Goal: Ask a question

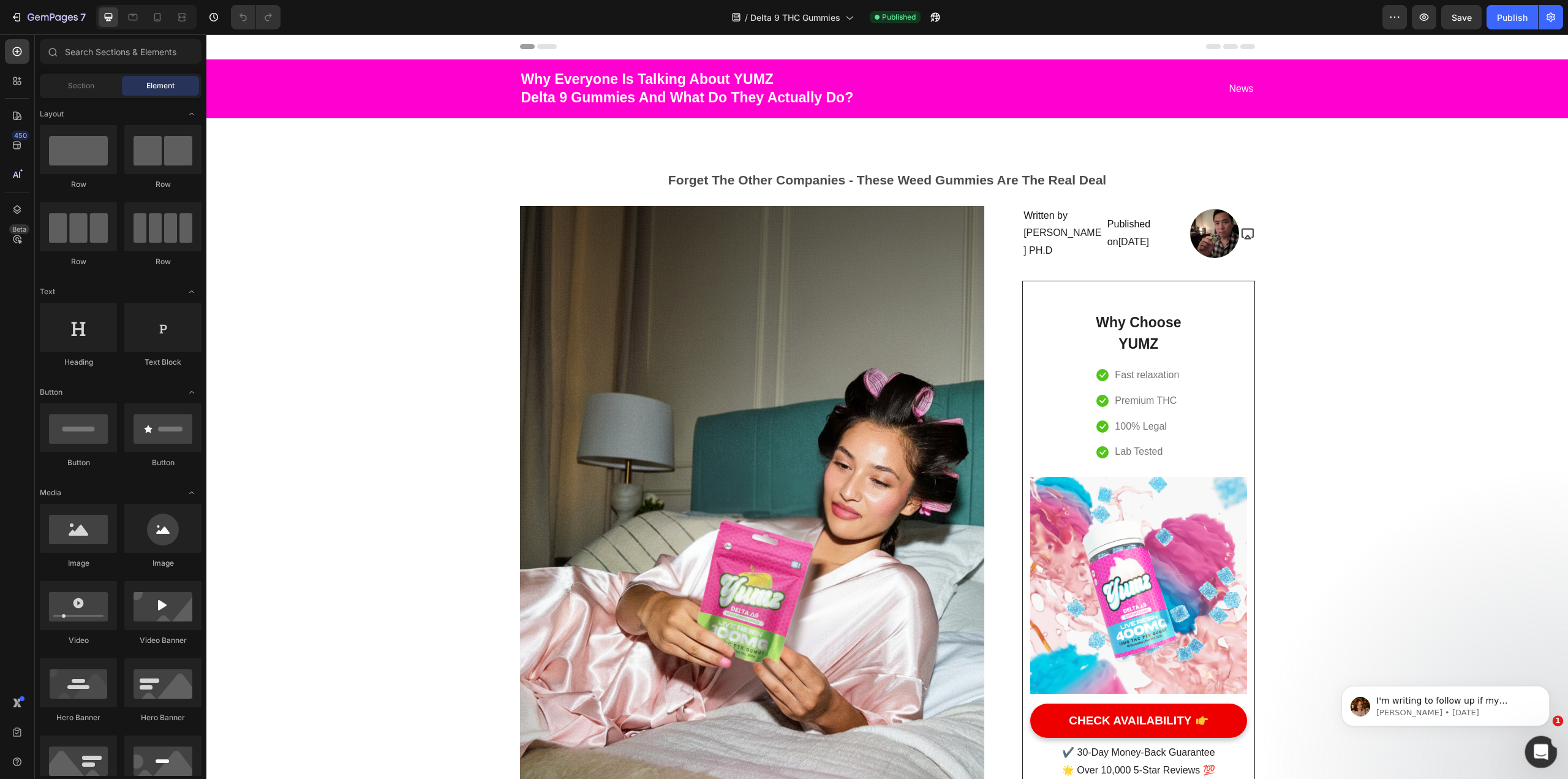
click at [771, 759] on div "Open Intercom Messenger" at bounding box center [1539, 750] width 40 height 40
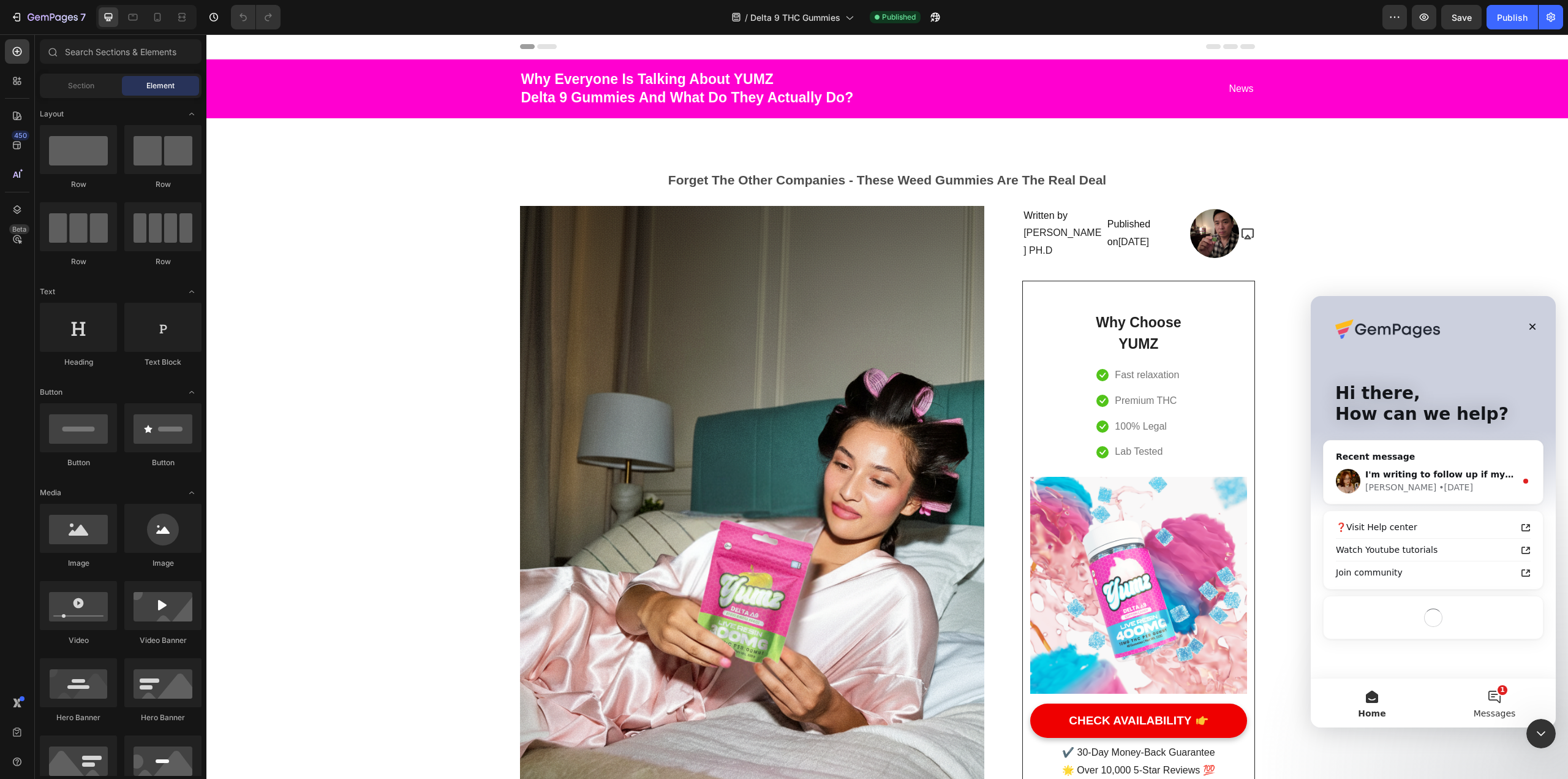
click at [771, 702] on button "1 Messages" at bounding box center [1495, 703] width 123 height 49
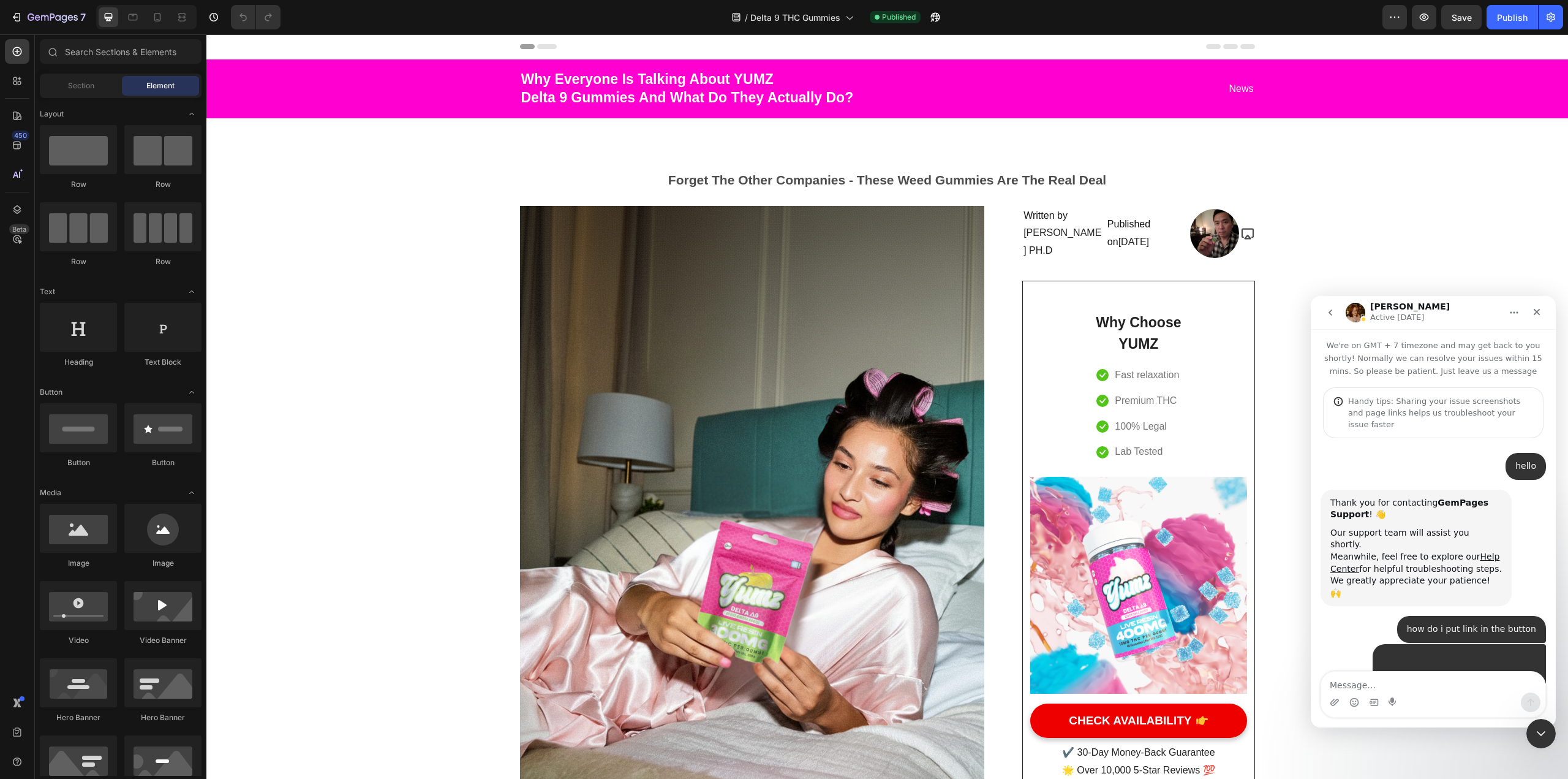
scroll to position [111, 0]
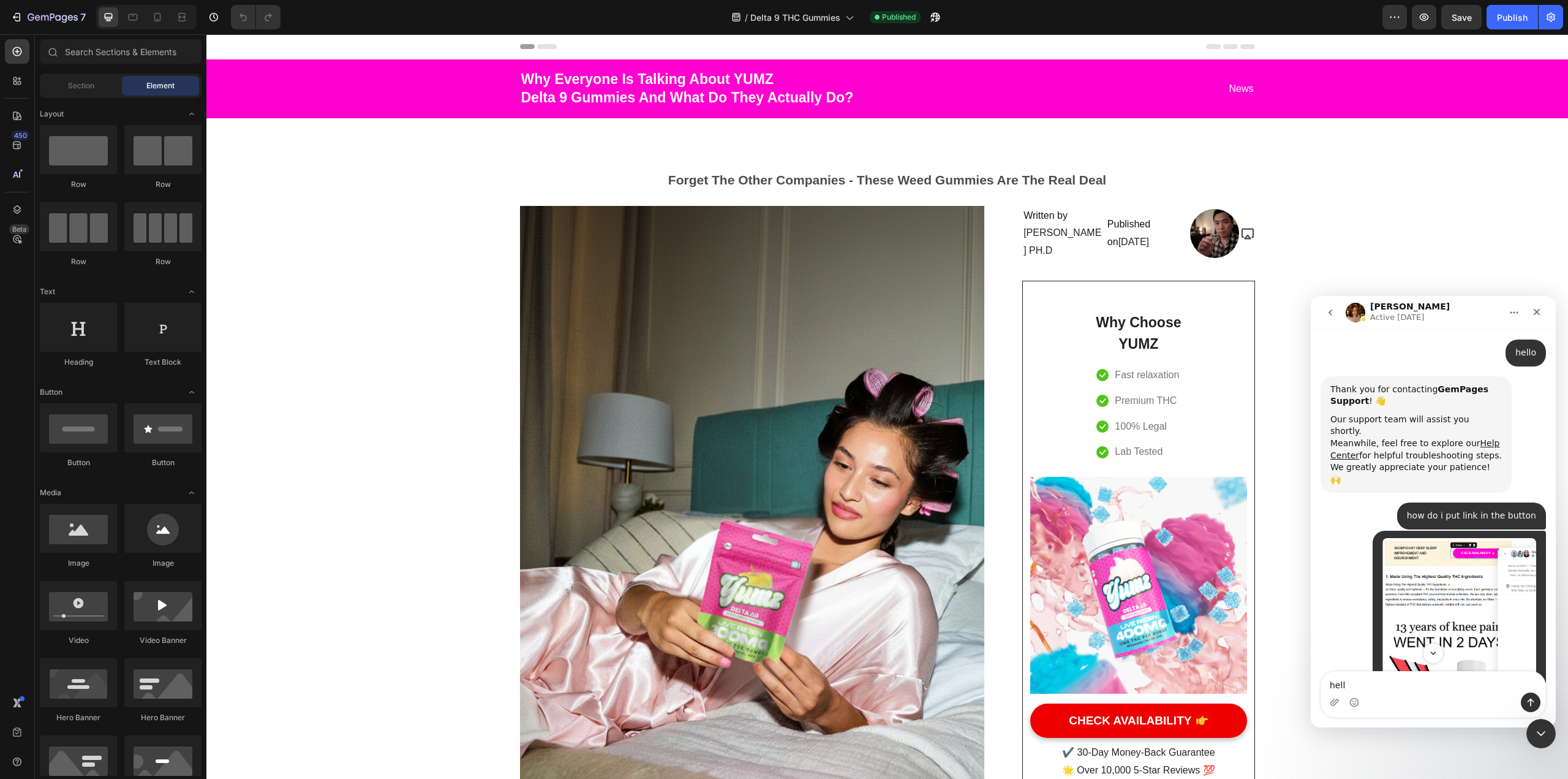
type textarea "hello"
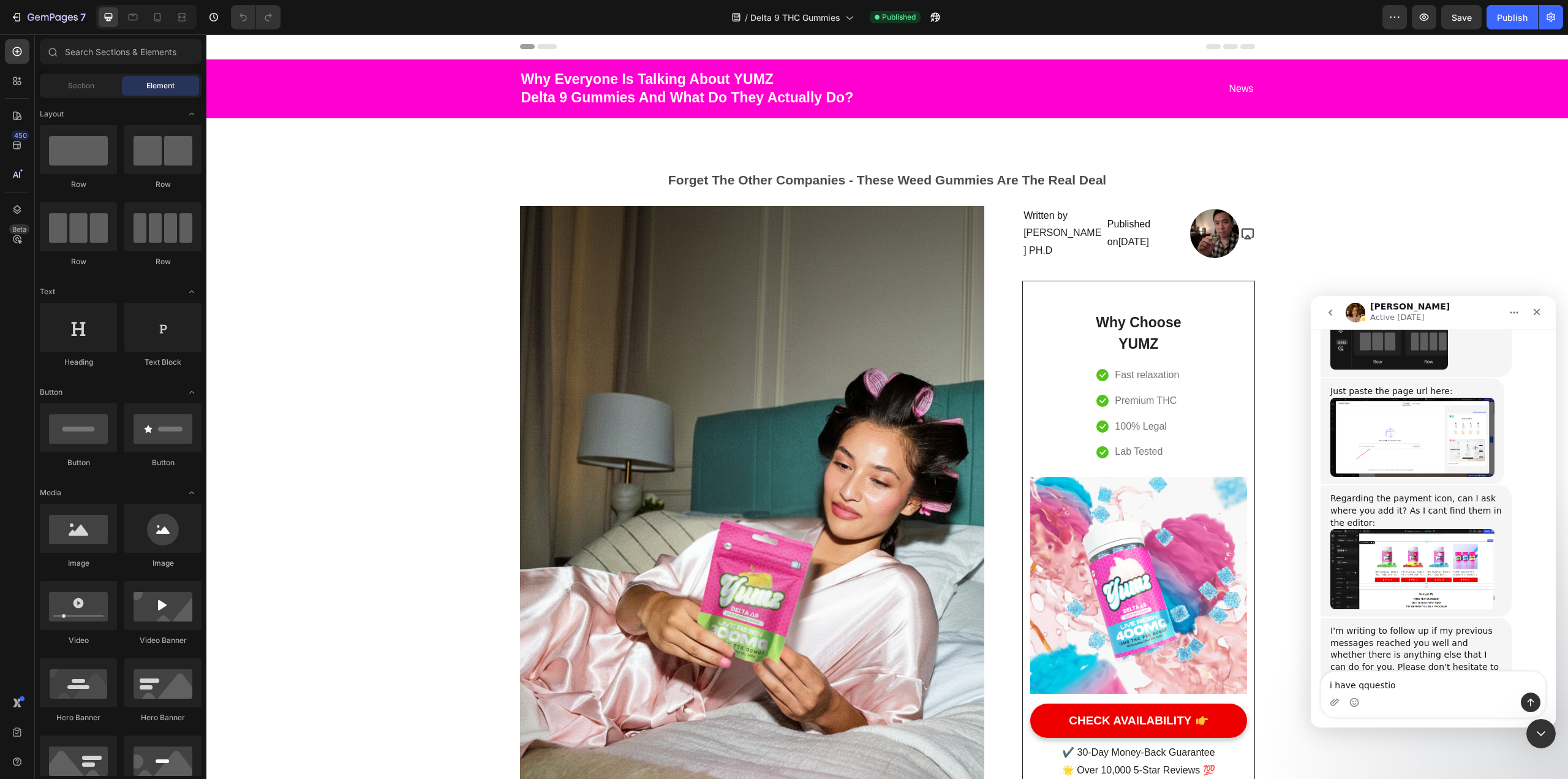
type textarea "i have qquestion"
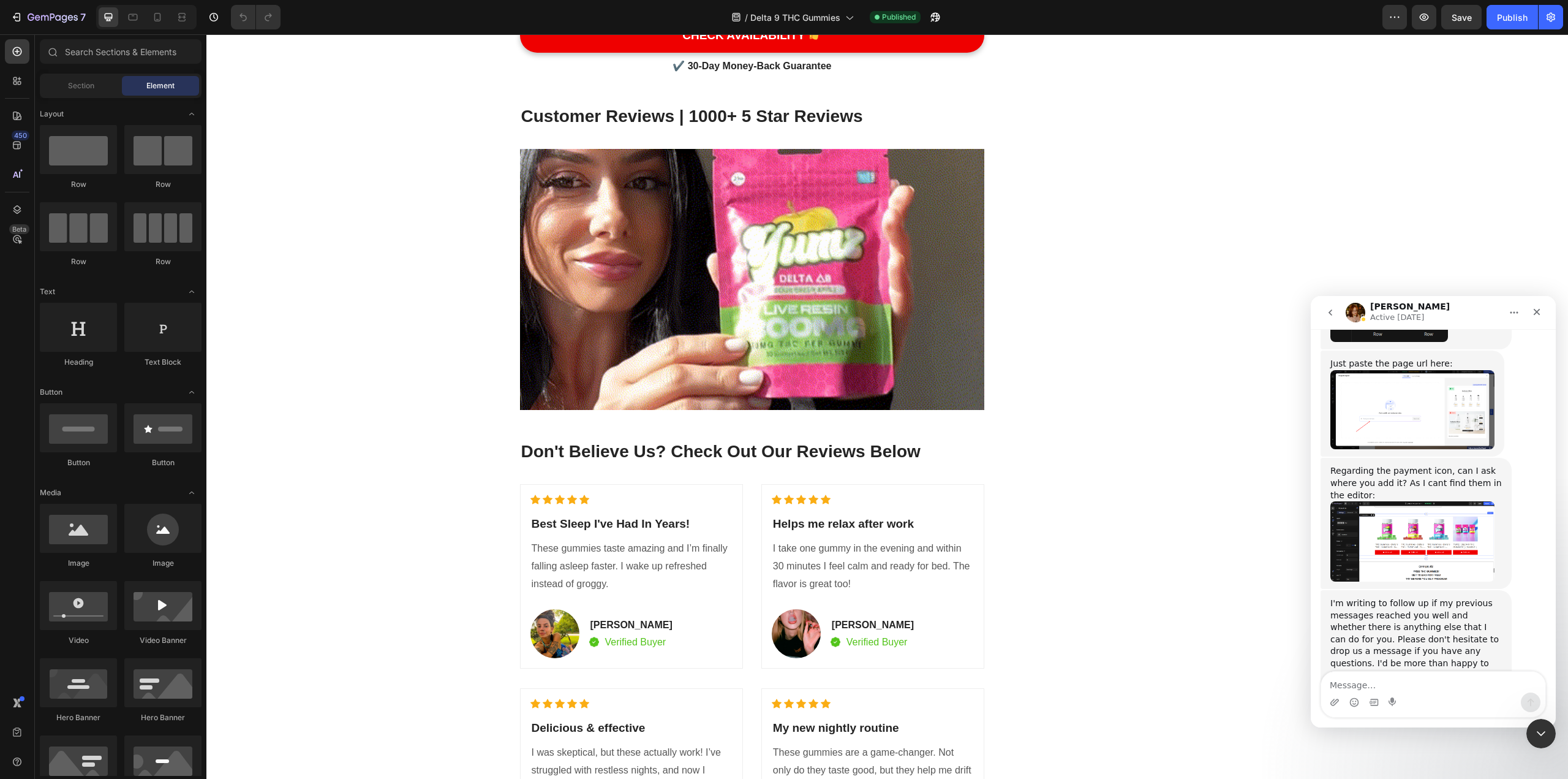
scroll to position [6312, 0]
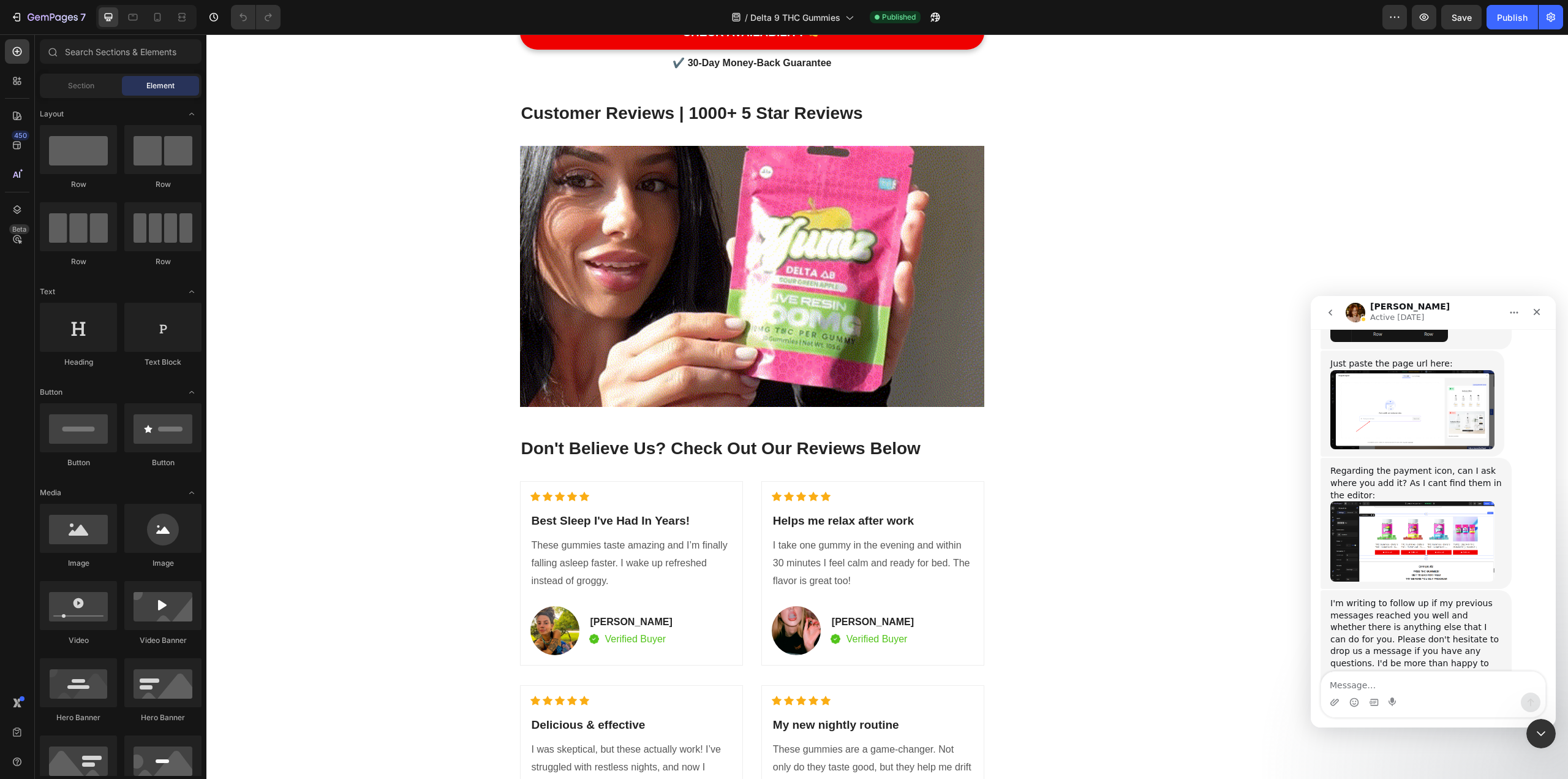
click at [771, 310] on icon "go back" at bounding box center [1330, 312] width 10 height 10
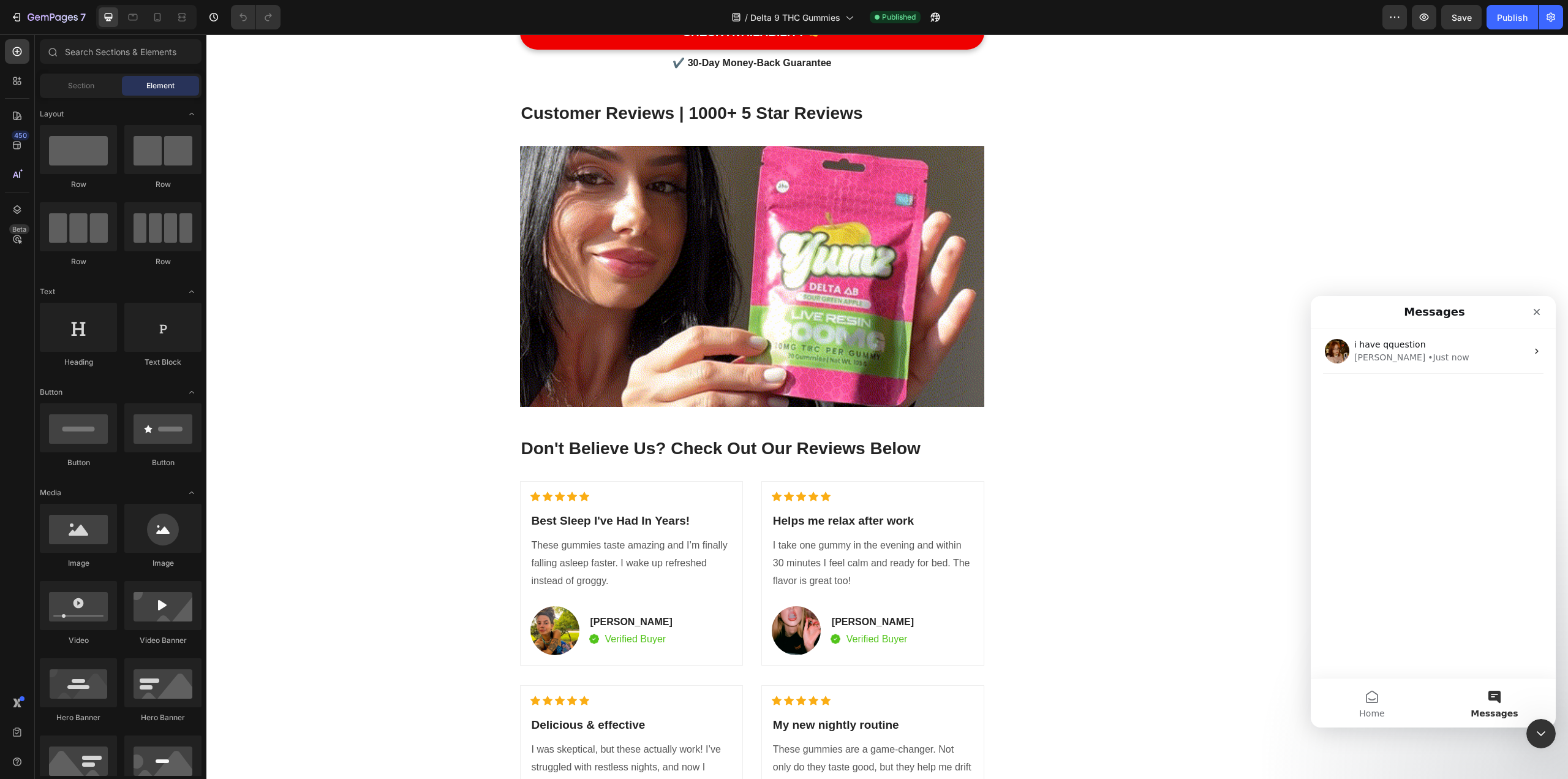
scroll to position [0, 0]
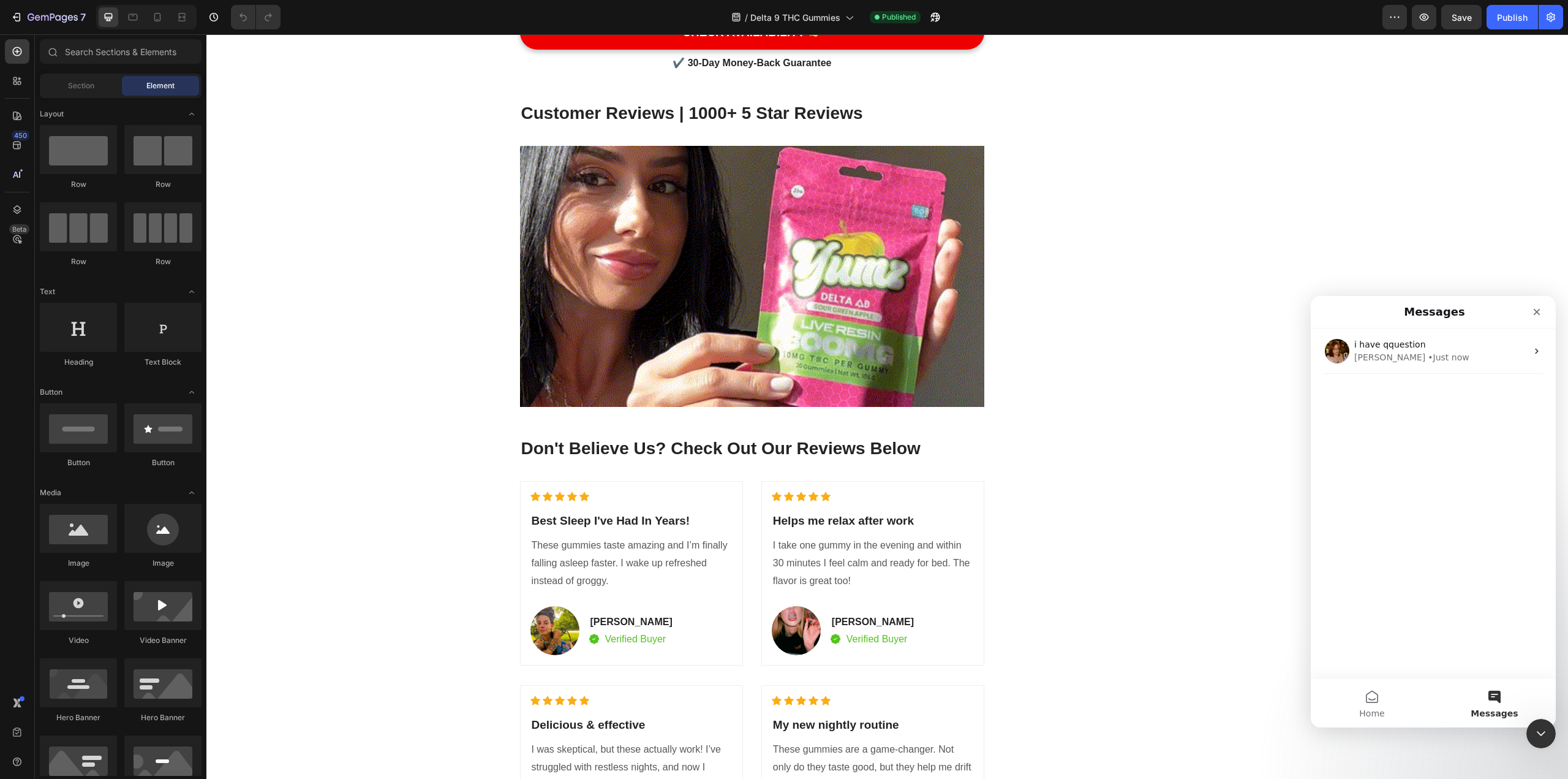
click at [771, 699] on button "Messages" at bounding box center [1495, 703] width 123 height 49
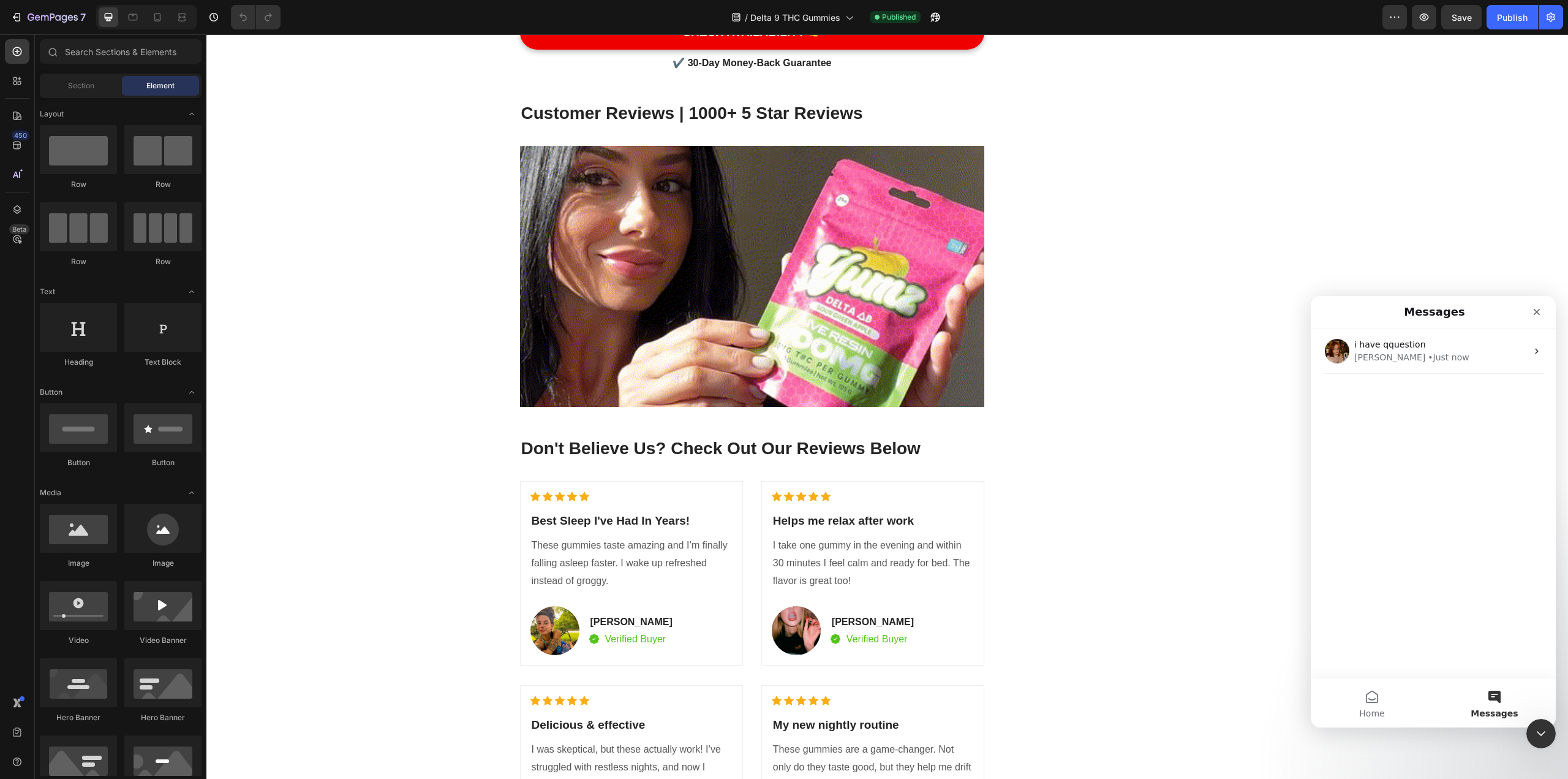
click at [771, 699] on button "Messages" at bounding box center [1495, 703] width 123 height 49
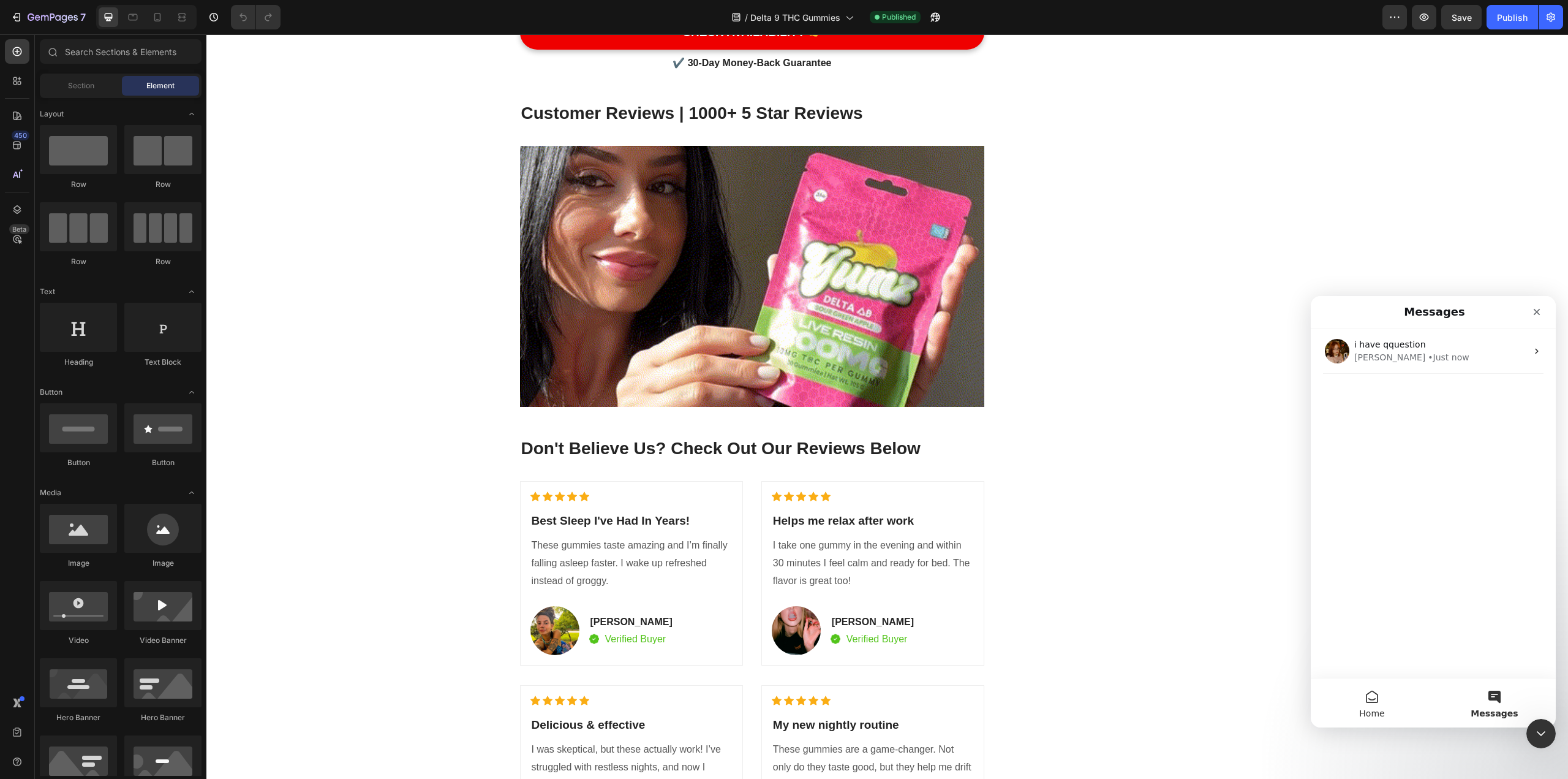
click at [771, 703] on button "Home" at bounding box center [1372, 703] width 123 height 49
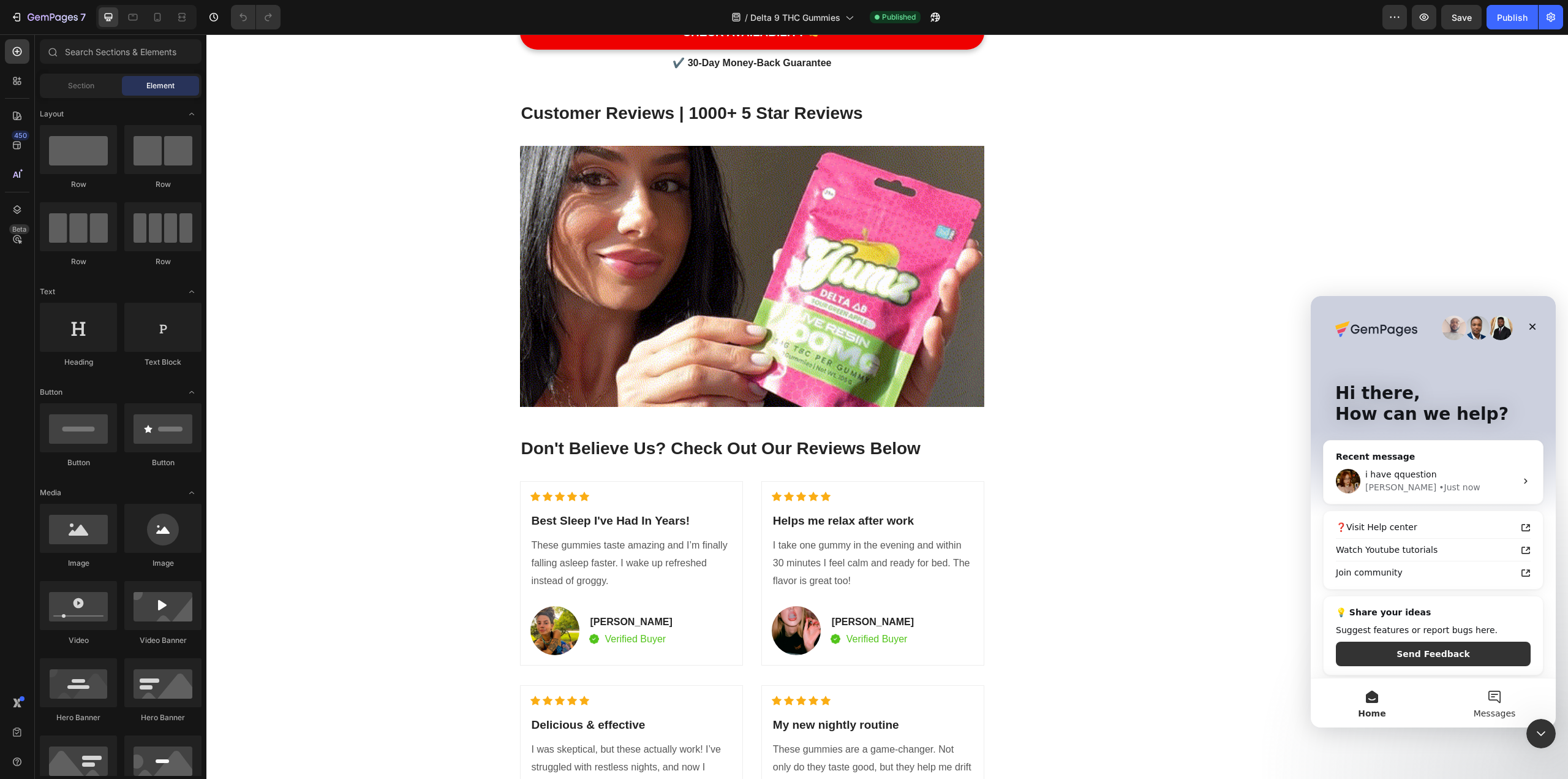
click at [771, 687] on button "Messages" at bounding box center [1495, 703] width 123 height 49
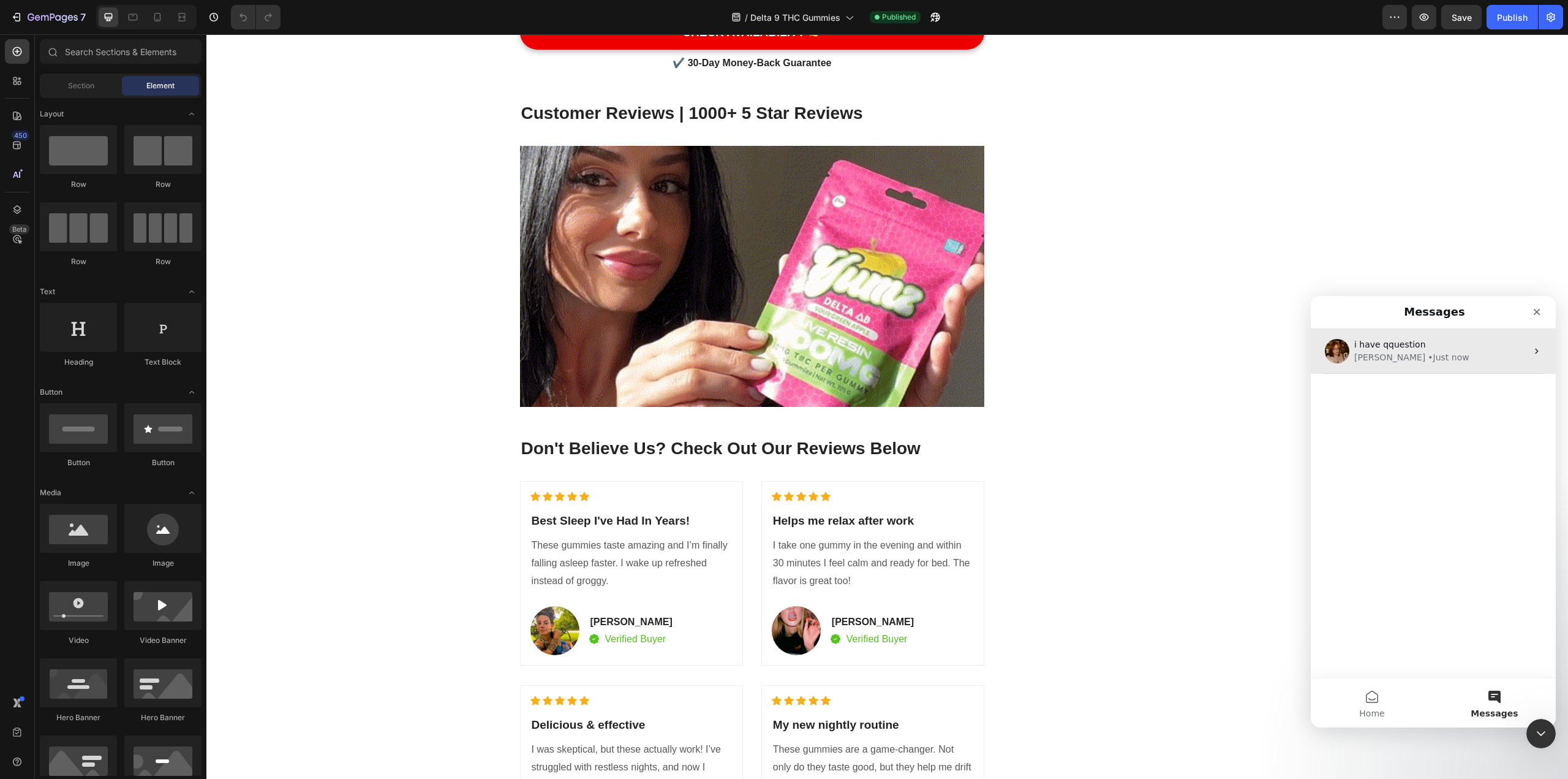
click at [771, 360] on div "• Just now" at bounding box center [1448, 358] width 41 height 13
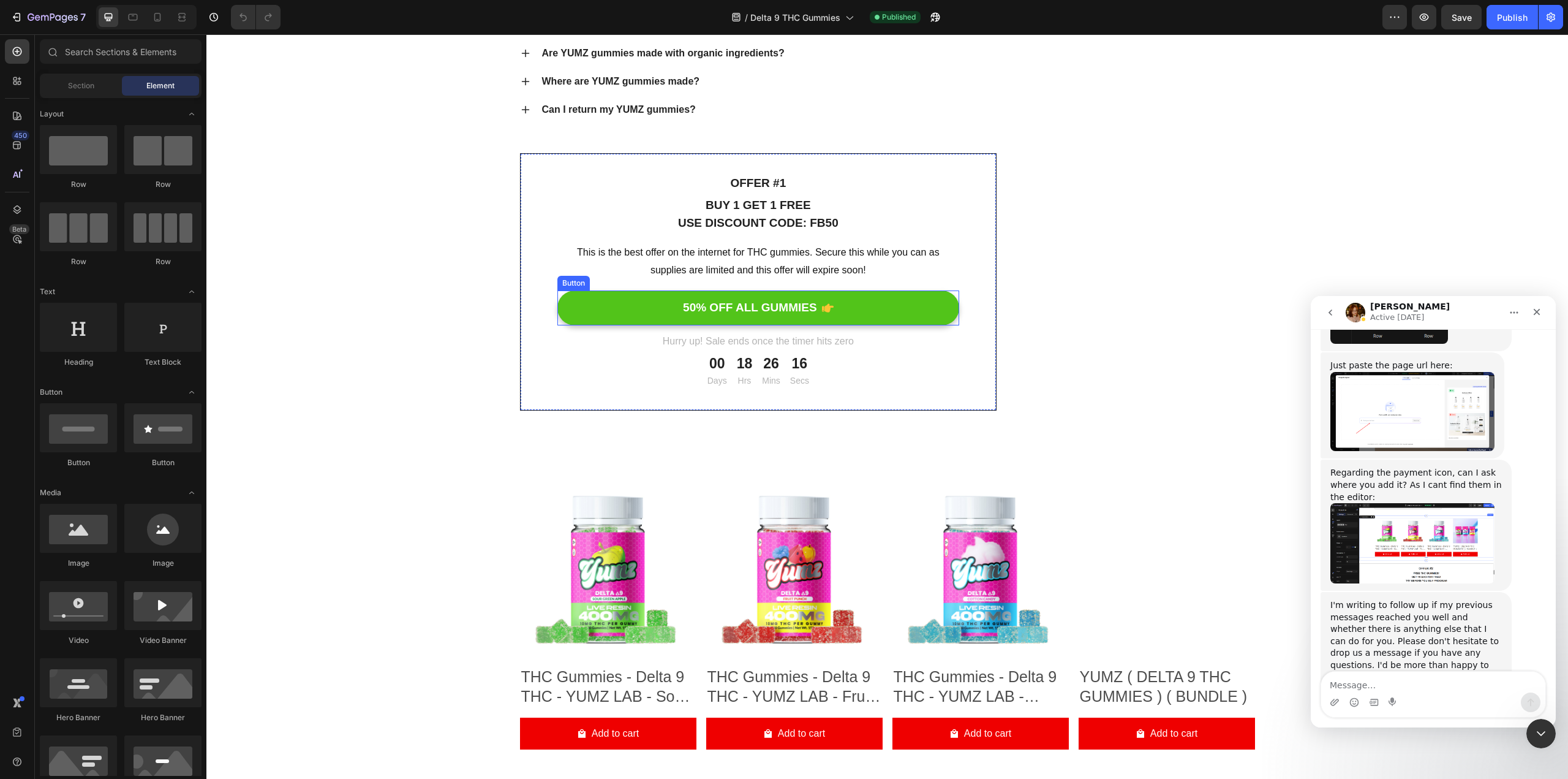
scroll to position [7598, 0]
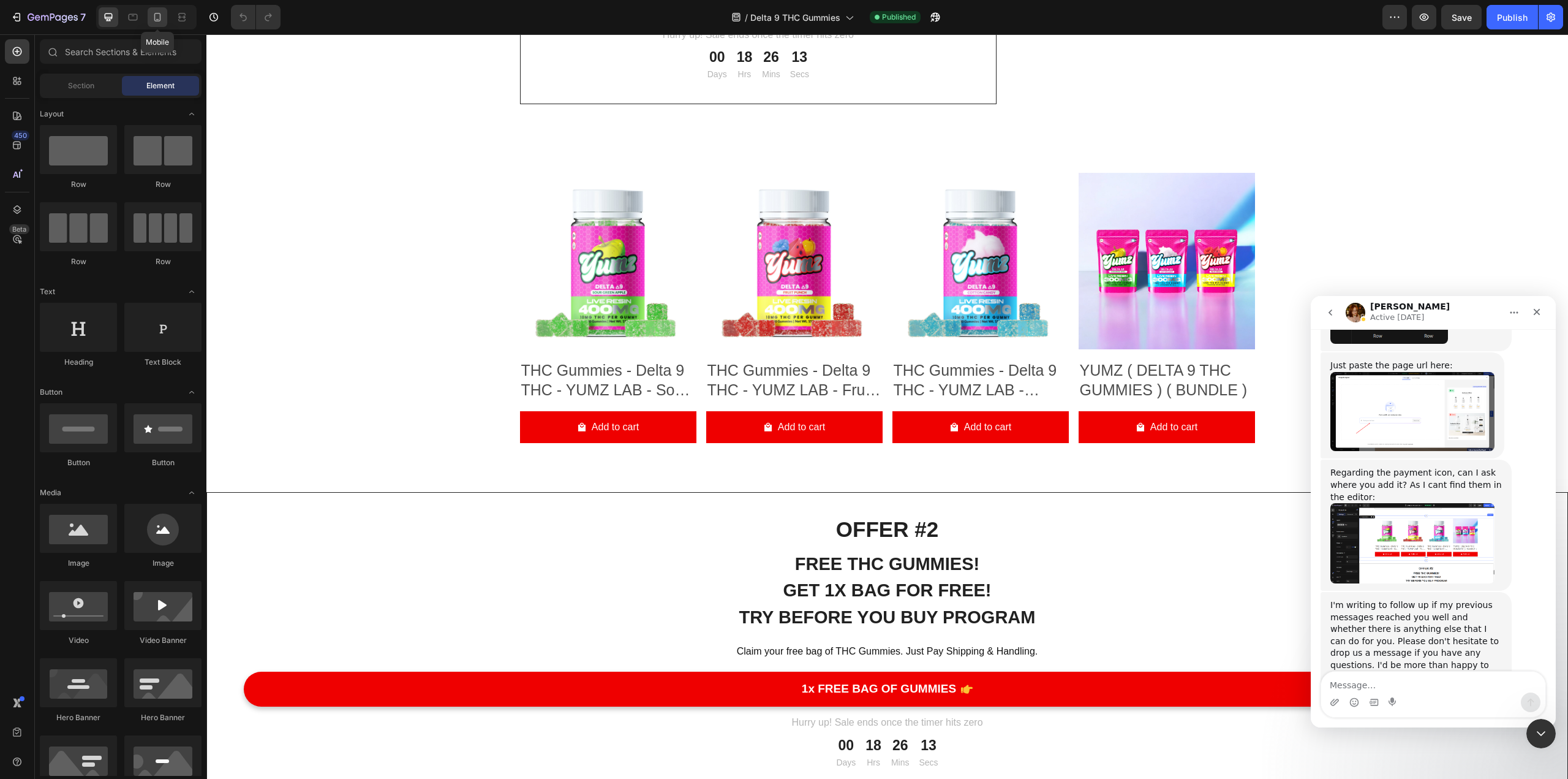
click at [156, 15] on icon at bounding box center [157, 17] width 12 height 12
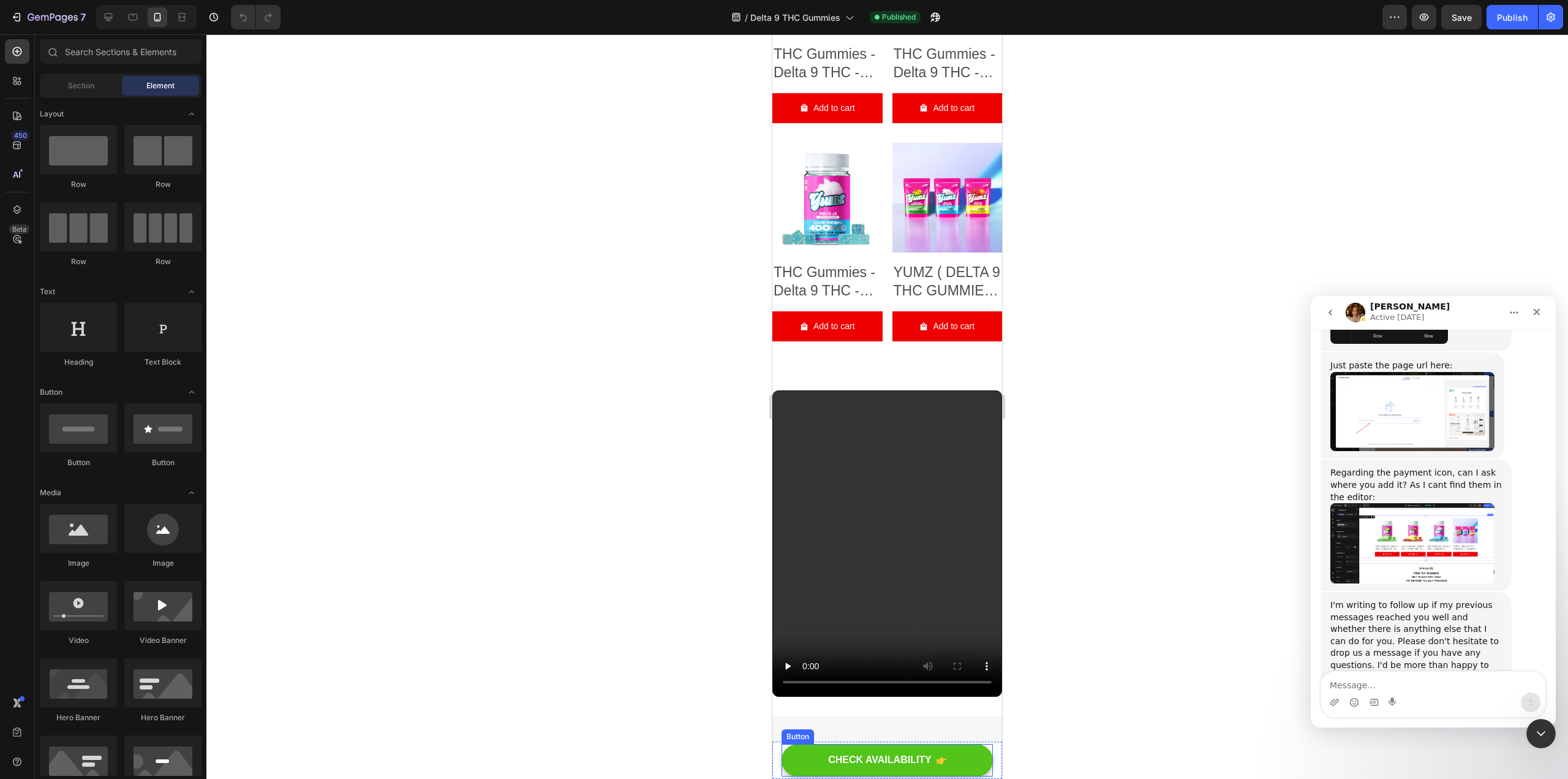
click at [771, 754] on button "CHECK AVAILABILITY" at bounding box center [887, 760] width 211 height 33
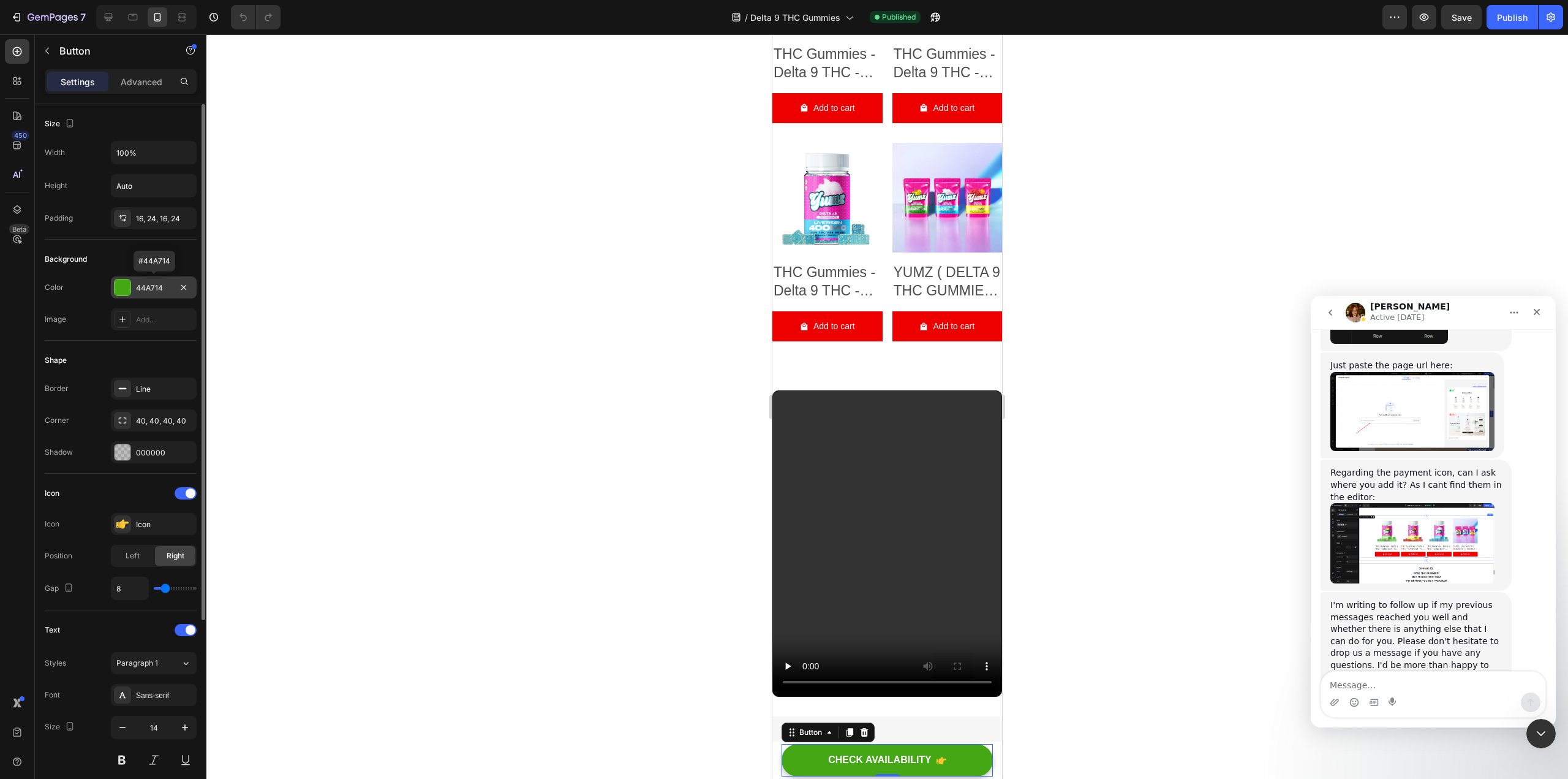
click at [117, 286] on div at bounding box center [123, 287] width 16 height 16
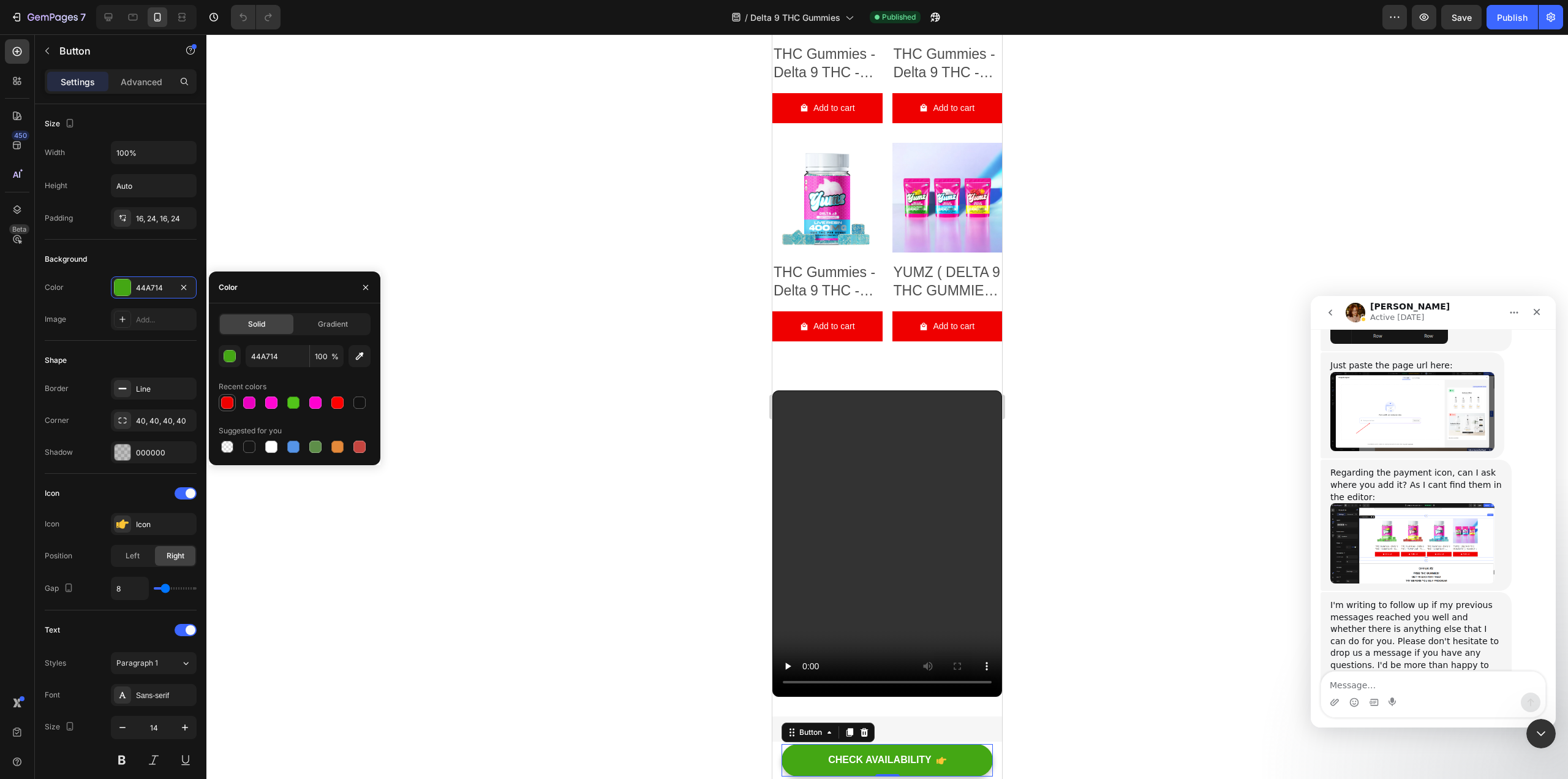
click at [231, 400] on div at bounding box center [227, 402] width 12 height 12
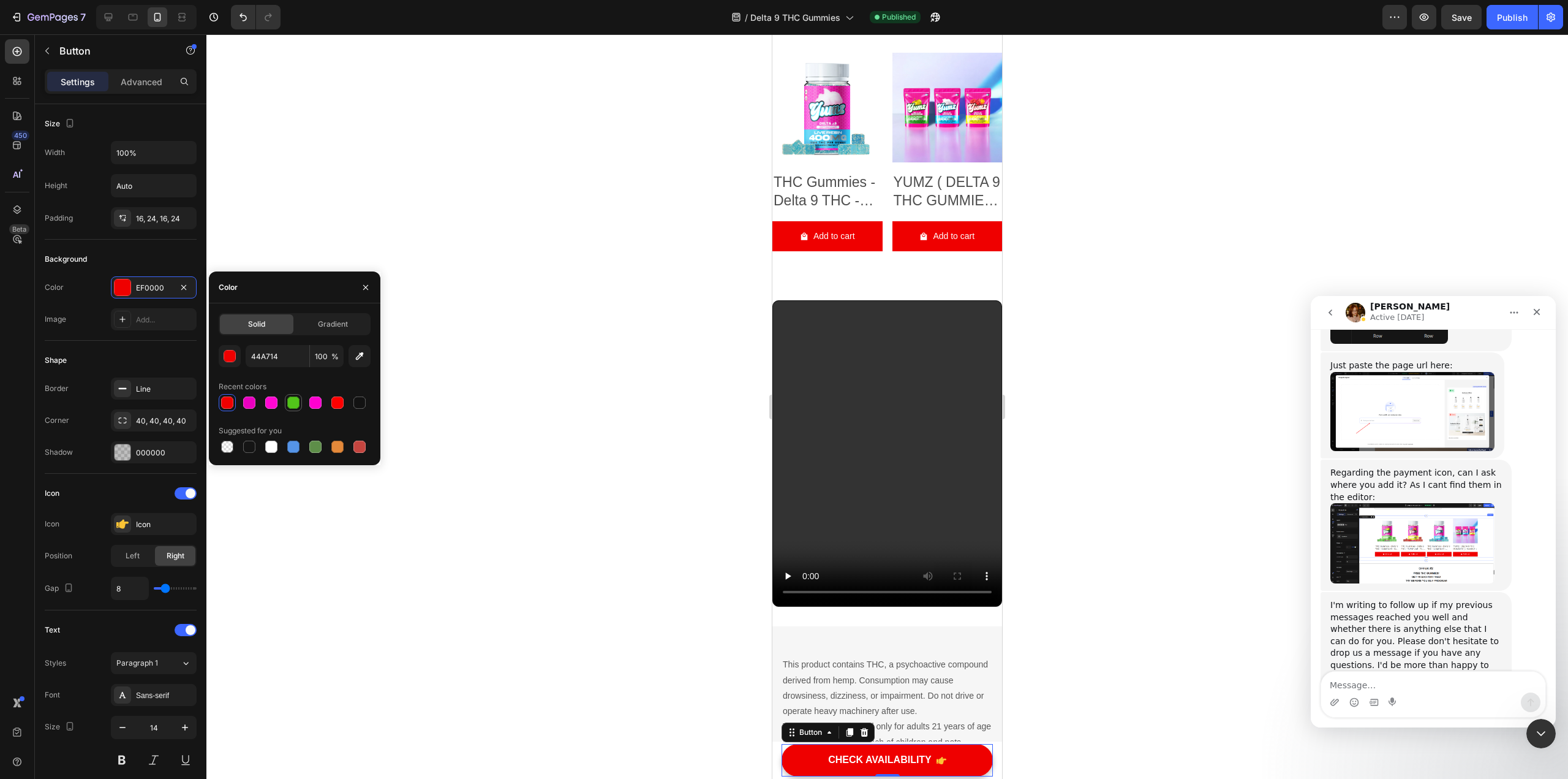
click at [293, 398] on div at bounding box center [293, 402] width 12 height 12
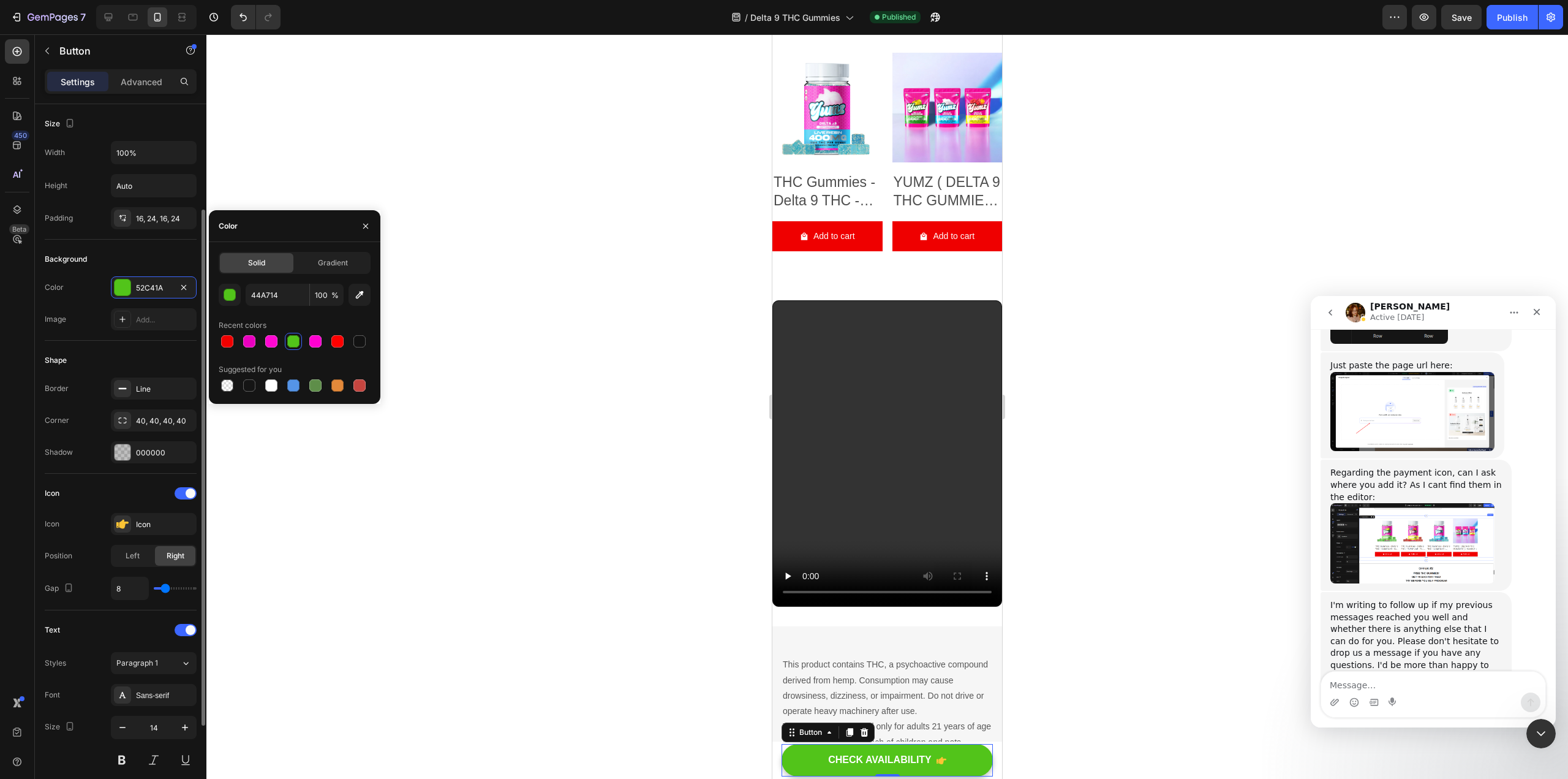
scroll to position [266, 0]
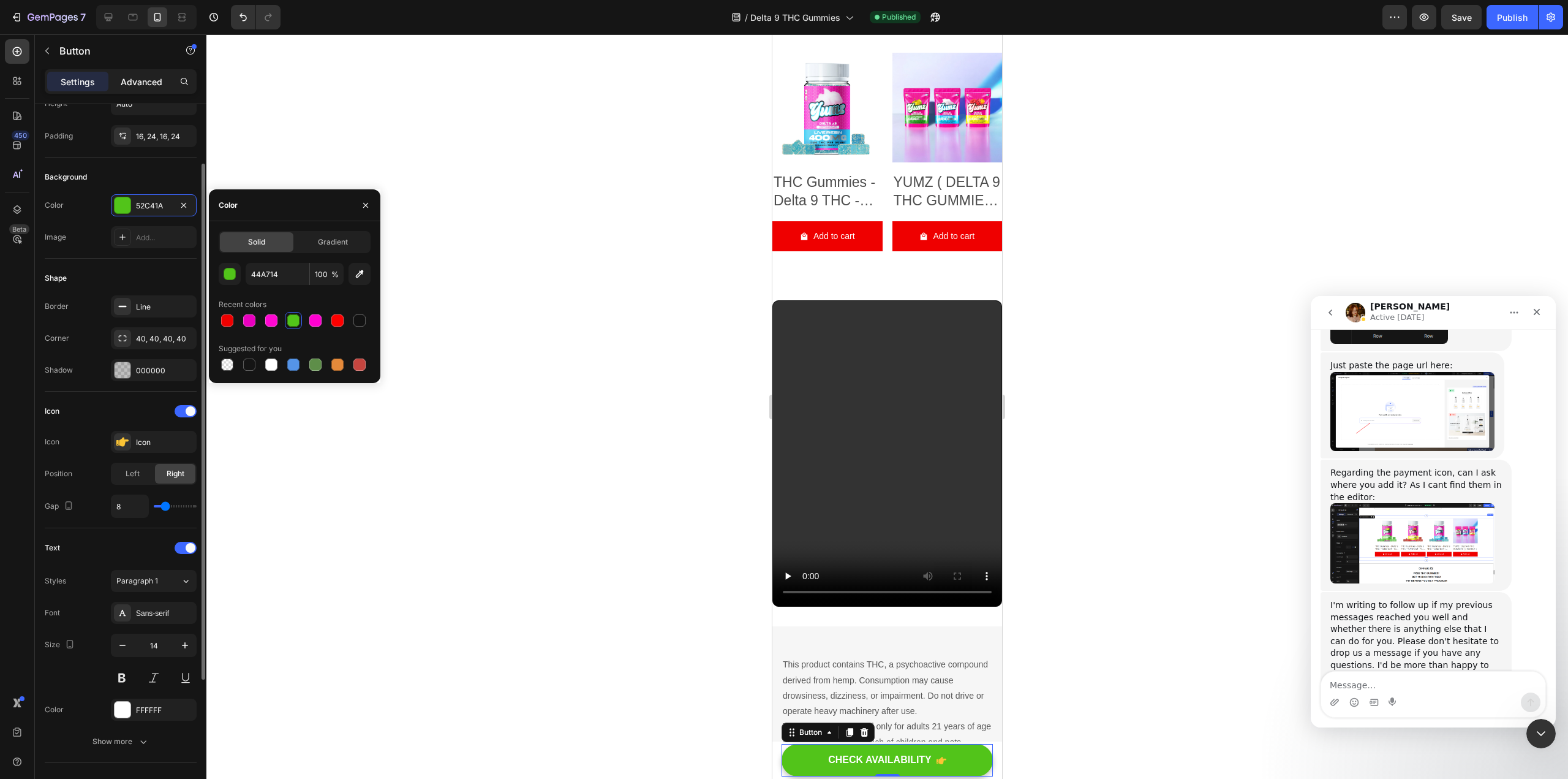
click at [138, 82] on p "Advanced" at bounding box center [141, 82] width 42 height 13
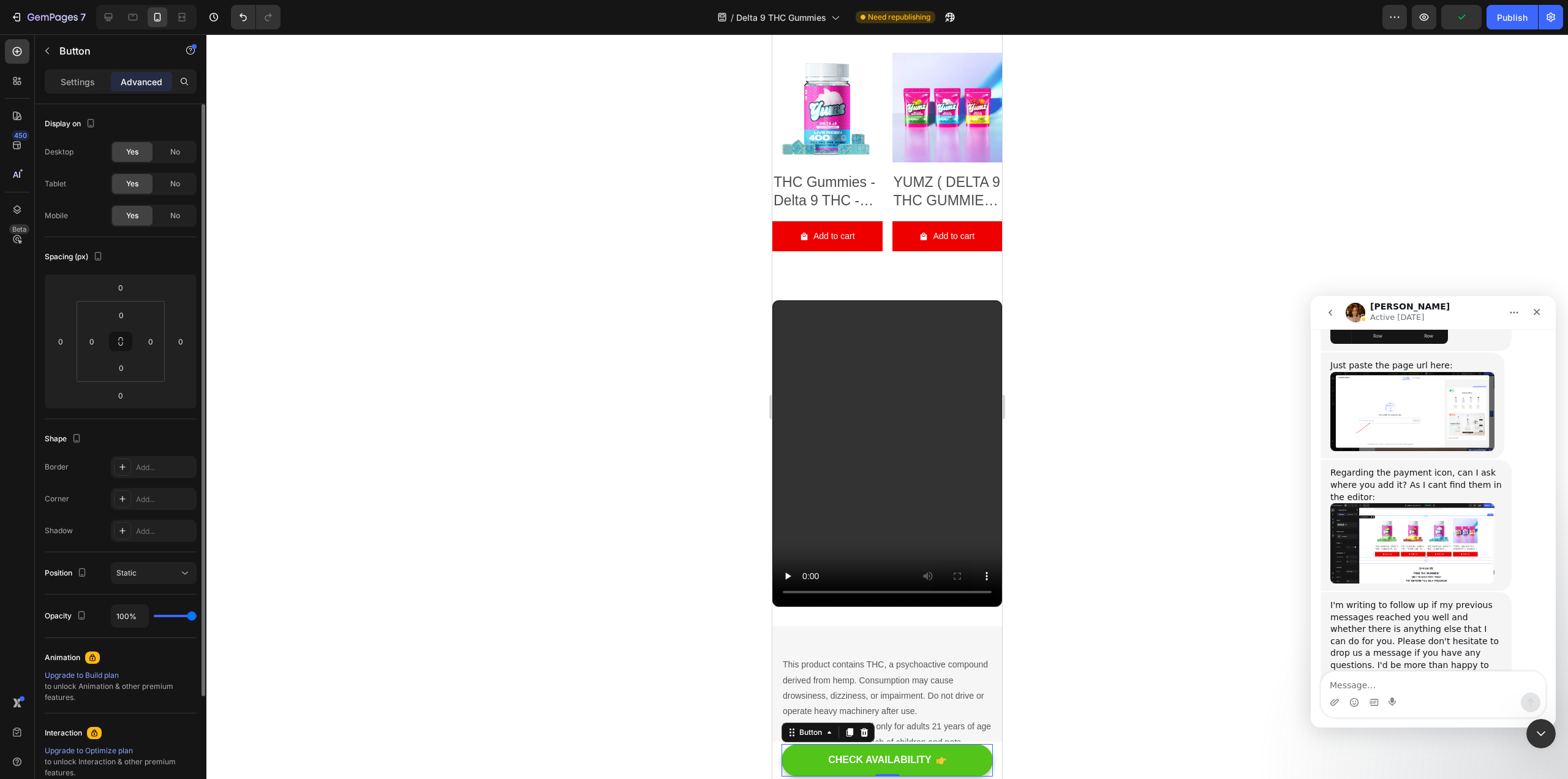
scroll to position [141, 0]
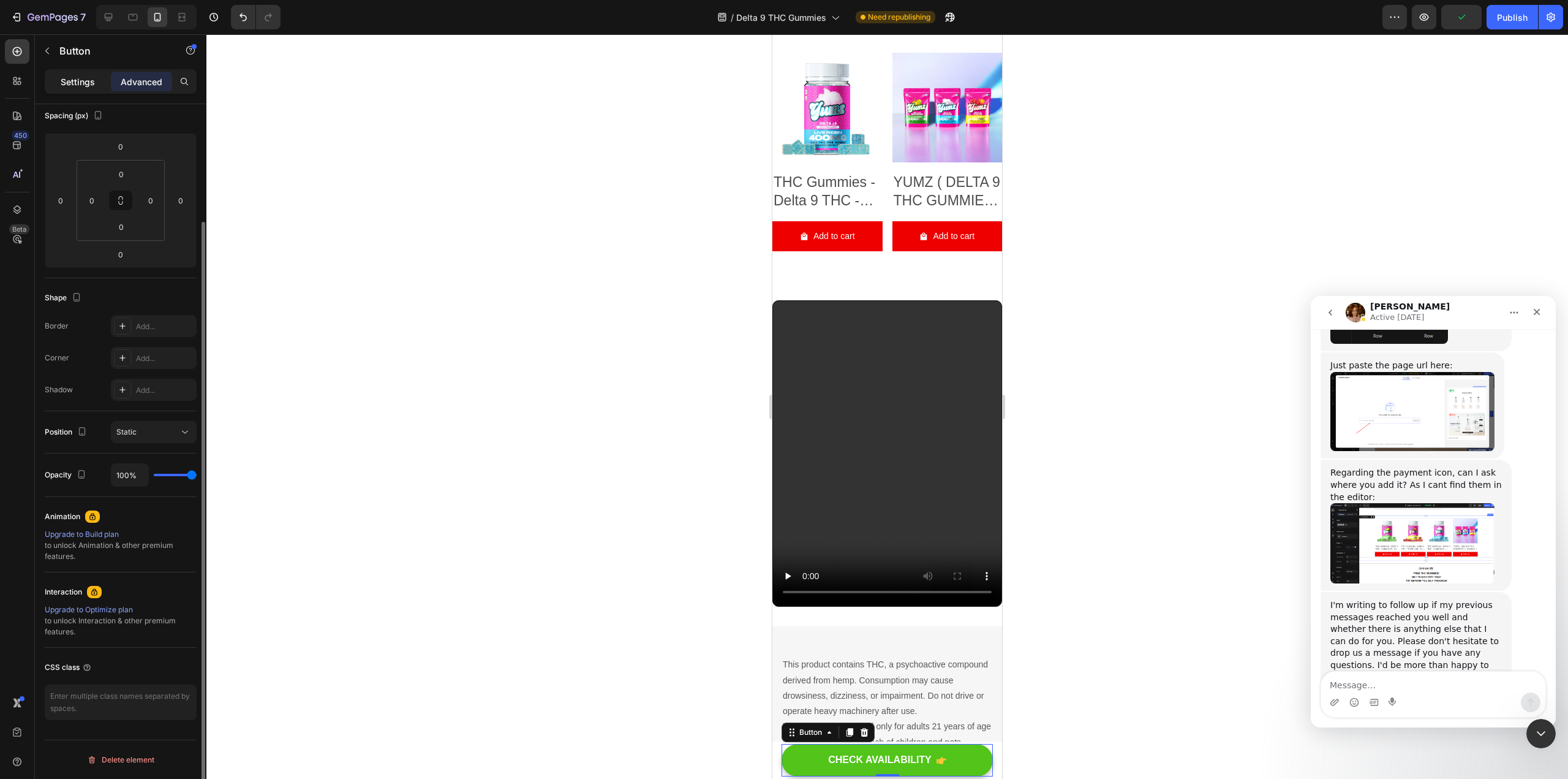
click at [81, 83] on p "Settings" at bounding box center [78, 82] width 35 height 13
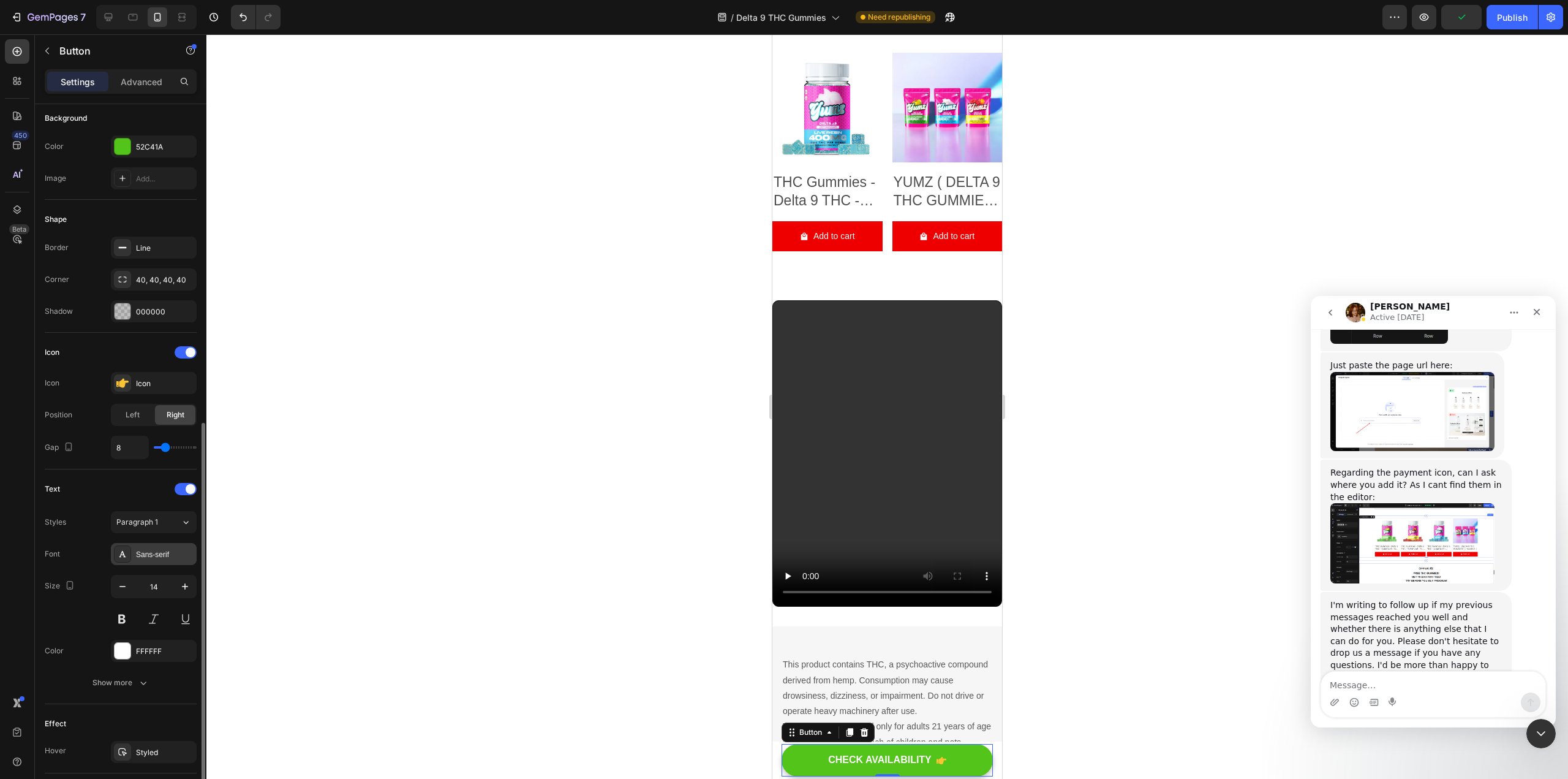
scroll to position [266, 0]
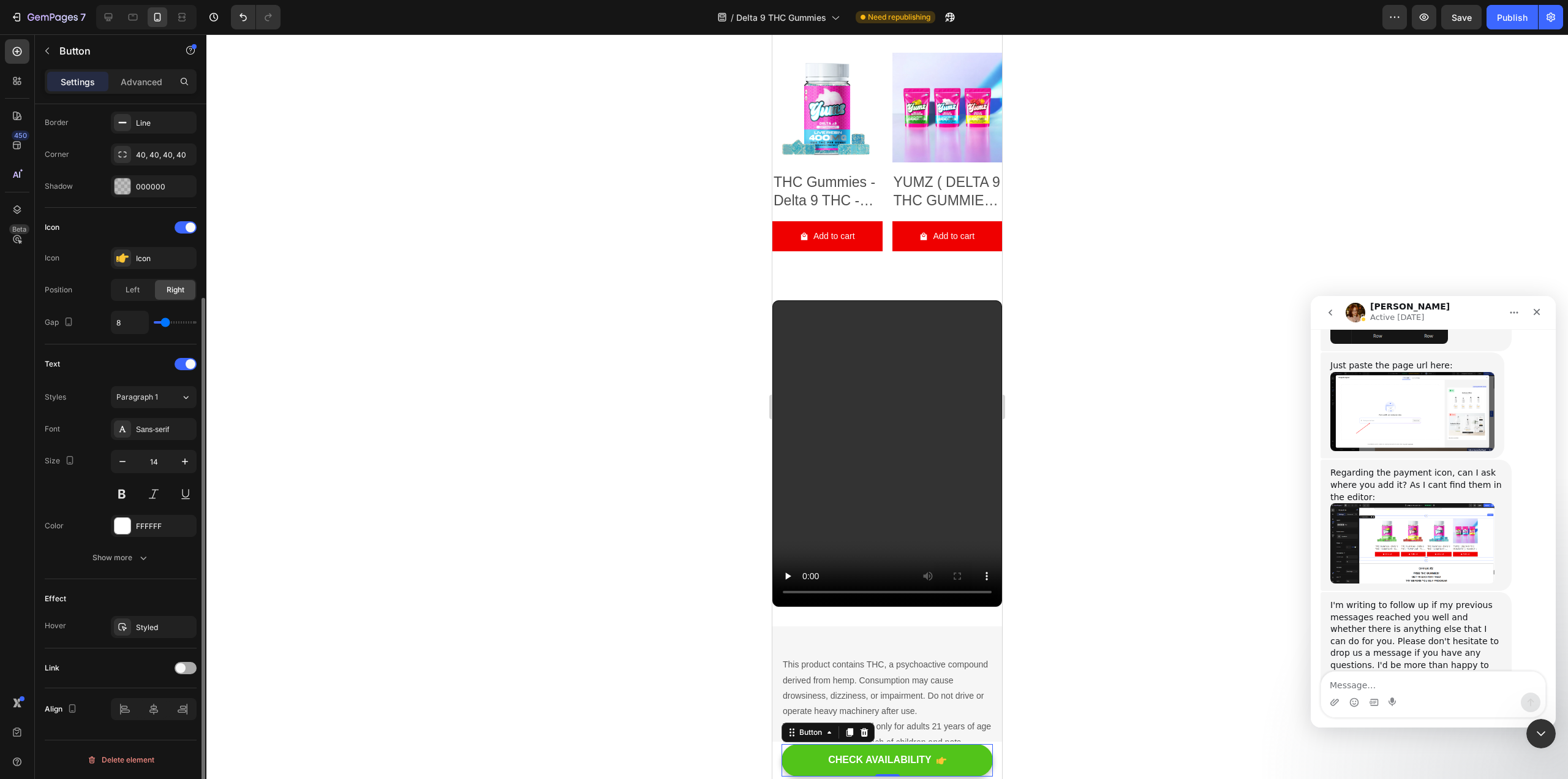
click at [184, 666] on span at bounding box center [181, 668] width 10 height 10
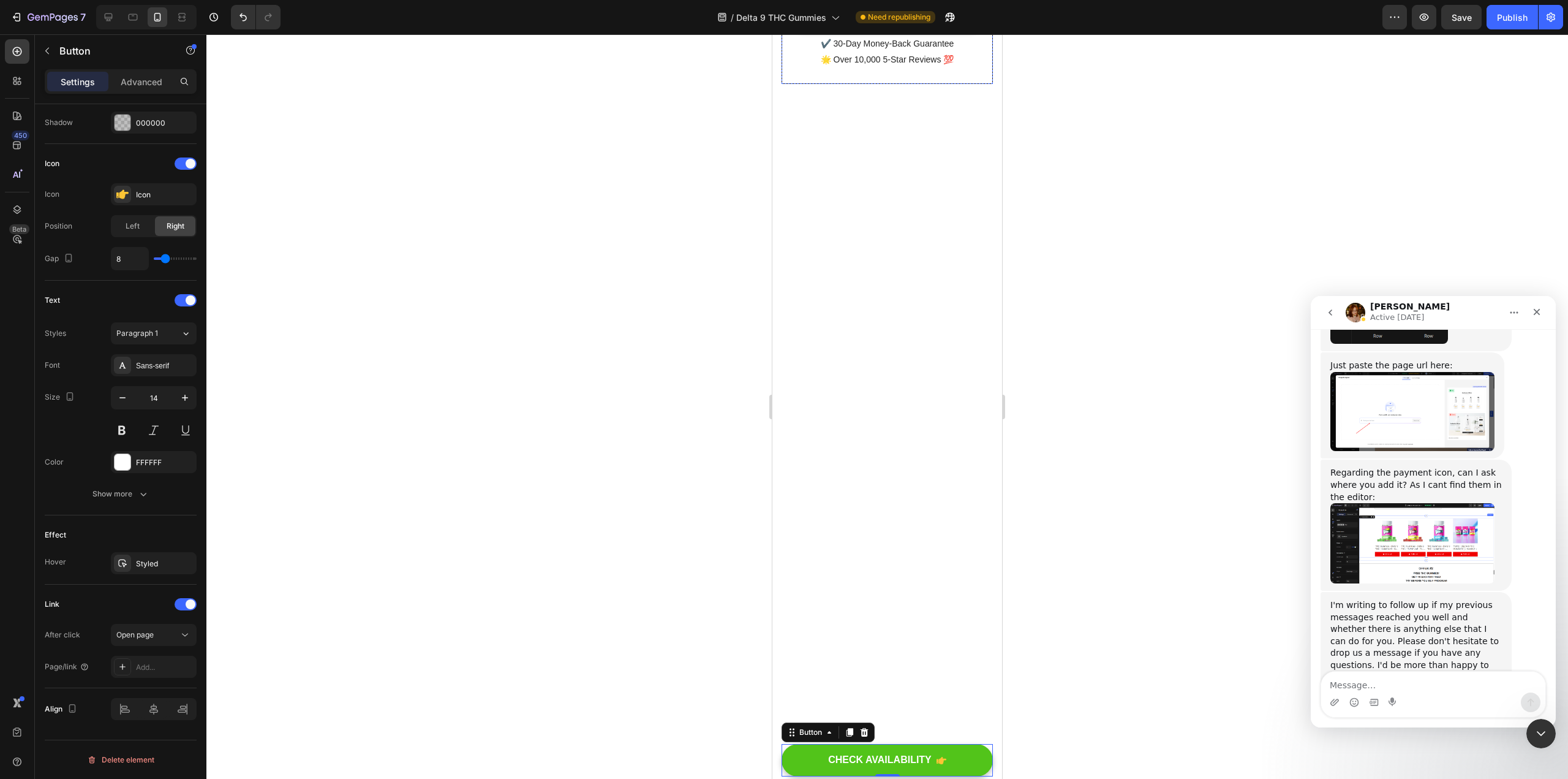
scroll to position [5126, 0]
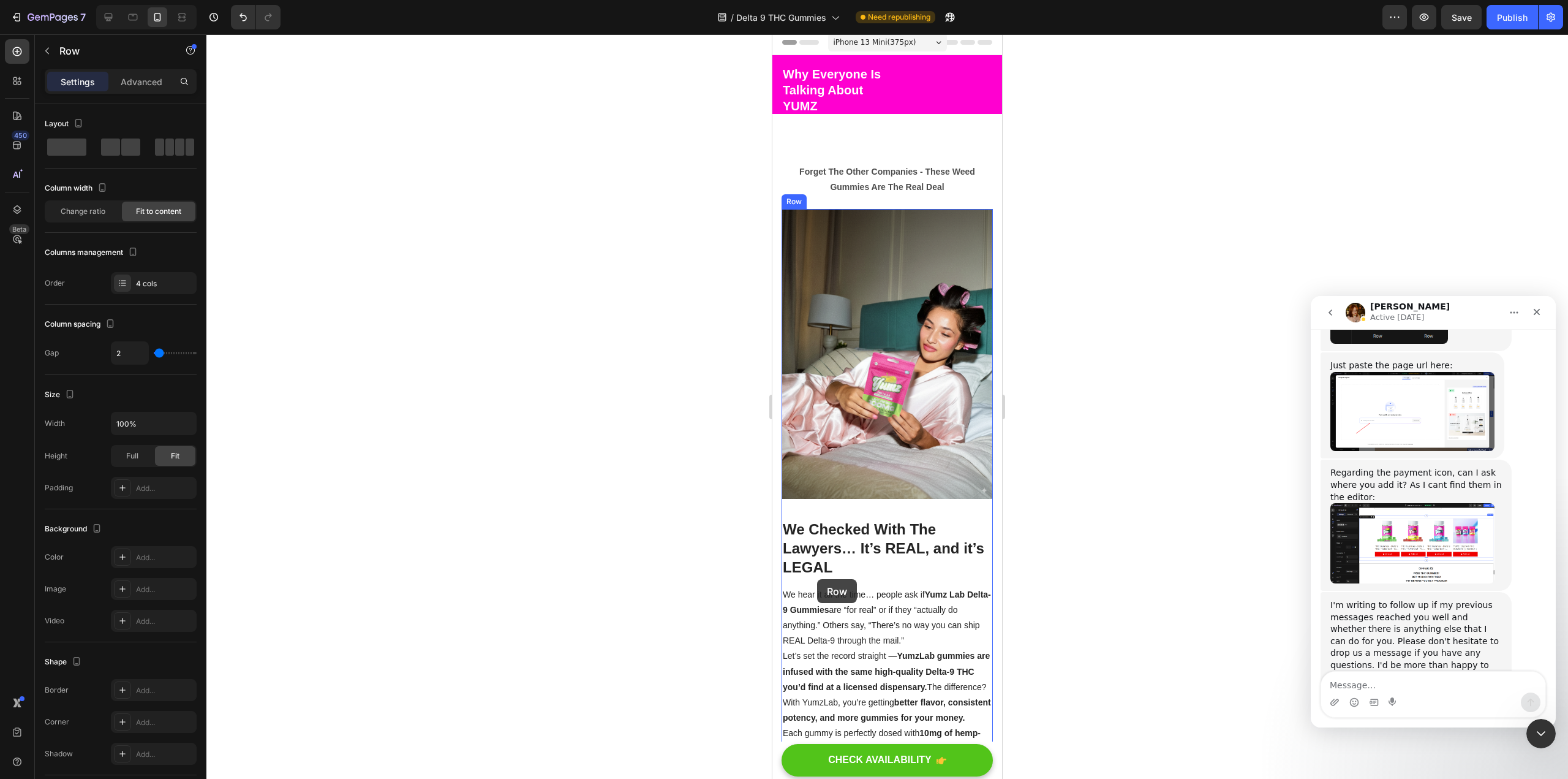
scroll to position [0, 0]
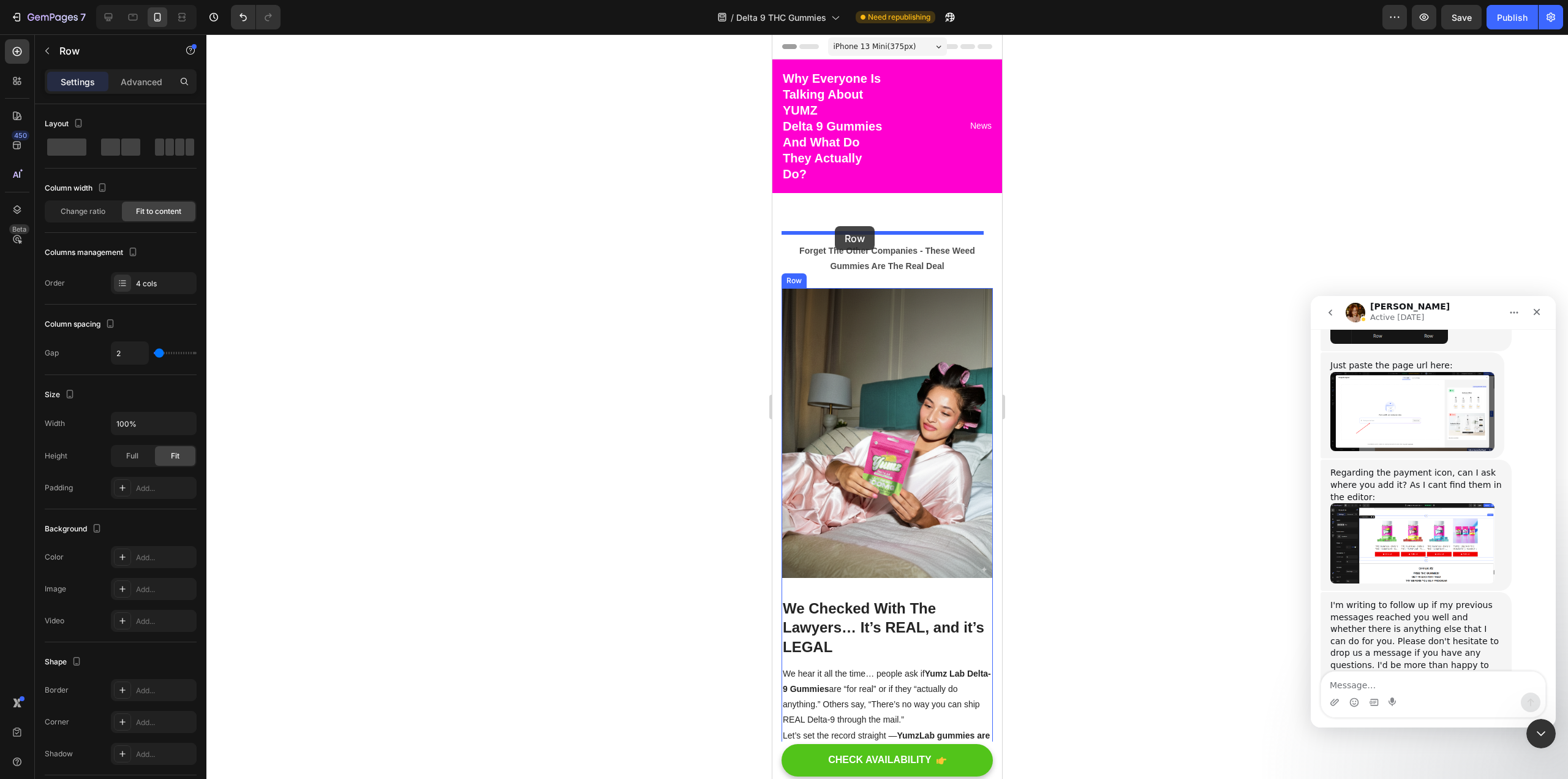
drag, startPoint x: 790, startPoint y: 482, endPoint x: 835, endPoint y: 226, distance: 259.9
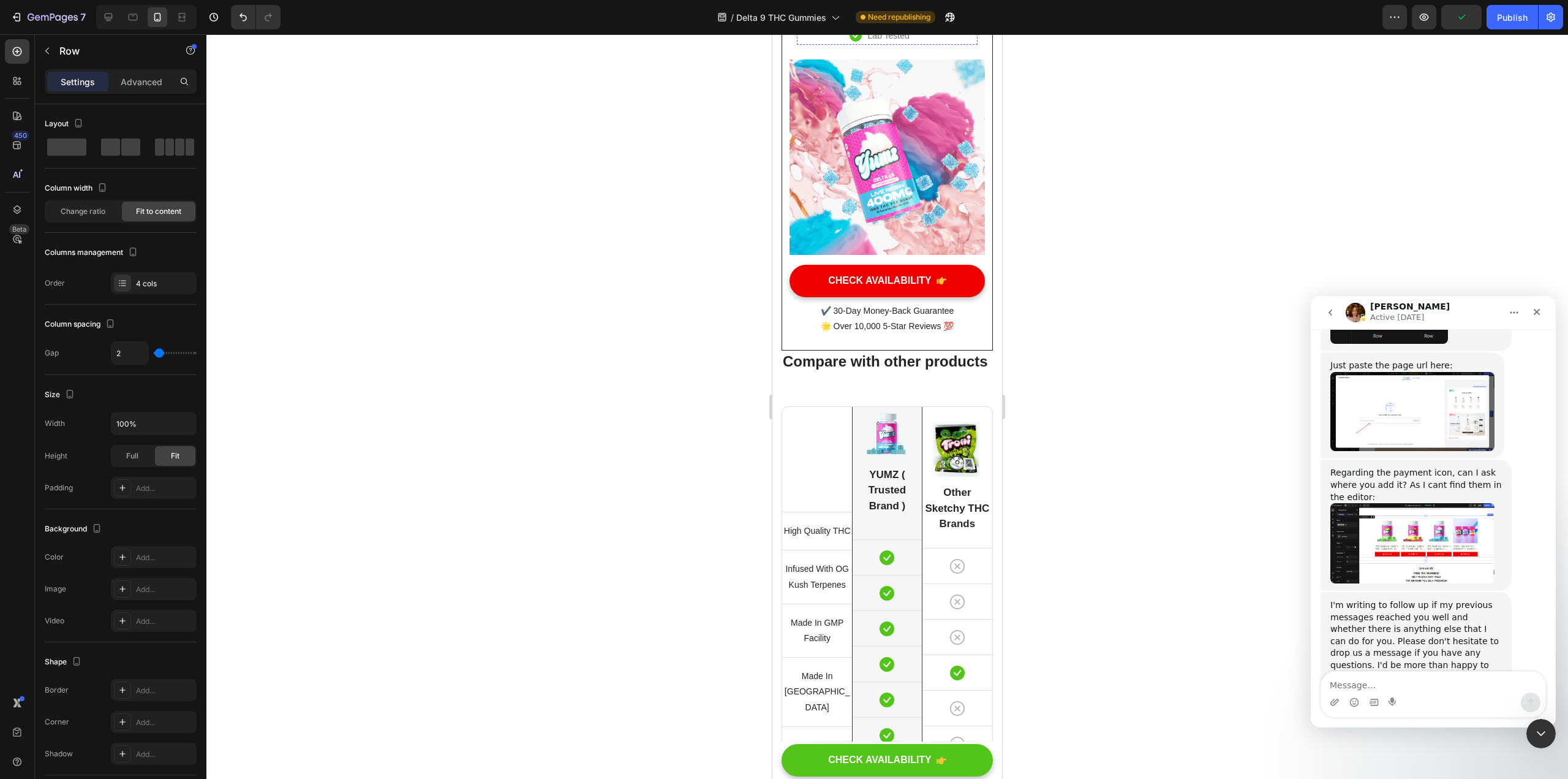
scroll to position [7047, 0]
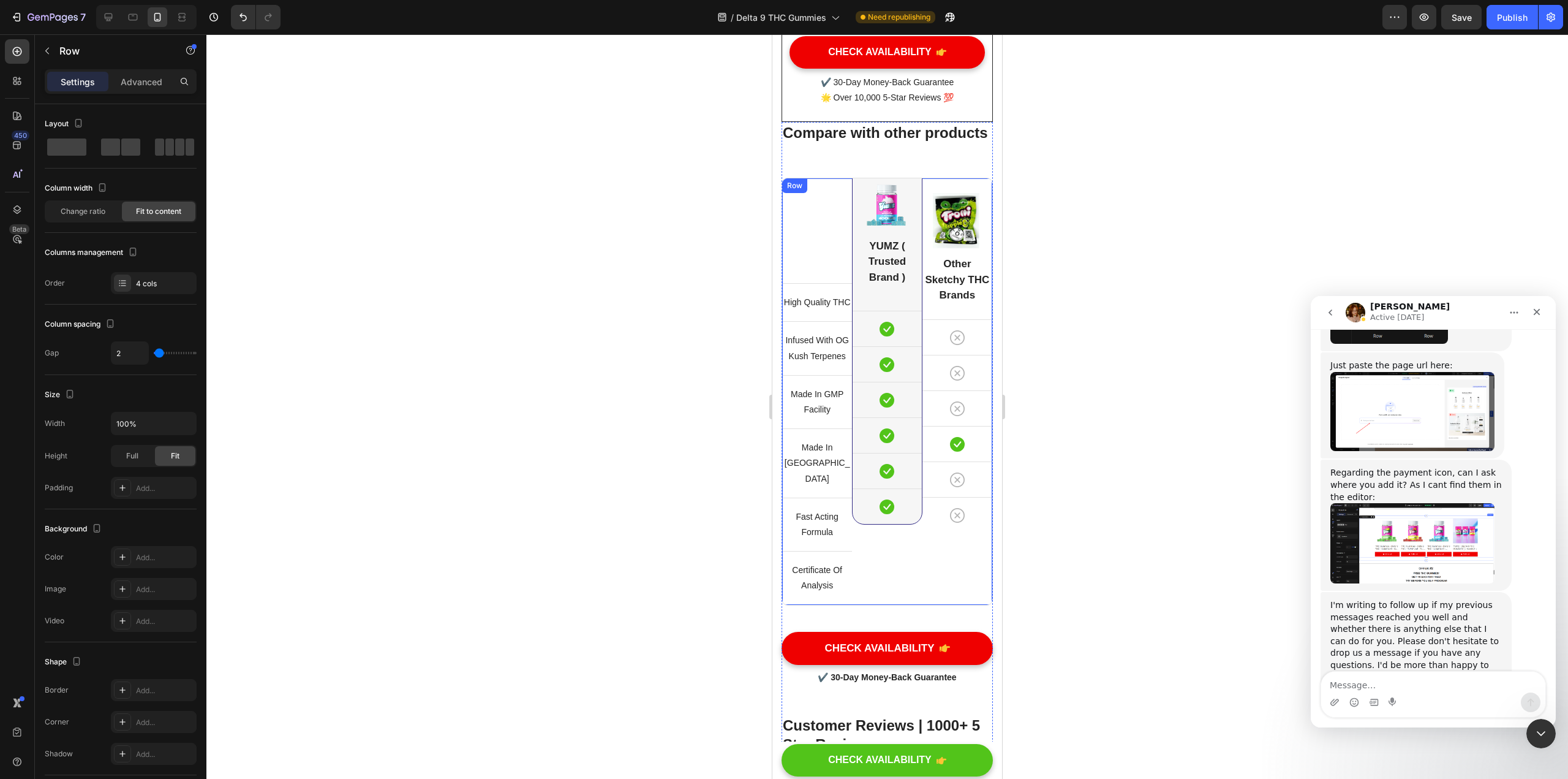
click at [771, 342] on div "Title Line High Quality THC Text block Row Infused With OG Kush Terpenes Text b…" at bounding box center [817, 391] width 70 height 426
click at [771, 321] on div "High Quality THC Text block" at bounding box center [817, 302] width 70 height 37
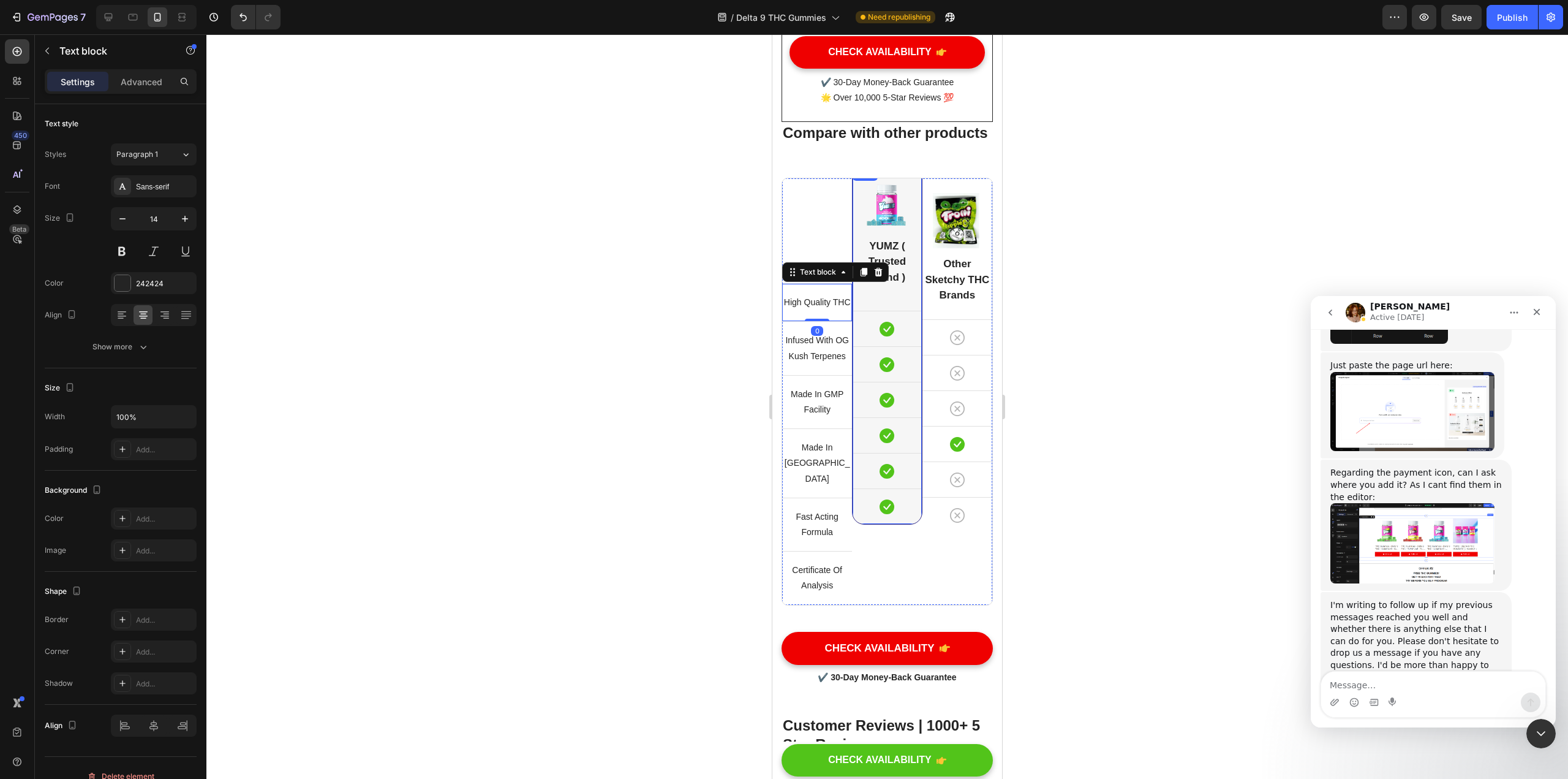
click at [771, 372] on div "Image YUMZ ( Trusted Brand ) Heading Icon Row Icon Row Icon Row Icon Row Icon R…" at bounding box center [886, 345] width 68 height 358
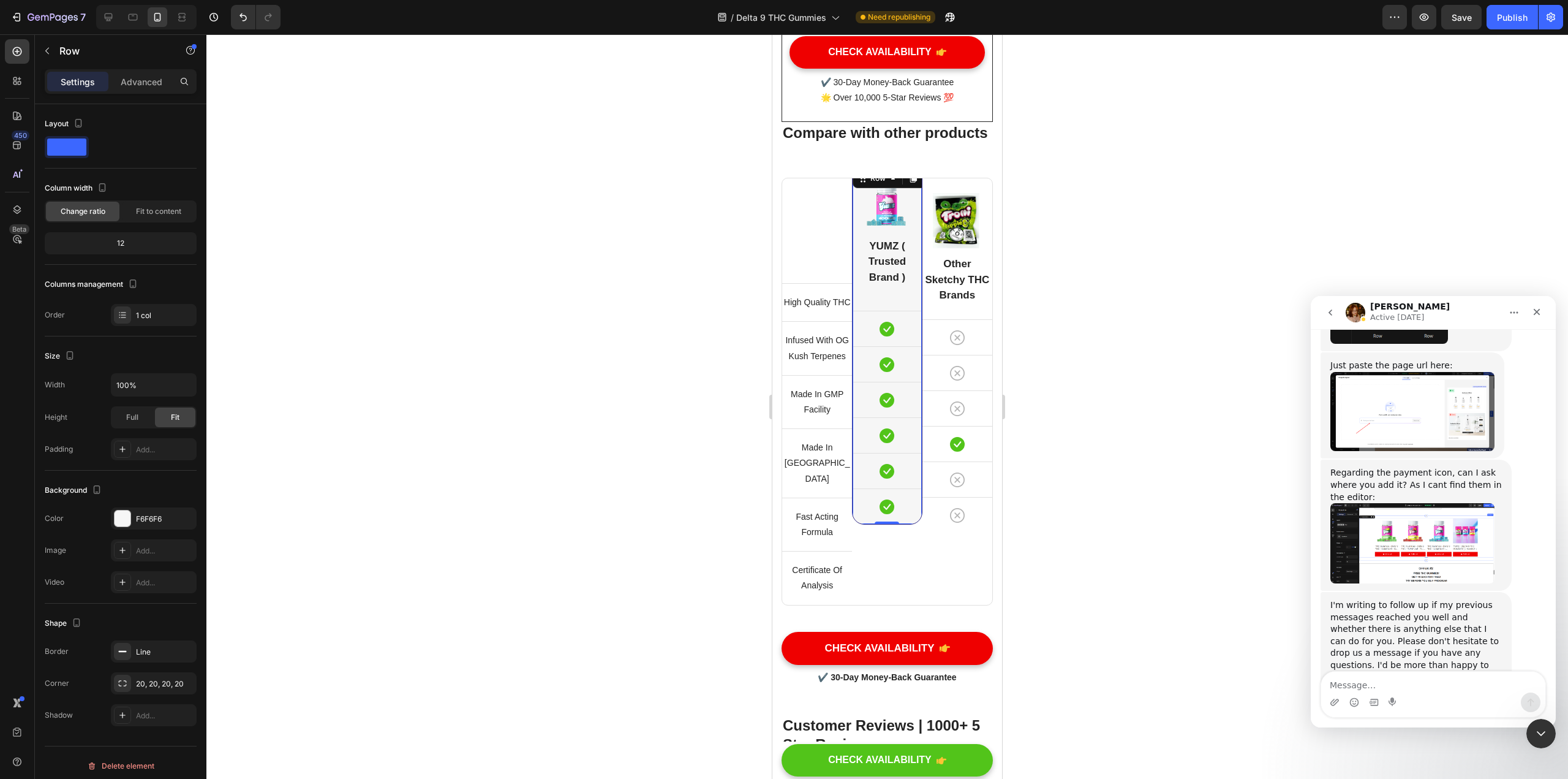
click at [771, 287] on h2 "YUMZ ( Trusted Brand )" at bounding box center [886, 262] width 68 height 50
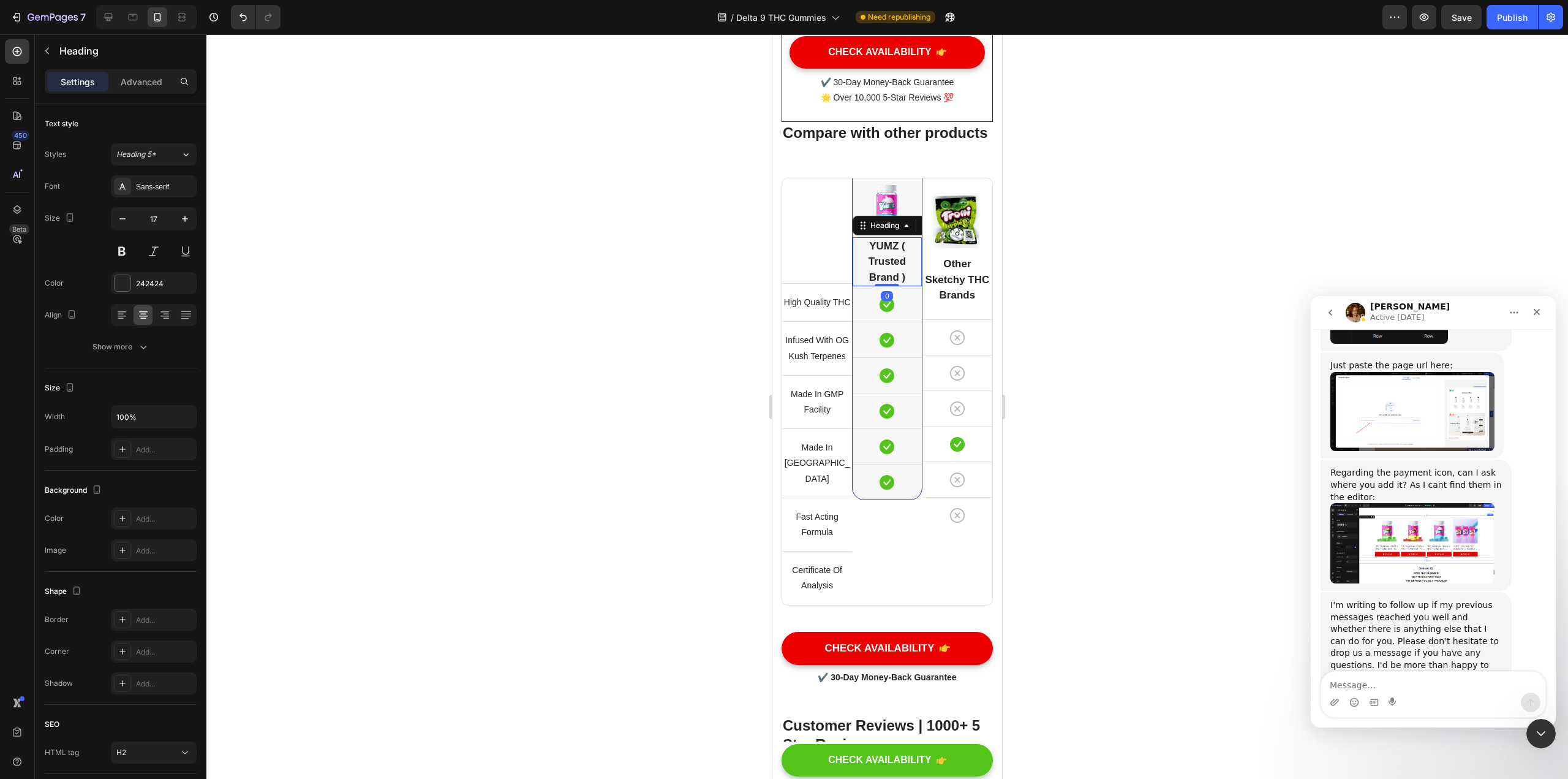
drag, startPoint x: 886, startPoint y: 377, endPoint x: 903, endPoint y: 346, distance: 35.4
click at [771, 287] on div "YUMZ ( Trusted Brand ) Heading 0" at bounding box center [886, 262] width 68 height 50
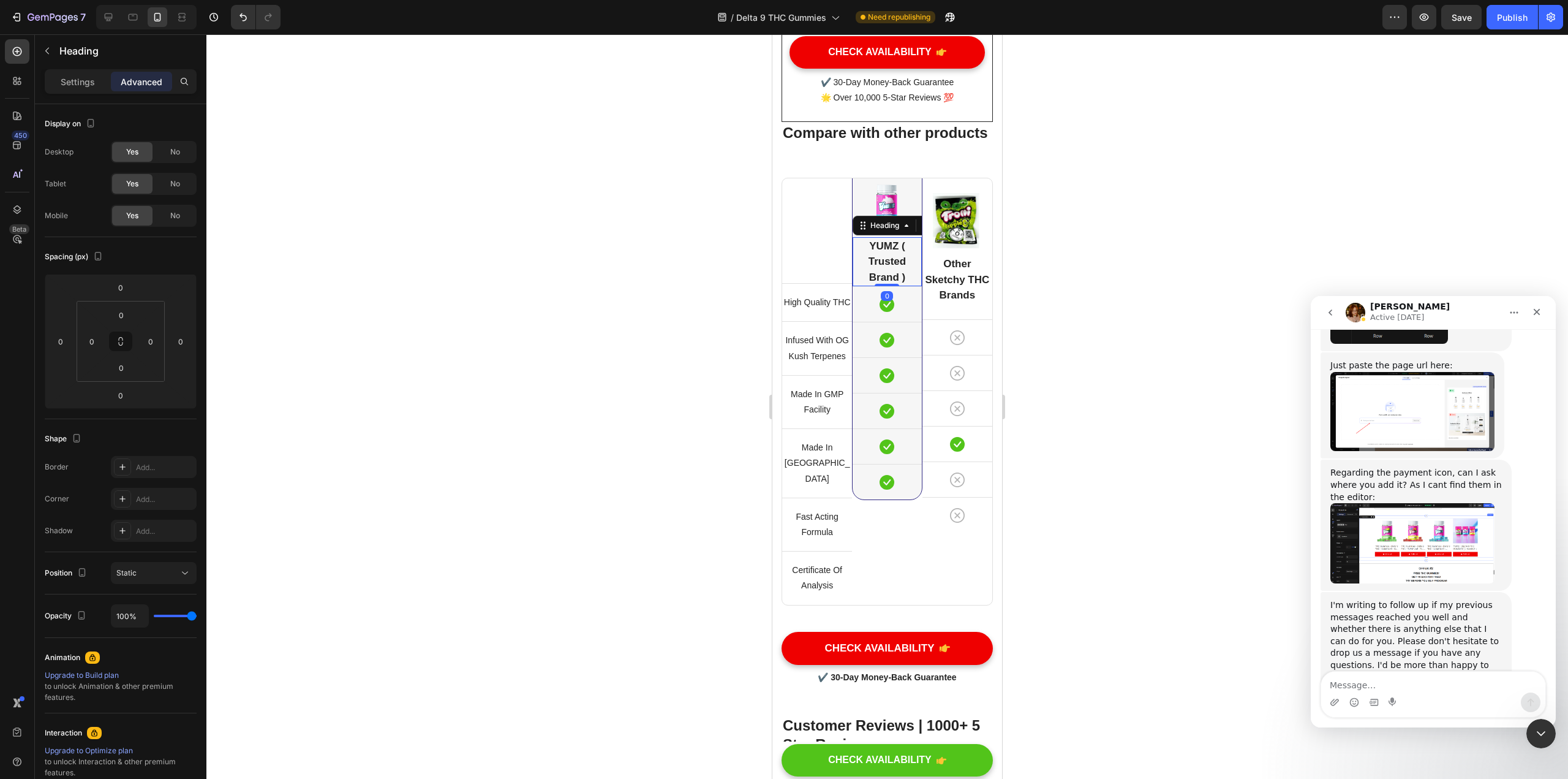
drag, startPoint x: 884, startPoint y: 352, endPoint x: 893, endPoint y: 344, distance: 12.0
click at [771, 287] on div "YUMZ ( Trusted Brand ) Heading 0" at bounding box center [886, 262] width 68 height 50
click at [771, 349] on div "Title Line High Quality THC Text block Row Infused With OG Kush Terpenes Text b…" at bounding box center [817, 391] width 70 height 426
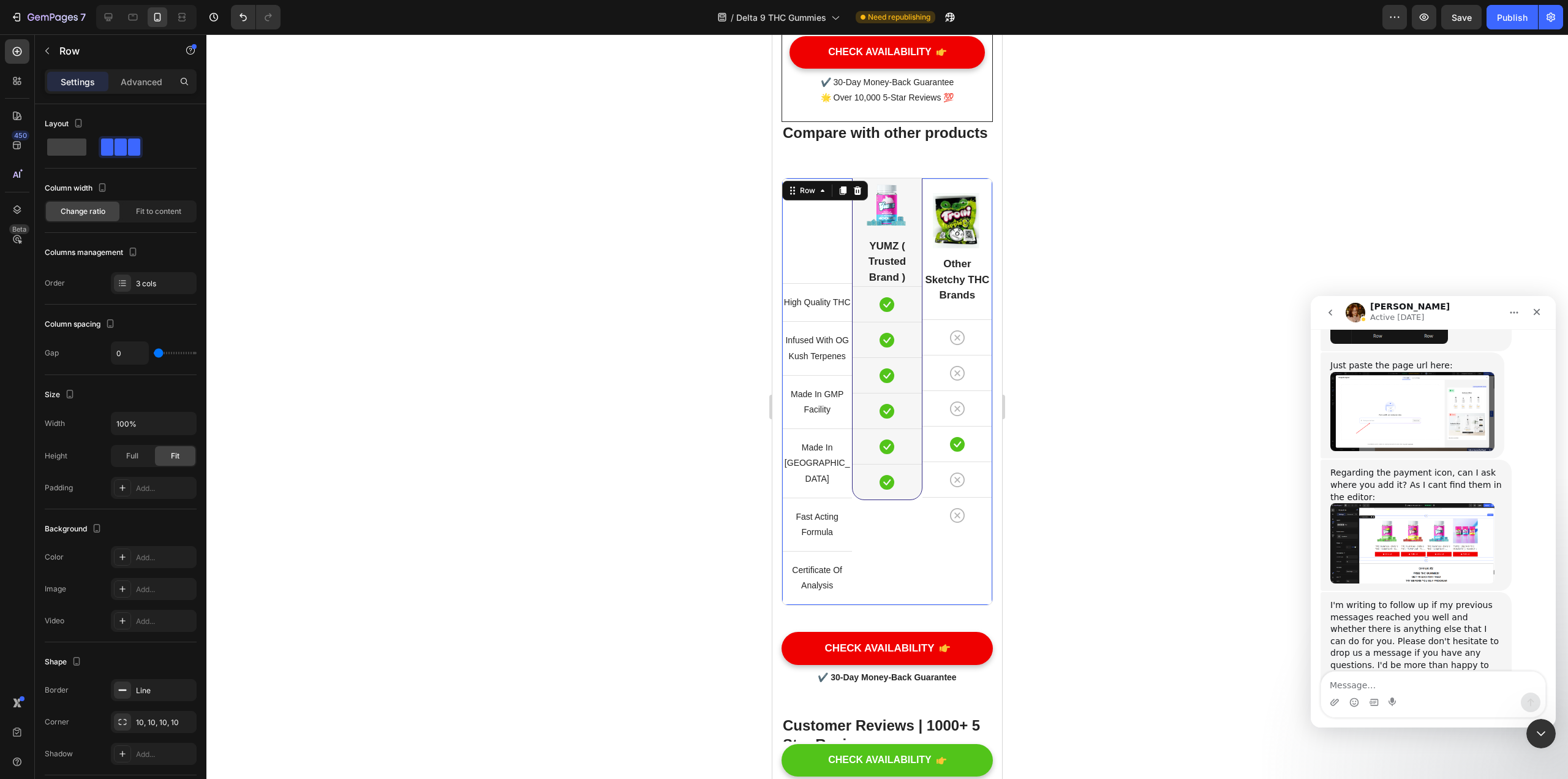
click at [771, 381] on div "Image Other Sketchy THC Brands Heading Icon Row Icon Row Icon Row Icon Row Icon…" at bounding box center [957, 391] width 70 height 426
click at [771, 304] on h2 "Other Sketchy THC Brands" at bounding box center [957, 280] width 70 height 50
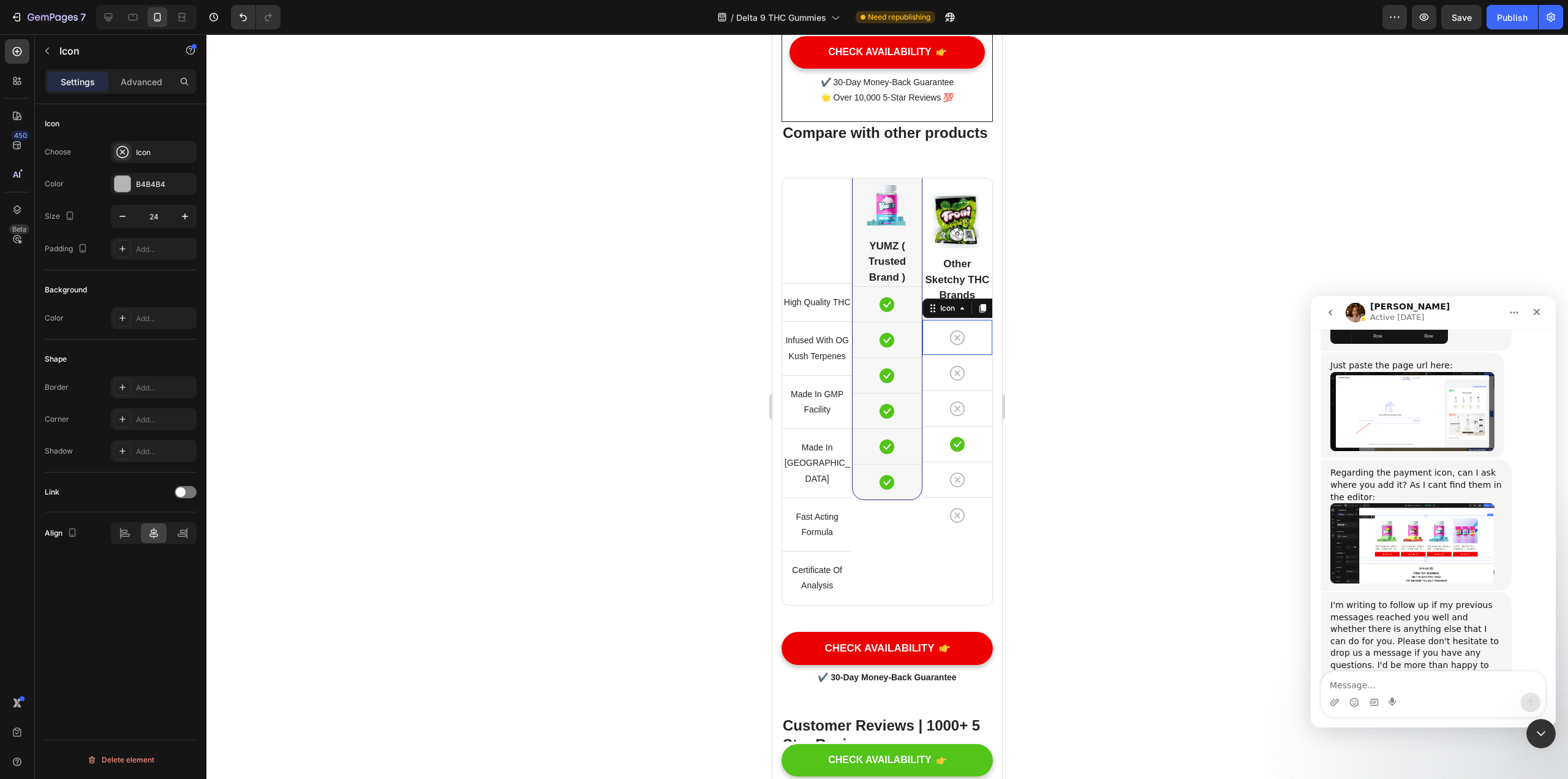
click at [771, 249] on img at bounding box center [957, 221] width 49 height 56
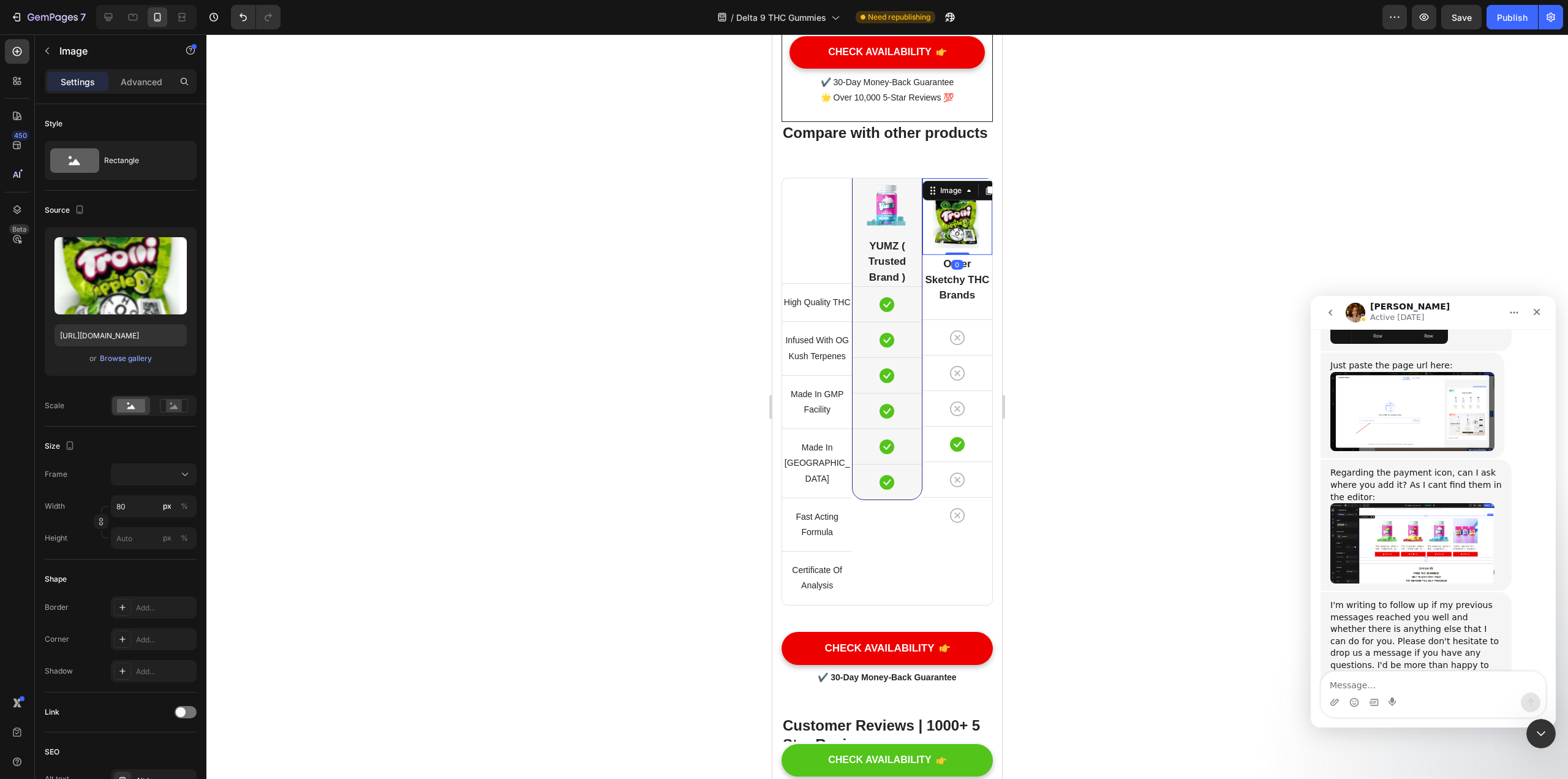
drag, startPoint x: 949, startPoint y: 321, endPoint x: 961, endPoint y: 293, distance: 30.5
click at [771, 255] on div "Image 0" at bounding box center [957, 216] width 70 height 76
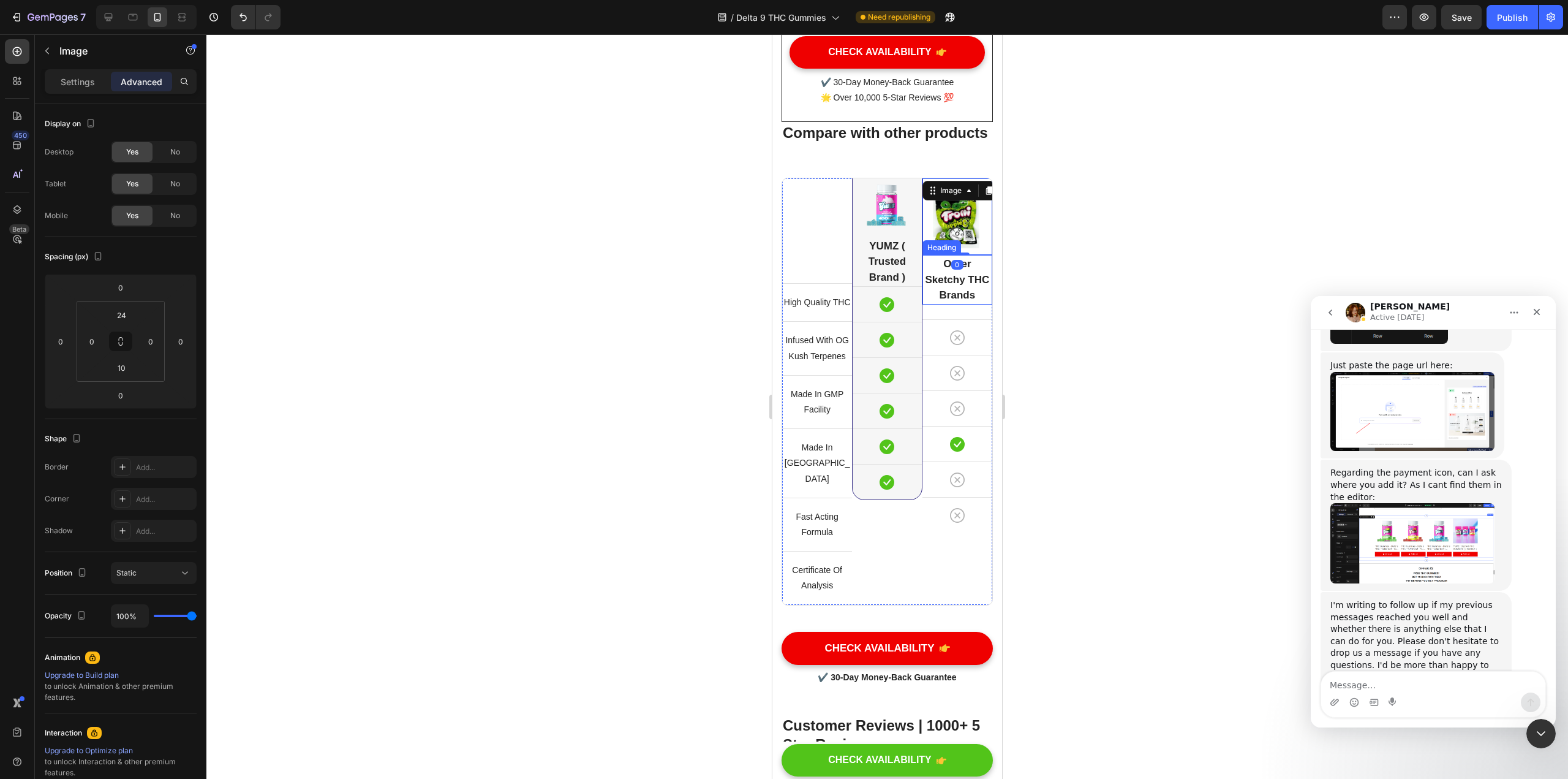
click at [771, 304] on h2 "Other Sketchy THC Brands" at bounding box center [957, 280] width 70 height 50
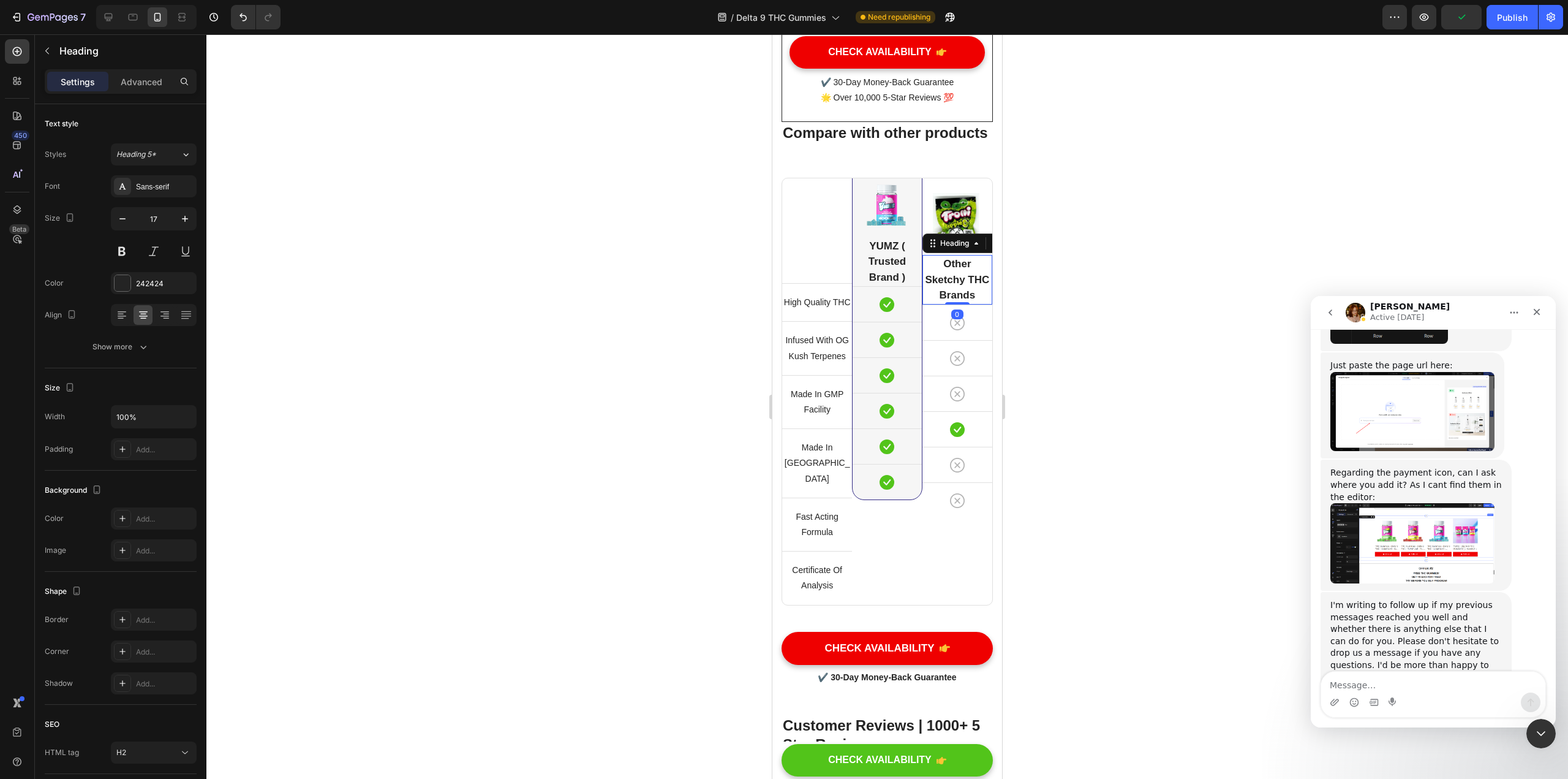
drag, startPoint x: 951, startPoint y: 383, endPoint x: 962, endPoint y: 360, distance: 25.5
click at [771, 304] on div "Other Sketchy THC Brands Heading 0" at bounding box center [957, 280] width 70 height 50
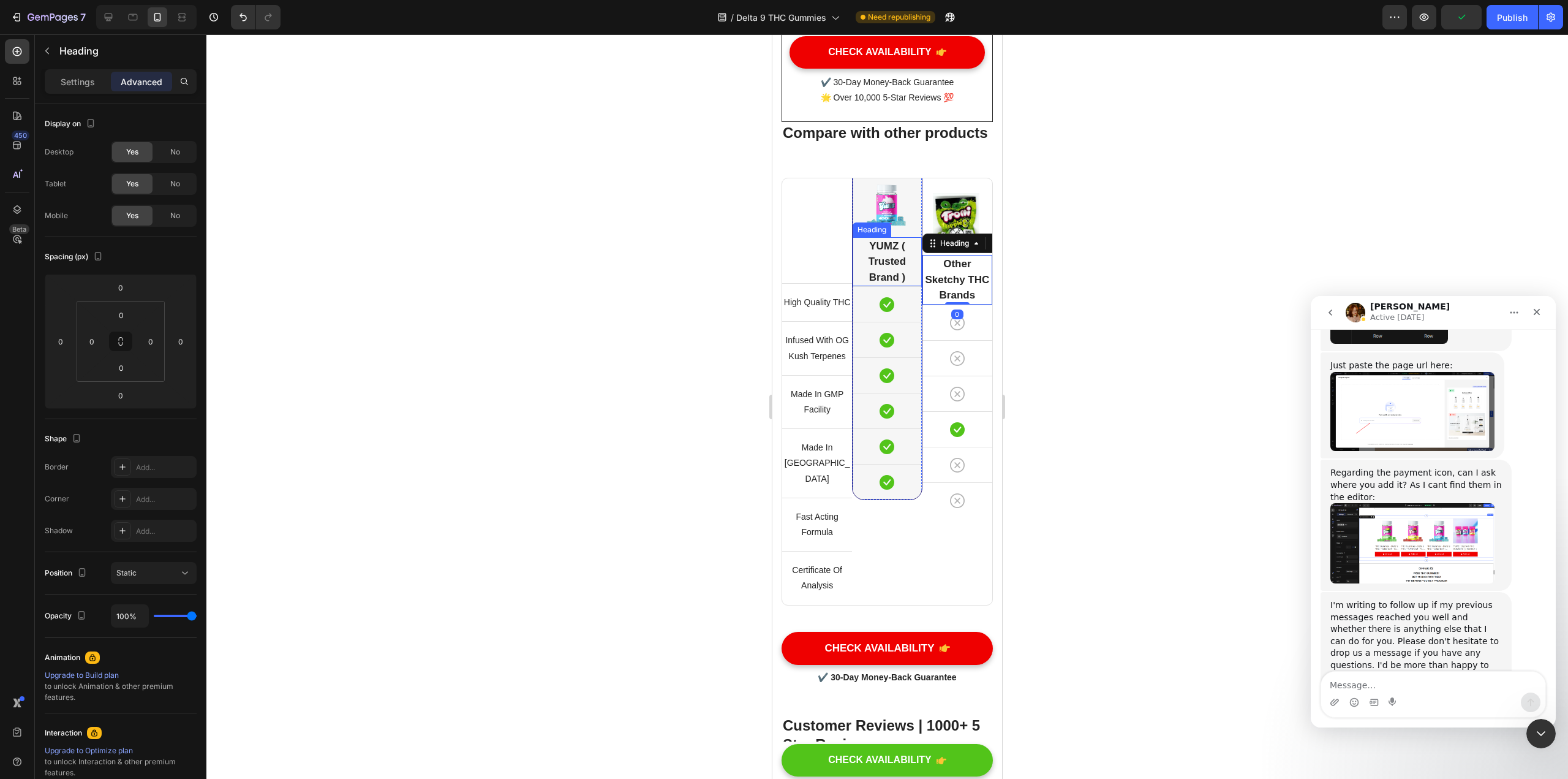
click at [771, 287] on h2 "YUMZ ( Trusted Brand )" at bounding box center [886, 262] width 68 height 50
drag, startPoint x: 882, startPoint y: 352, endPoint x: 875, endPoint y: 371, distance: 20.2
click at [771, 304] on div at bounding box center [887, 303] width 25 height 4
click at [771, 331] on icon at bounding box center [957, 323] width 15 height 15
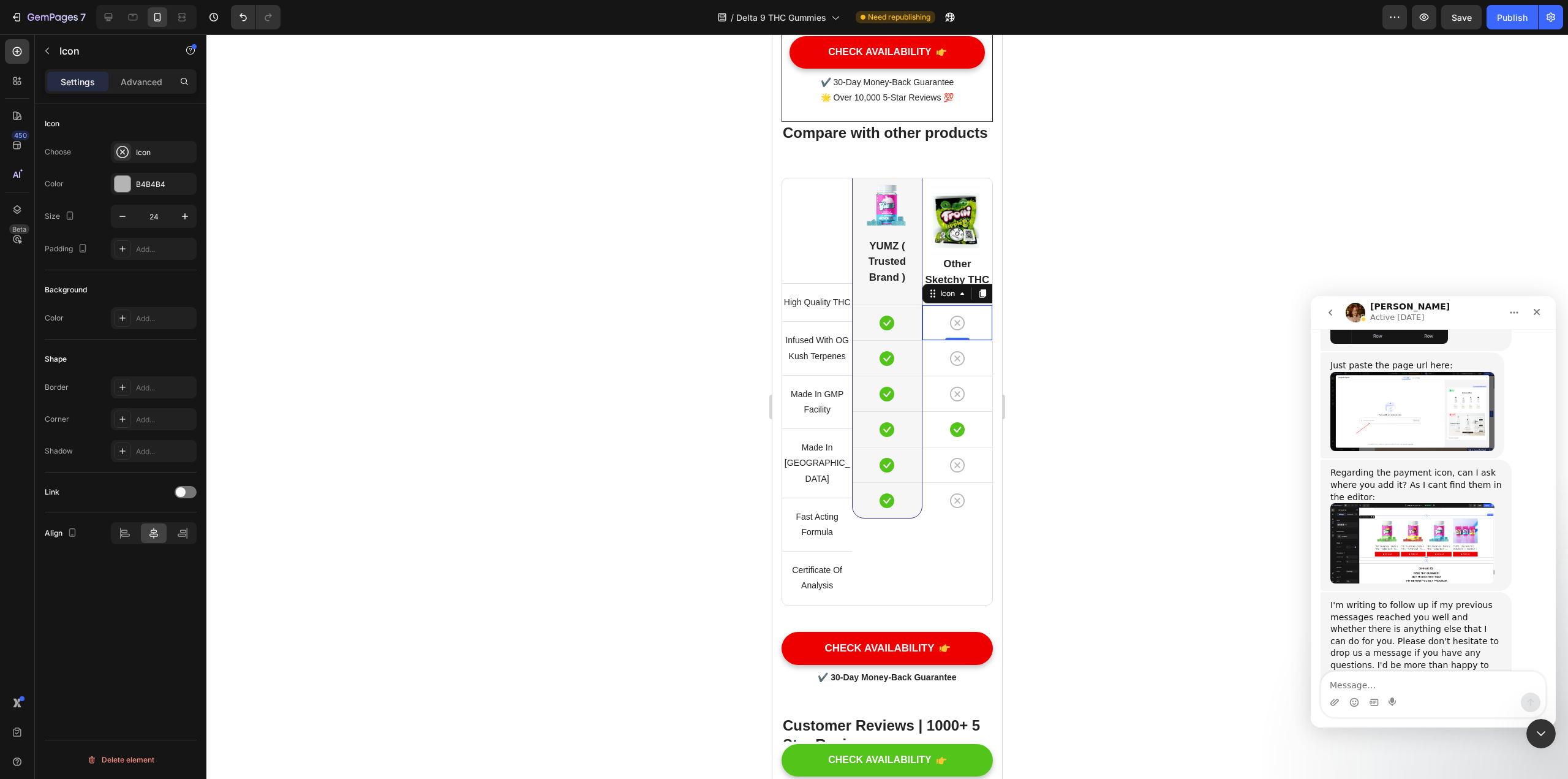
click at [771, 411] on div at bounding box center [888, 407] width 1362 height 744
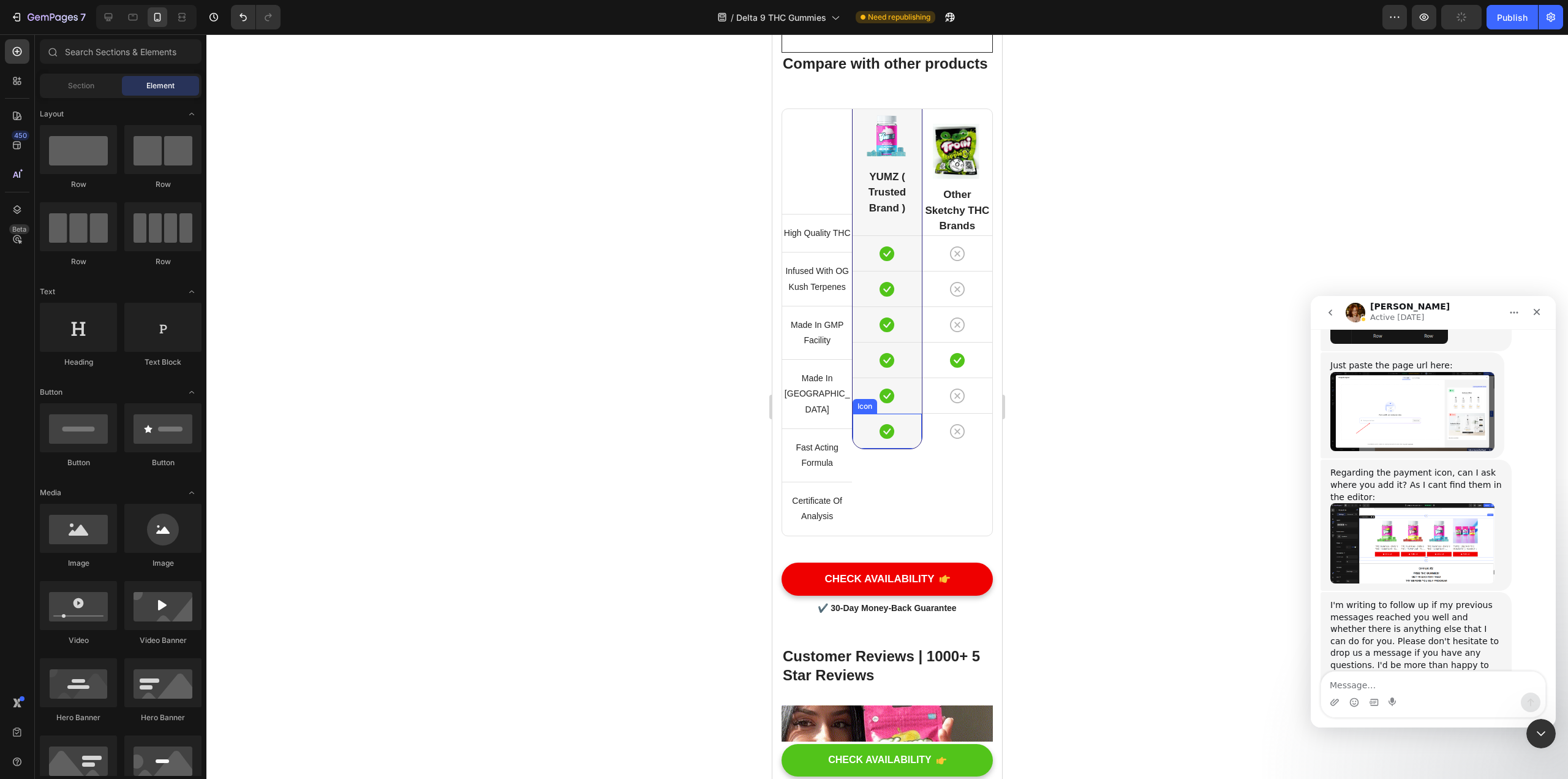
scroll to position [7169, 0]
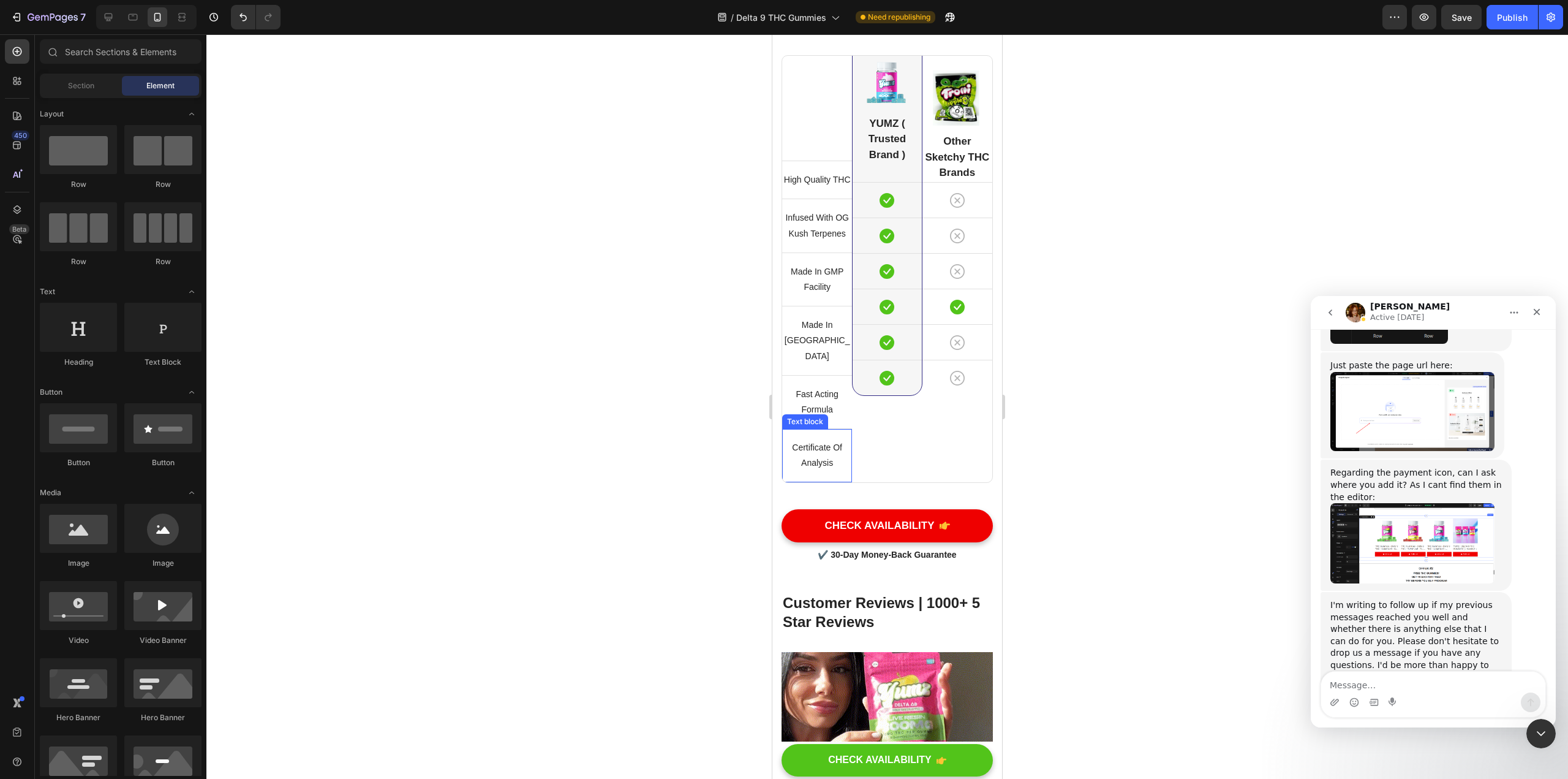
click at [771, 471] on p "Certificate Of Analysis" at bounding box center [817, 455] width 67 height 31
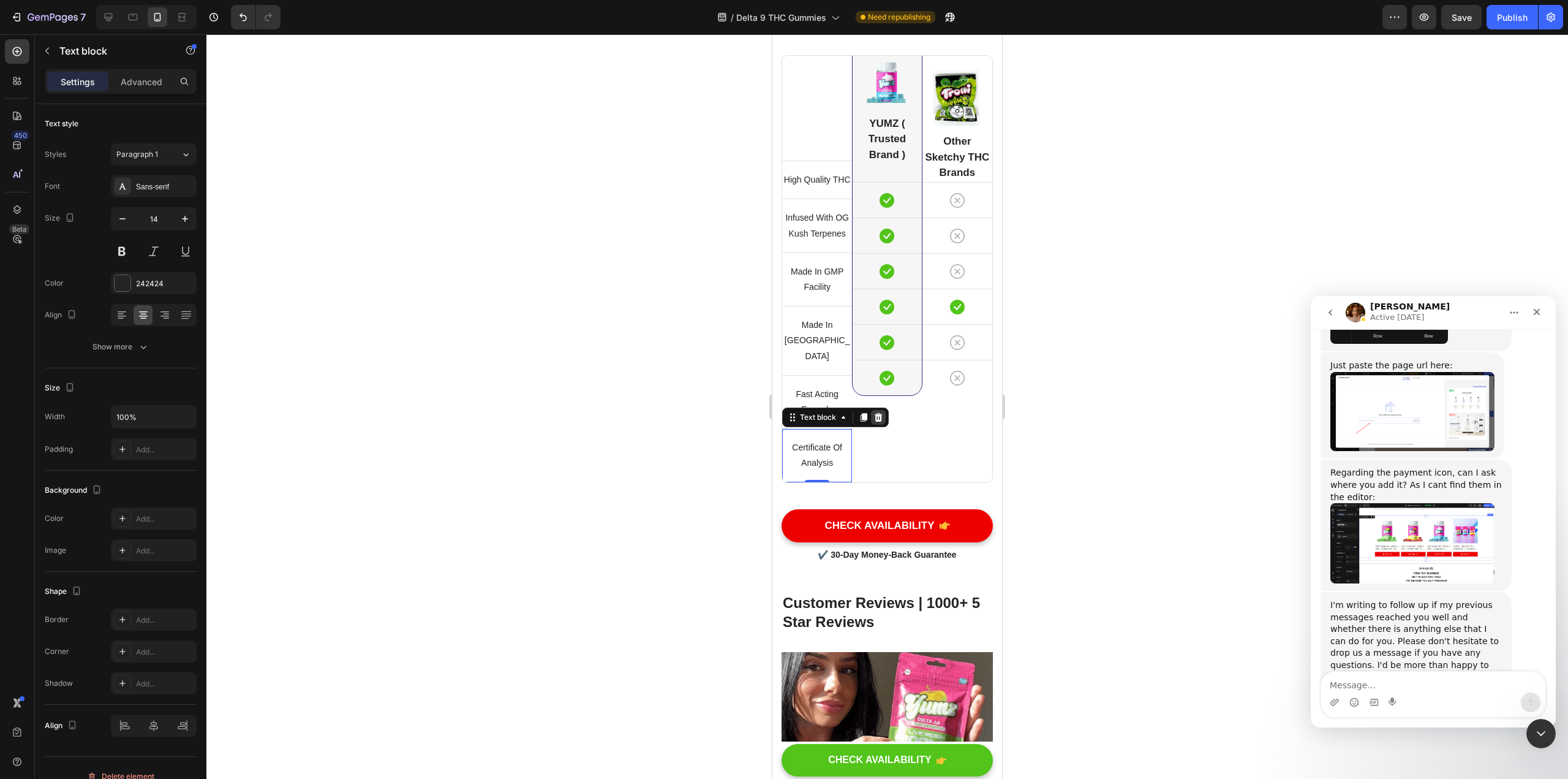
click at [771, 422] on icon at bounding box center [878, 417] width 8 height 8
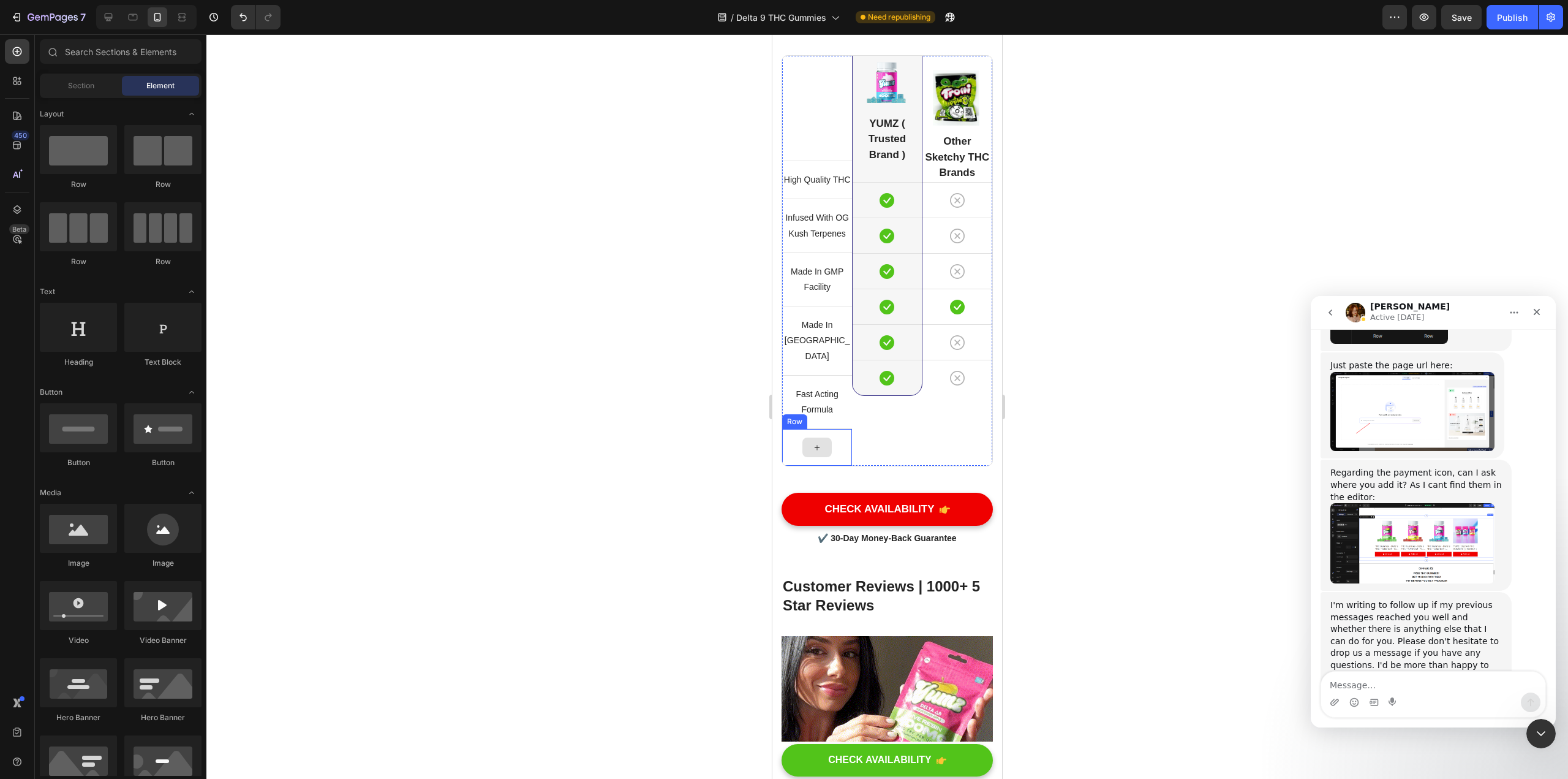
click at [771, 465] on div at bounding box center [817, 447] width 70 height 37
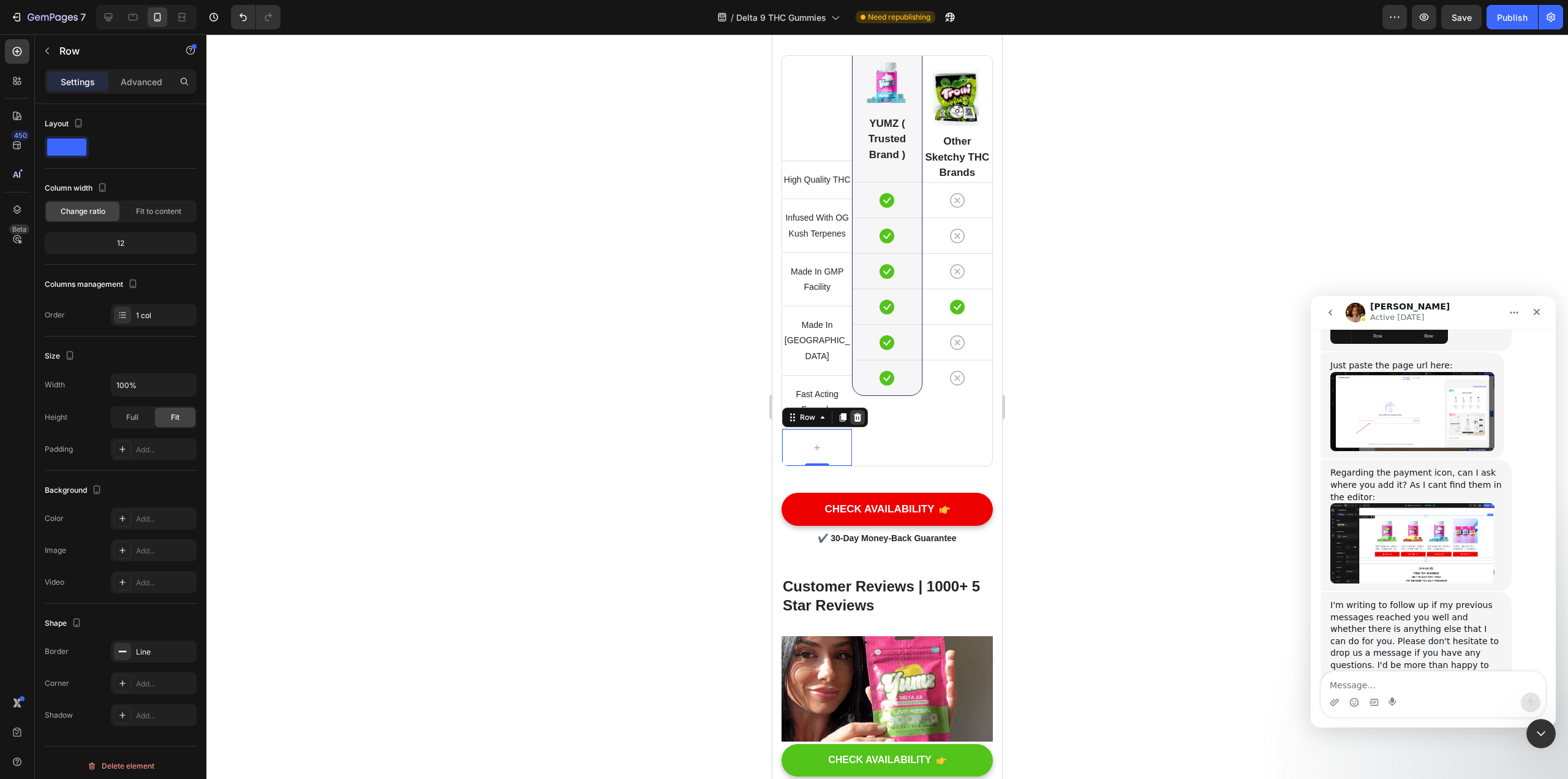
click at [771, 422] on icon at bounding box center [858, 417] width 8 height 8
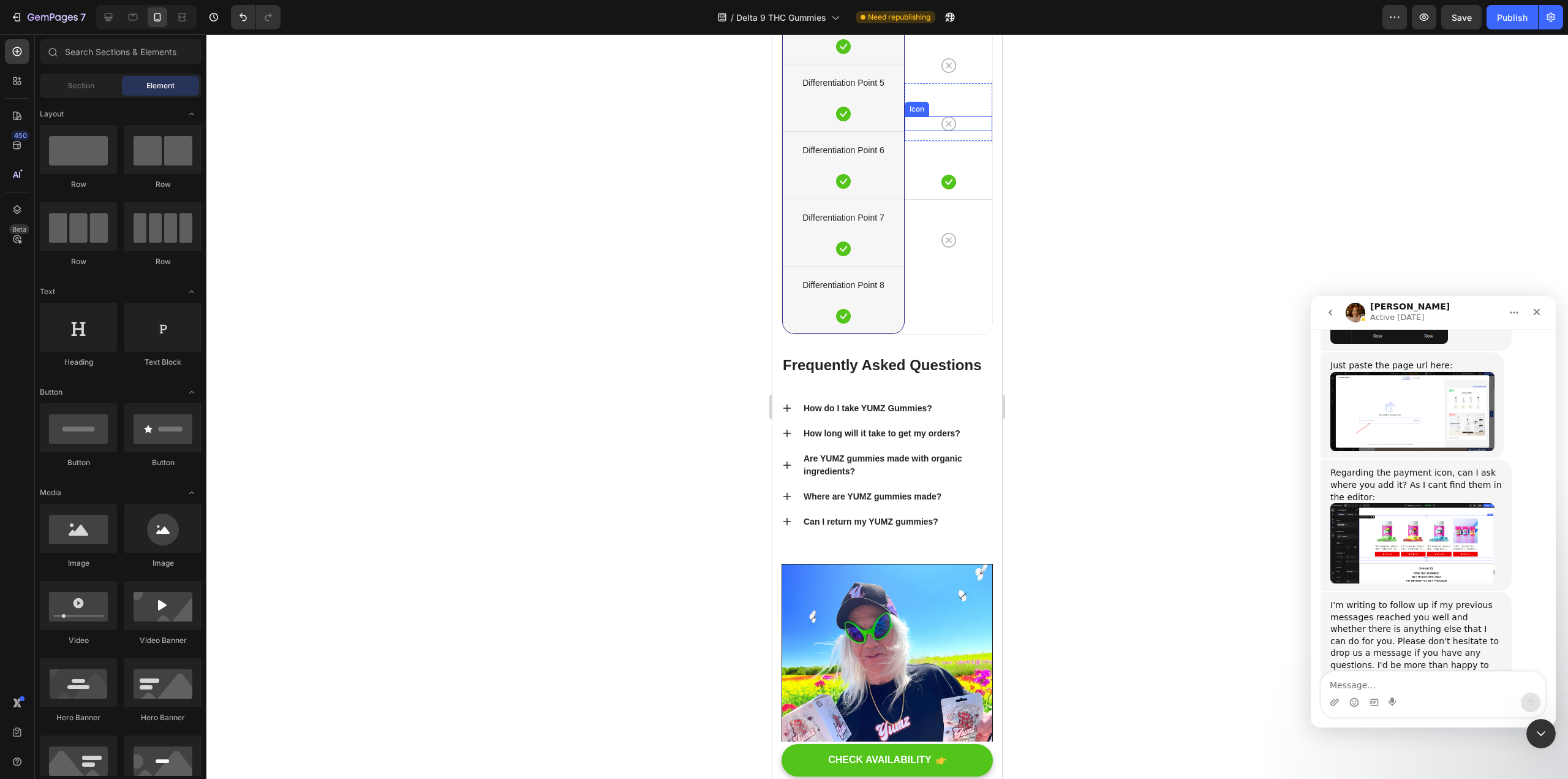
scroll to position [9191, 0]
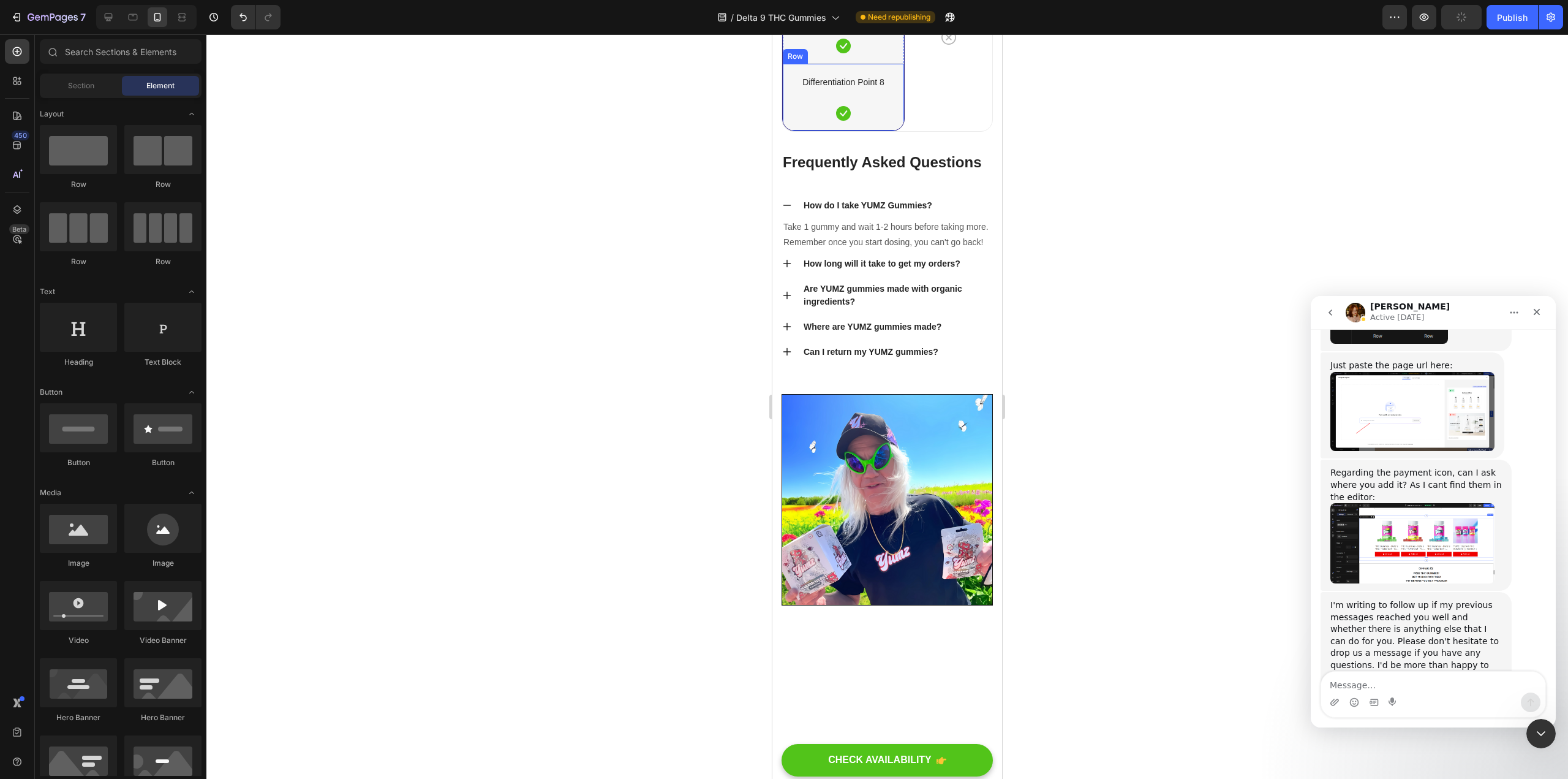
click at [771, 121] on div "Differentiation Point 8 Text block Icon" at bounding box center [843, 97] width 121 height 47
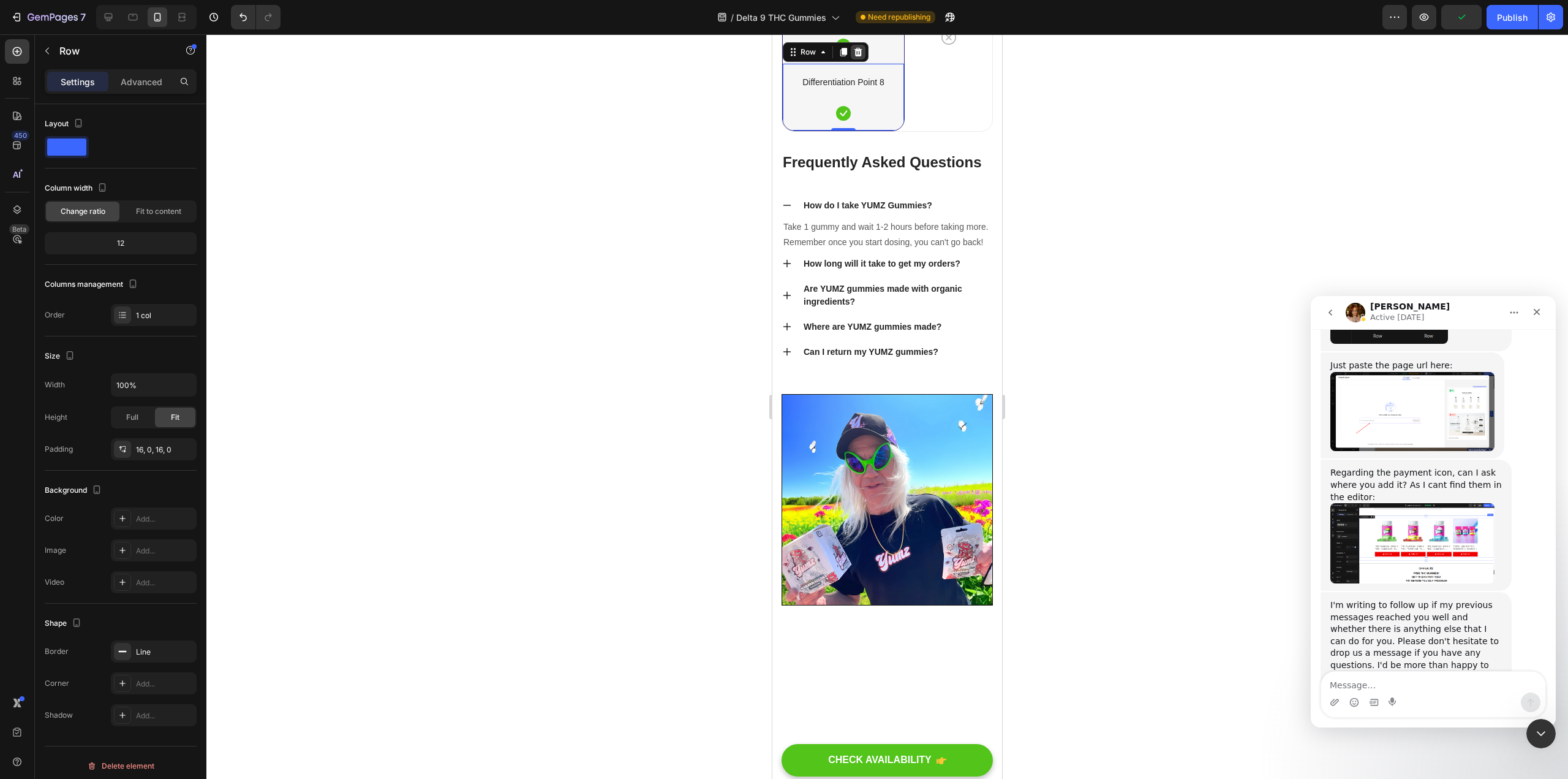
click at [771, 57] on icon at bounding box center [858, 51] width 10 height 10
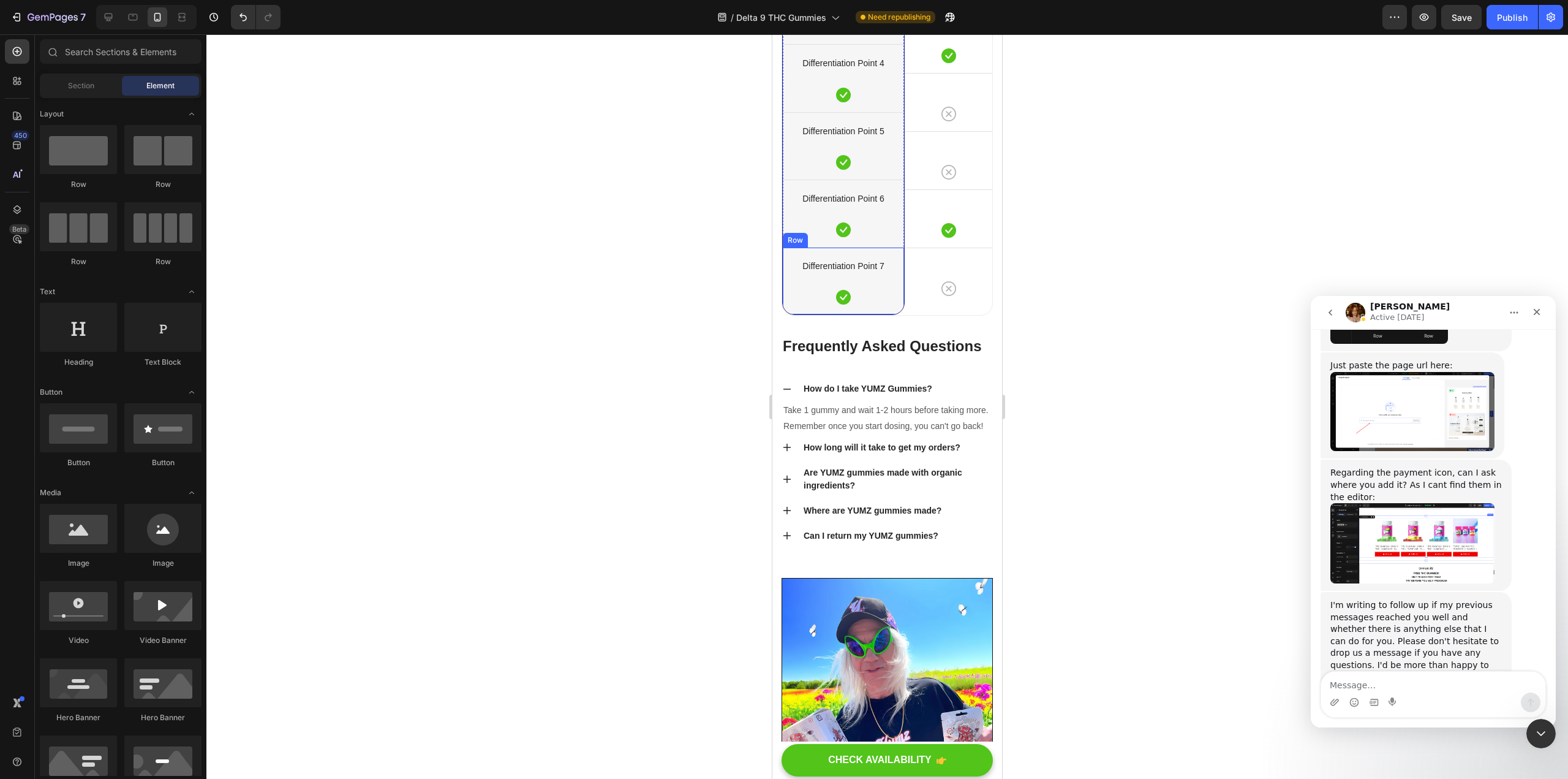
scroll to position [8885, 0]
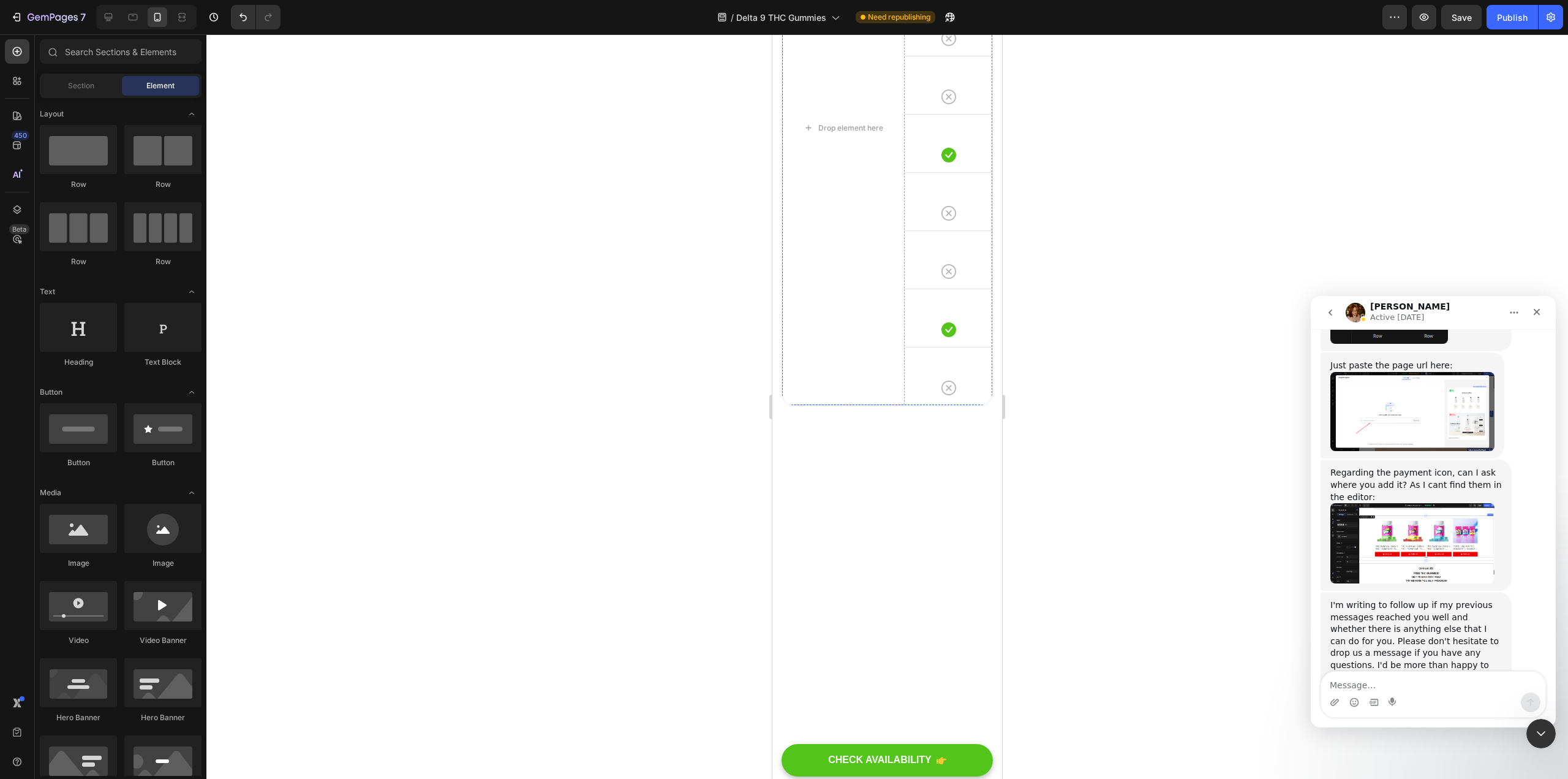
click at [771, 272] on div "Drop element here" at bounding box center [843, 128] width 123 height 554
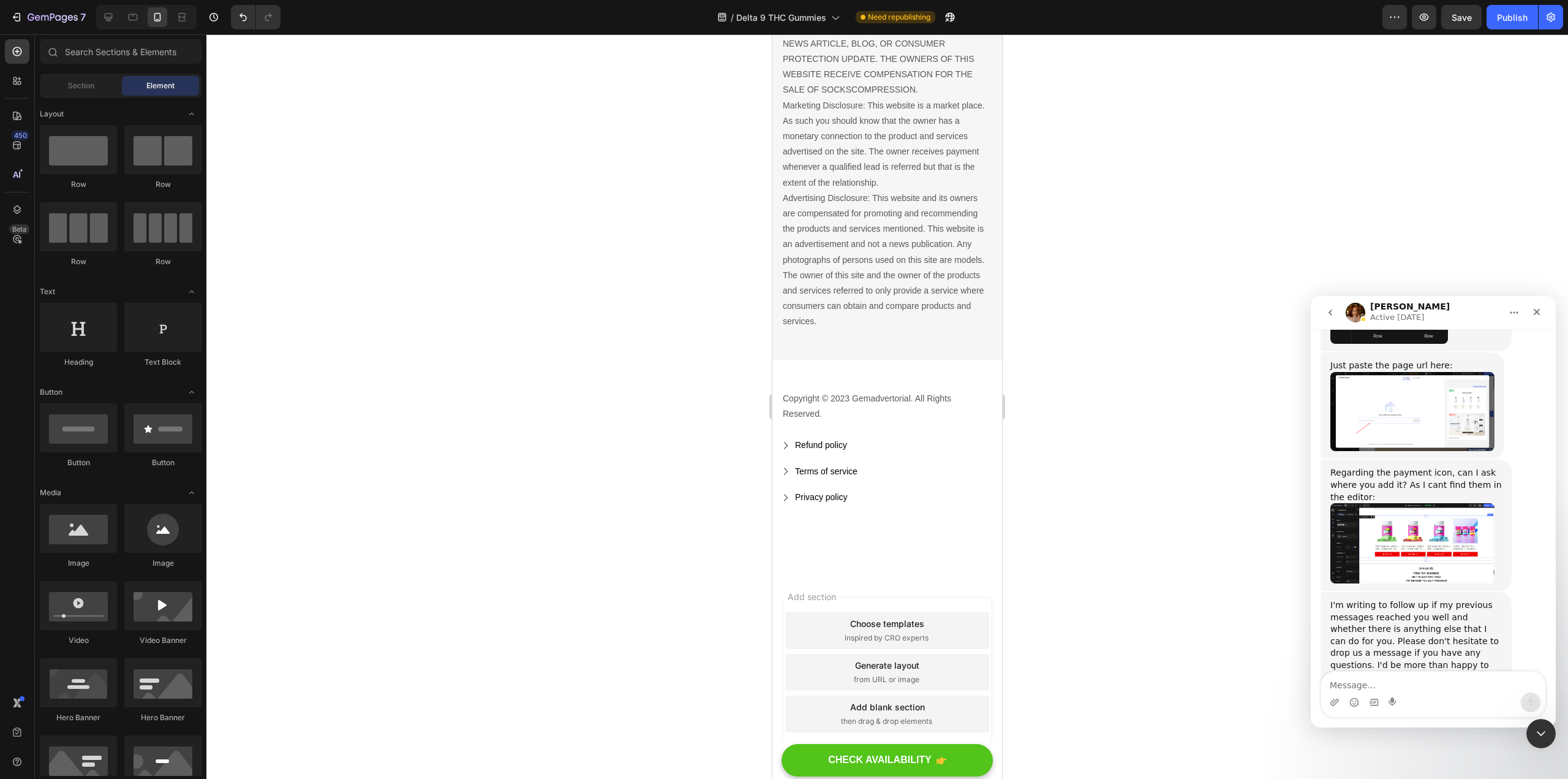
scroll to position [10814, 0]
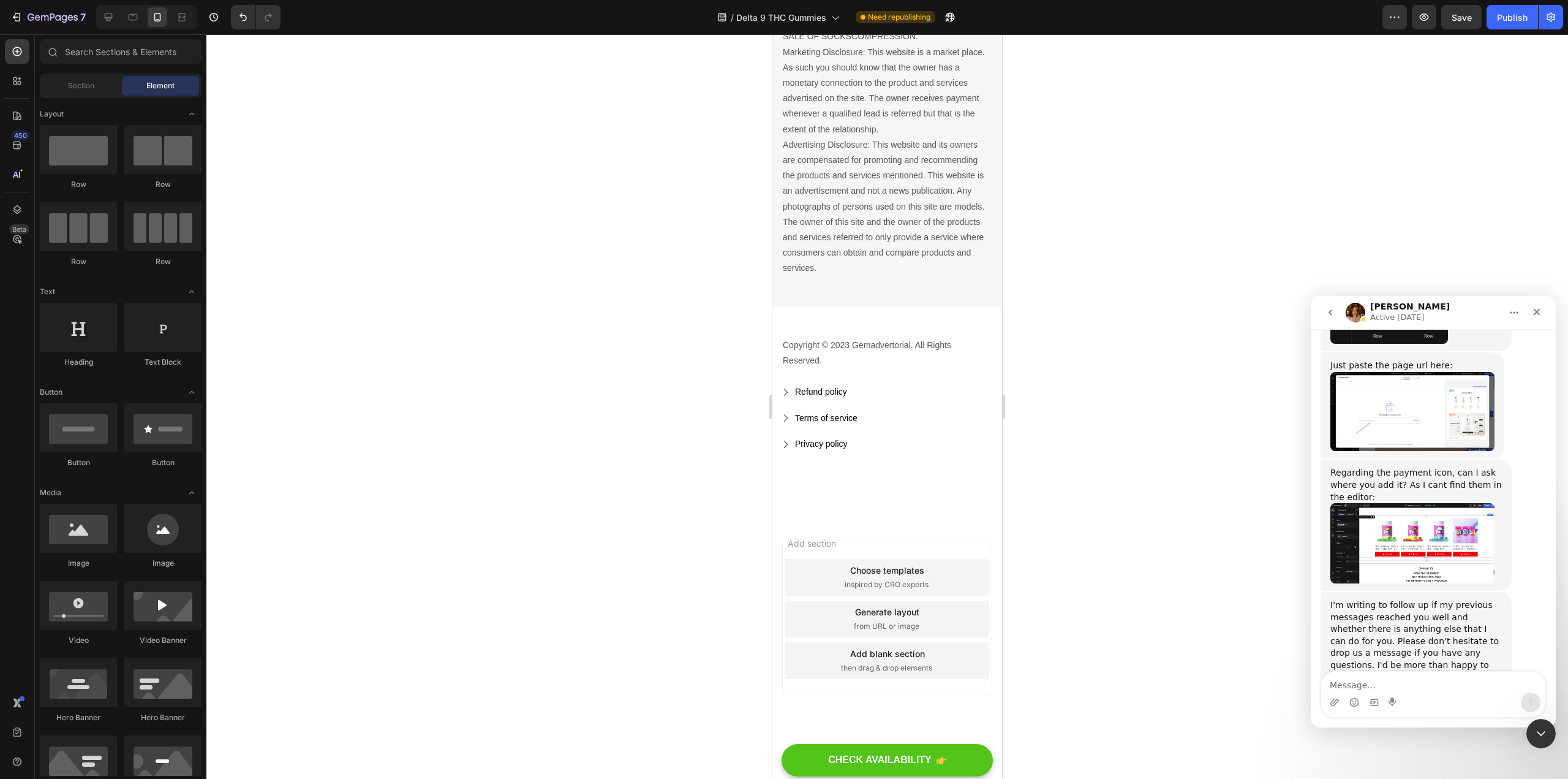
click at [771, 701] on div "Add section Choose templates inspired by CRO experts Generate layout from URL o…" at bounding box center [887, 636] width 229 height 234
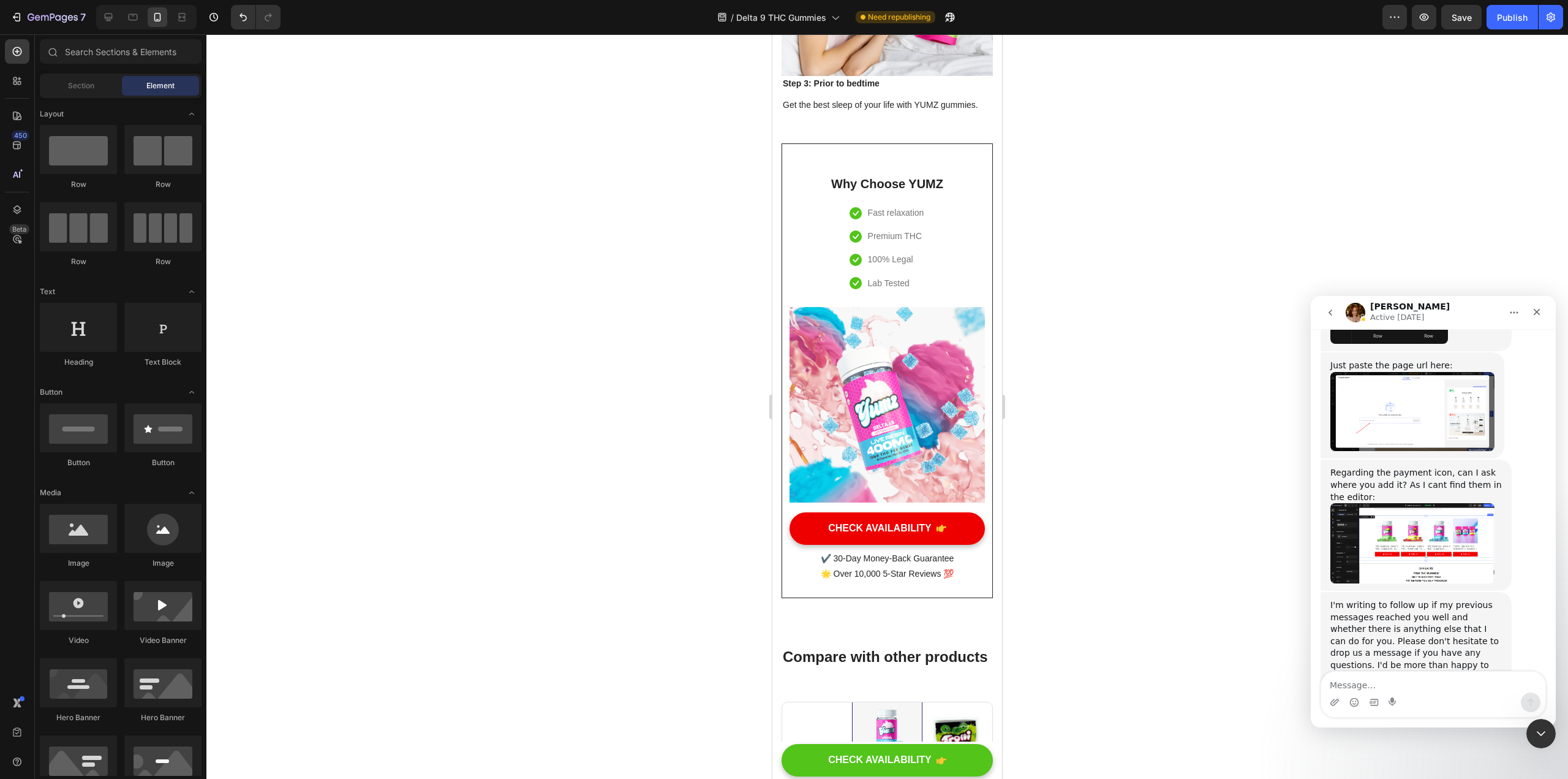
scroll to position [6476, 0]
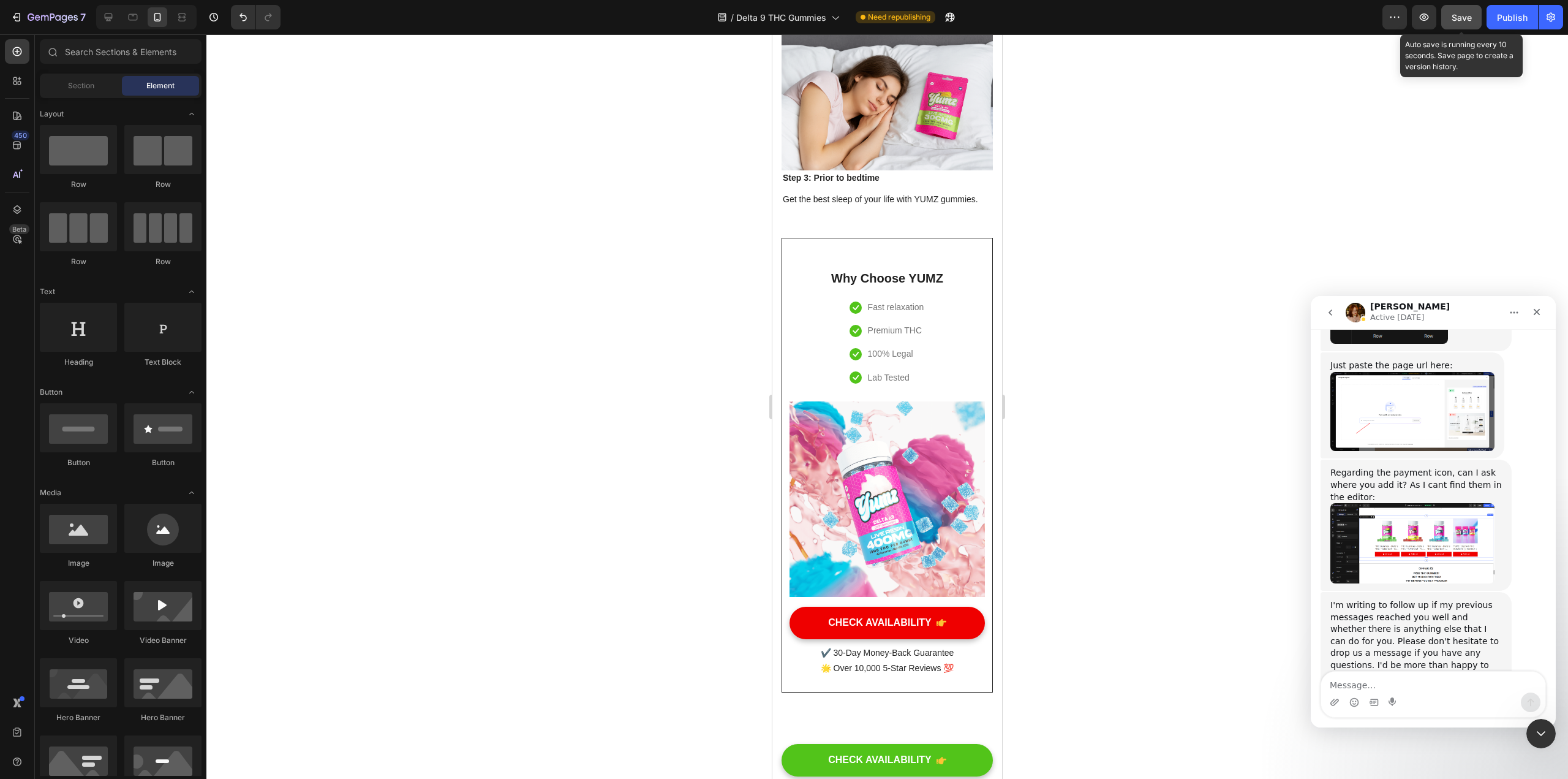
click at [771, 18] on span "Save" at bounding box center [1462, 18] width 20 height 10
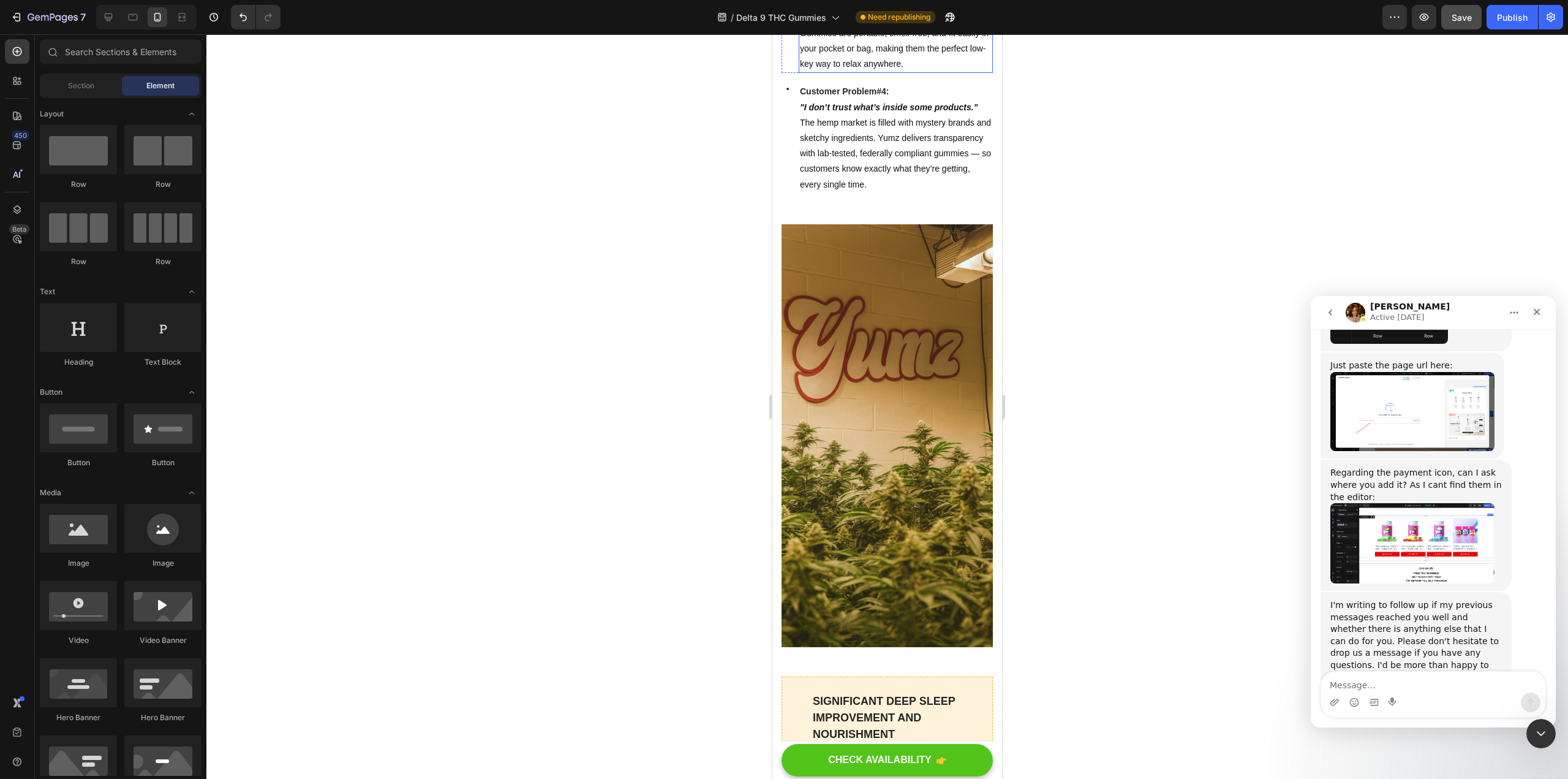
scroll to position [1475, 0]
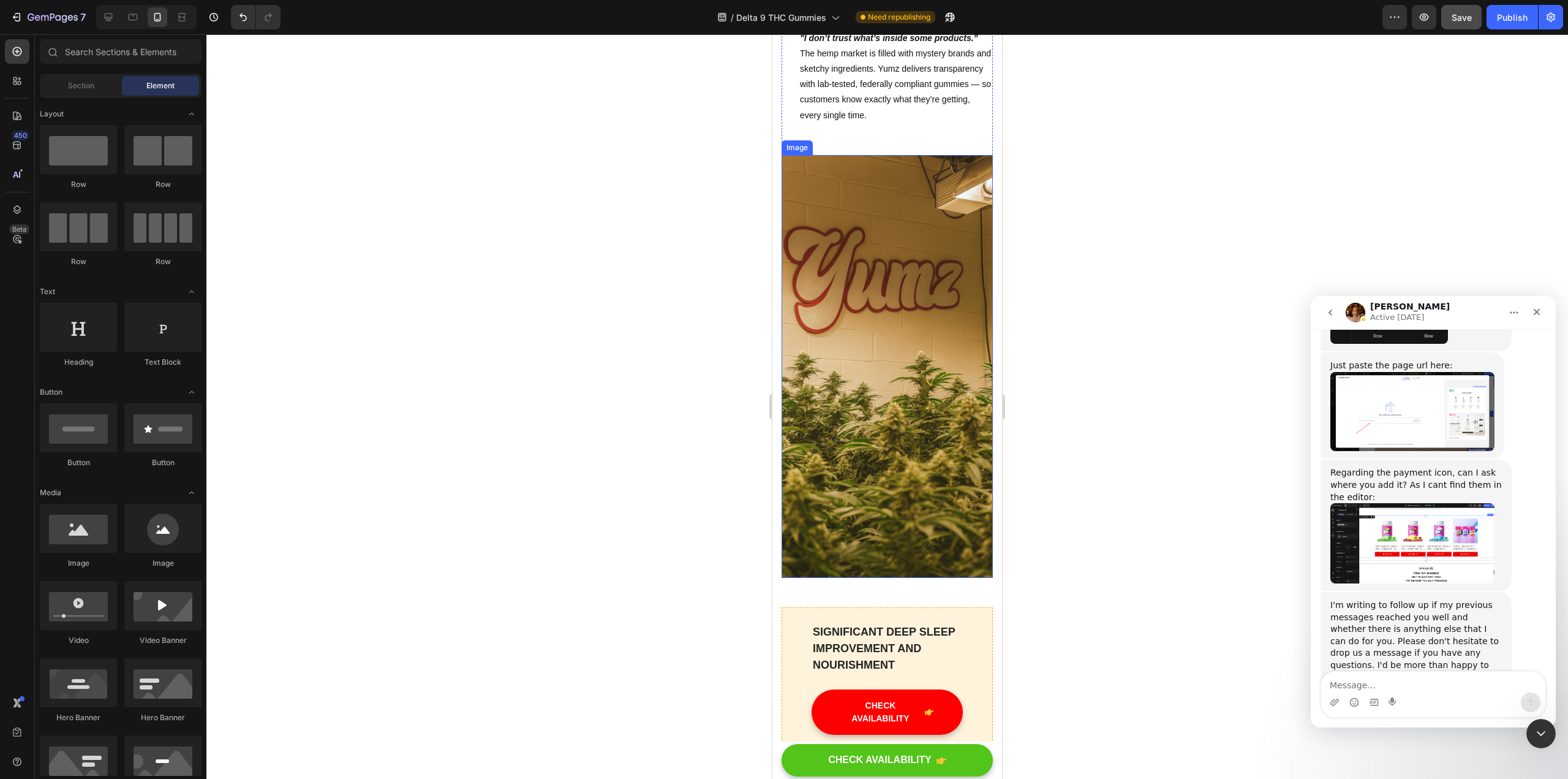
click at [771, 408] on img at bounding box center [887, 366] width 211 height 423
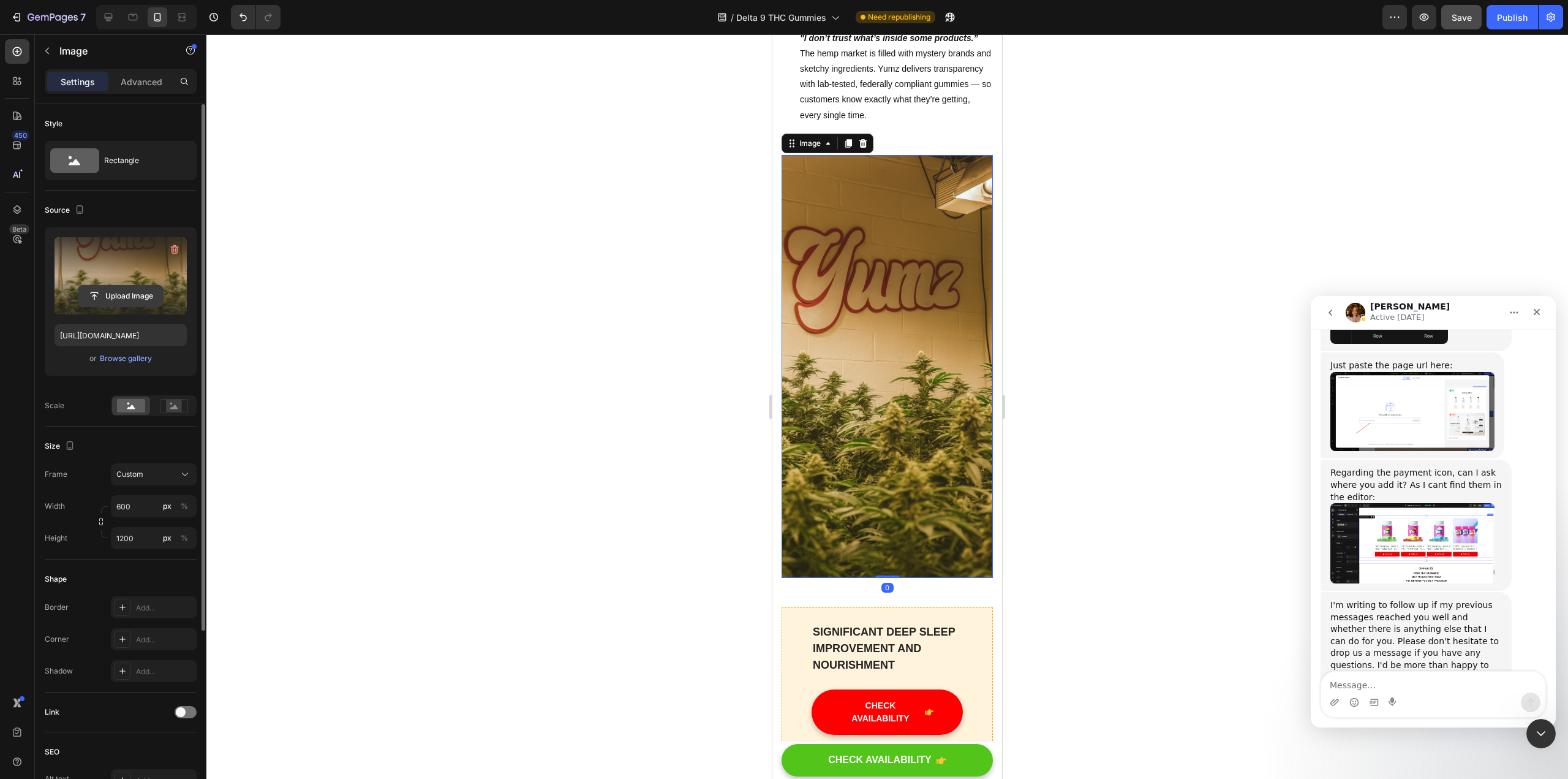
click at [114, 291] on input "file" at bounding box center [121, 296] width 85 height 21
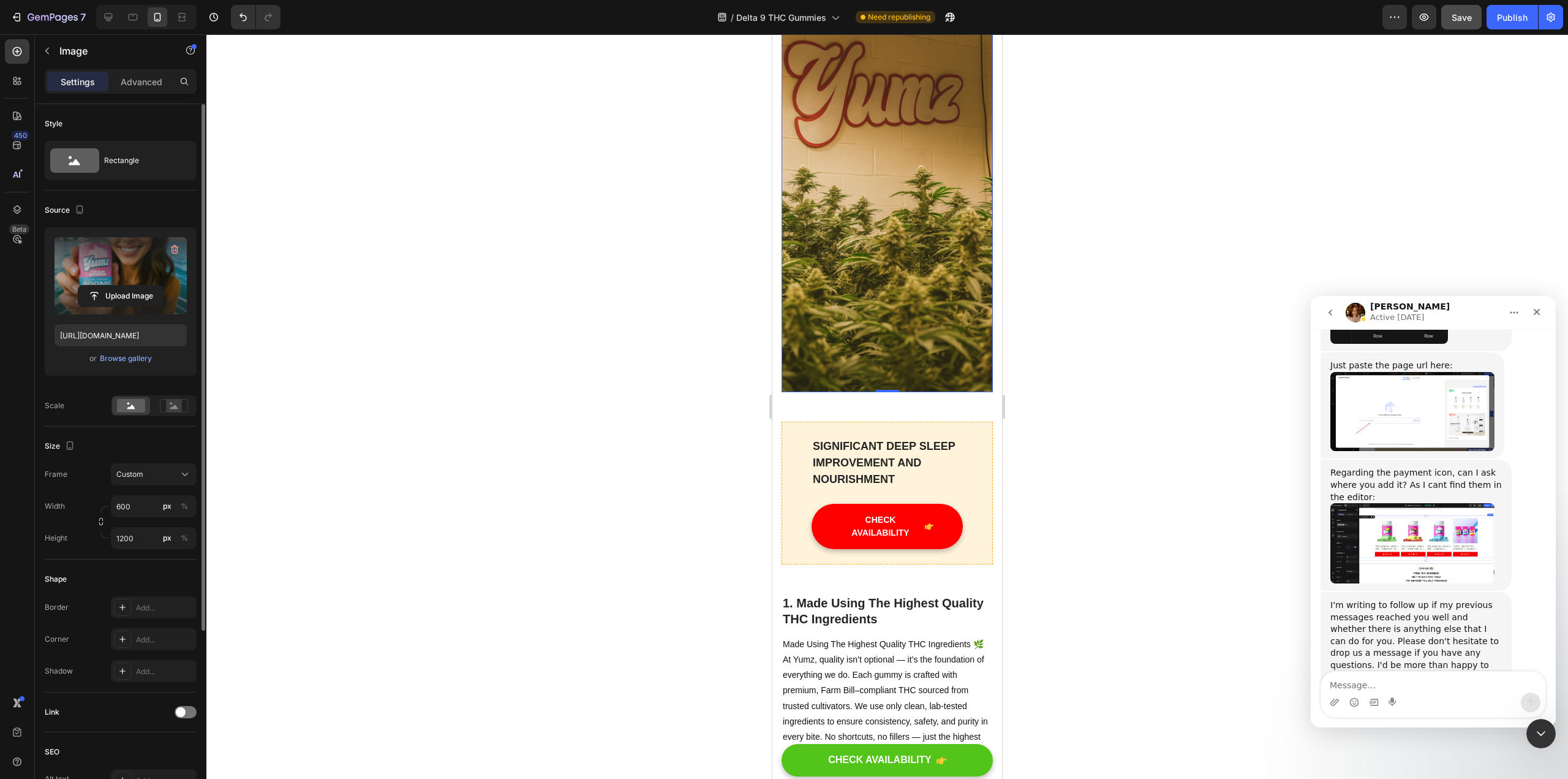
scroll to position [1532, 0]
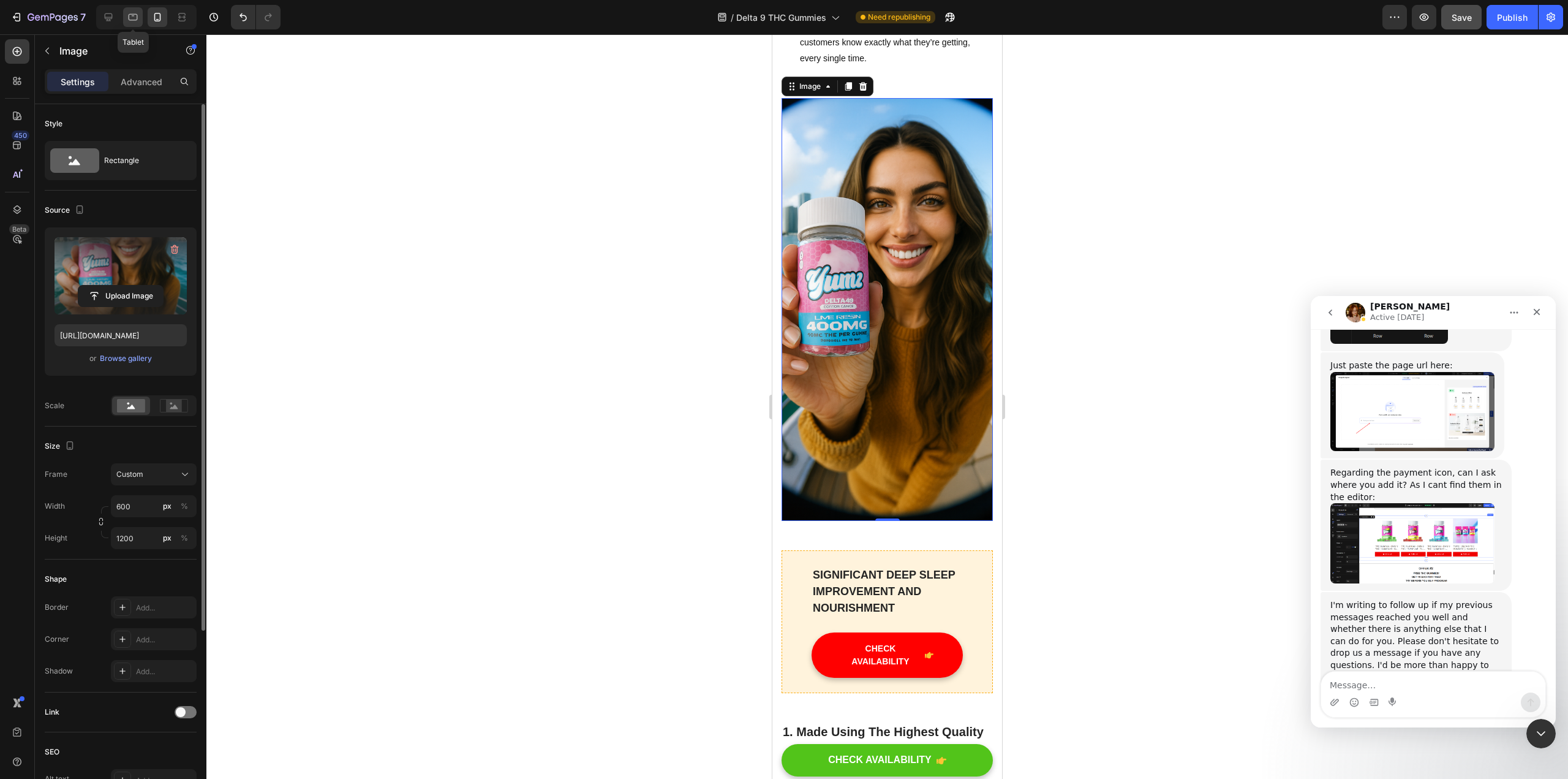
click at [137, 10] on div at bounding box center [133, 17] width 20 height 20
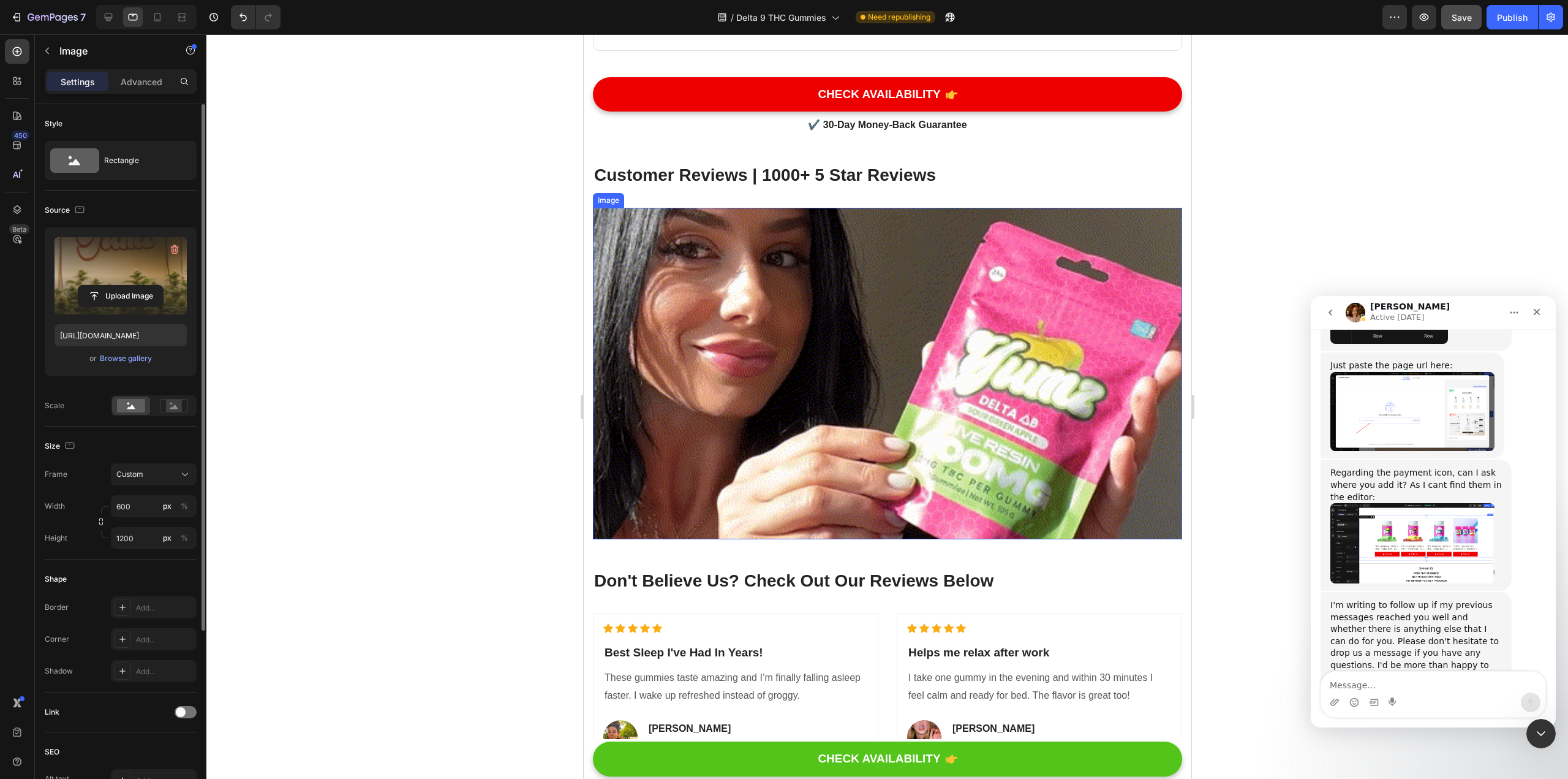
scroll to position [7389, 0]
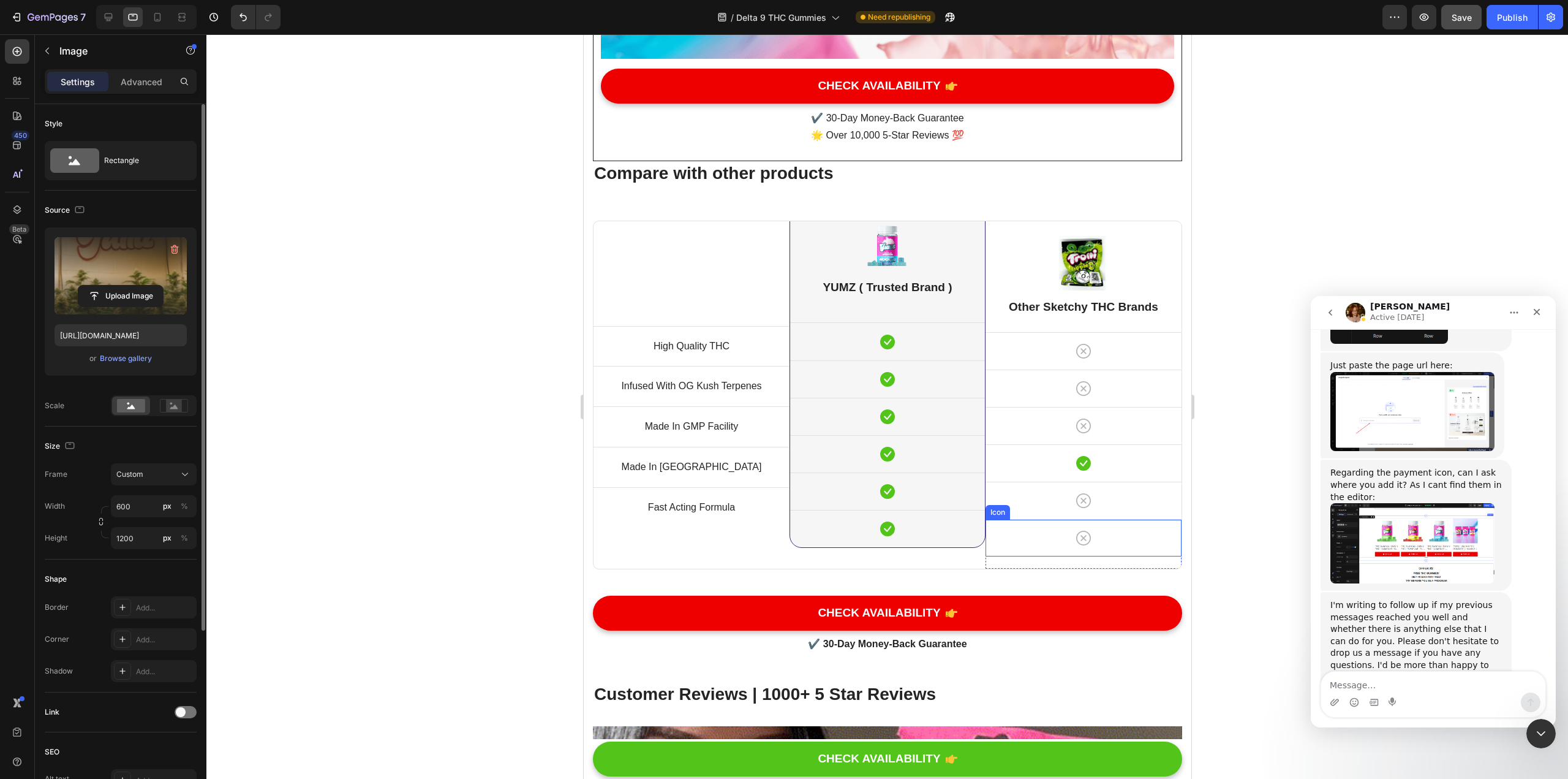
click at [771, 520] on div "Icon" at bounding box center [1082, 538] width 196 height 37
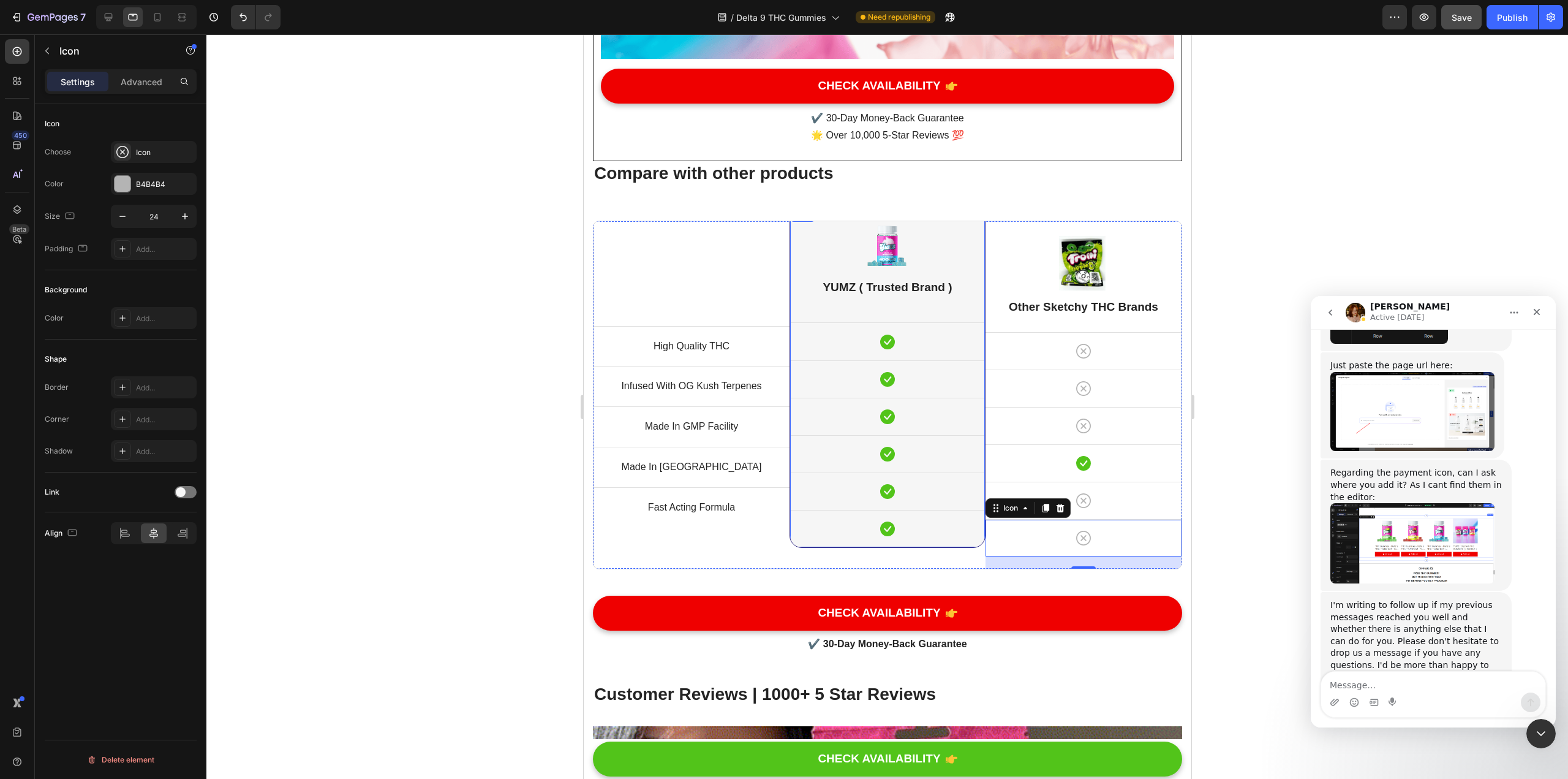
click at [771, 222] on div "Image YUMZ ( Trusted Brand ) Heading Icon Row Icon Row Icon Row Icon Row Icon R…" at bounding box center [887, 377] width 195 height 340
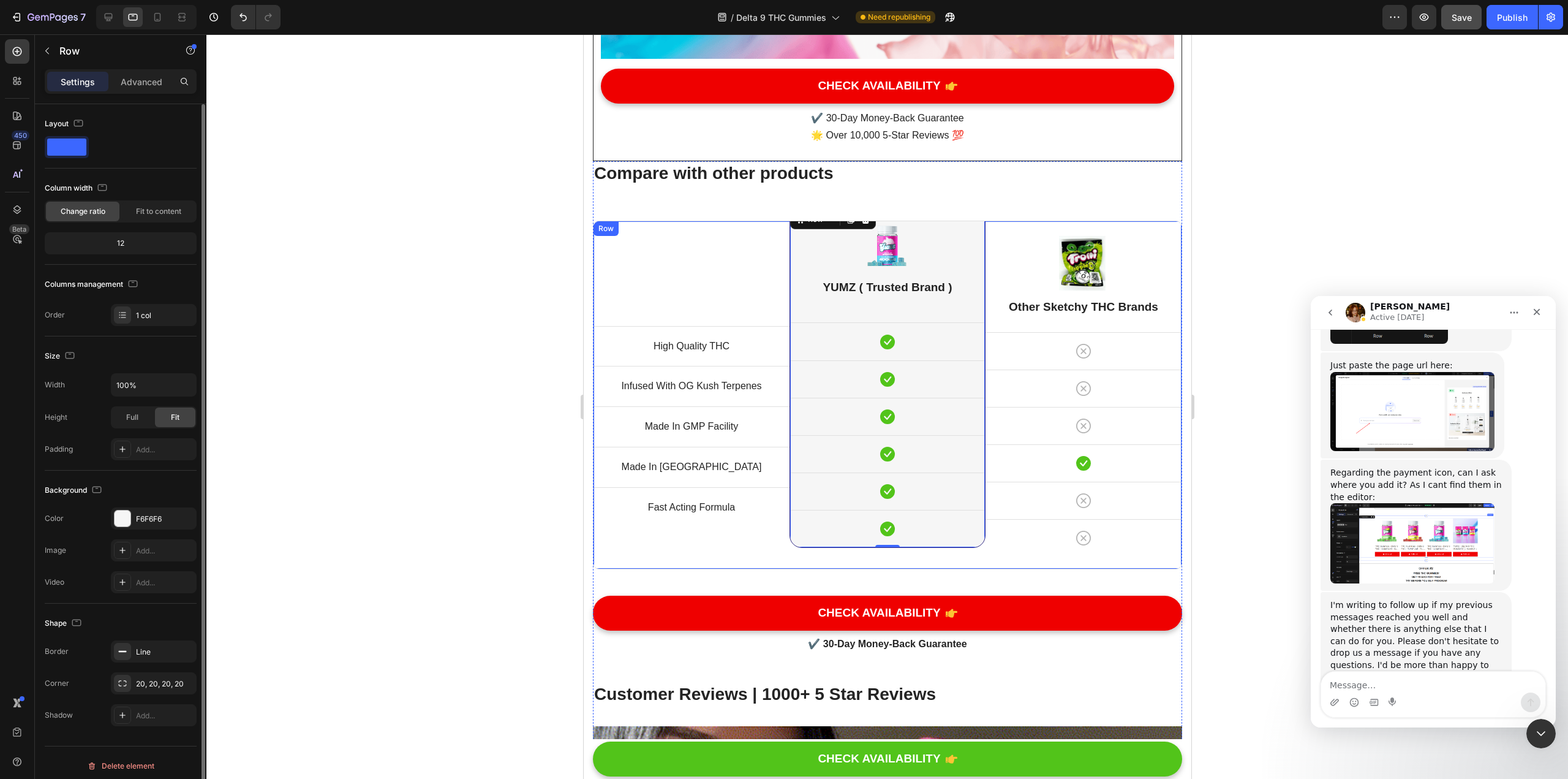
click at [740, 225] on div "Title Line High Quality THC Text block Row Infused With OG Kush Terpenes Text b…" at bounding box center [691, 394] width 196 height 347
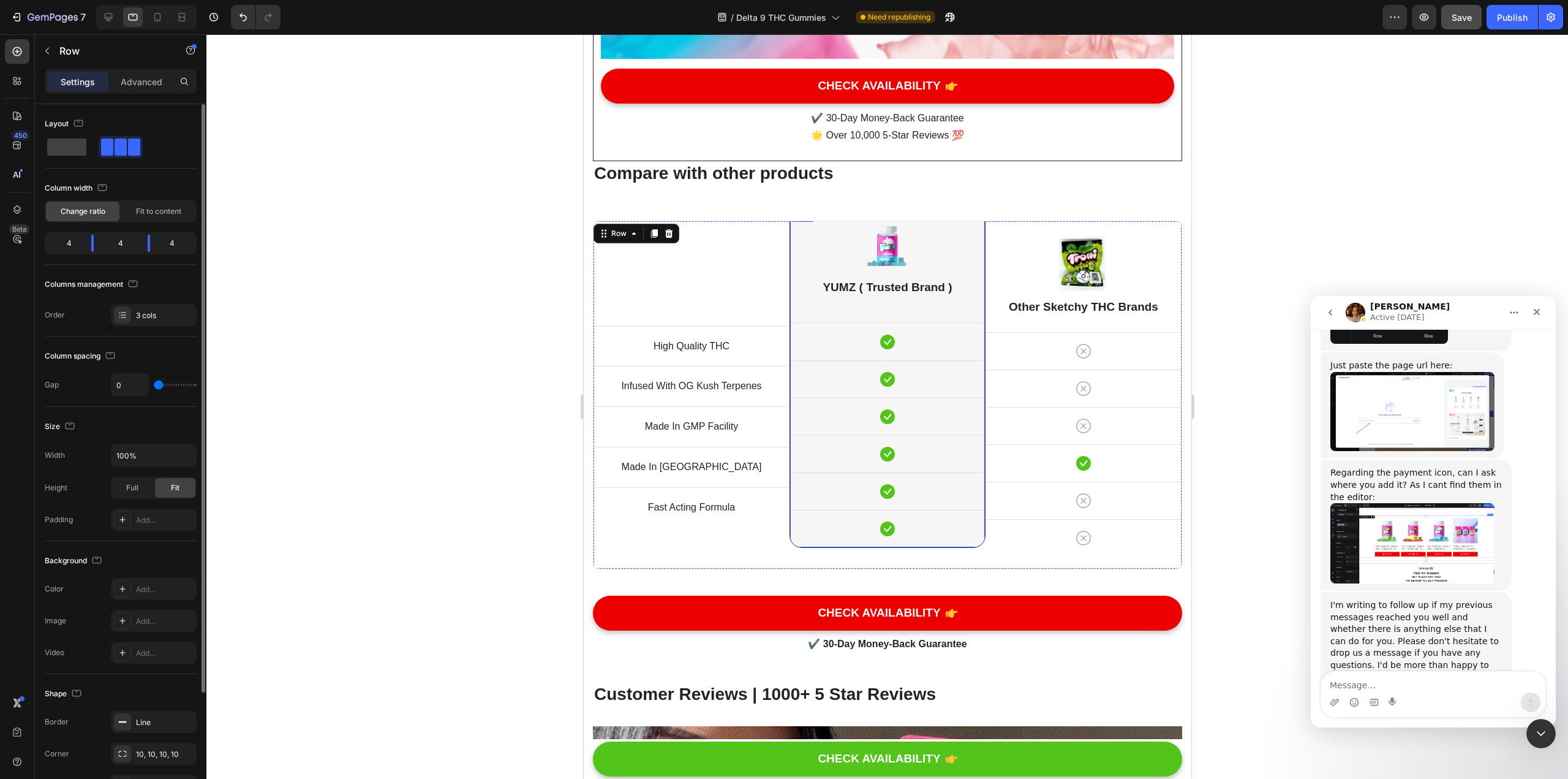
click at [771, 222] on div "Image YUMZ ( Trusted Brand ) Heading Icon Row Icon Row Icon Row Icon Row Icon R…" at bounding box center [887, 377] width 195 height 340
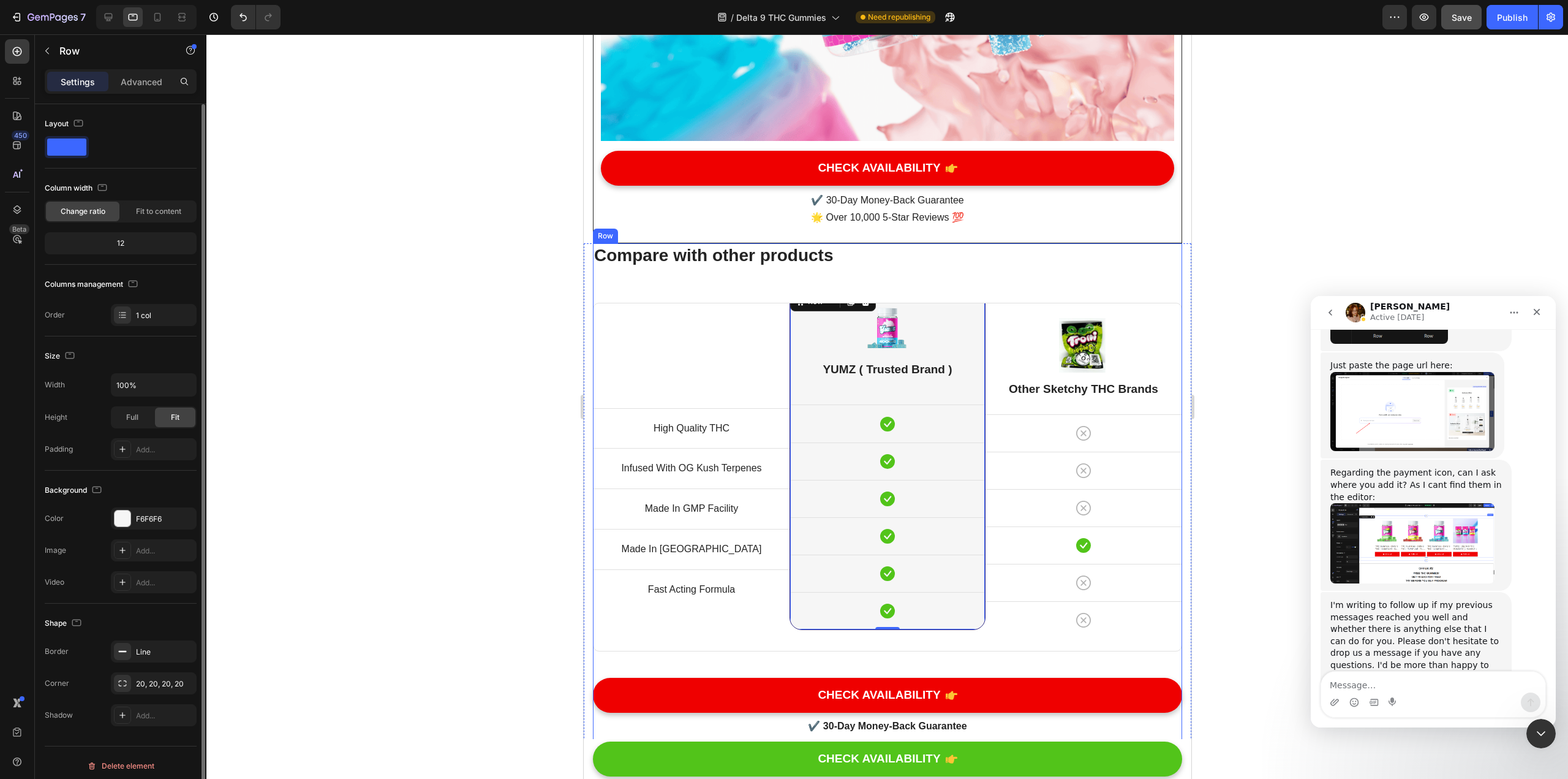
scroll to position [7267, 0]
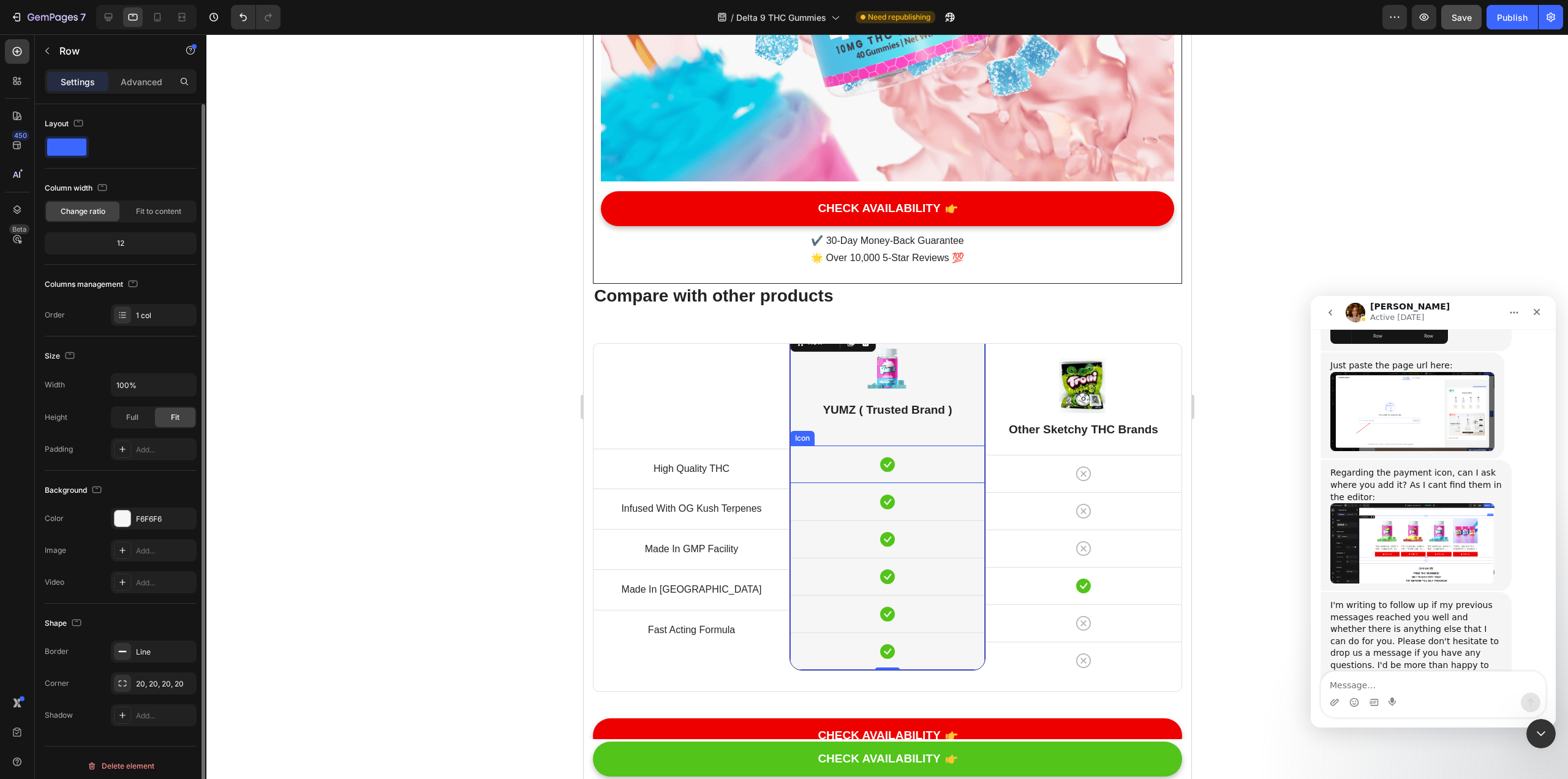
click at [771, 445] on div "Icon" at bounding box center [887, 463] width 195 height 37
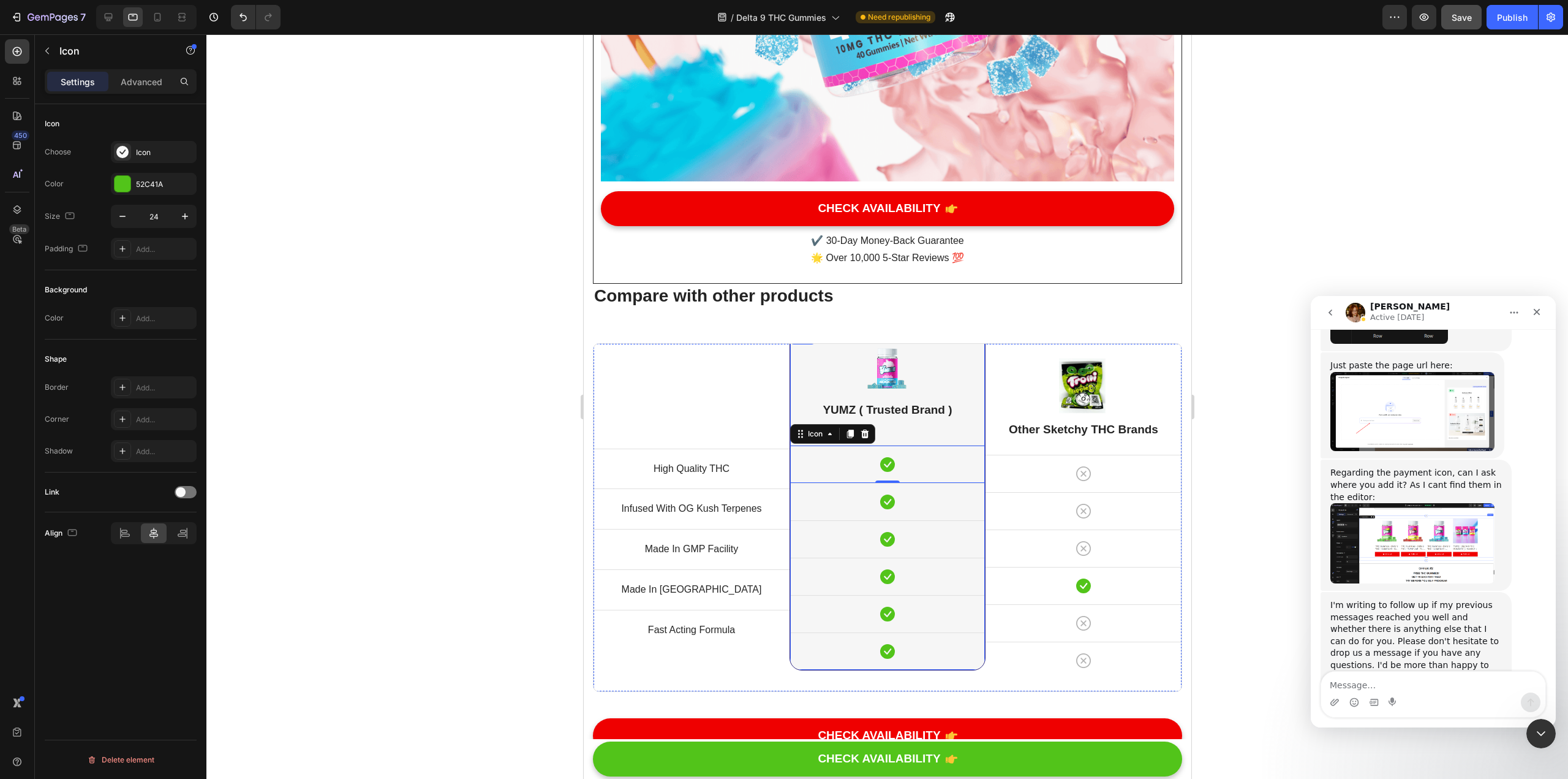
click at [771, 350] on div "Image YUMZ ( Trusted Brand ) Heading Icon 0 Row Icon Row Icon Row Icon Row Icon…" at bounding box center [887, 500] width 195 height 340
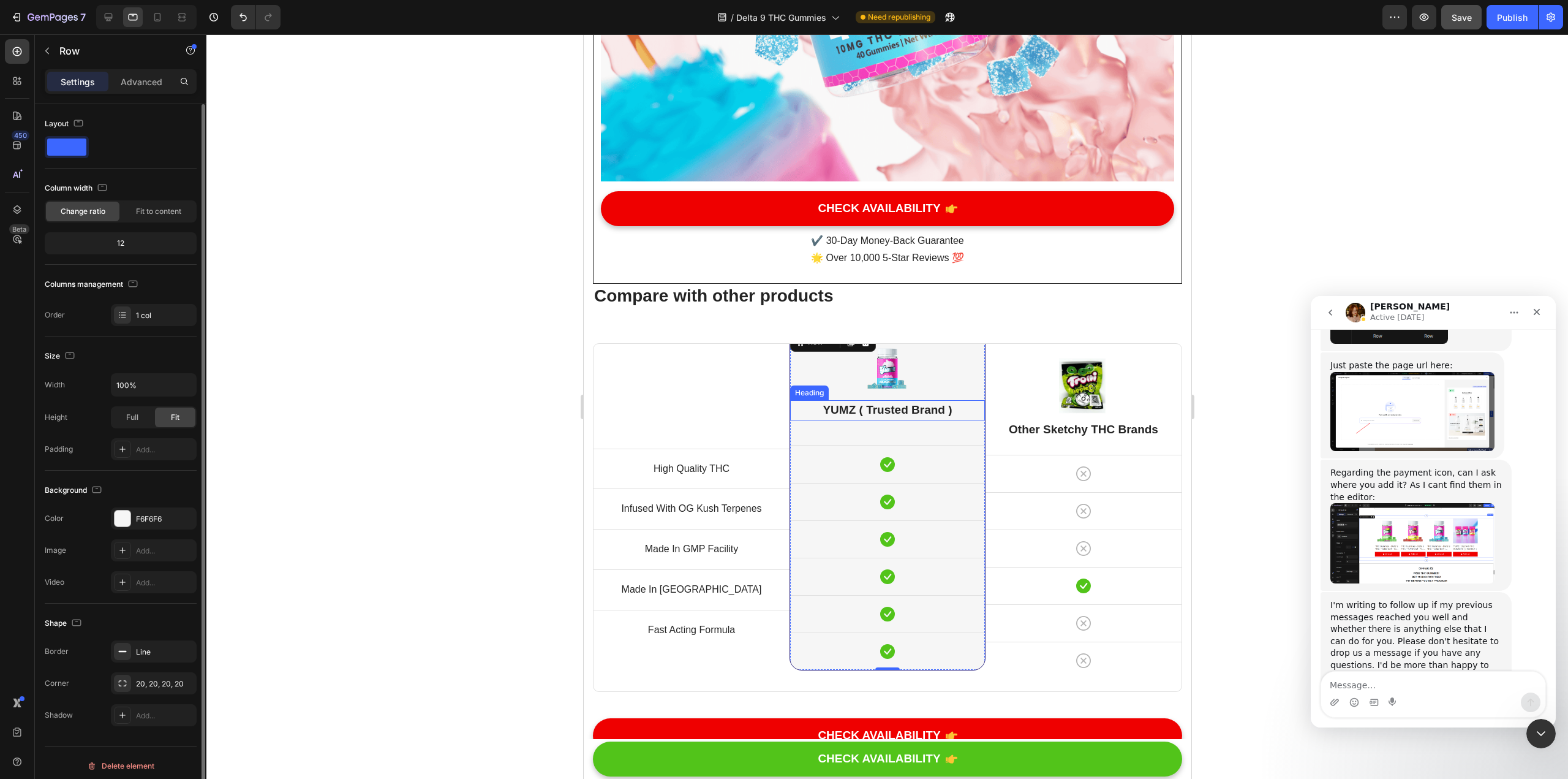
click at [771, 400] on h2 "YUMZ ( Trusted Brand )" at bounding box center [887, 410] width 195 height 20
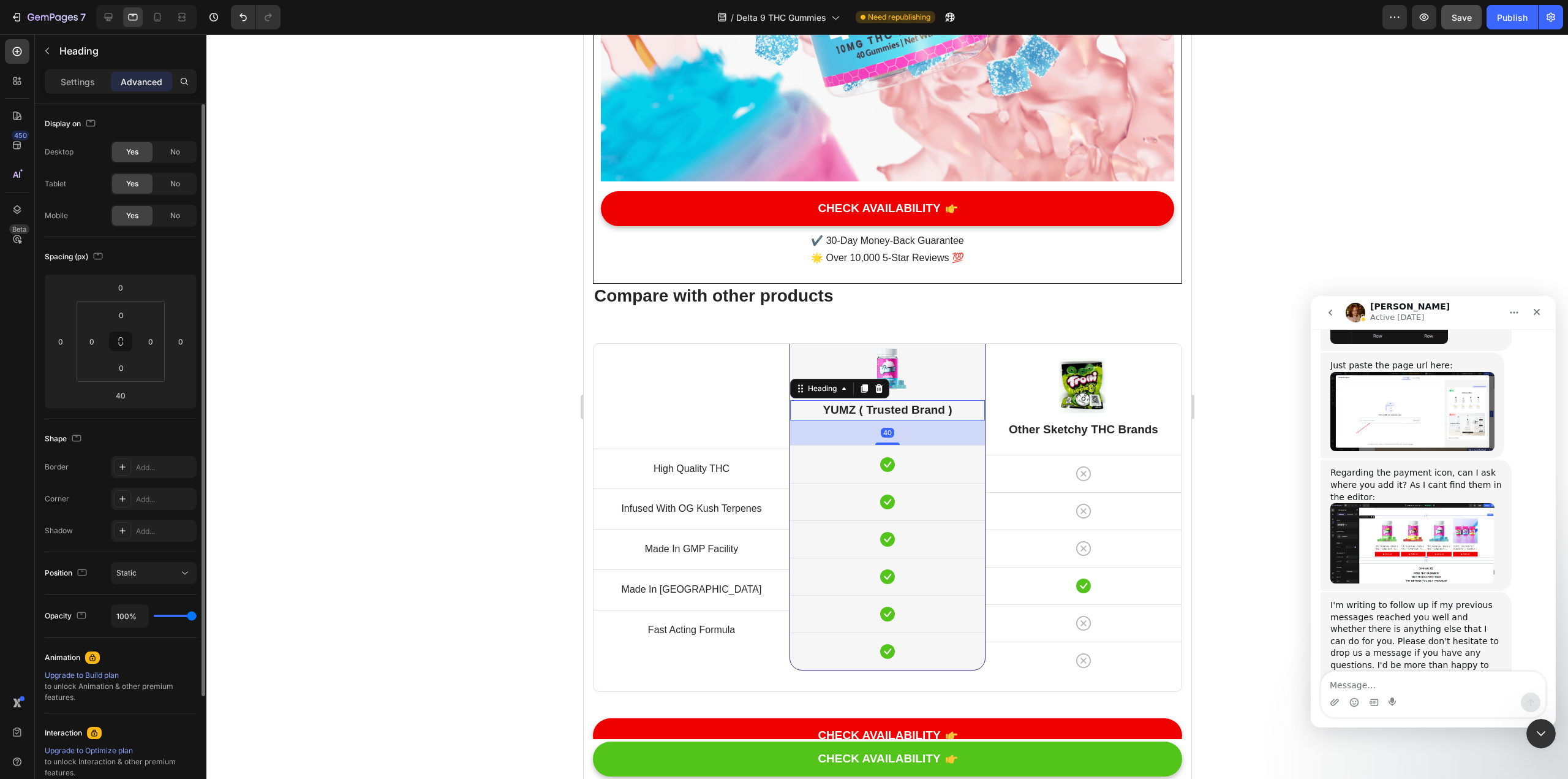
click at [771, 379] on div "Heading" at bounding box center [839, 389] width 99 height 20
click at [771, 348] on img at bounding box center [886, 368] width 49 height 41
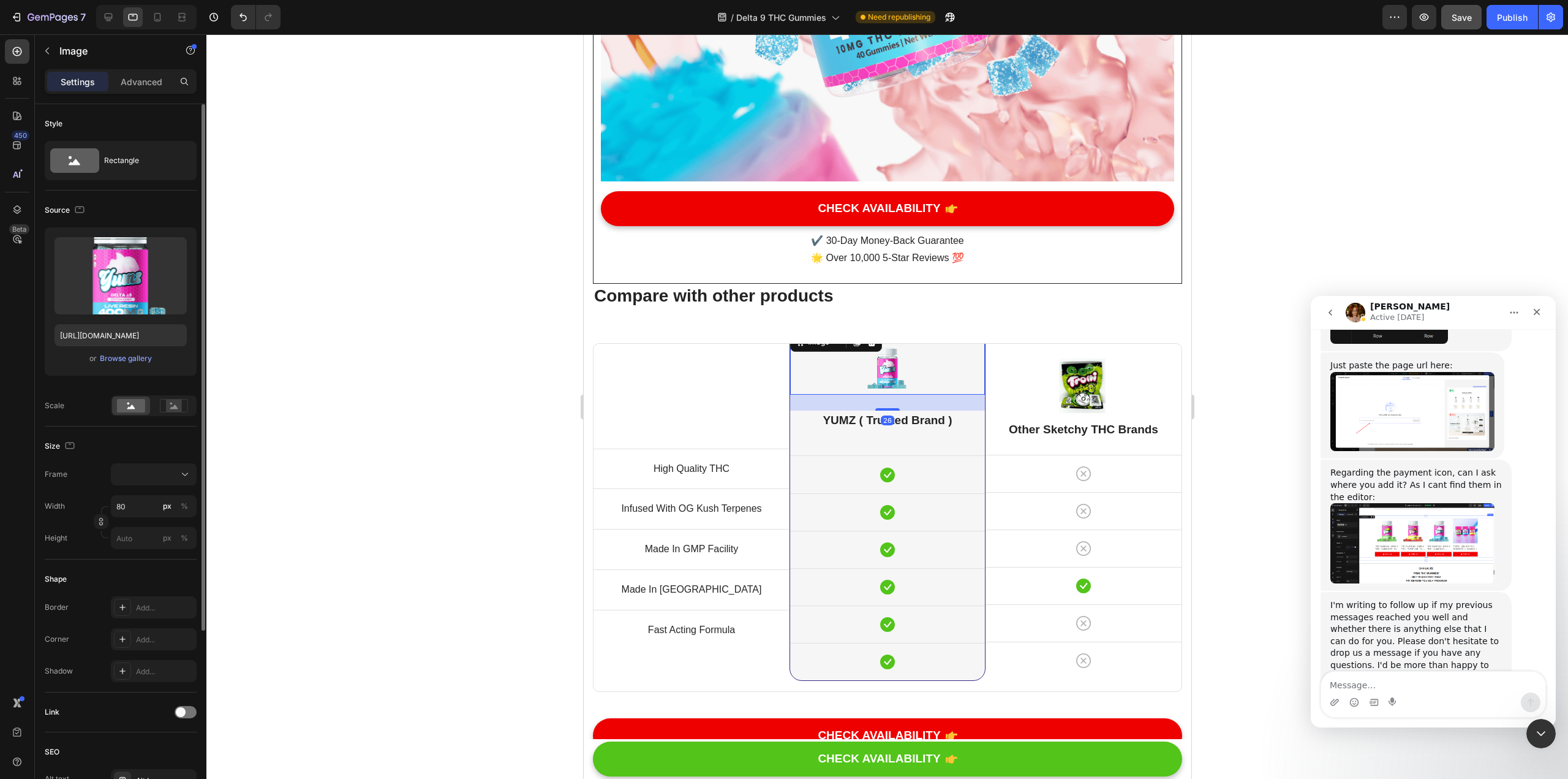
drag, startPoint x: 882, startPoint y: 311, endPoint x: 869, endPoint y: 321, distance: 16.4
click at [771, 394] on div "26" at bounding box center [887, 394] width 195 height 0
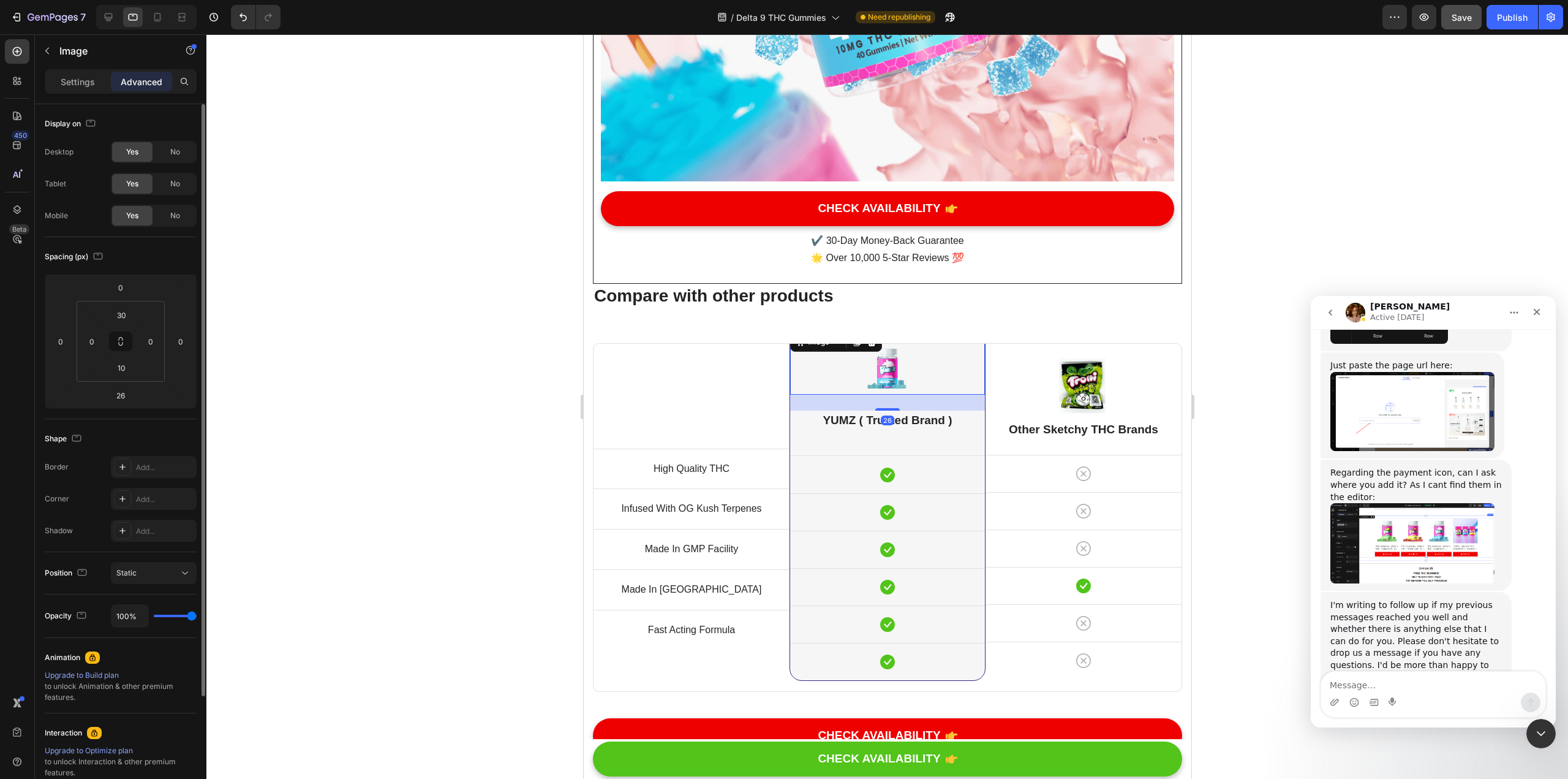
click at [771, 272] on div at bounding box center [888, 407] width 1362 height 744
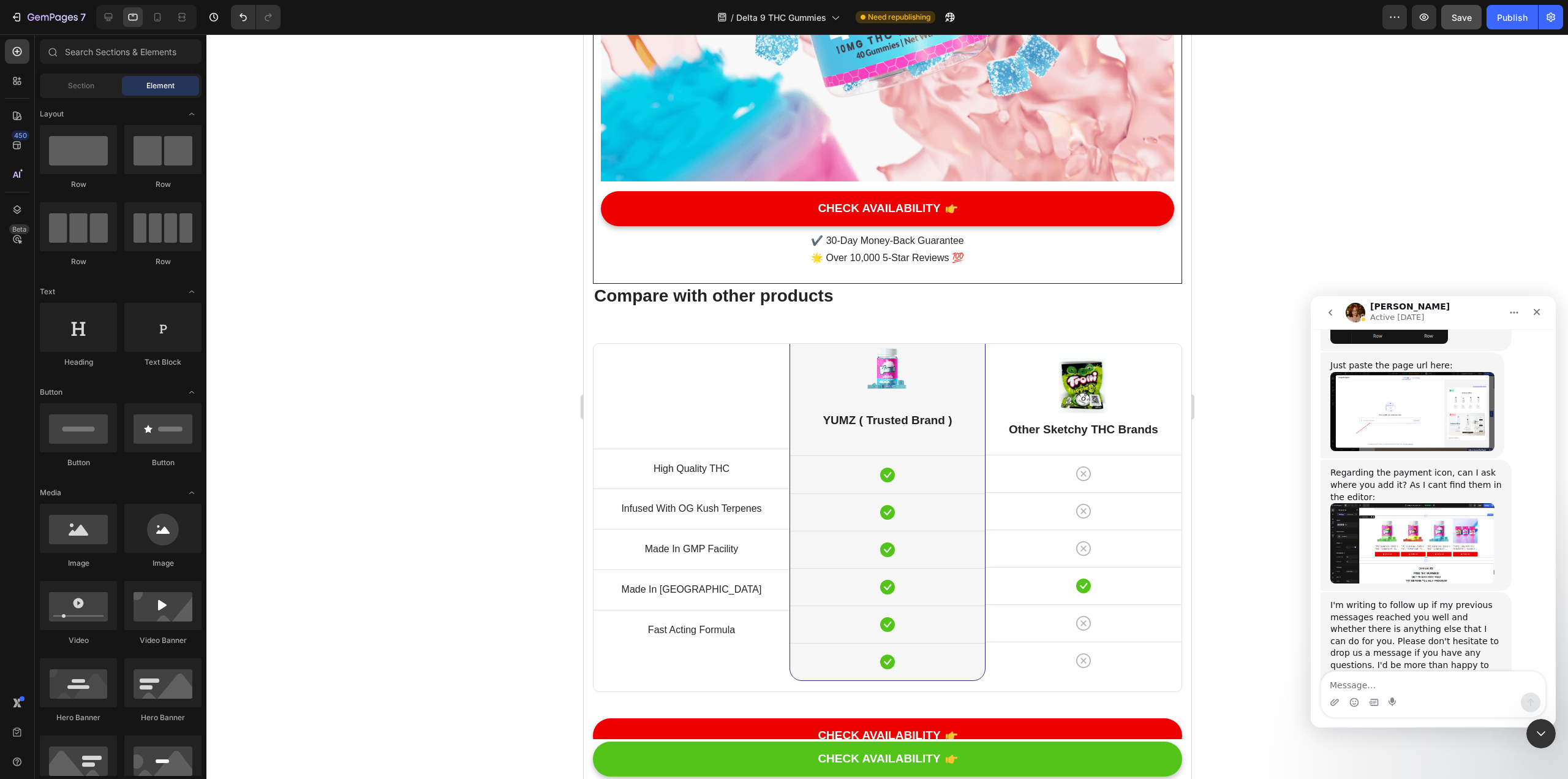
click at [771, 220] on div at bounding box center [888, 407] width 1362 height 744
click at [771, 411] on h2 "YUMZ ( Trusted Brand )" at bounding box center [887, 420] width 195 height 20
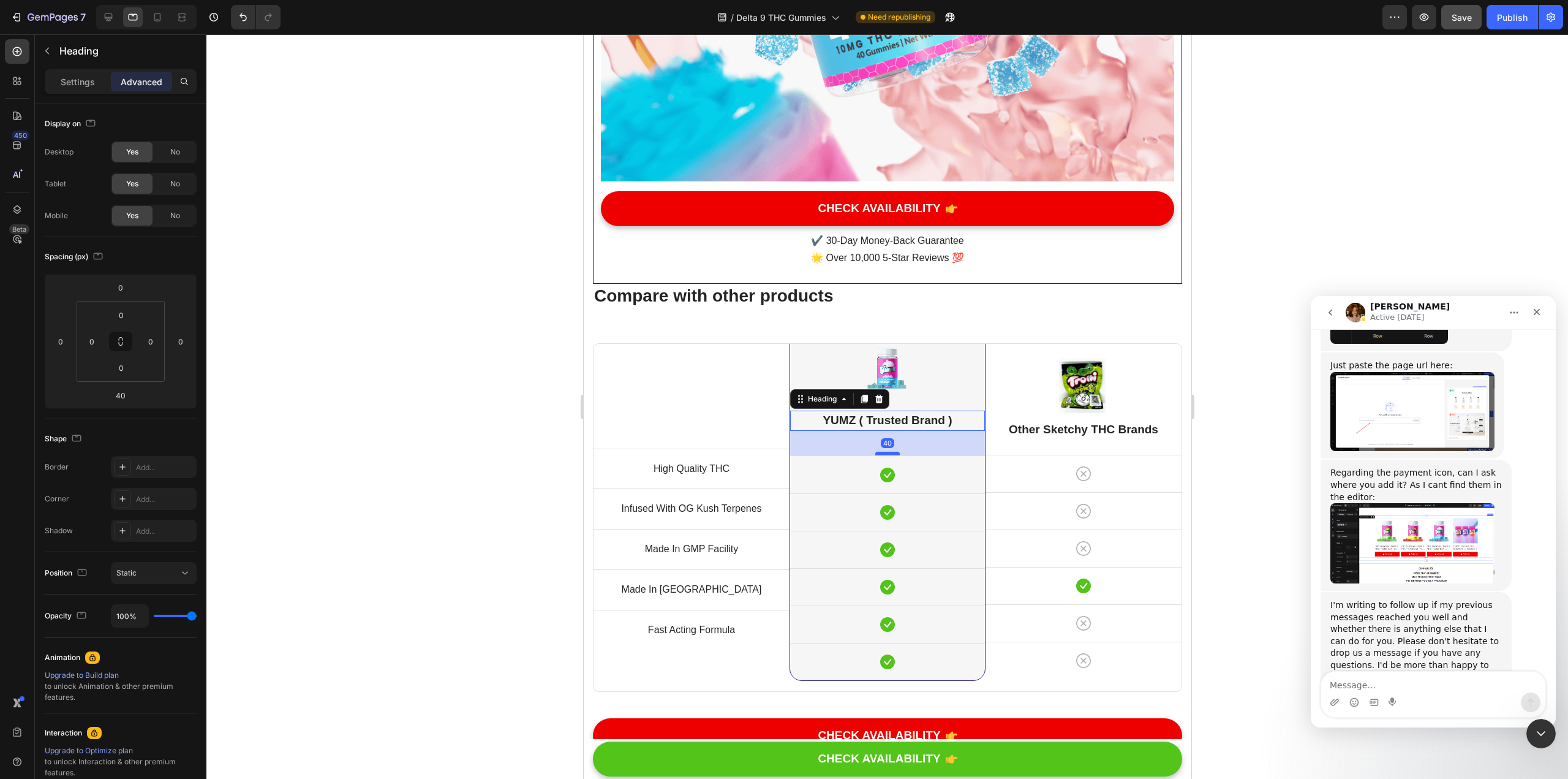
click at [771, 452] on div at bounding box center [887, 454] width 25 height 4
click at [771, 359] on img at bounding box center [1082, 387] width 49 height 56
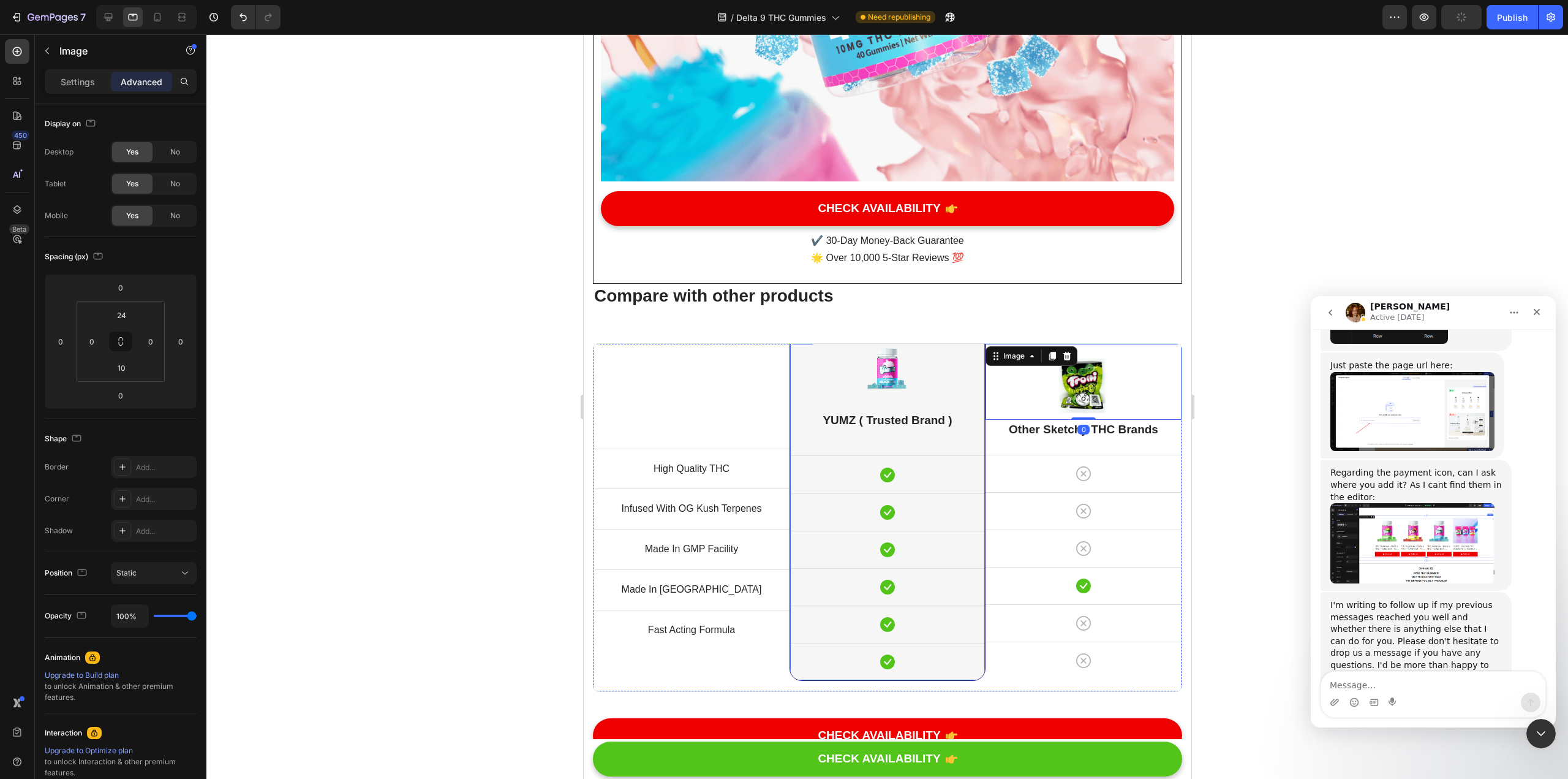
click at [771, 330] on div "Image" at bounding box center [887, 362] width 195 height 66
click at [771, 348] on img at bounding box center [886, 368] width 49 height 41
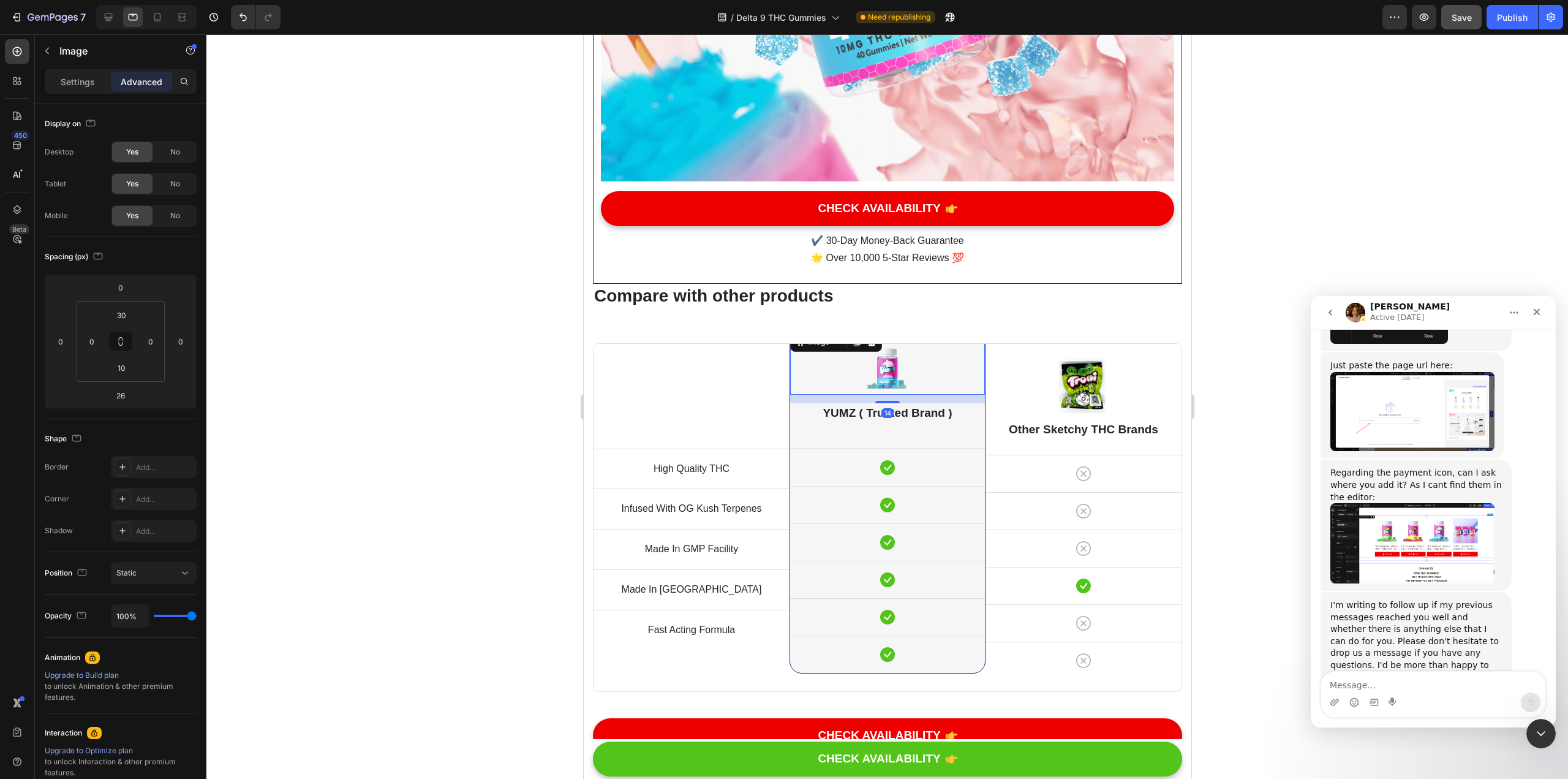
drag, startPoint x: 882, startPoint y: 321, endPoint x: 901, endPoint y: 314, distance: 20.2
click at [771, 394] on div "14" at bounding box center [887, 394] width 195 height 0
click at [771, 330] on div "Image 14 YUMZ ( Trusted Brand ) Heading Icon Row Icon Row Icon Row Icon Row Ico…" at bounding box center [887, 501] width 195 height 343
click at [771, 400] on div at bounding box center [887, 402] width 25 height 4
click at [771, 420] on h2 "Other Sketchy THC Brands" at bounding box center [1082, 430] width 196 height 20
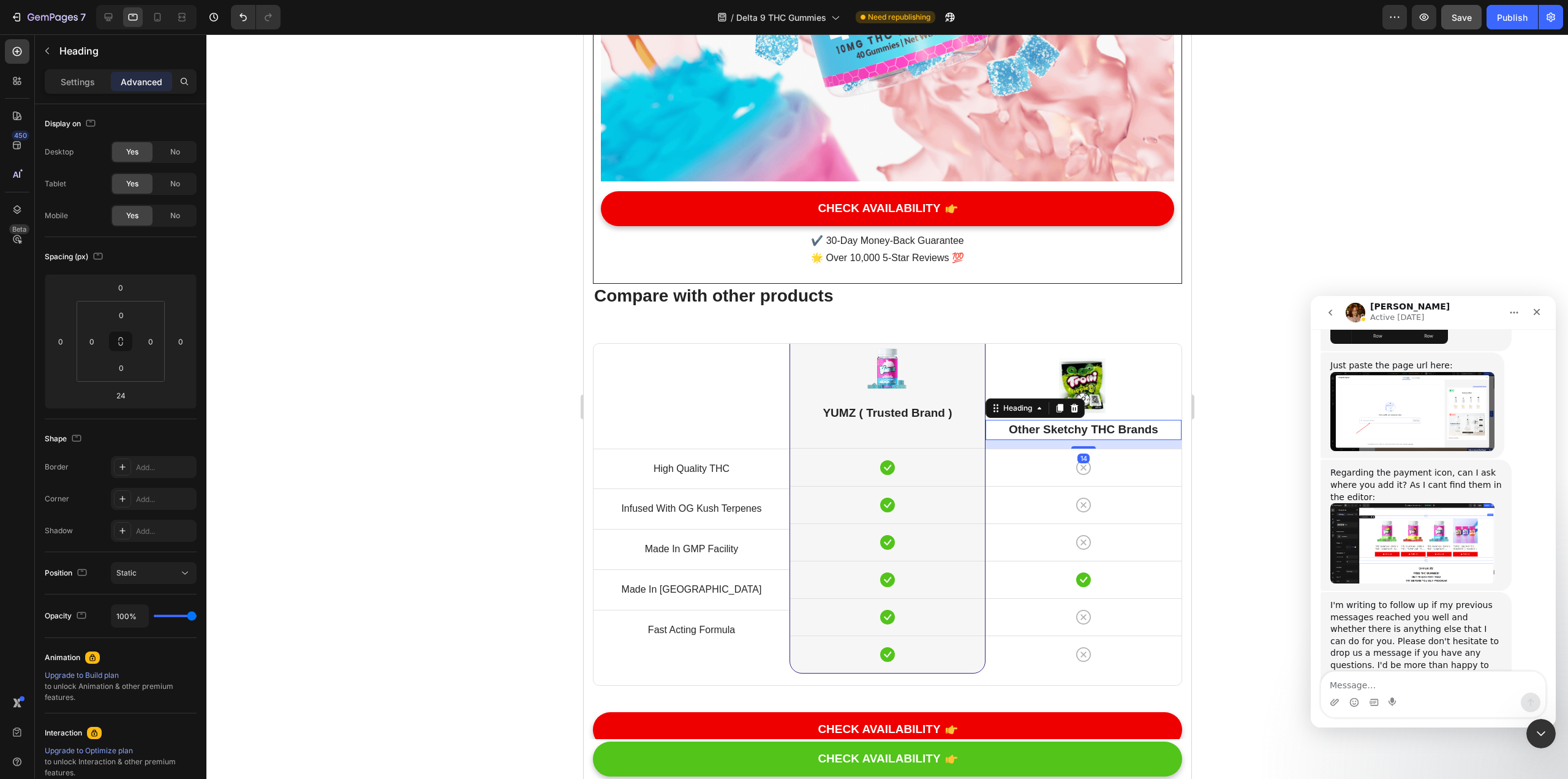
drag, startPoint x: 1079, startPoint y: 363, endPoint x: 1089, endPoint y: 357, distance: 11.7
click at [771, 440] on div "14" at bounding box center [1082, 440] width 196 height 0
click at [771, 292] on div at bounding box center [888, 407] width 1362 height 744
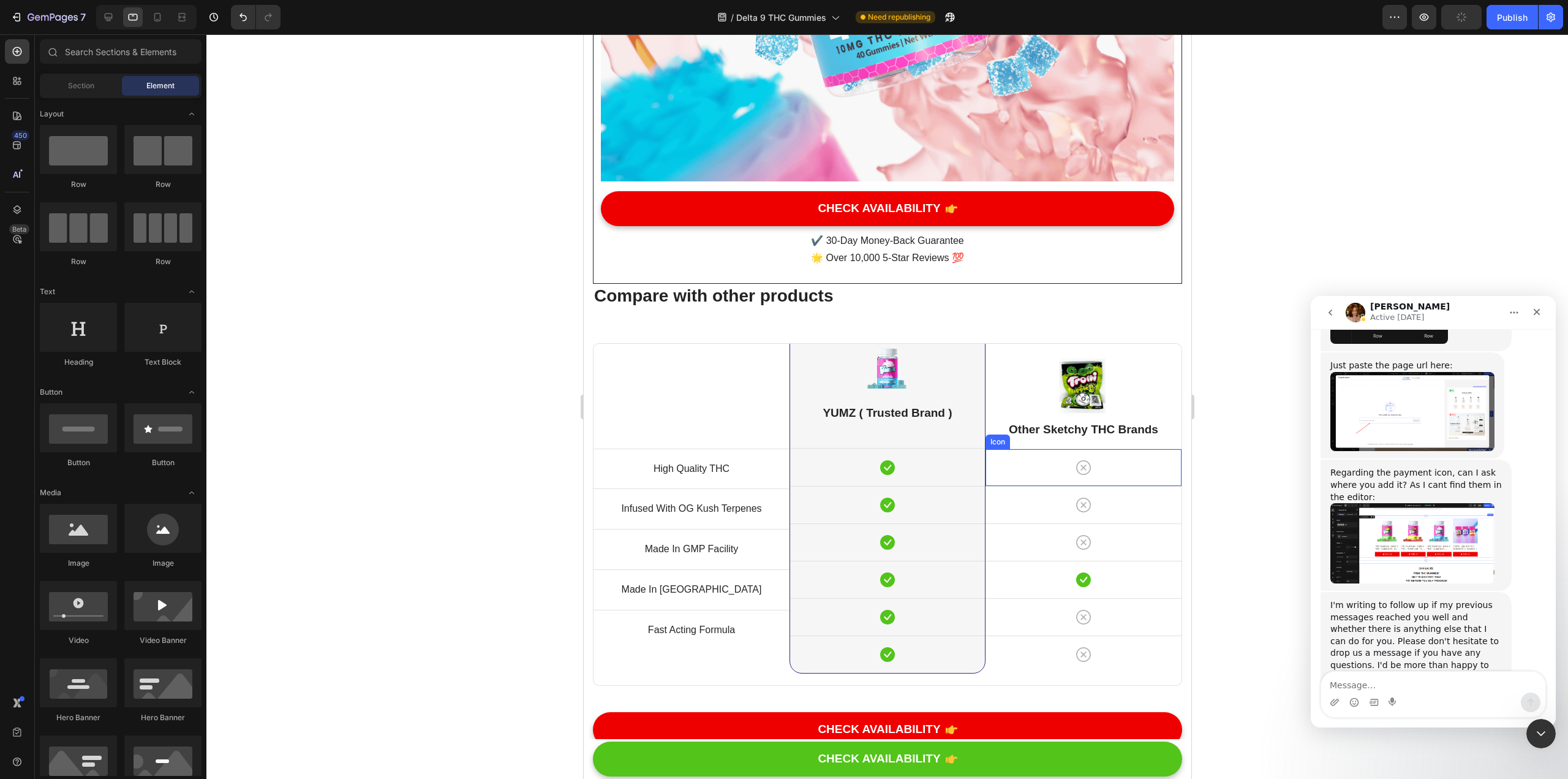
click at [771, 449] on div "Icon" at bounding box center [1082, 467] width 196 height 37
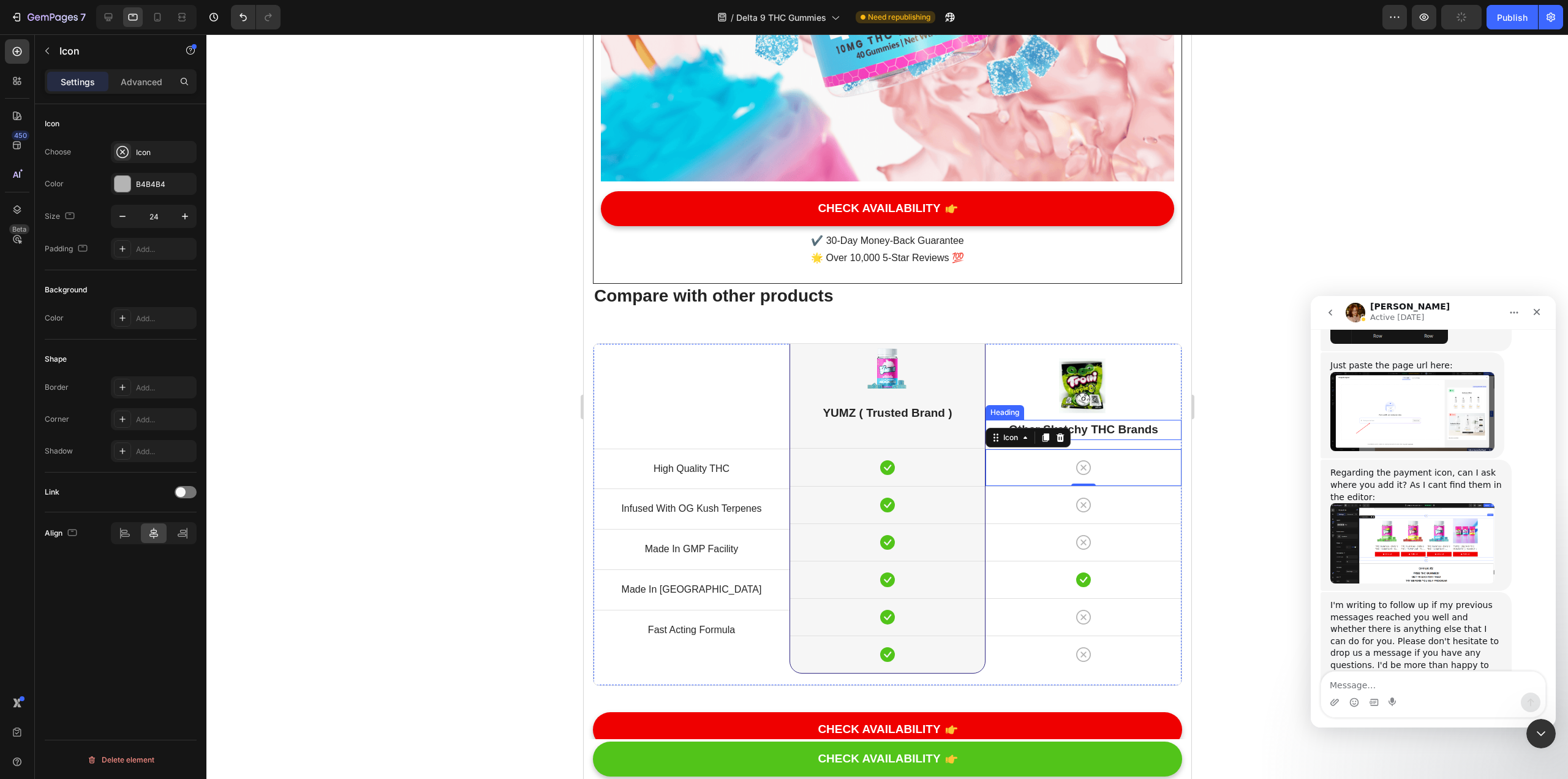
click at [771, 420] on h2 "Other Sketchy THC Brands" at bounding box center [1082, 430] width 196 height 20
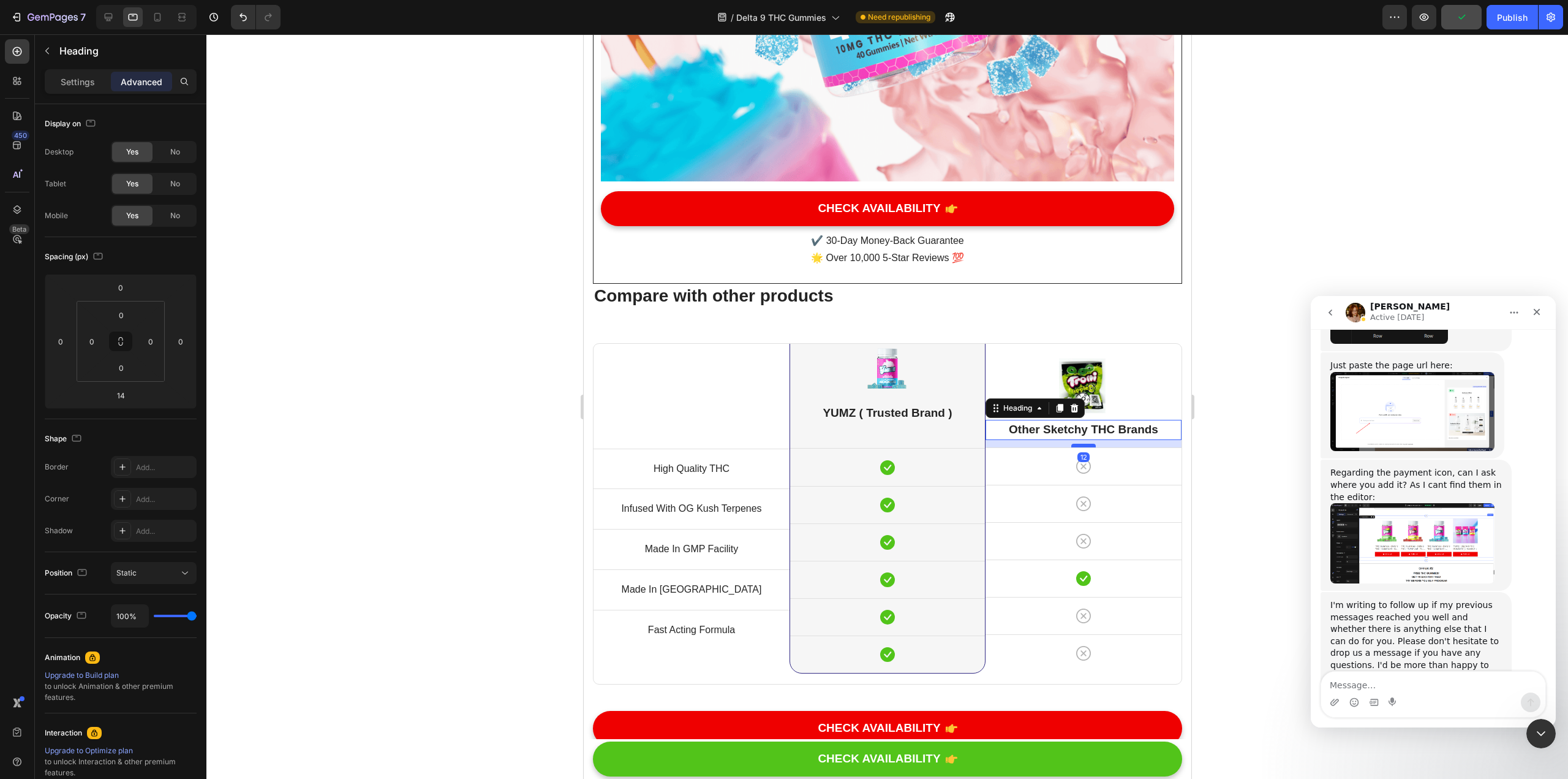
click at [771, 444] on div at bounding box center [1083, 446] width 25 height 4
click at [771, 307] on div at bounding box center [888, 407] width 1362 height 744
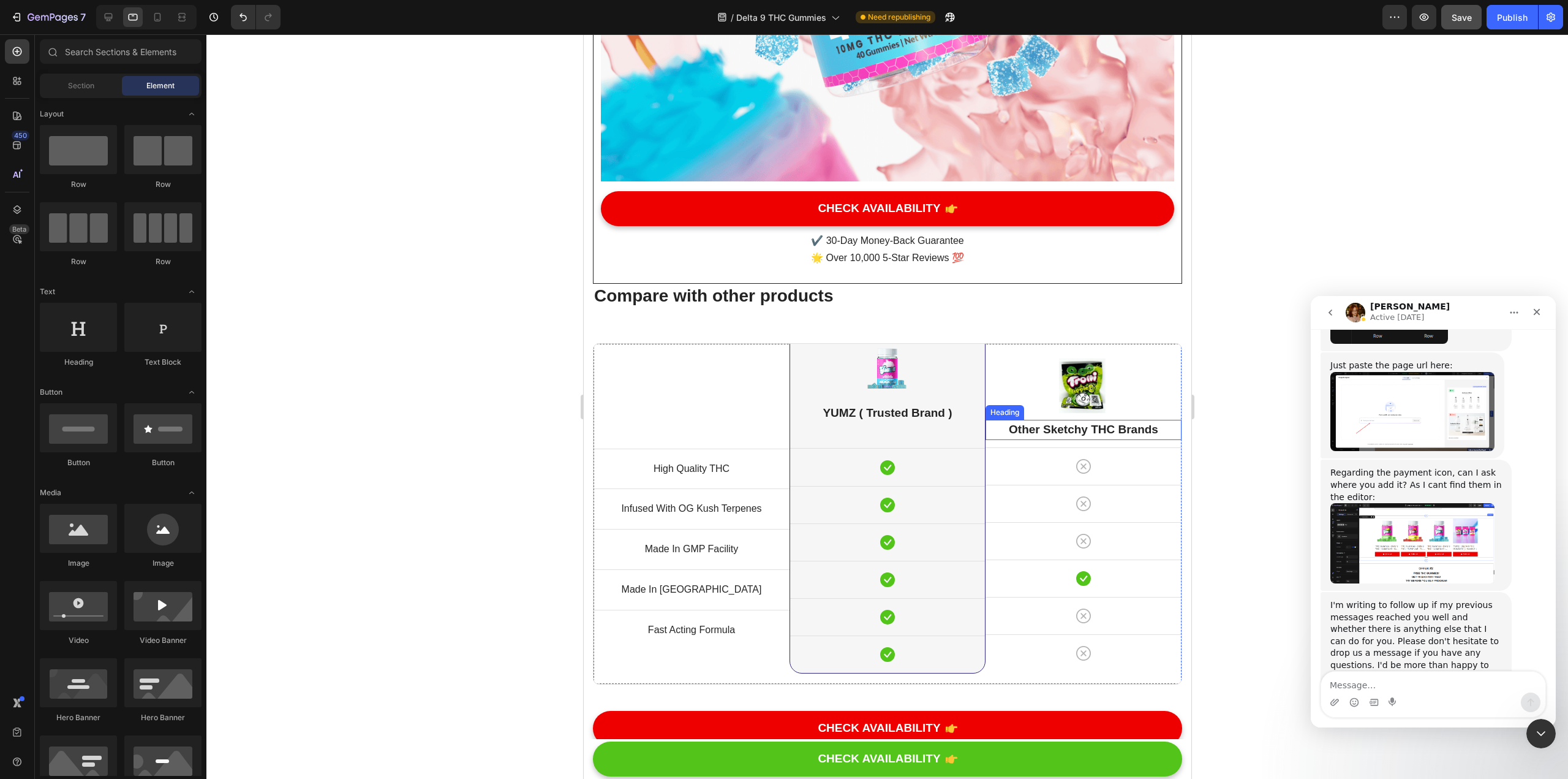
click at [771, 420] on h2 "Other Sketchy THC Brands" at bounding box center [1082, 430] width 196 height 20
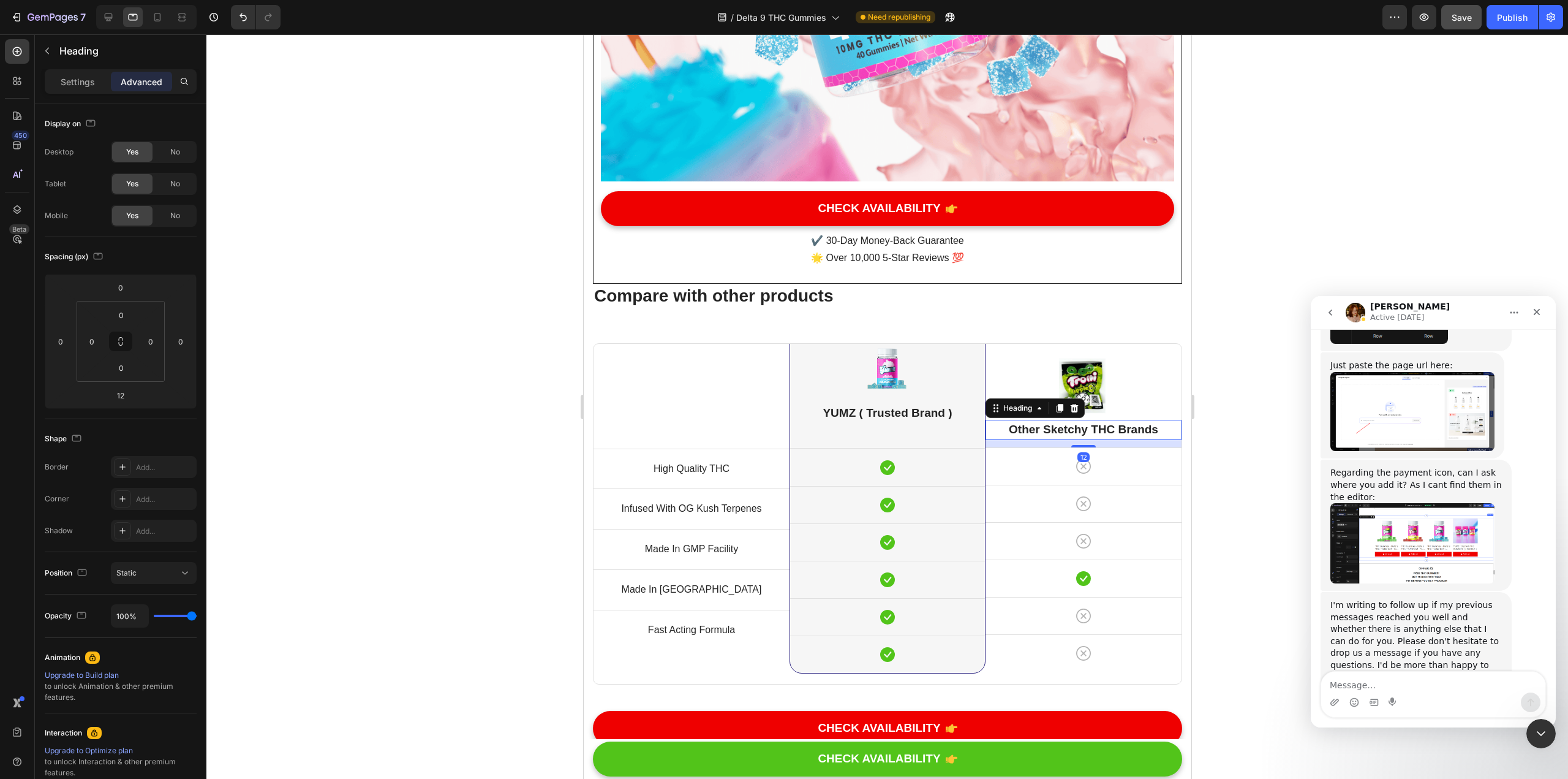
click at [771, 420] on h2 "Other Sketchy THC Brands" at bounding box center [1082, 430] width 196 height 20
click at [771, 352] on div "Image Other Sketchy THC Brands Heading 12 Icon Row Icon Row Icon Row Icon Row I…" at bounding box center [1082, 514] width 196 height 340
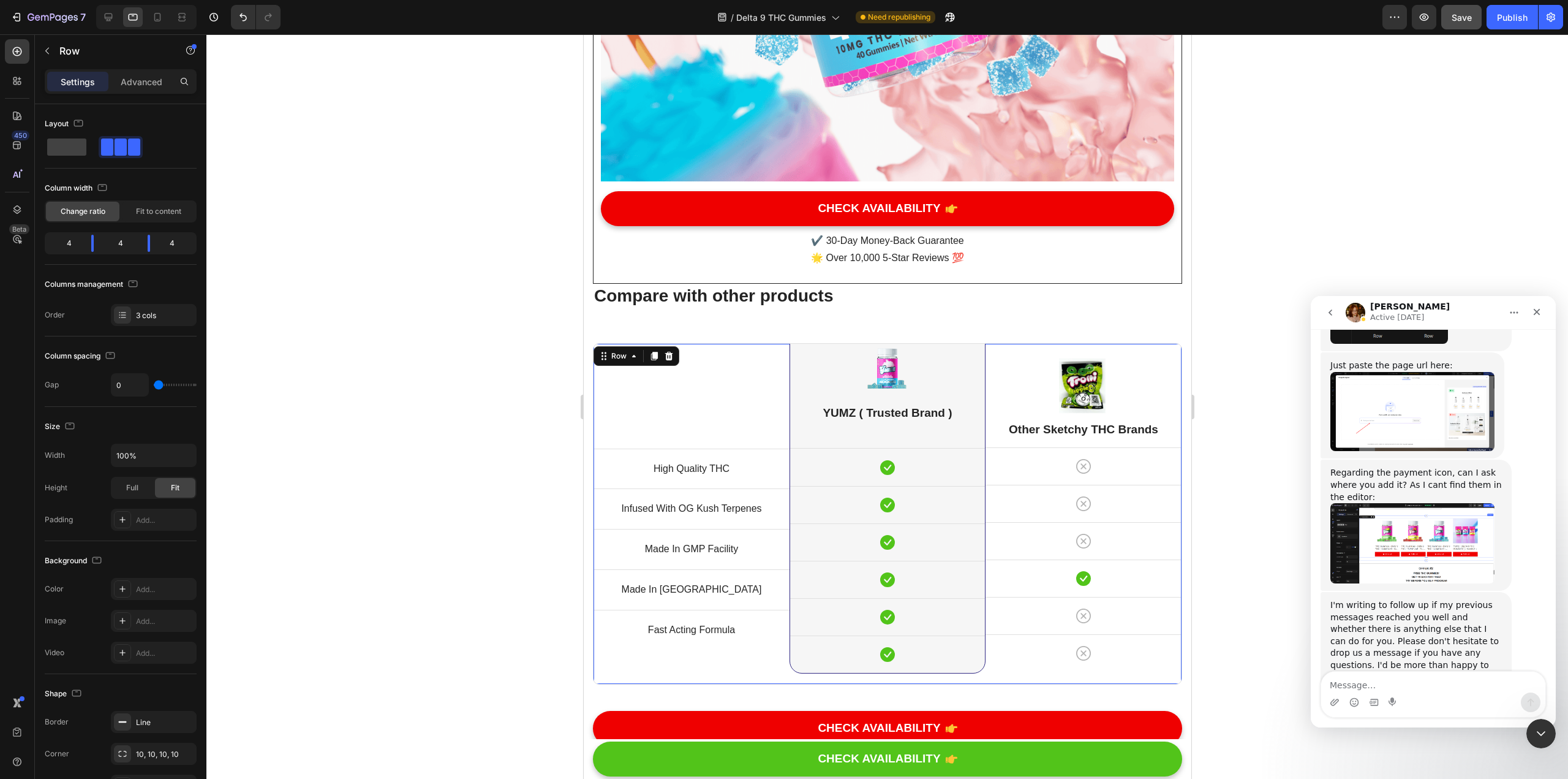
click at [771, 353] on div "Image Other Sketchy THC Brands Heading Icon Row Icon Row Icon Row Icon Row Icon…" at bounding box center [1082, 514] width 196 height 340
click at [771, 356] on div "Image Other Sketchy THC Brands Heading Icon Row Icon Row Icon Row Icon Row Icon…" at bounding box center [1082, 514] width 196 height 340
click at [771, 357] on div "Image Other Sketchy THC Brands Heading Icon Row Icon Row Icon Row Icon Row Icon…" at bounding box center [1082, 514] width 196 height 340
click at [771, 448] on div "Icon" at bounding box center [1082, 466] width 196 height 37
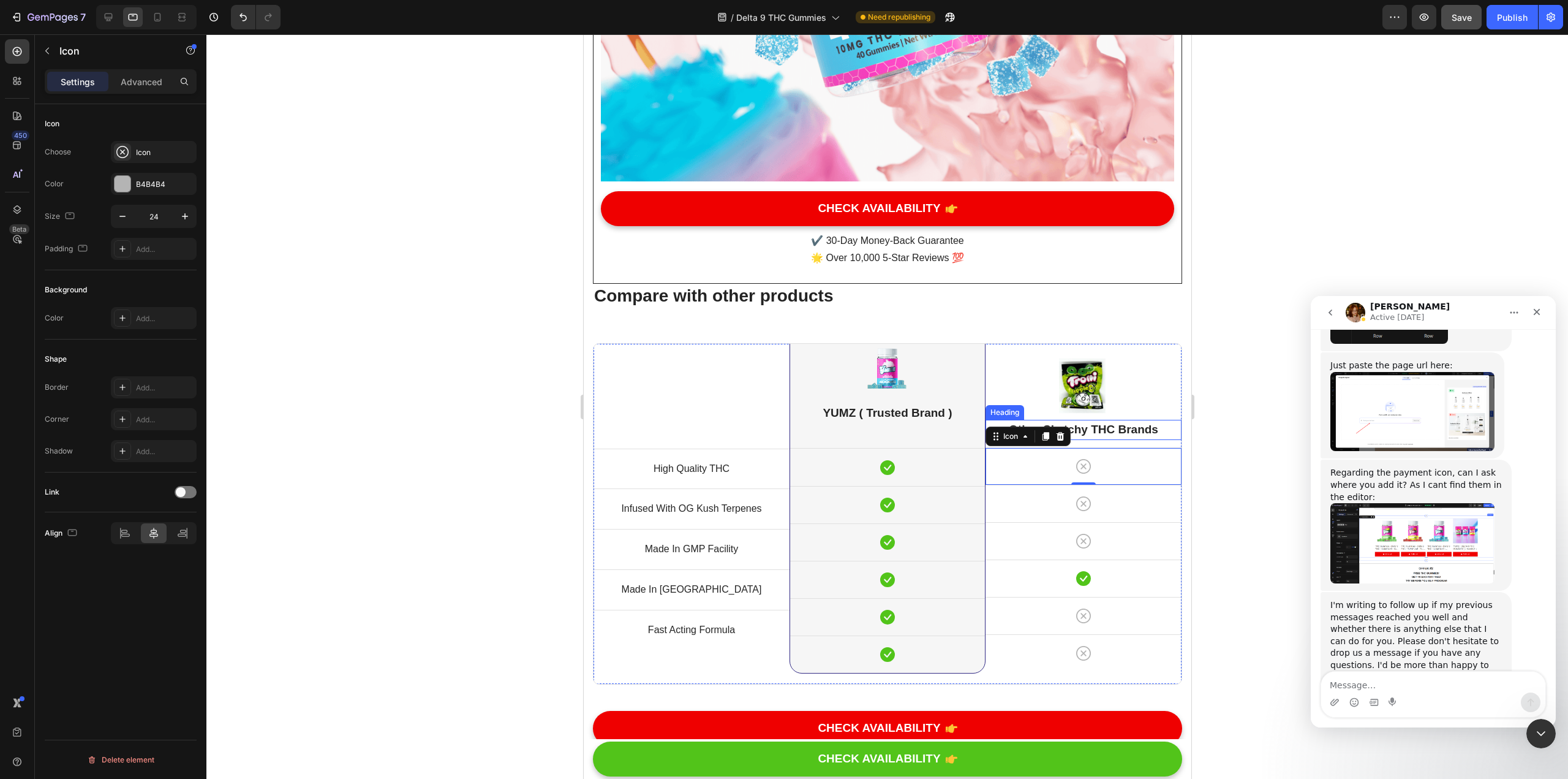
click at [771, 421] on p "Other Sketchy THC Brands" at bounding box center [1082, 430] width 194 height 18
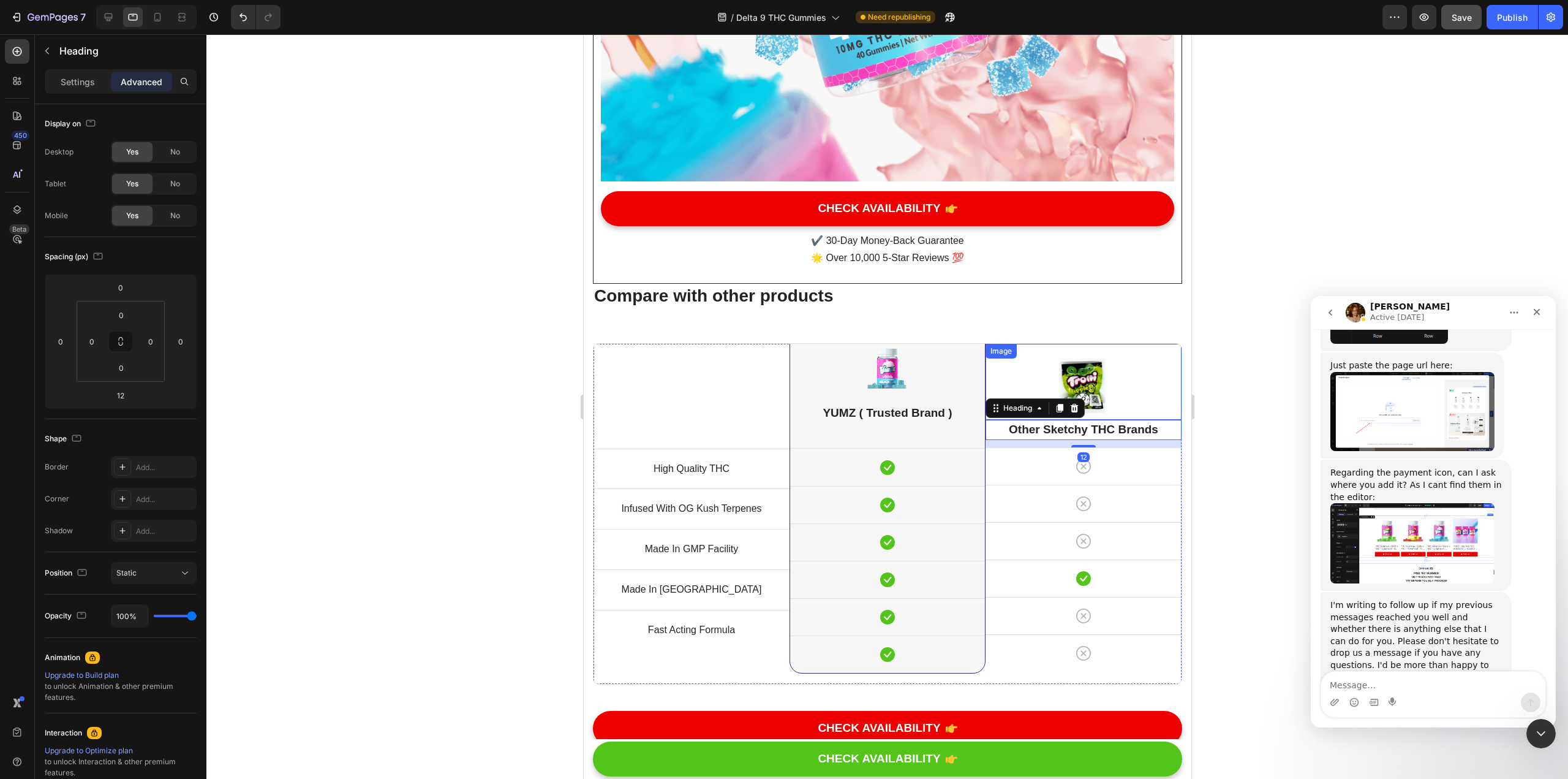
click at [771, 359] on img at bounding box center [1082, 387] width 49 height 56
click at [771, 421] on p "Other Sketchy THC Brands" at bounding box center [1082, 430] width 194 height 18
click at [771, 444] on div at bounding box center [1083, 446] width 25 height 4
click at [771, 285] on div at bounding box center [888, 407] width 1362 height 744
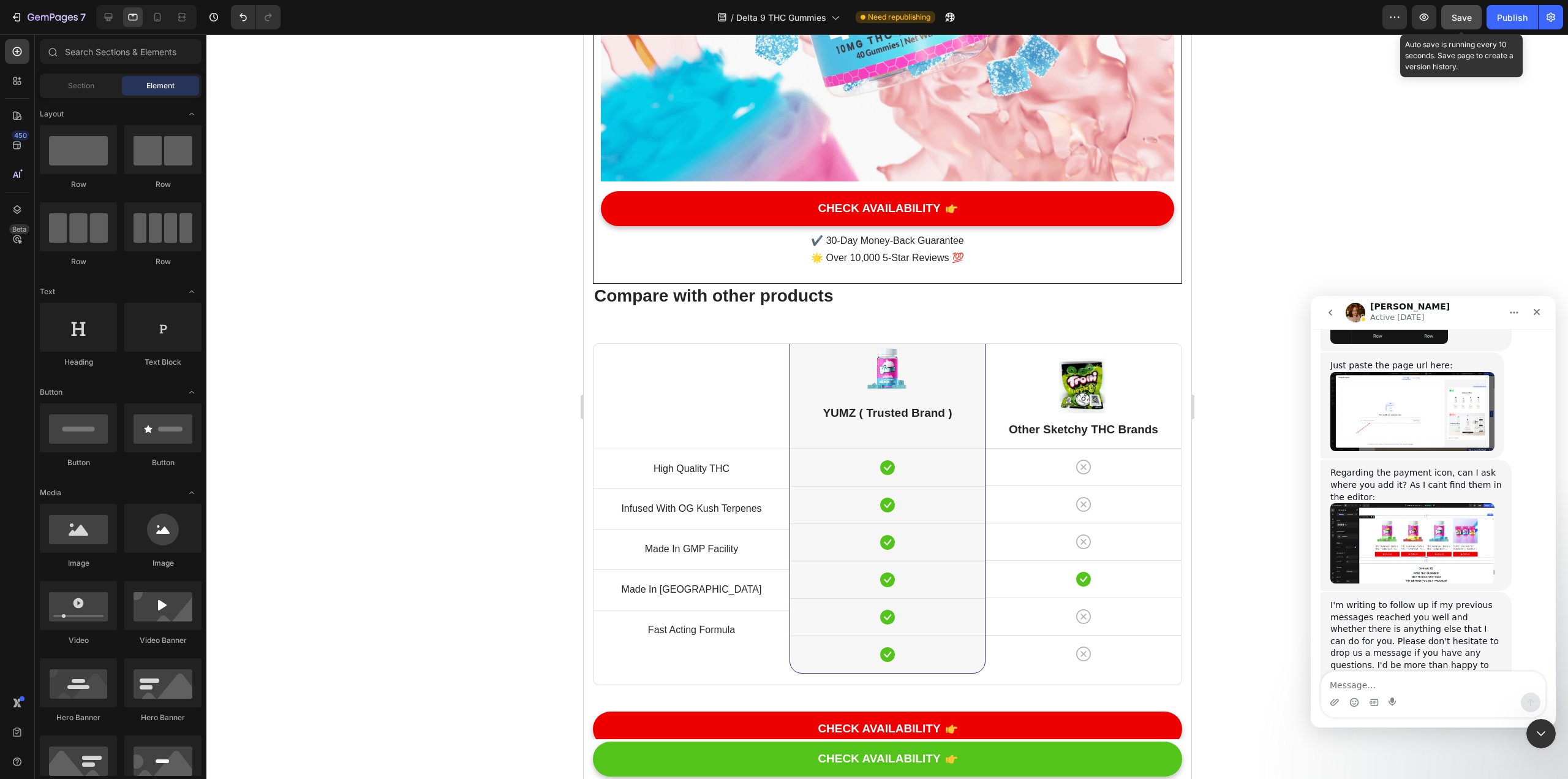
click at [771, 17] on span "Save" at bounding box center [1462, 18] width 20 height 10
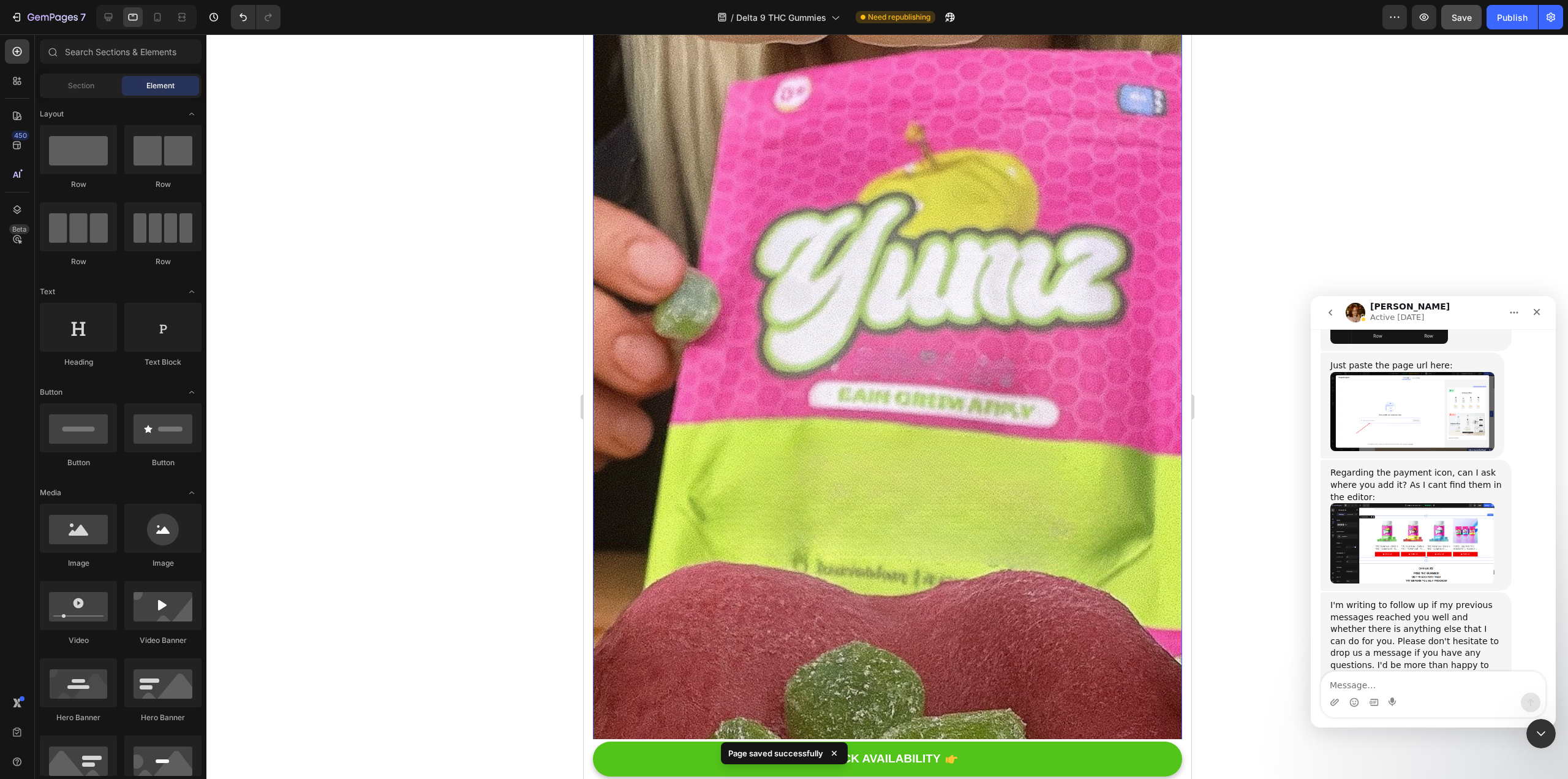
scroll to position [8676, 0]
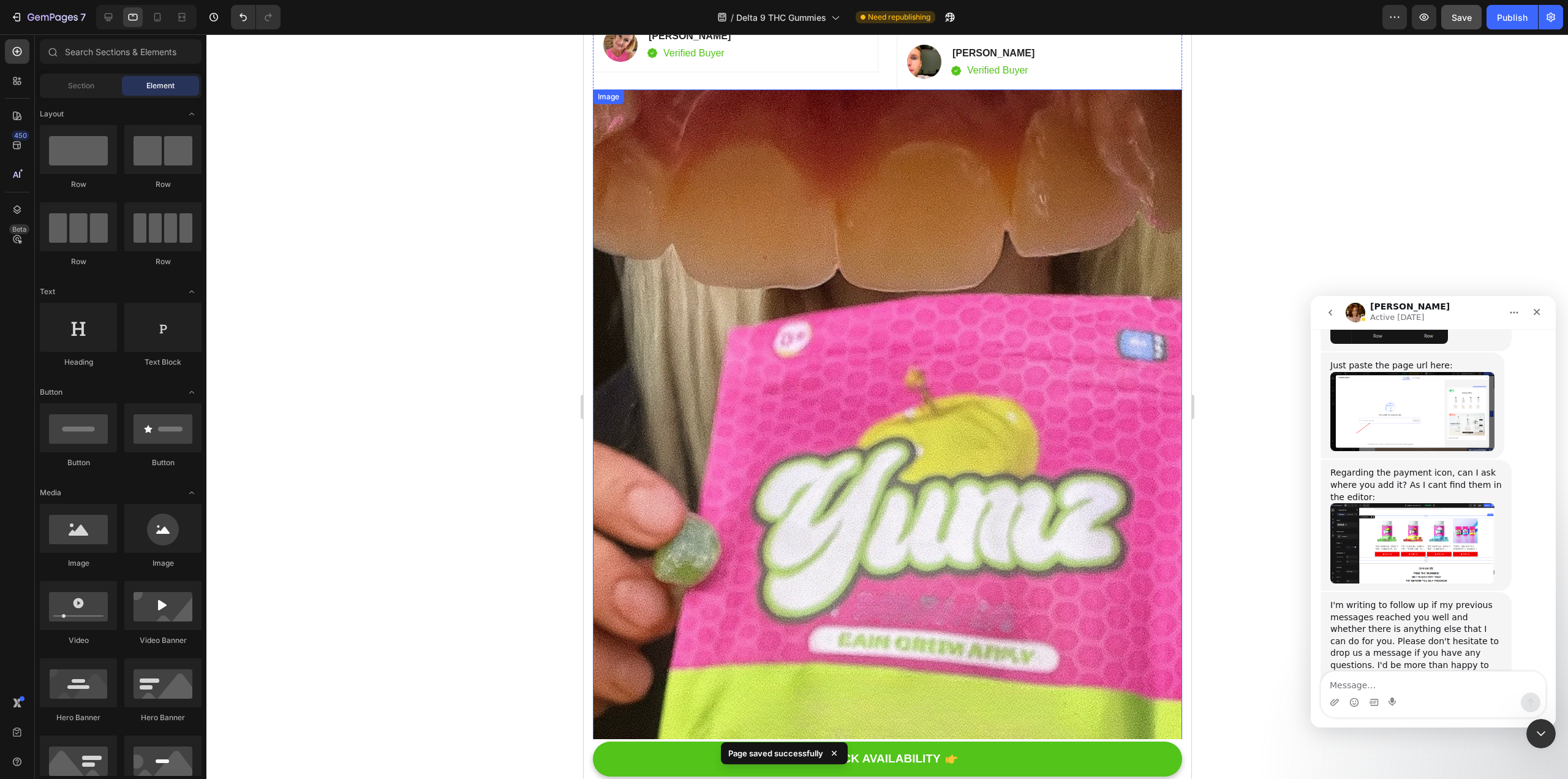
click at [771, 404] on img at bounding box center [887, 663] width 589 height 1147
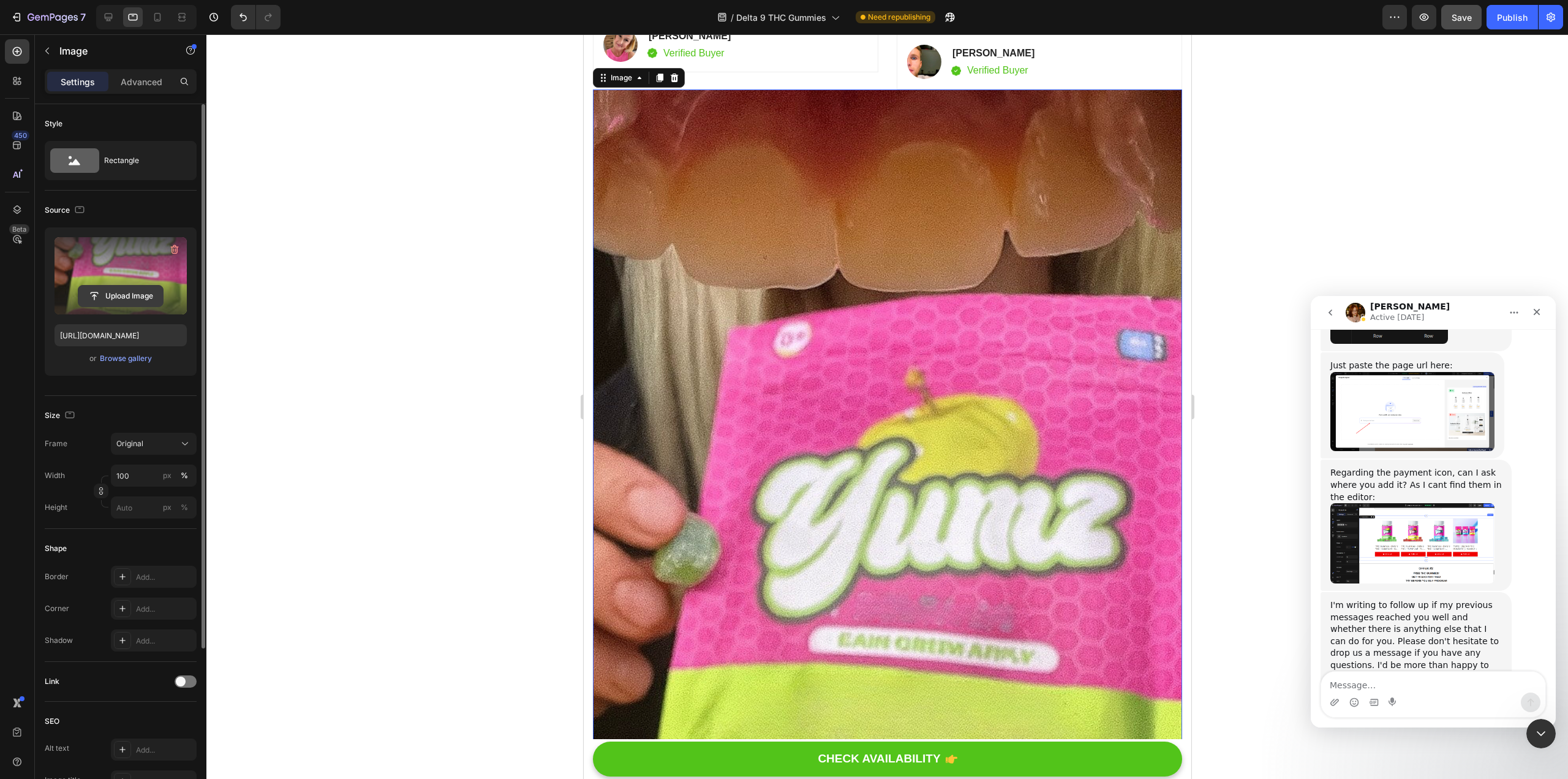
click at [138, 288] on input "file" at bounding box center [121, 296] width 85 height 21
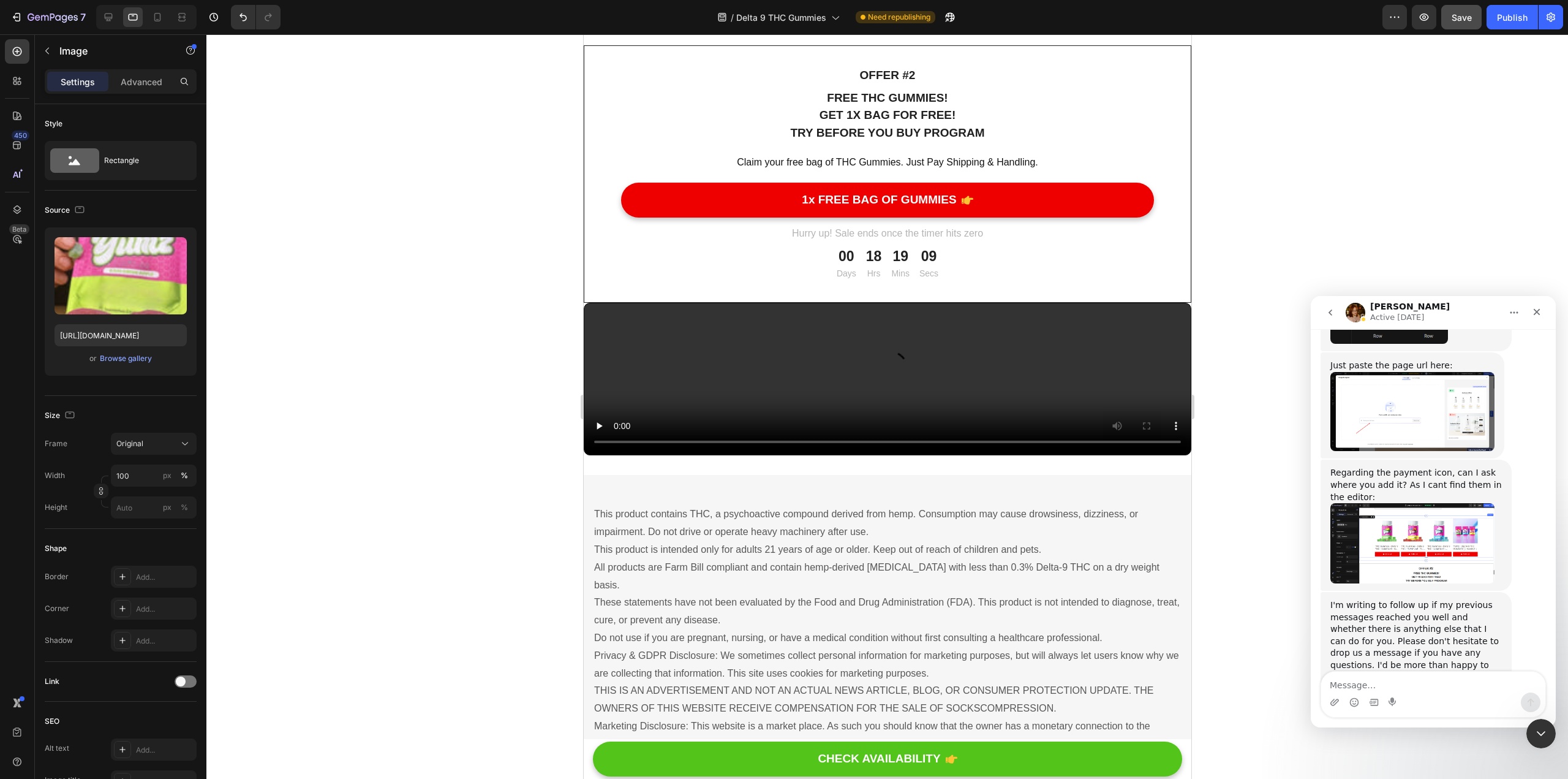
scroll to position [8798, 0]
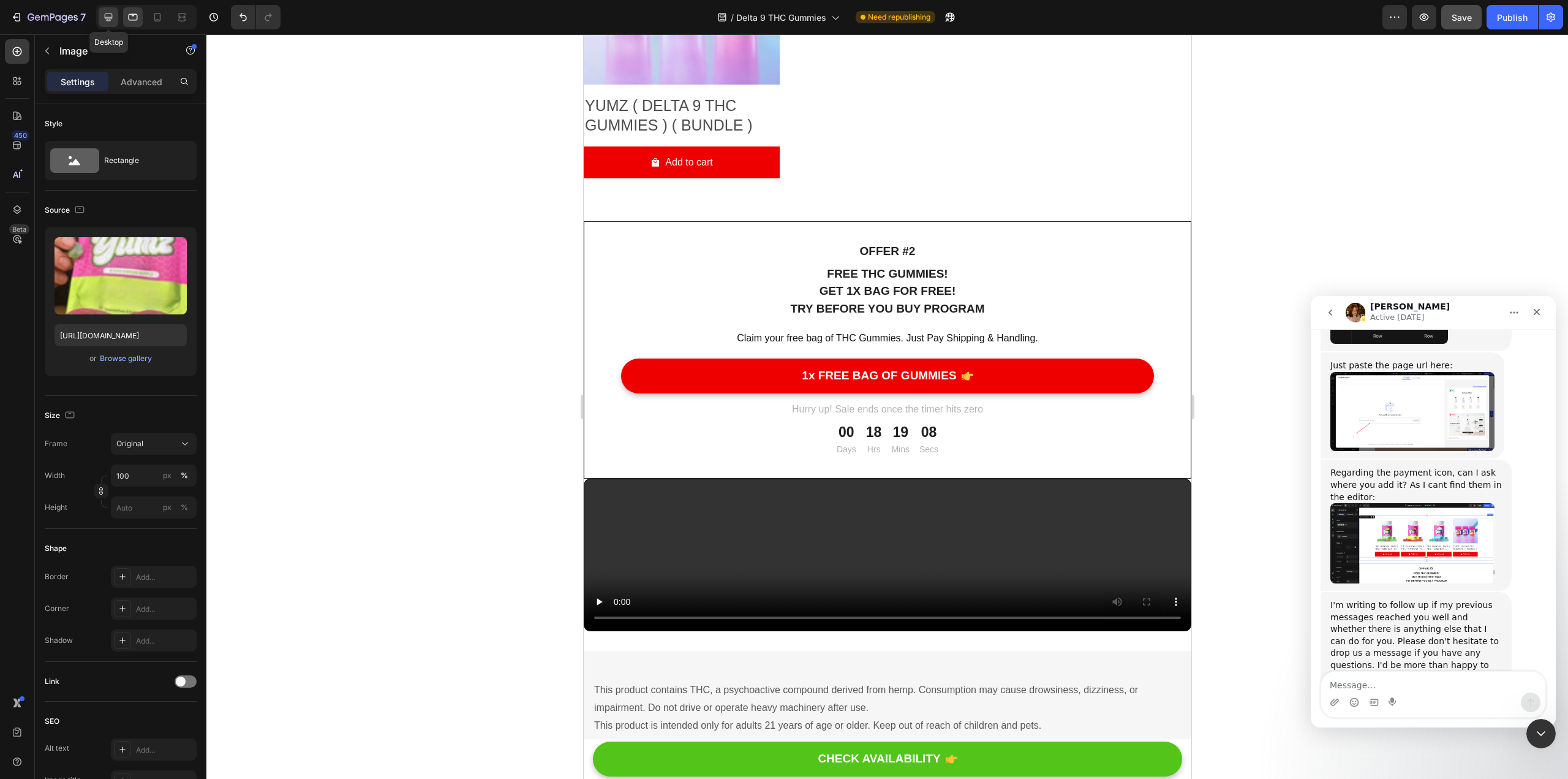
click at [106, 16] on icon at bounding box center [108, 17] width 12 height 12
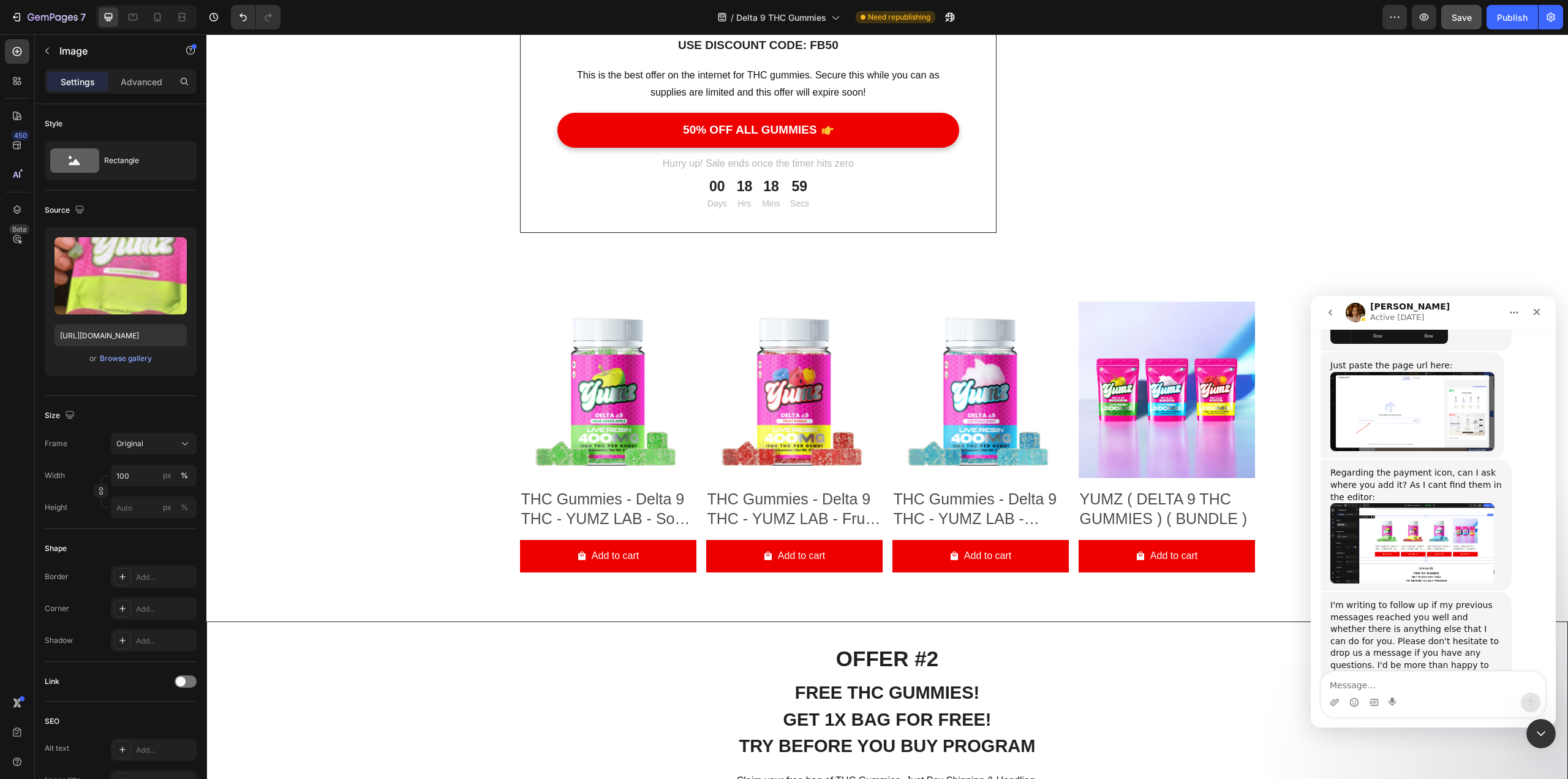
scroll to position [6428, 0]
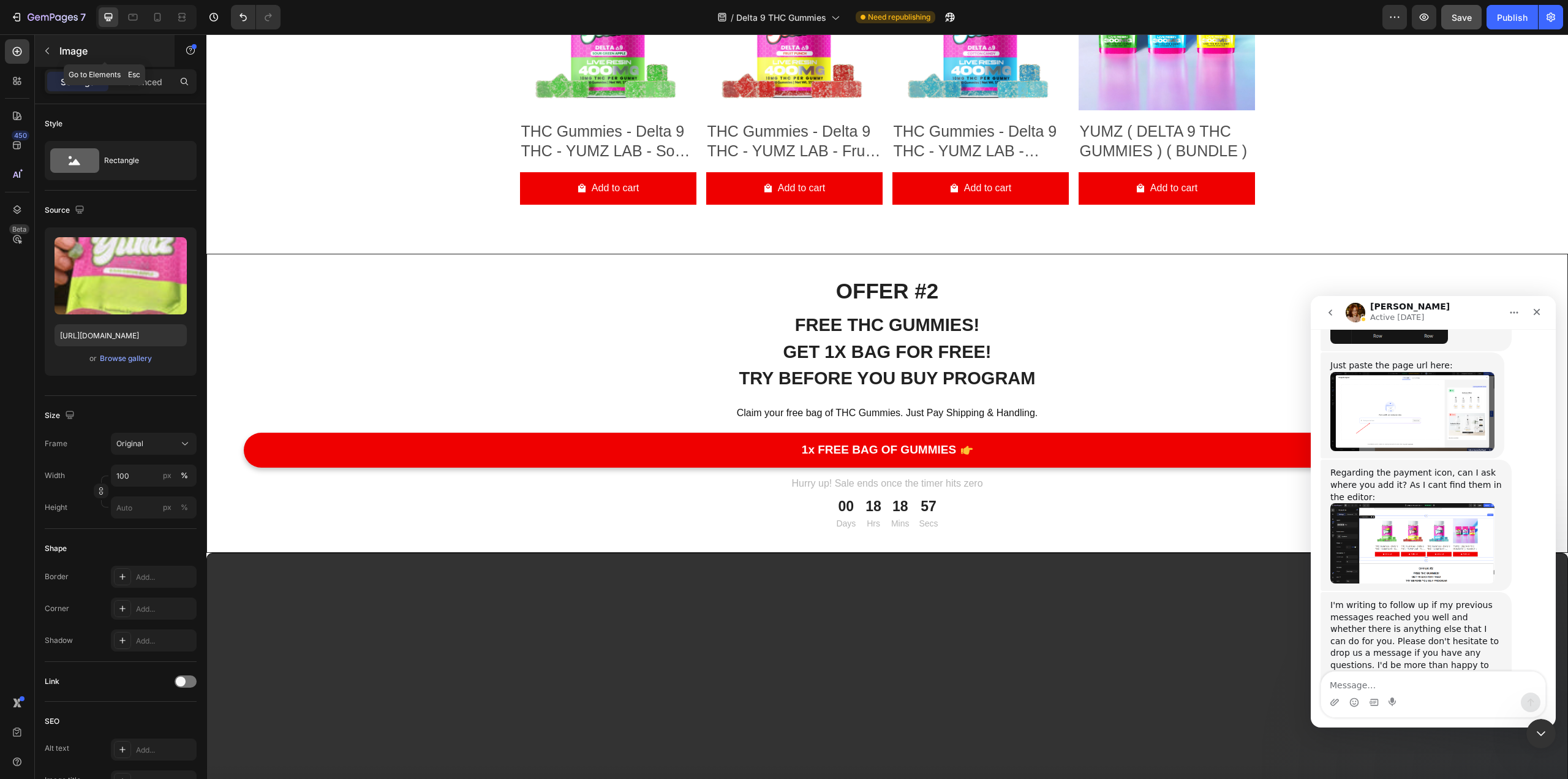
click at [44, 48] on icon "button" at bounding box center [47, 50] width 10 height 10
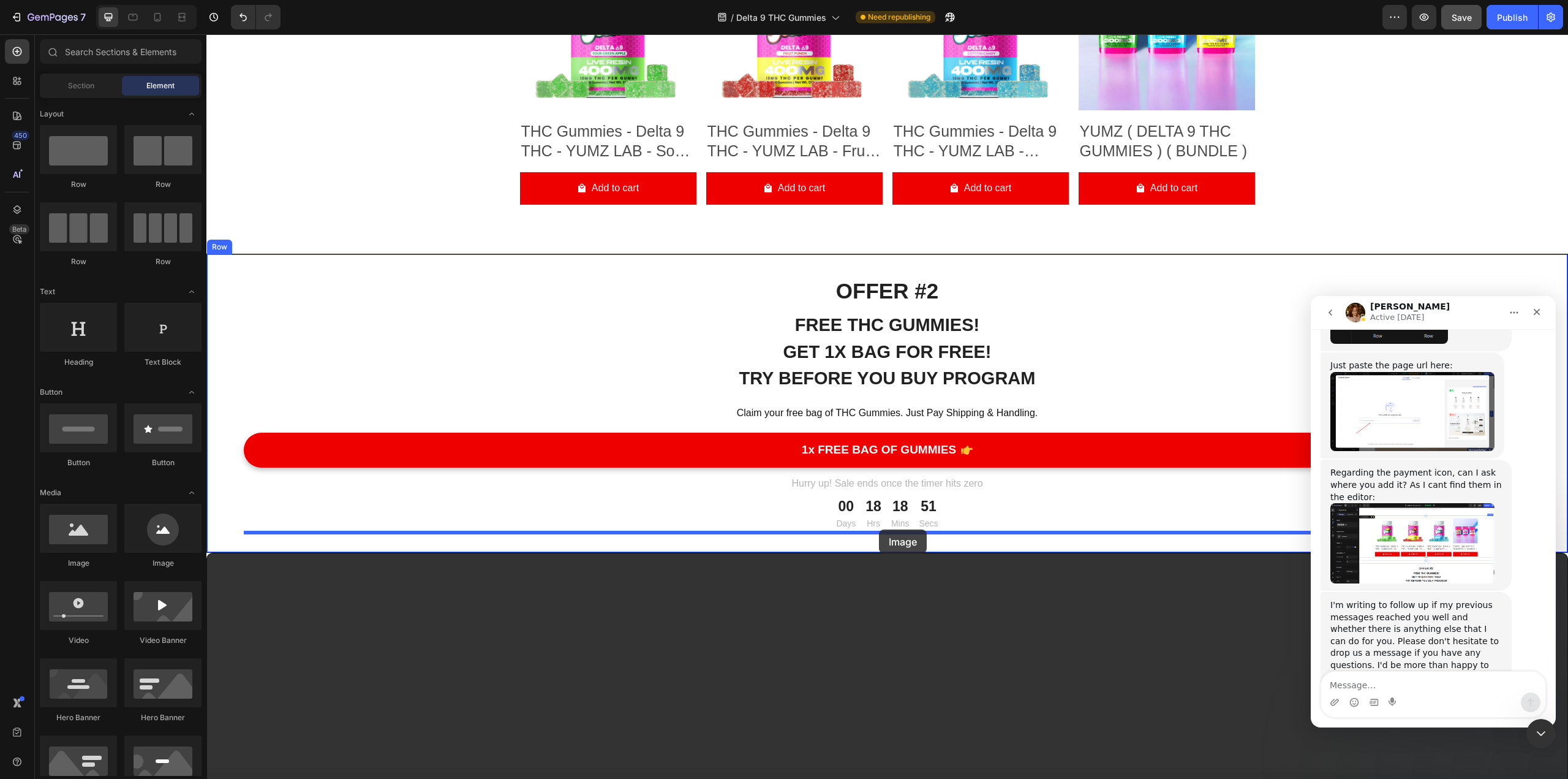
drag, startPoint x: 298, startPoint y: 568, endPoint x: 878, endPoint y: 529, distance: 581.3
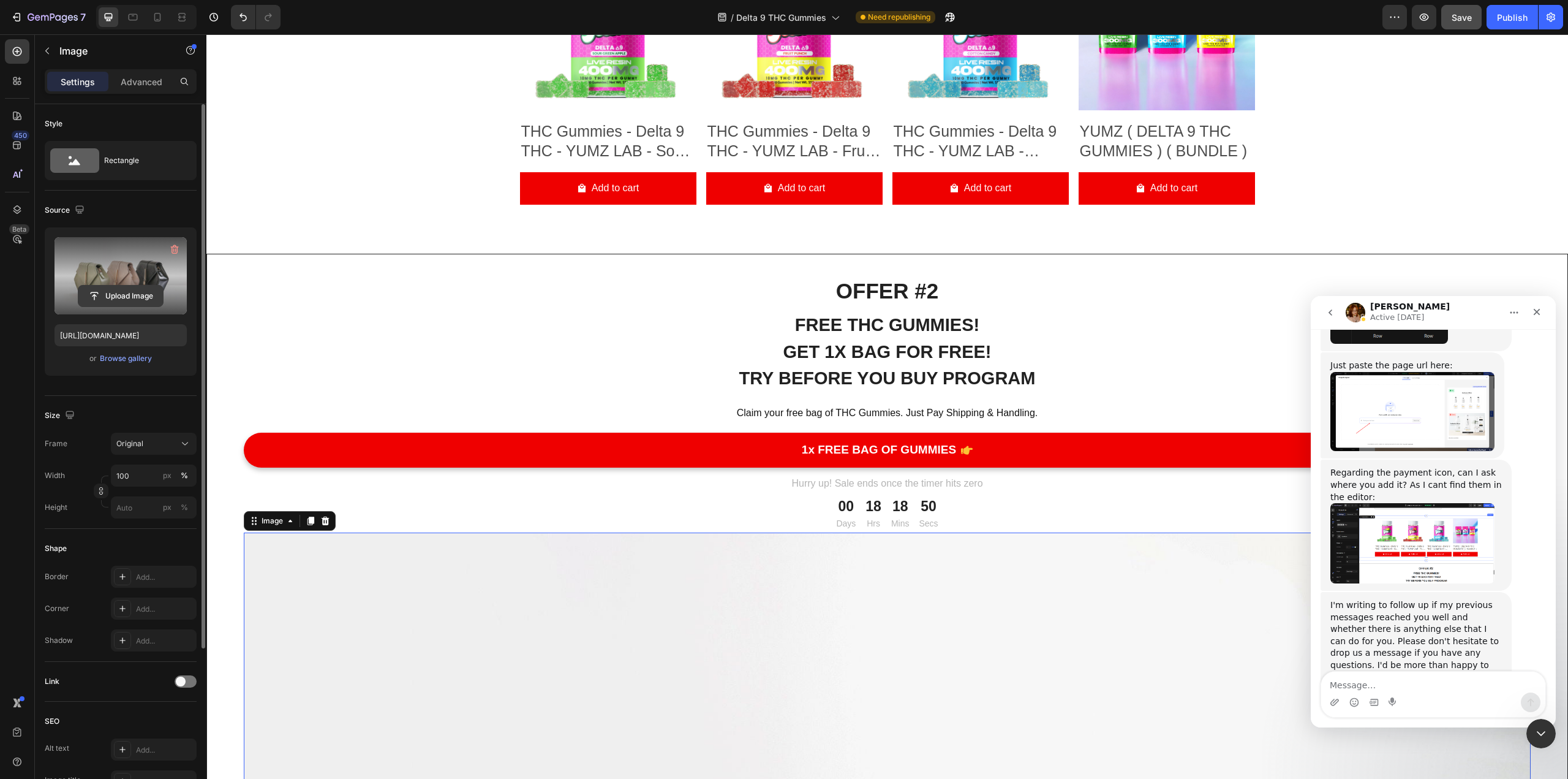
click at [118, 298] on input "file" at bounding box center [121, 296] width 85 height 21
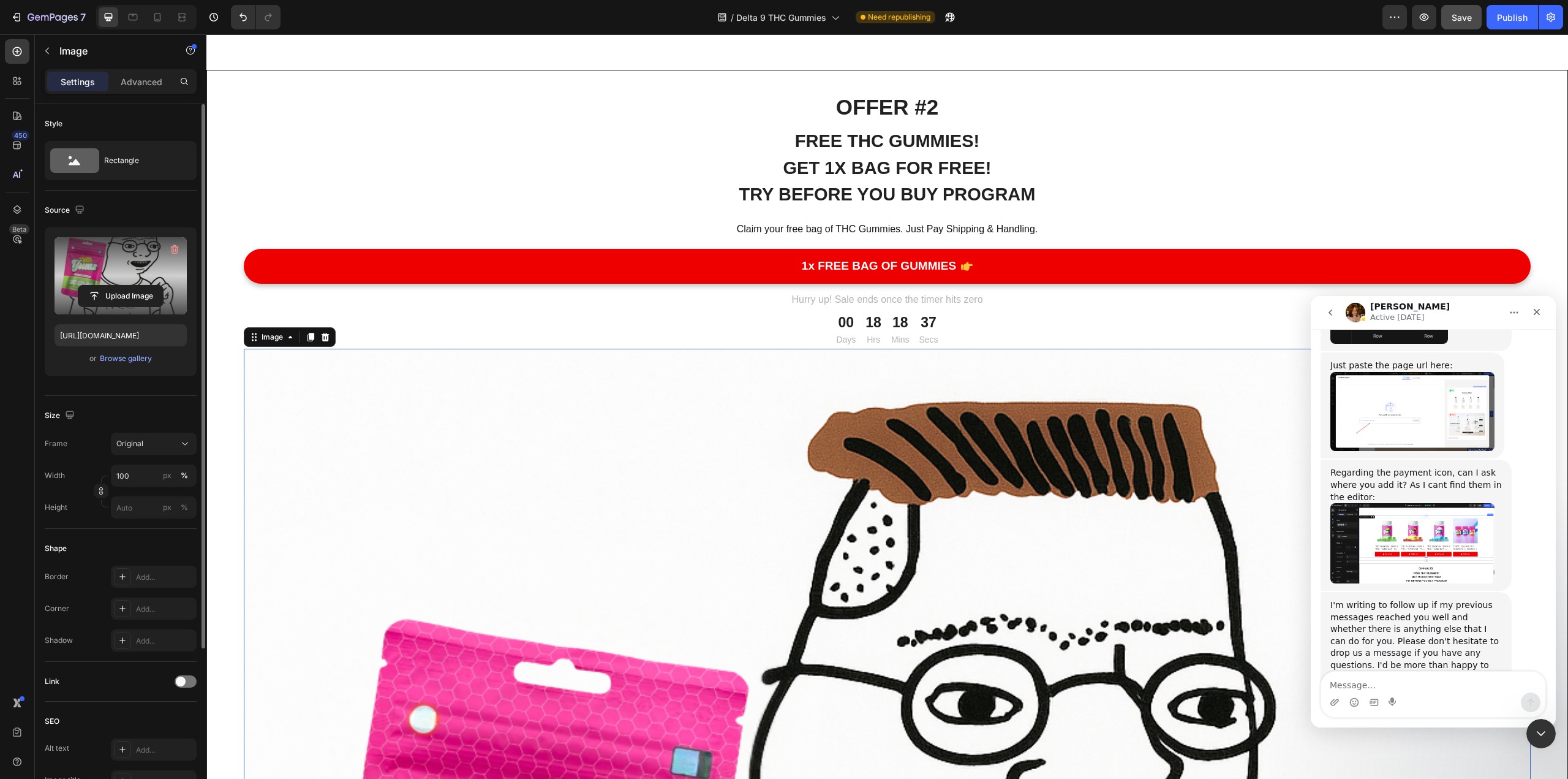
scroll to position [6796, 0]
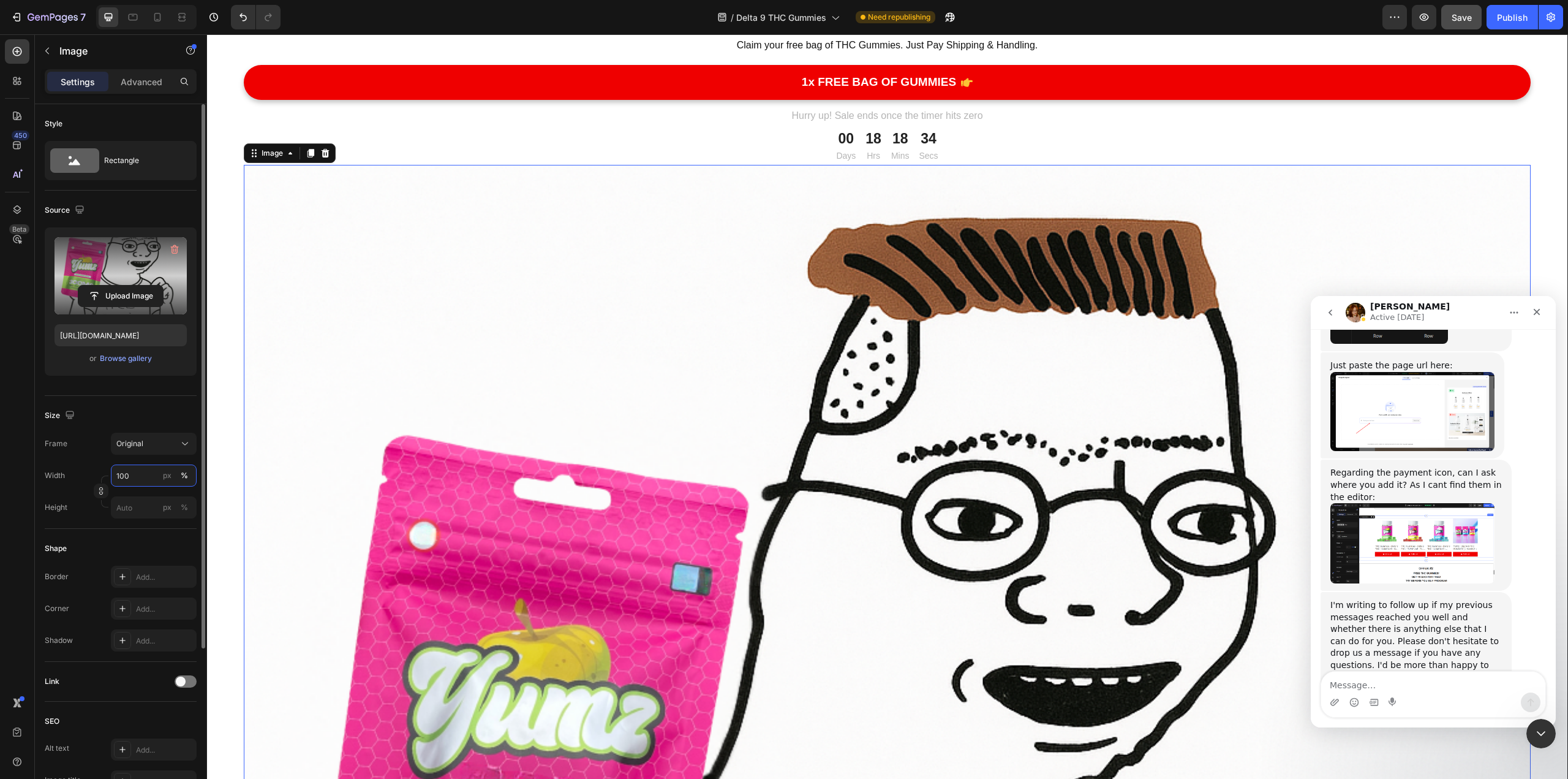
click at [135, 478] on input "100" at bounding box center [154, 475] width 86 height 22
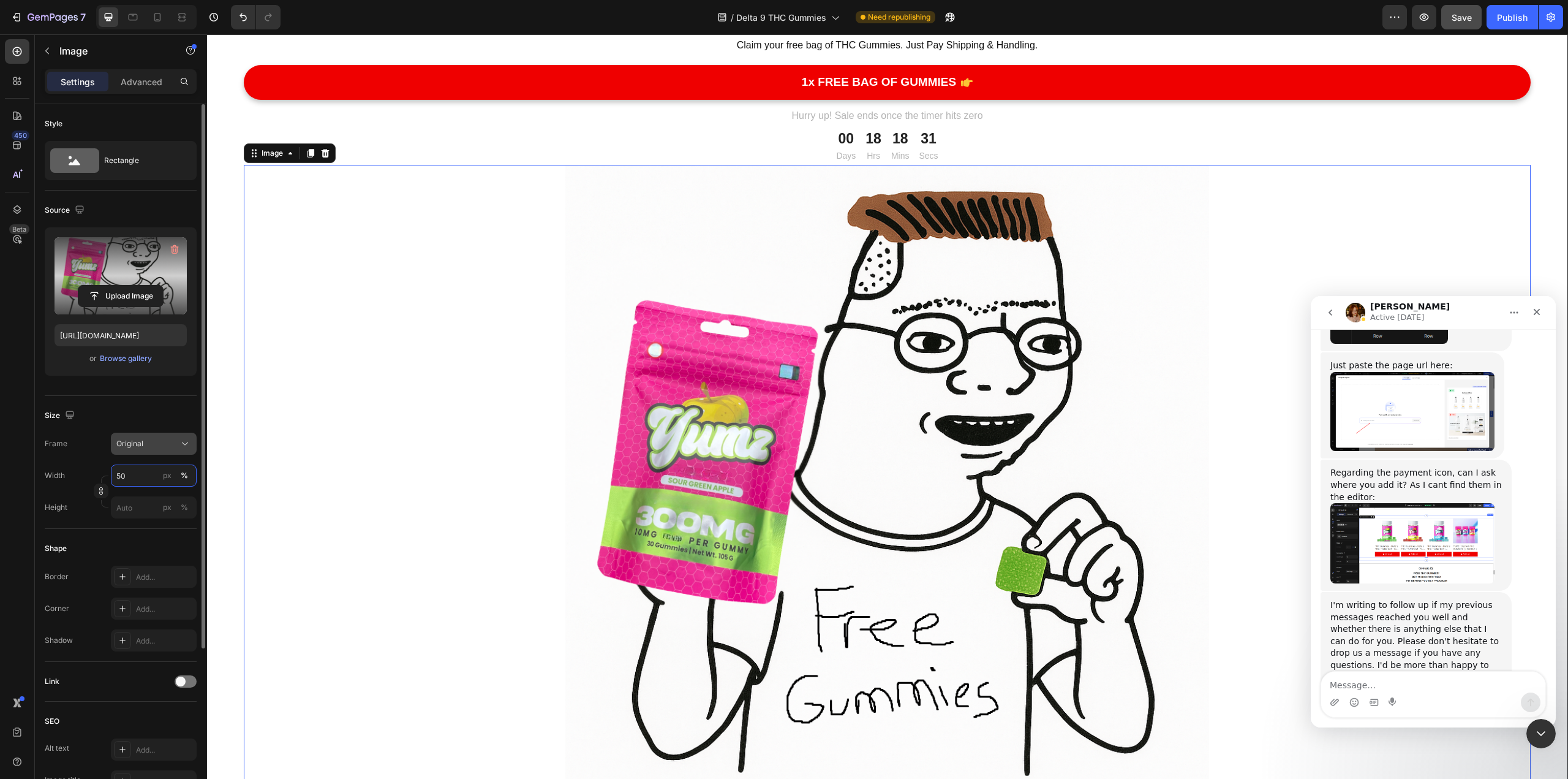
type input "5"
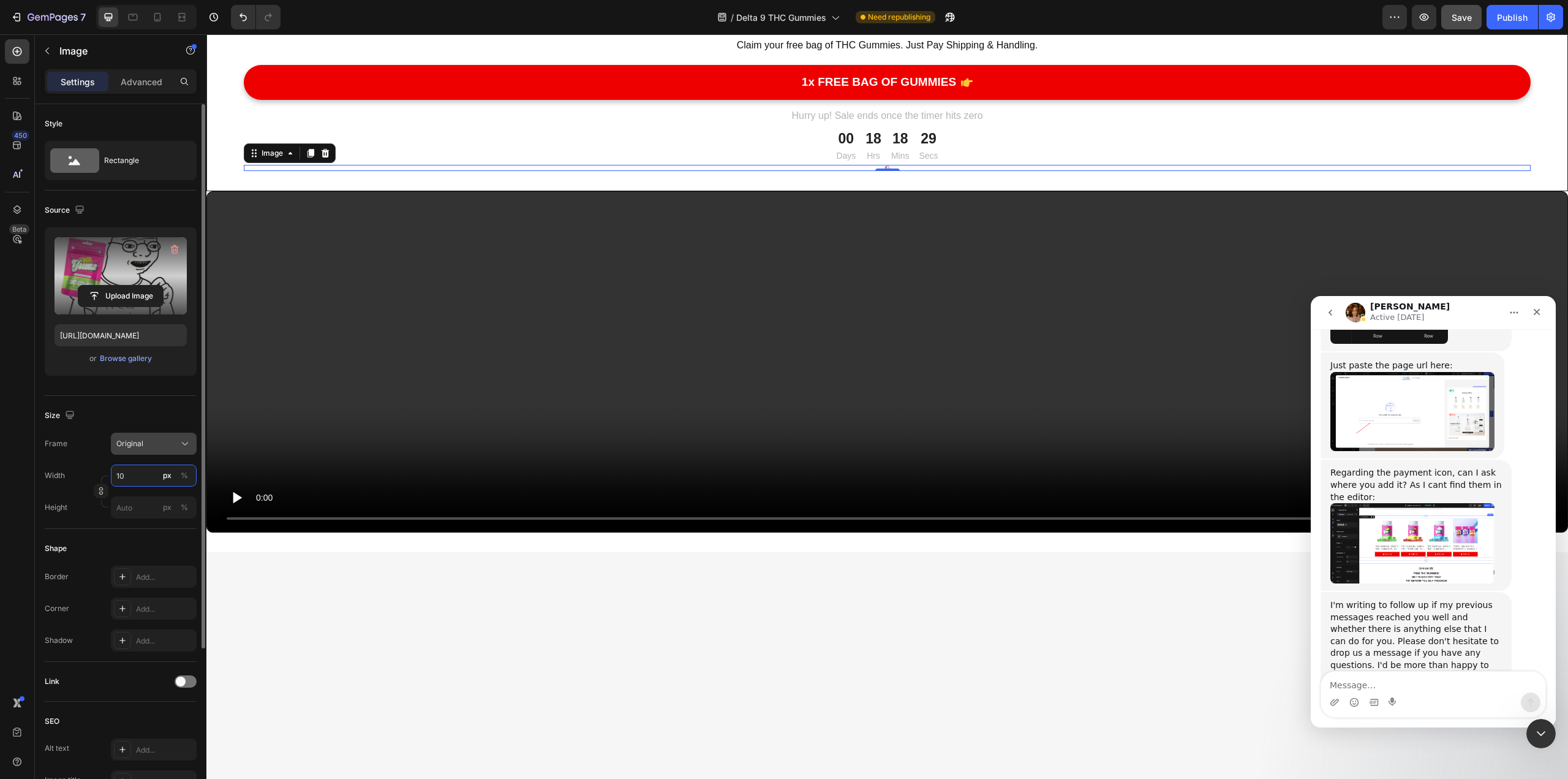
type input "1"
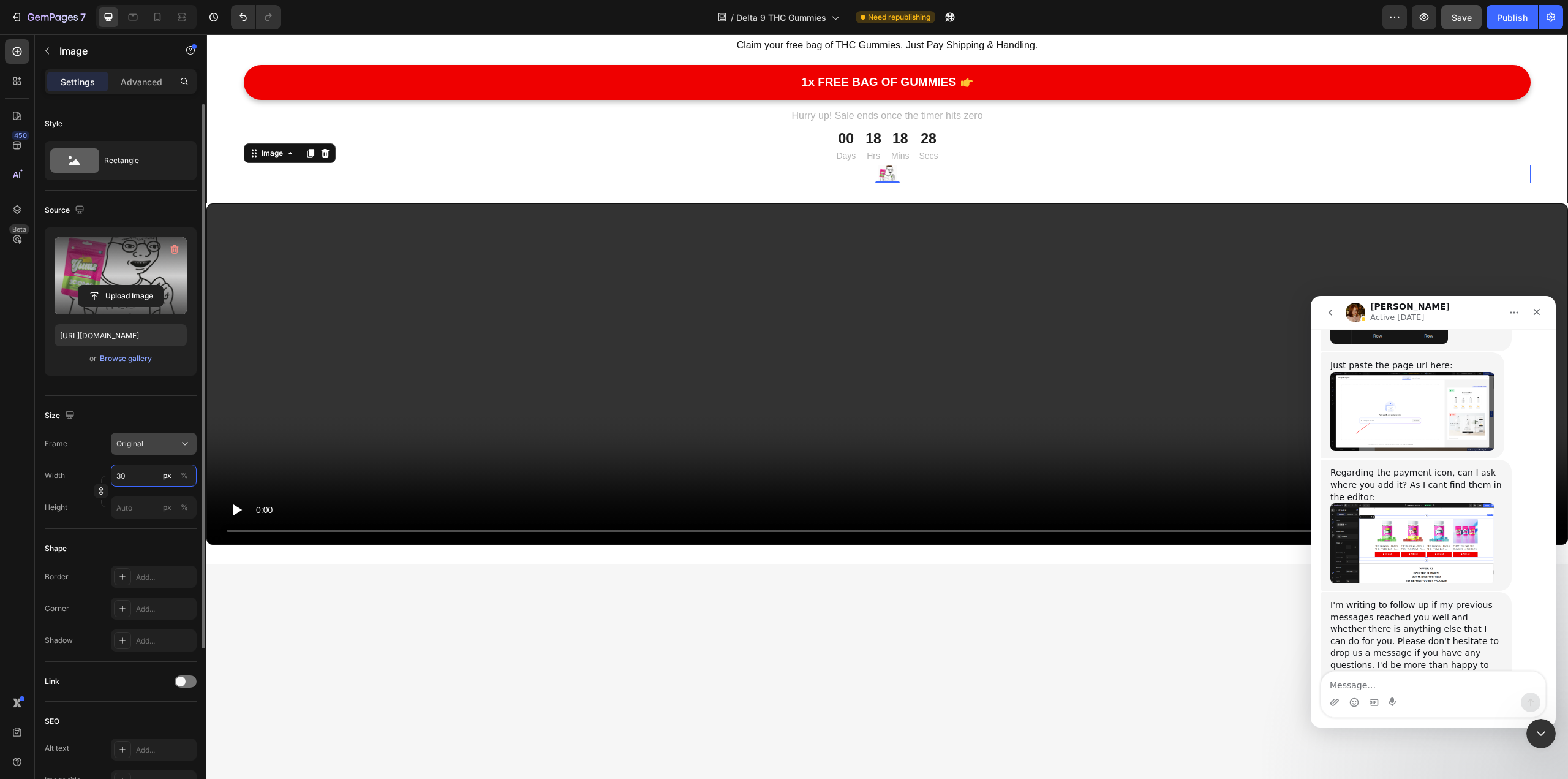
type input "3"
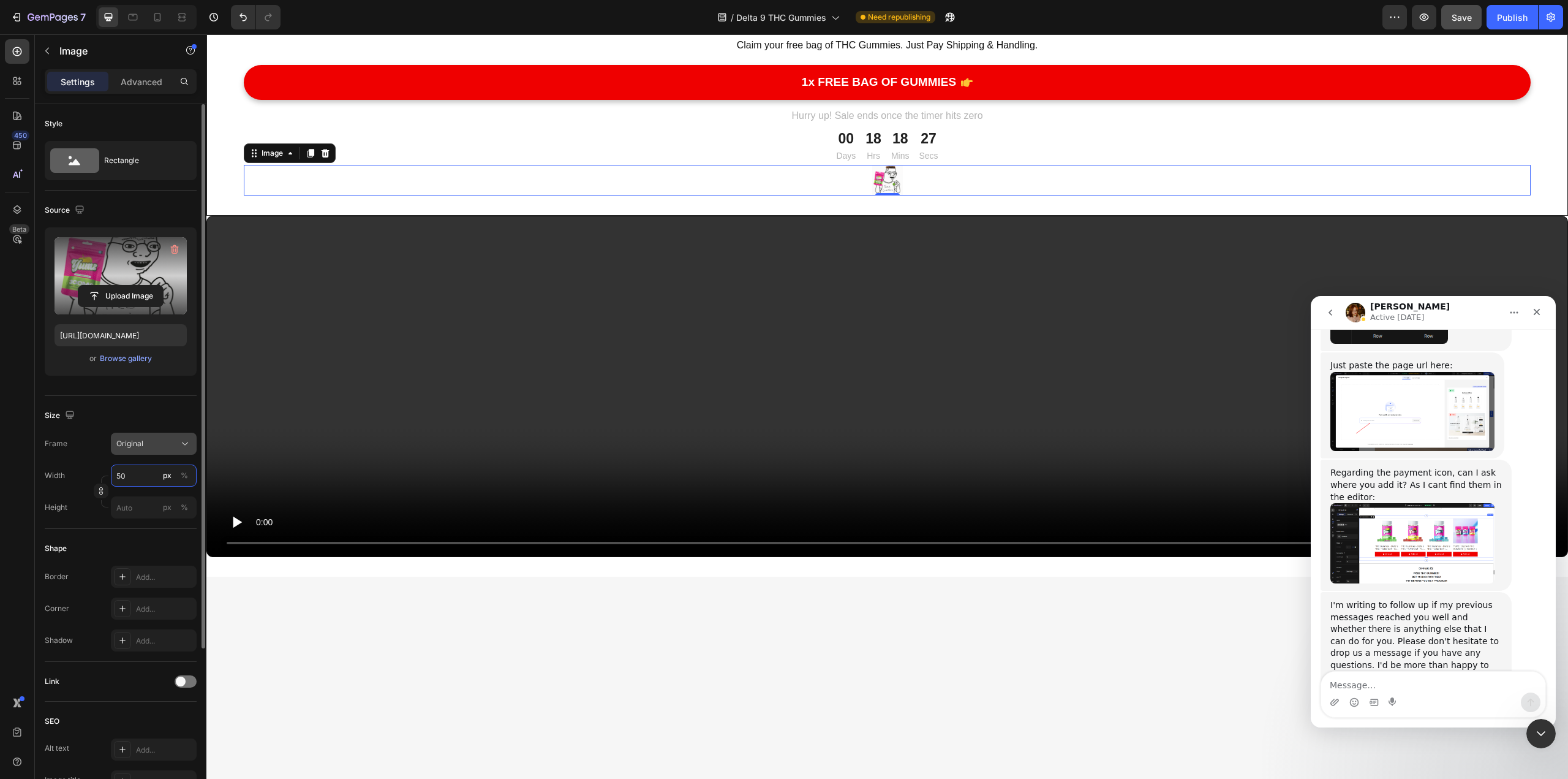
type input "5"
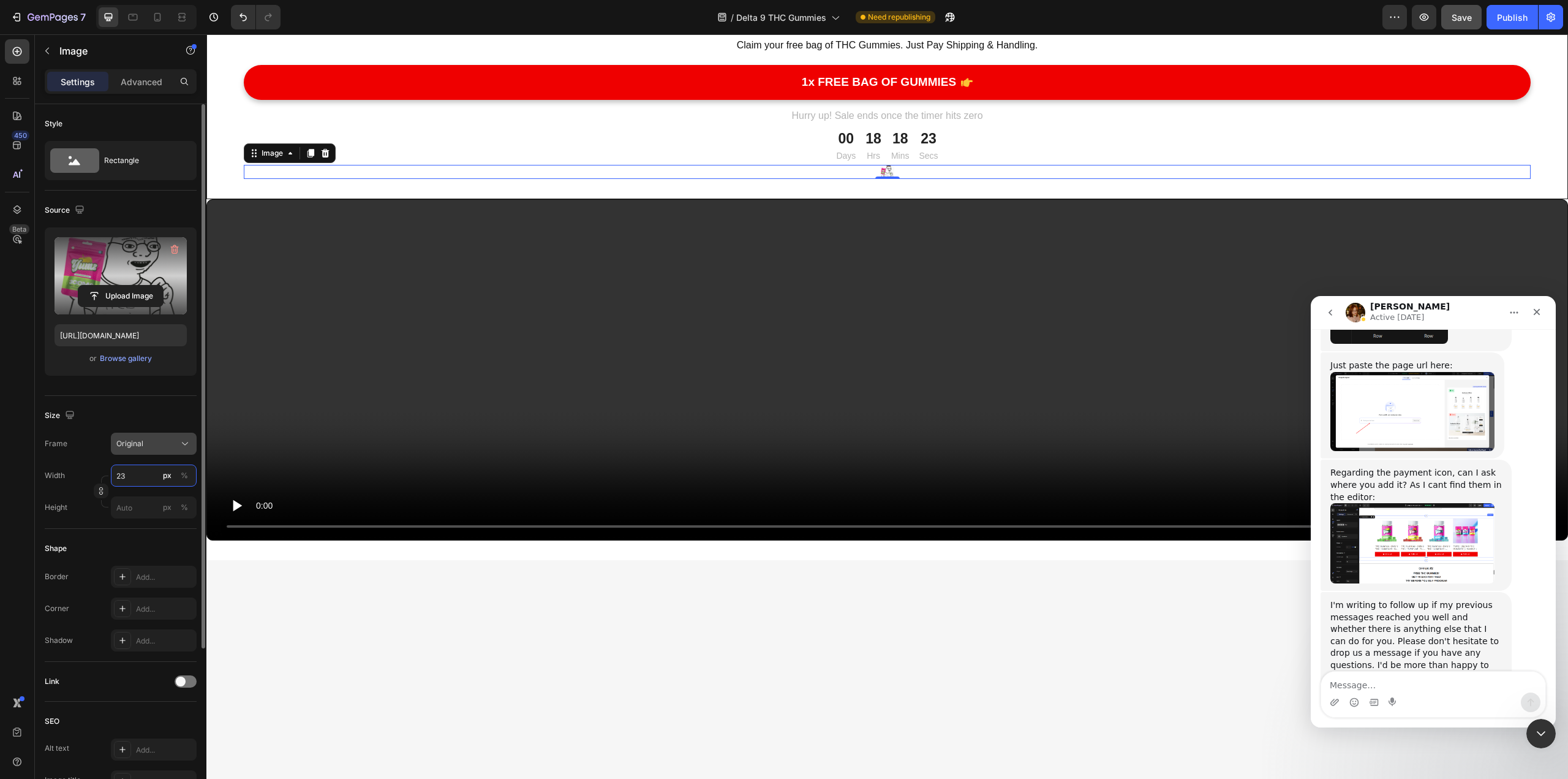
type input "2"
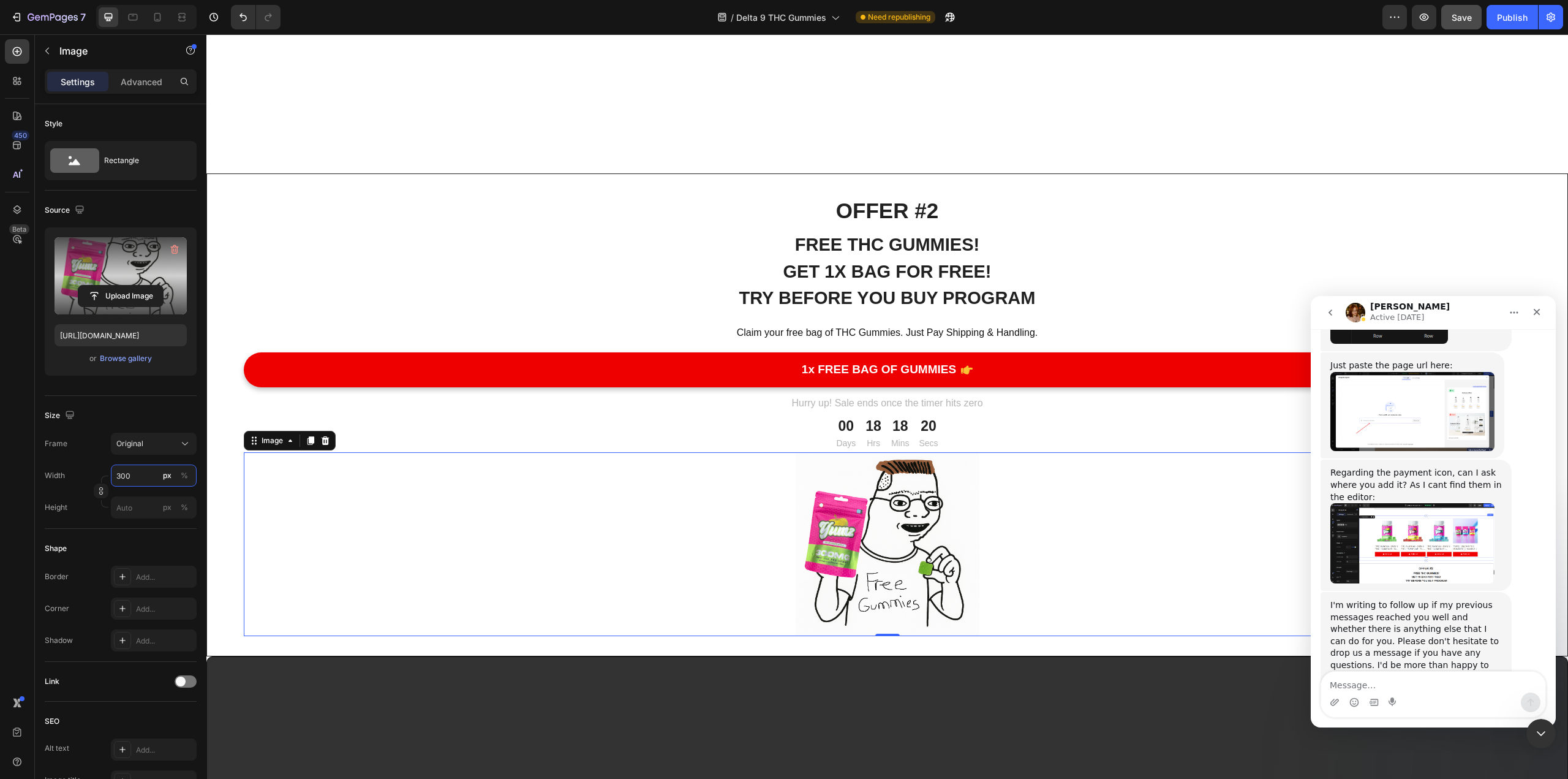
scroll to position [6428, 0]
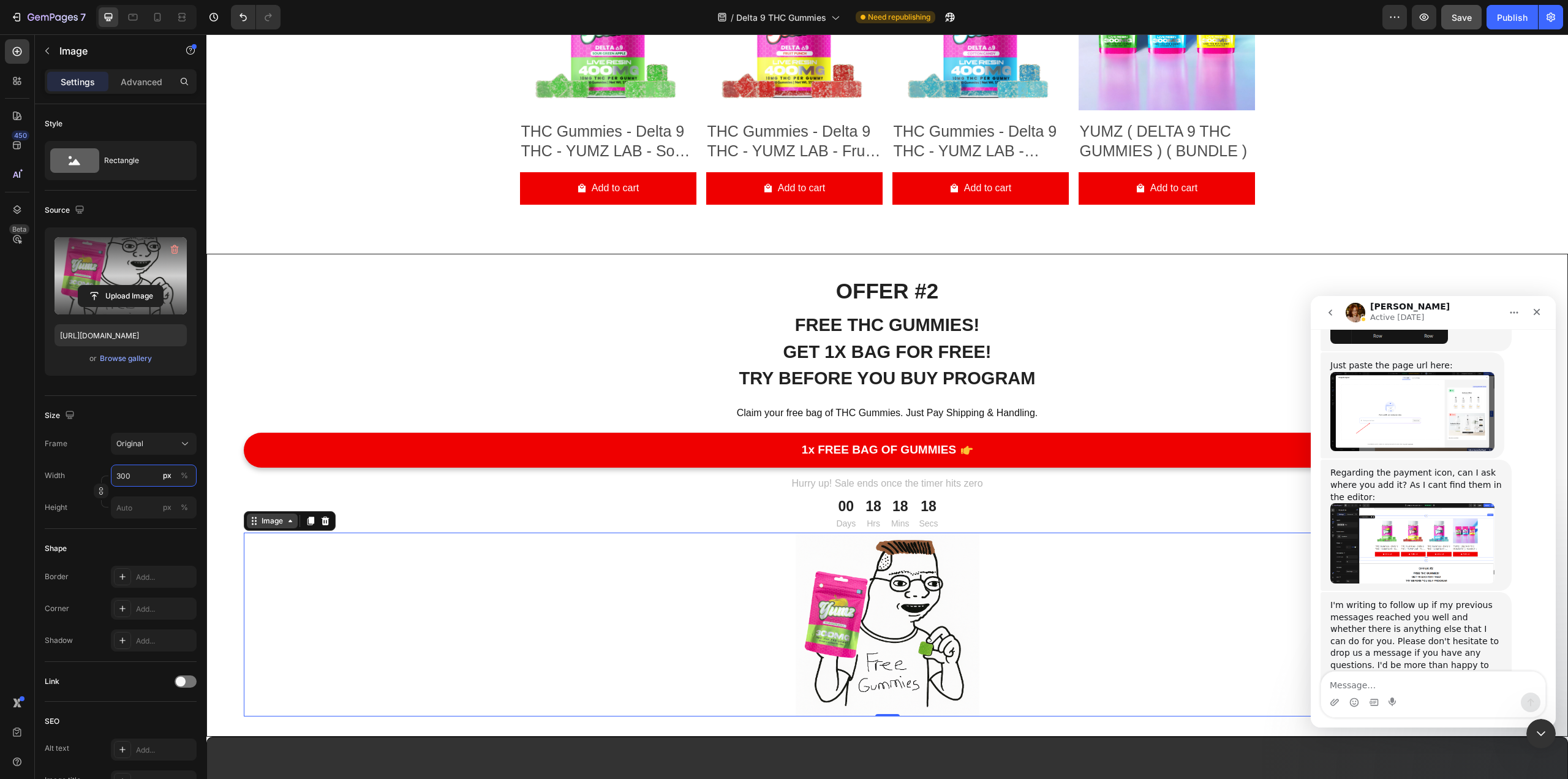
type input "300"
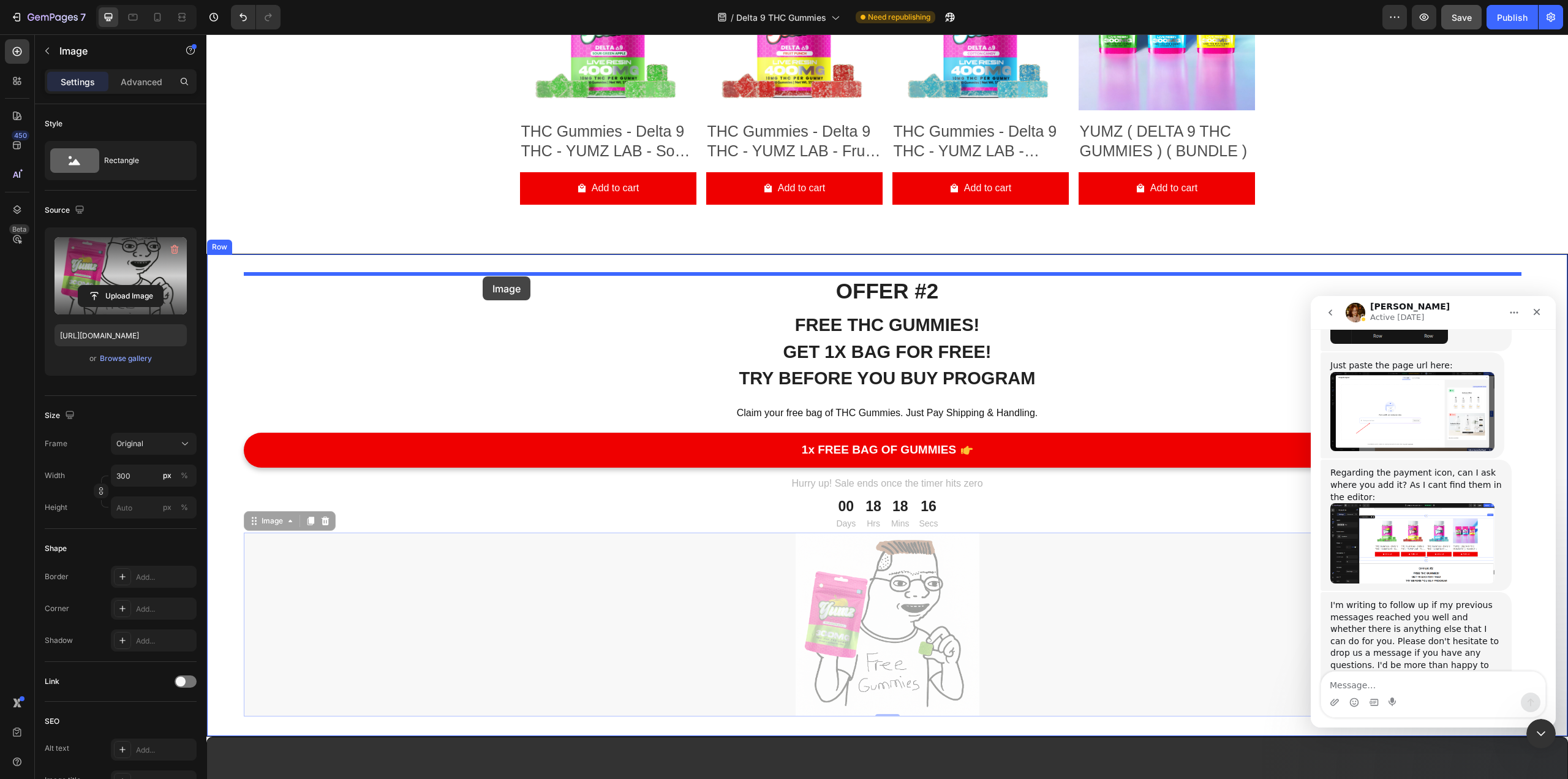
drag, startPoint x: 252, startPoint y: 522, endPoint x: 483, endPoint y: 276, distance: 337.5
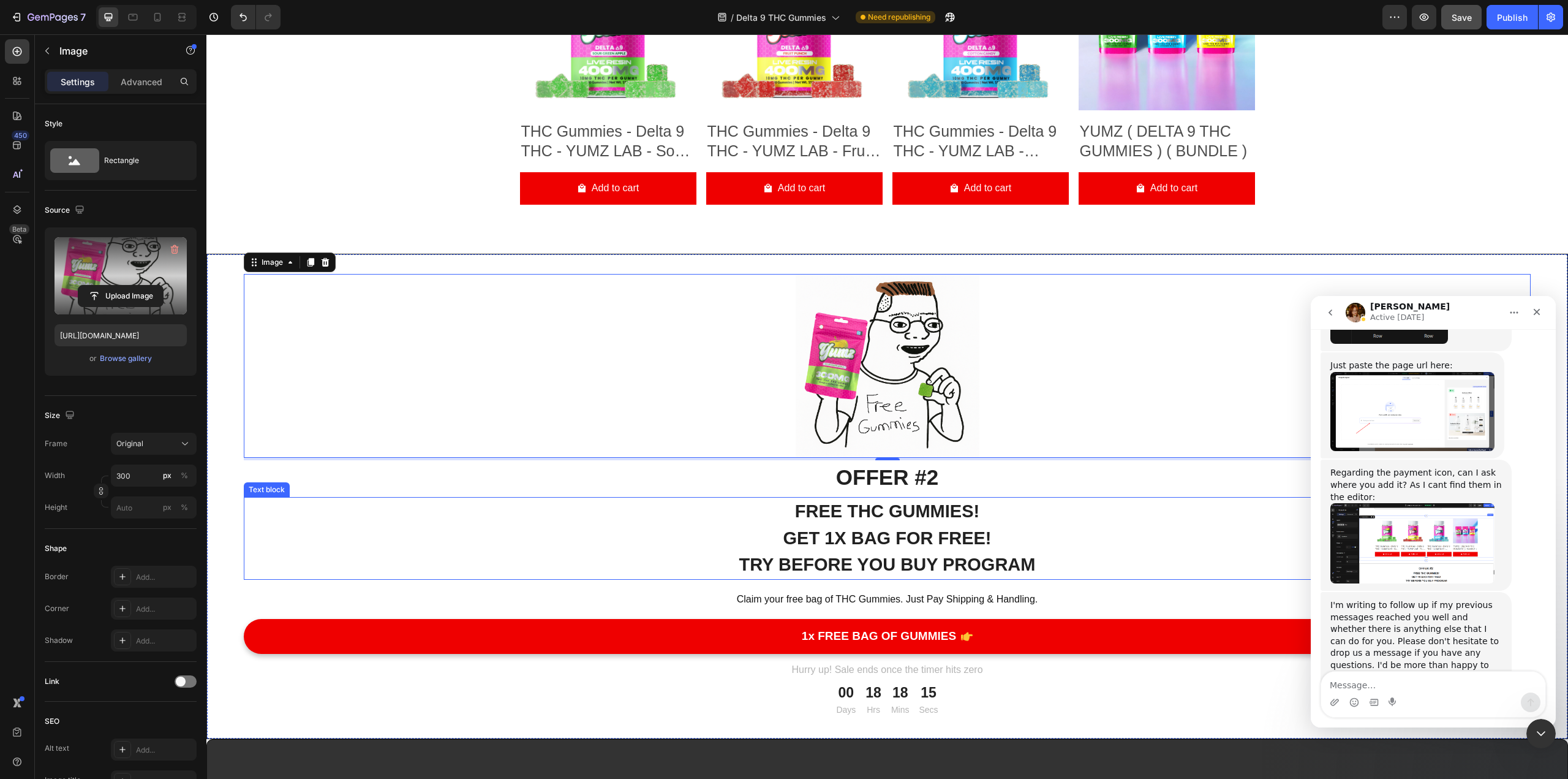
click at [771, 551] on p "GET 1x BAG FOR FREE! TRY bEFORE YOU BUY PROGRAM" at bounding box center [887, 552] width 1285 height 53
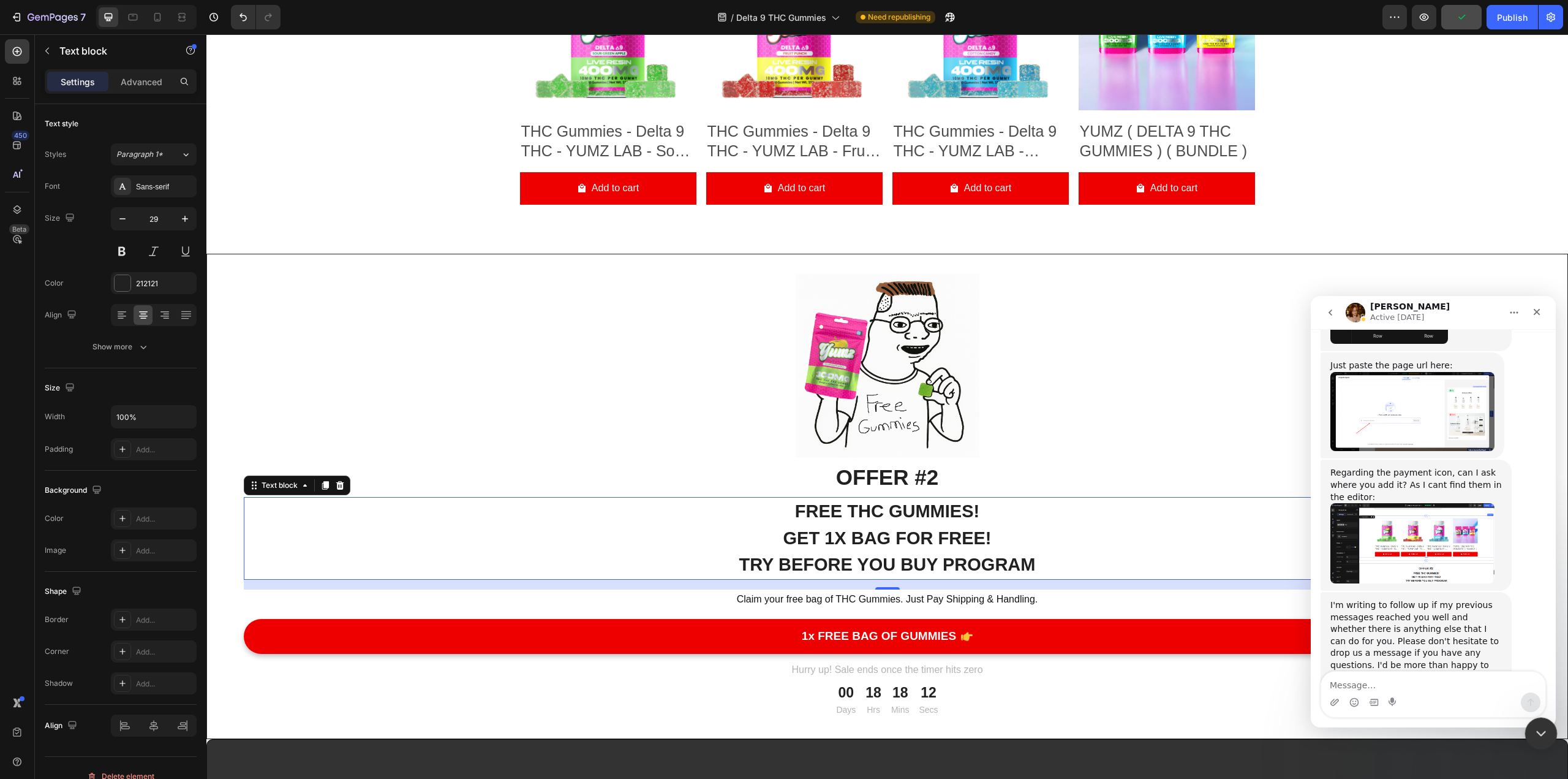
drag, startPoint x: 3072, startPoint y: 1464, endPoint x: 2588, endPoint y: 1244, distance: 531.7
click at [771, 728] on icon "Close Intercom Messenger" at bounding box center [1539, 731] width 15 height 15
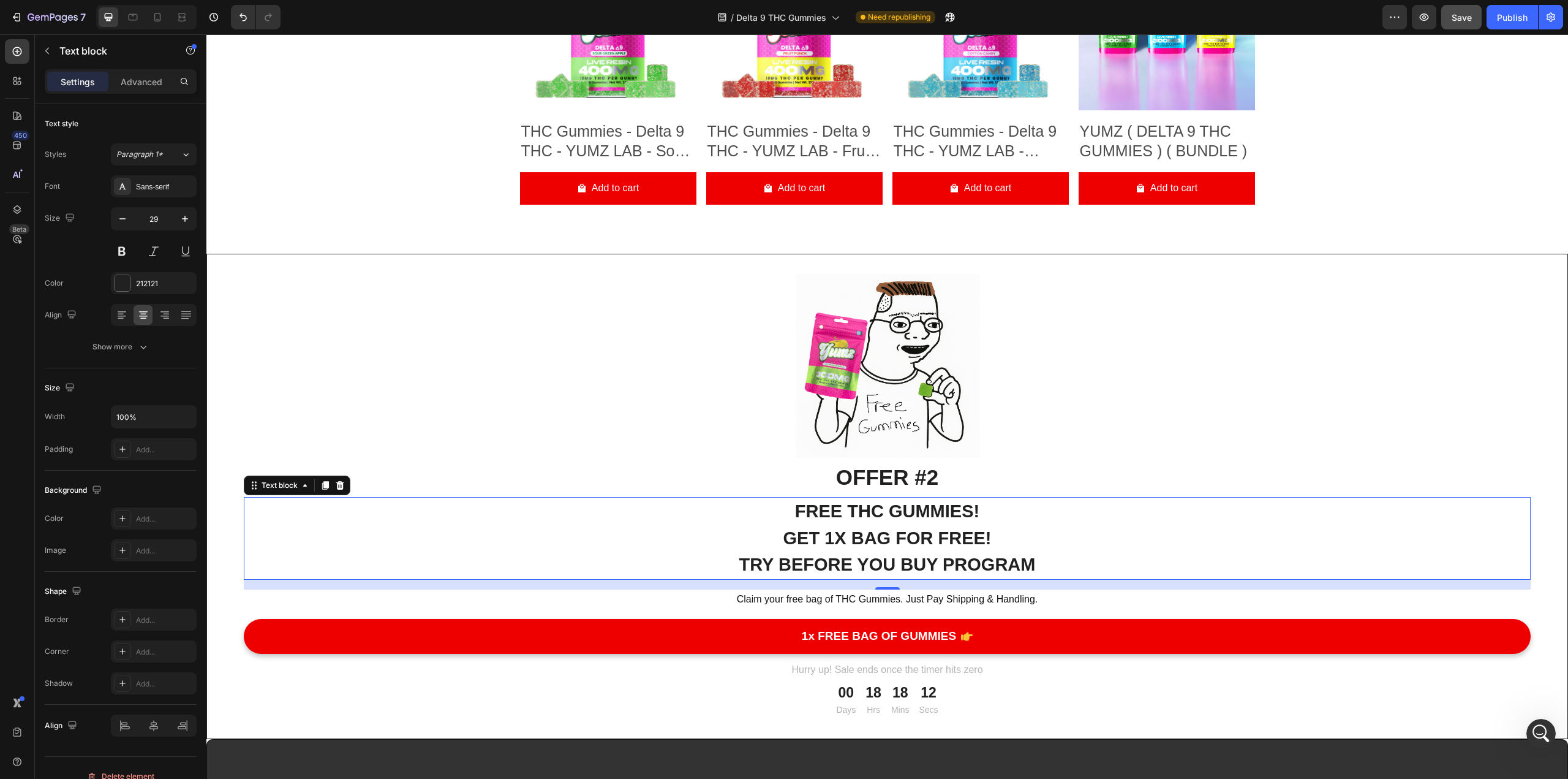
scroll to position [0, 0]
click at [570, 524] on p "FREE THC GUMMIES!" at bounding box center [887, 511] width 1285 height 27
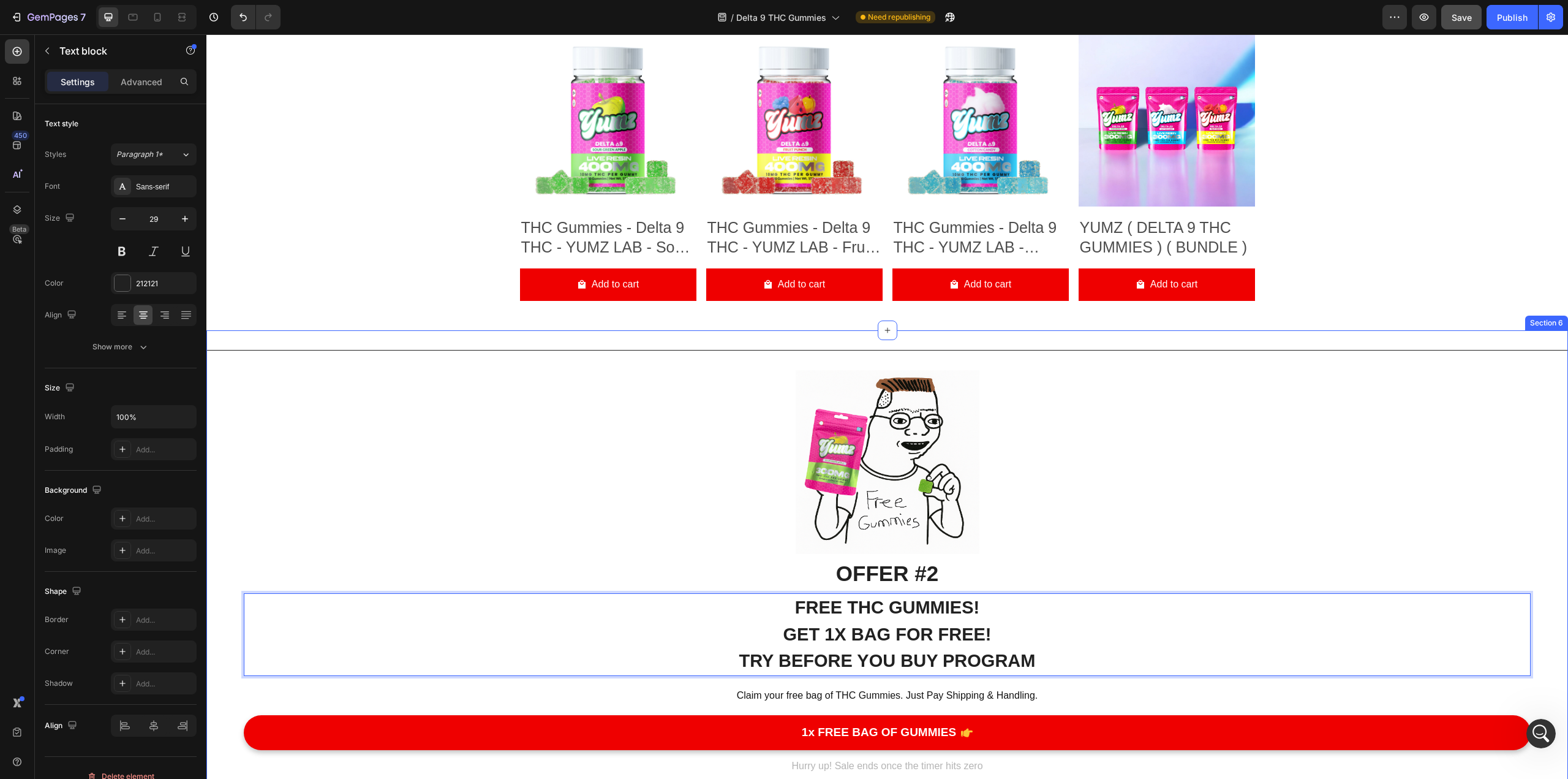
scroll to position [6306, 0]
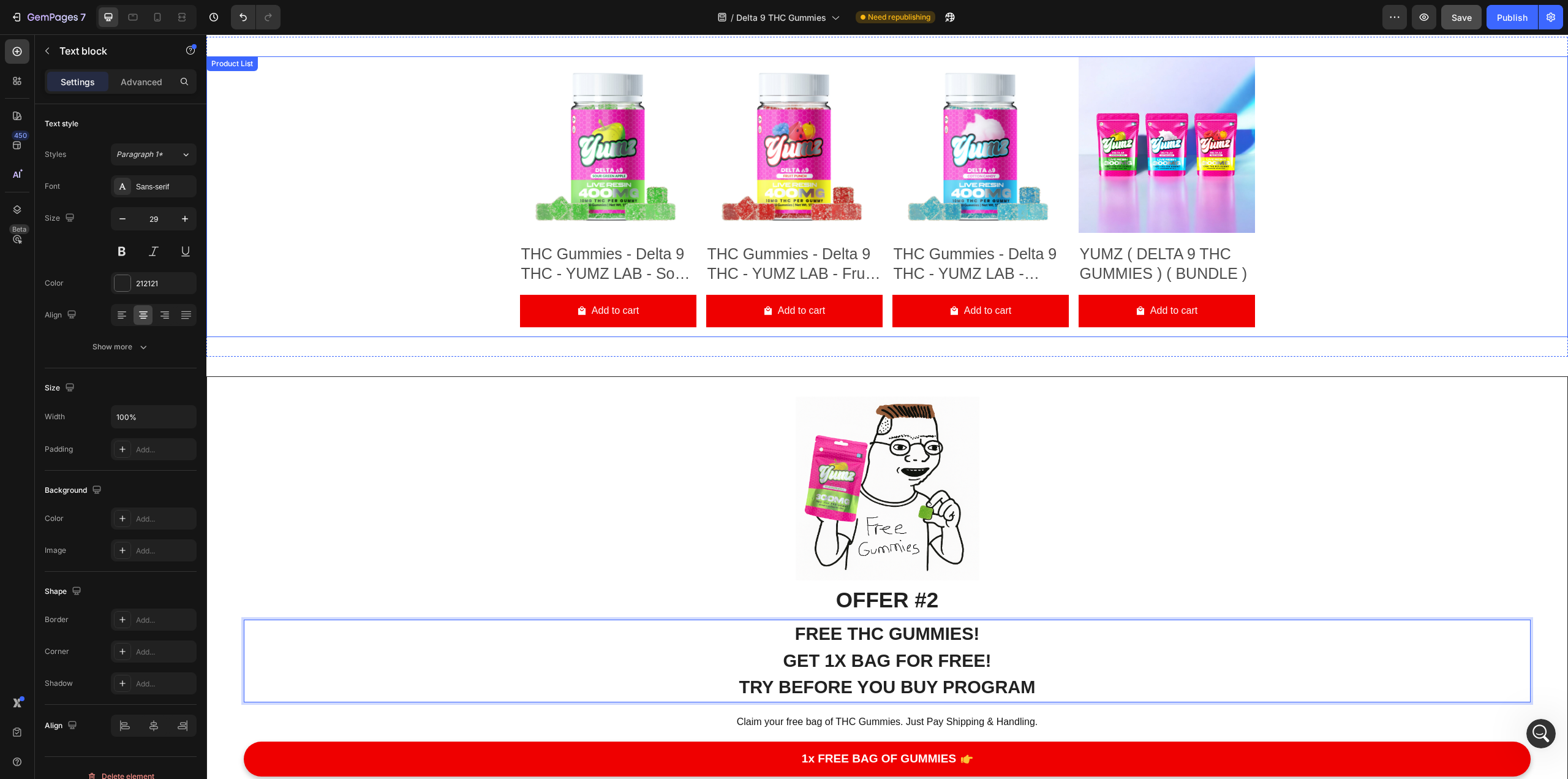
click at [414, 171] on div "Product Images THC Gummies - Delta 9 THC - YUMZ LAB - Sour Green Apple Product …" at bounding box center [888, 196] width 1362 height 281
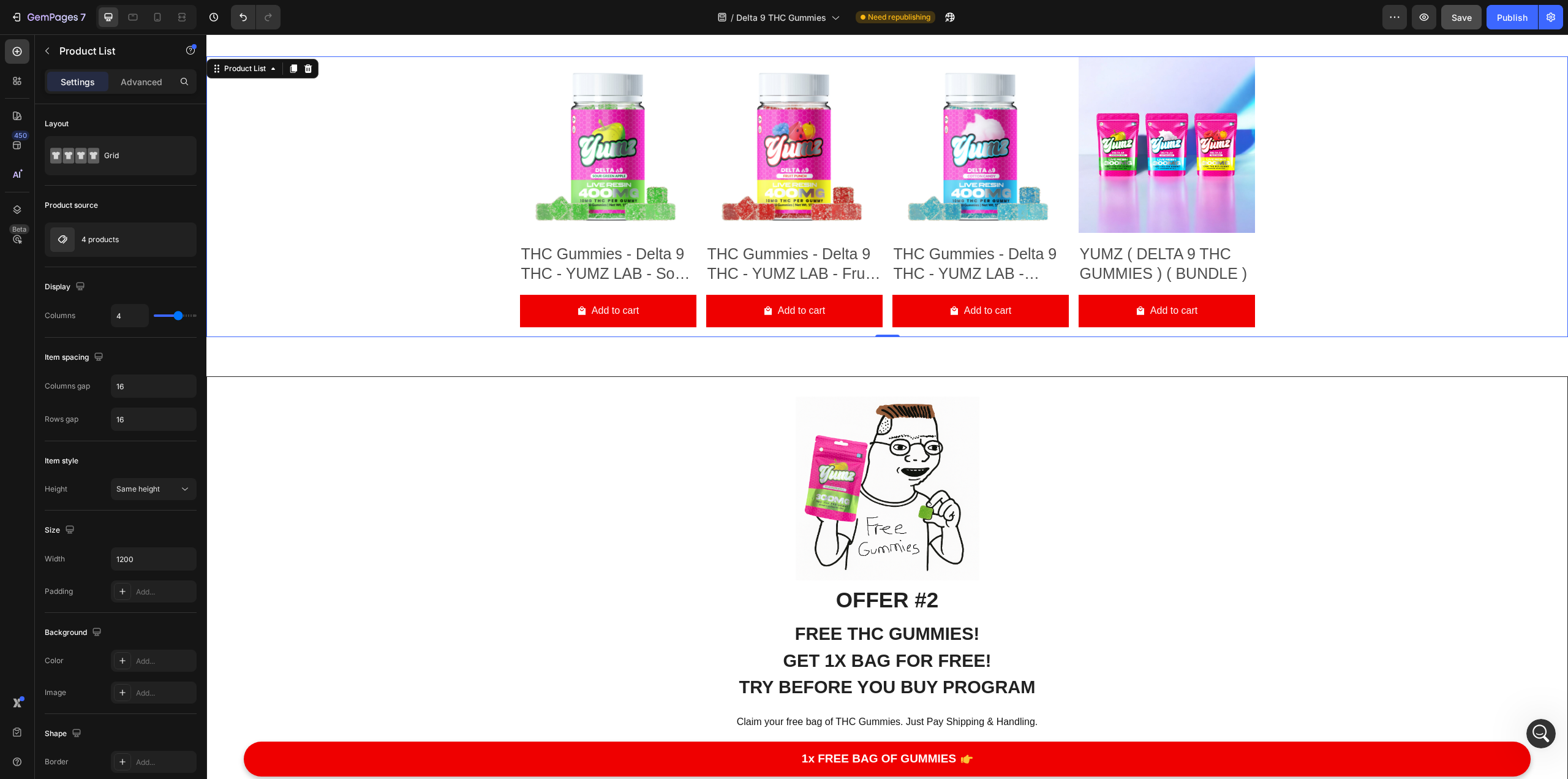
scroll to position [6489, 0]
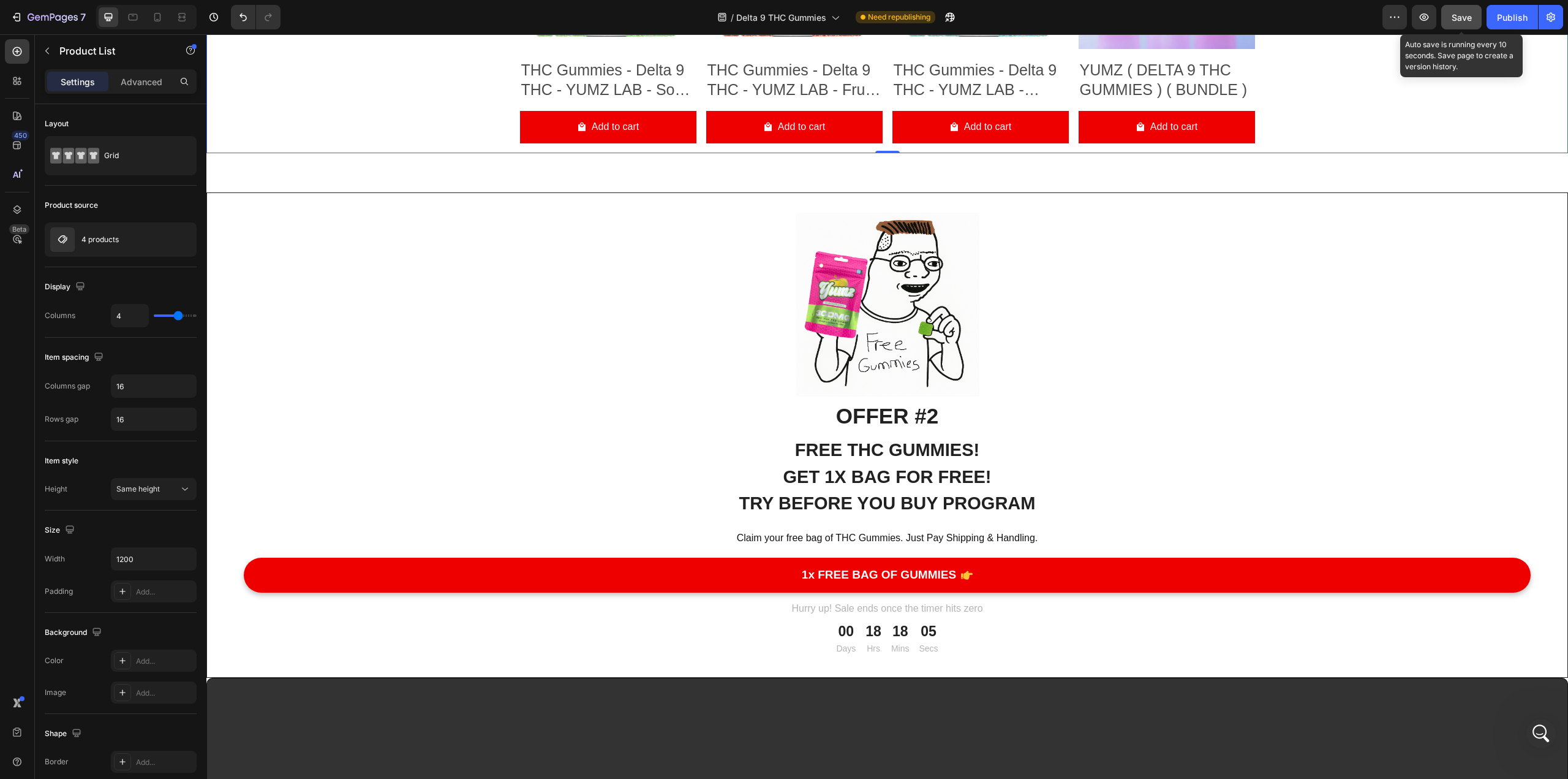
click at [771, 16] on span "Save" at bounding box center [1462, 18] width 20 height 10
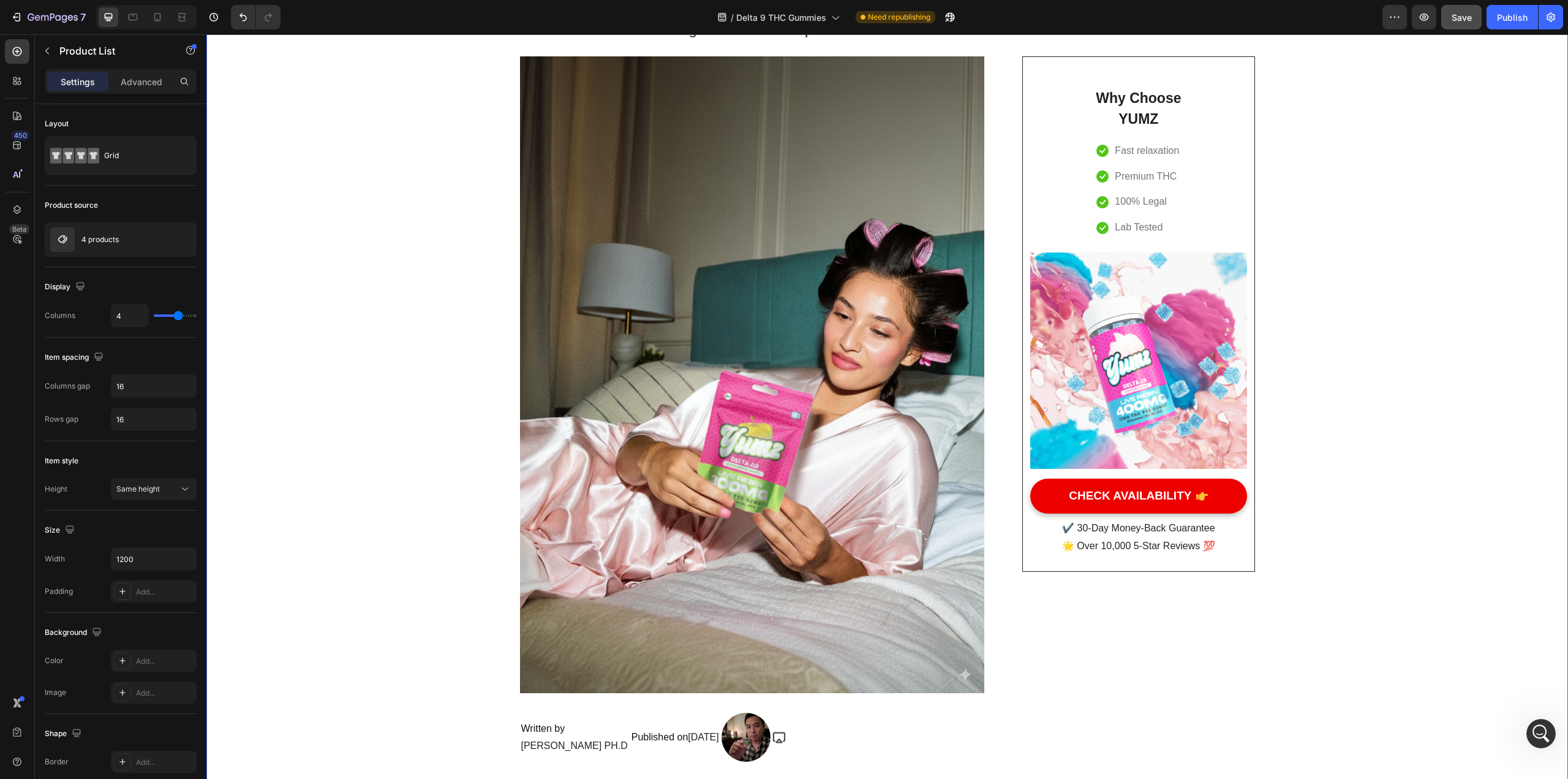
scroll to position [27, 0]
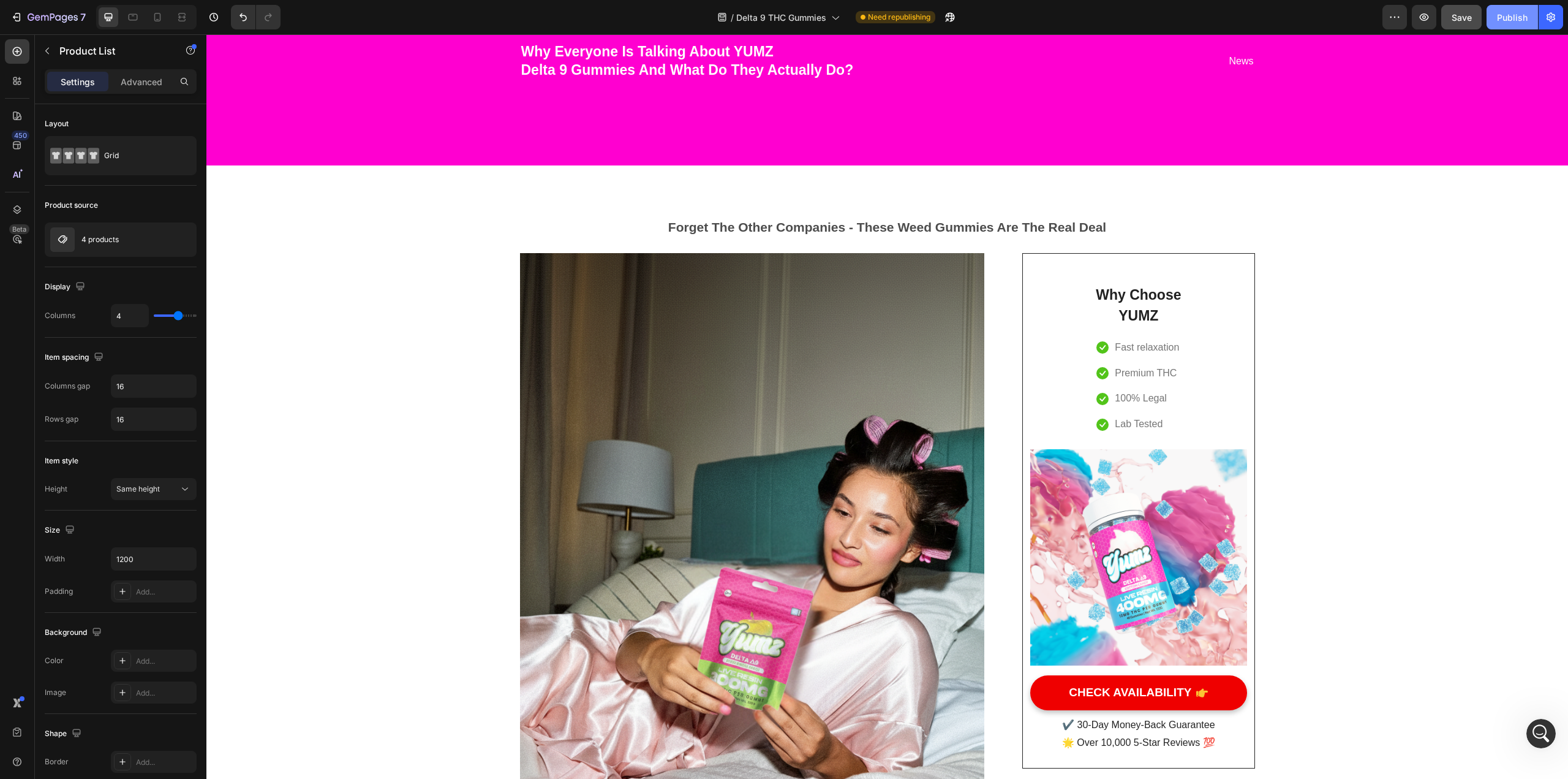
click at [771, 12] on div "Publish" at bounding box center [1512, 18] width 31 height 13
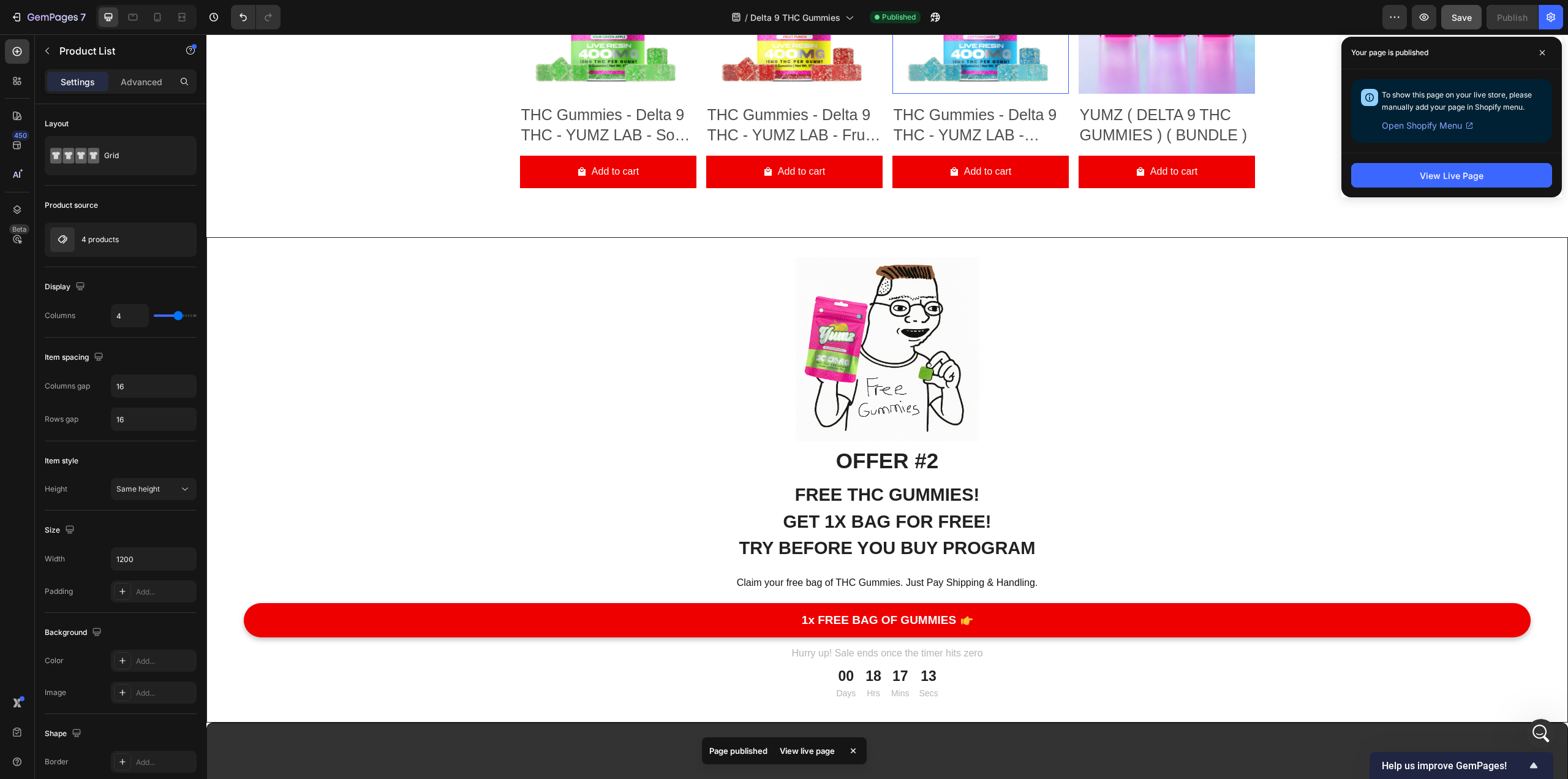
scroll to position [7631, 0]
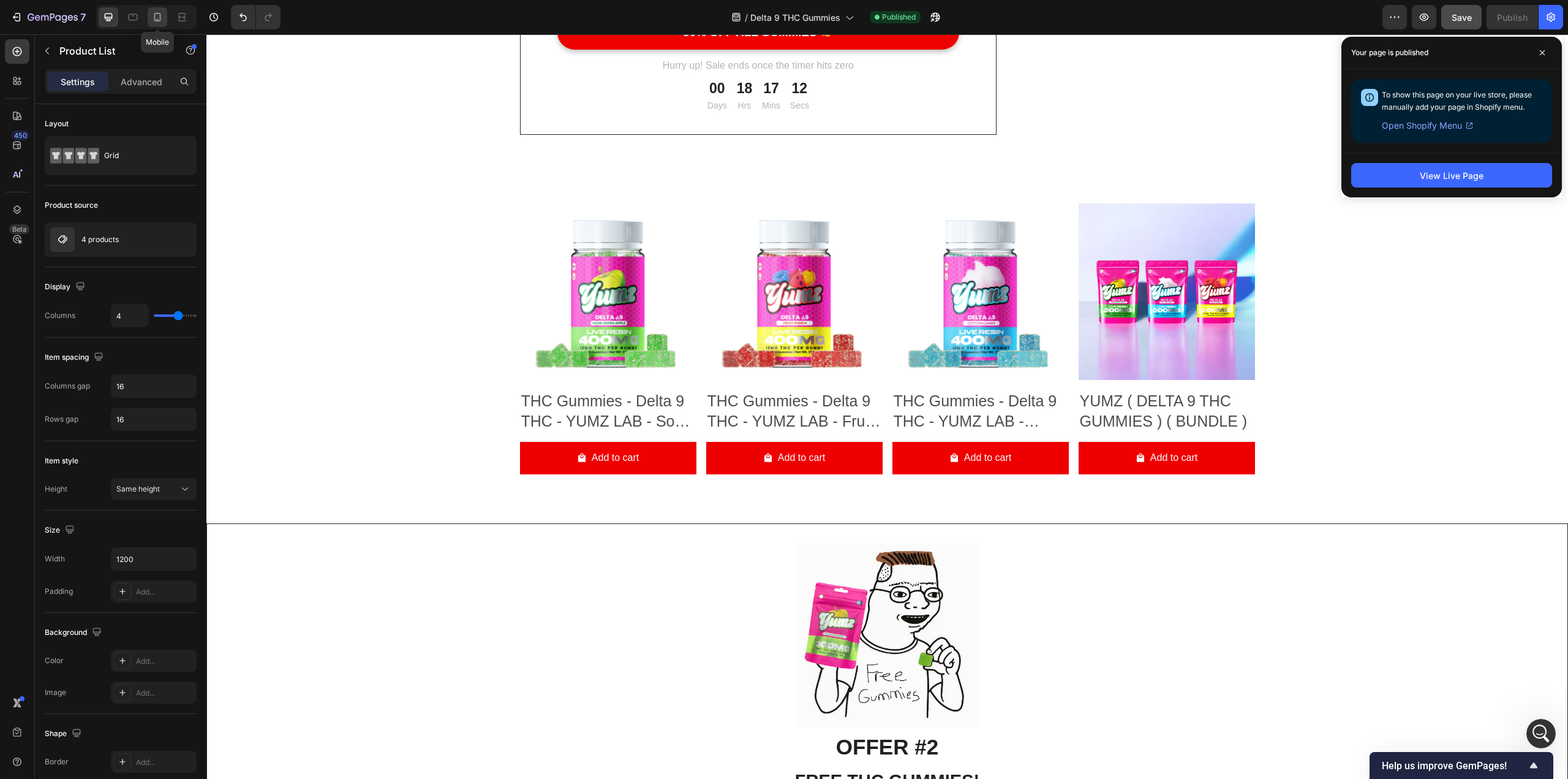
click at [156, 17] on icon at bounding box center [157, 17] width 12 height 12
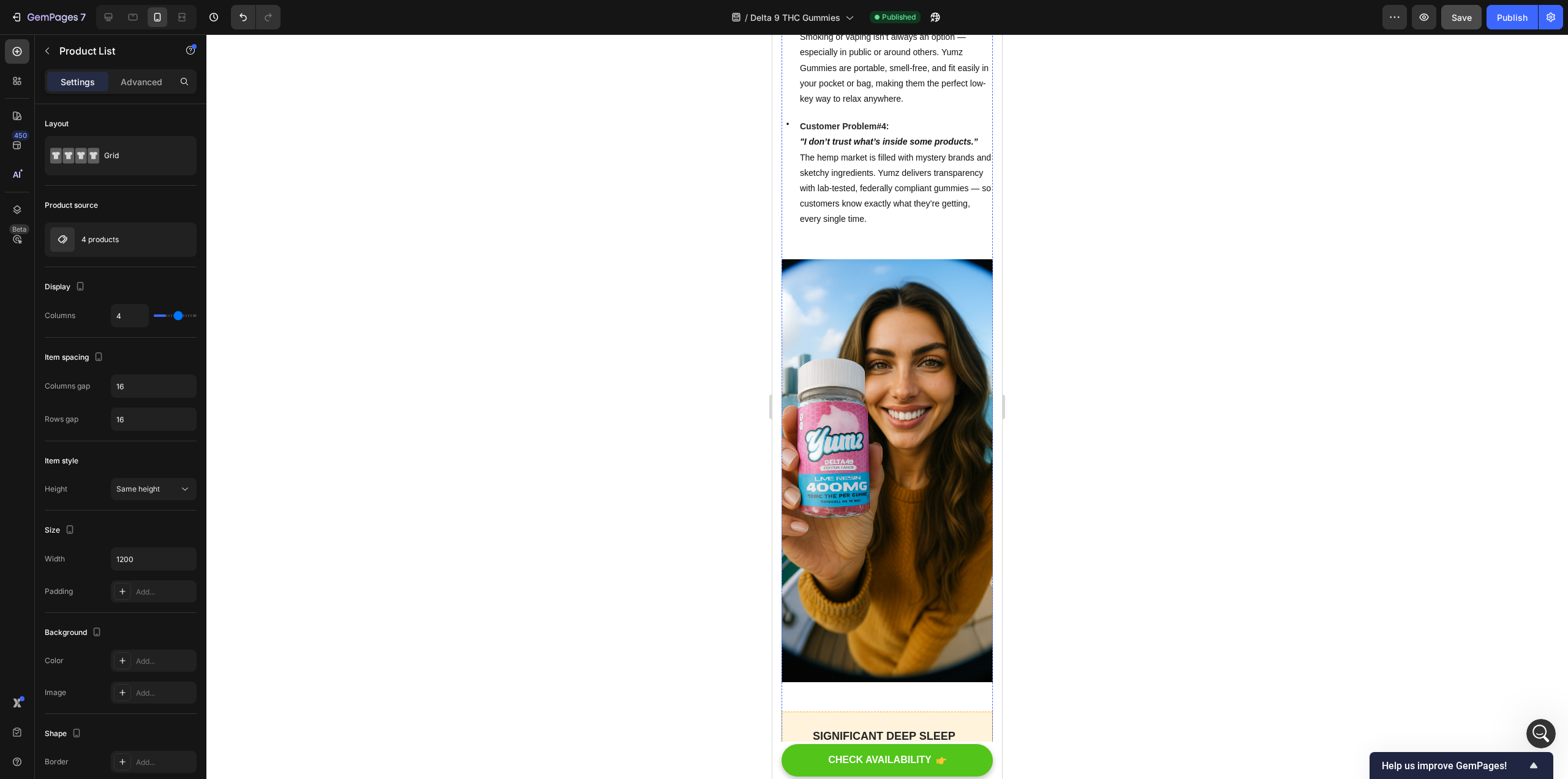
scroll to position [1291, 0]
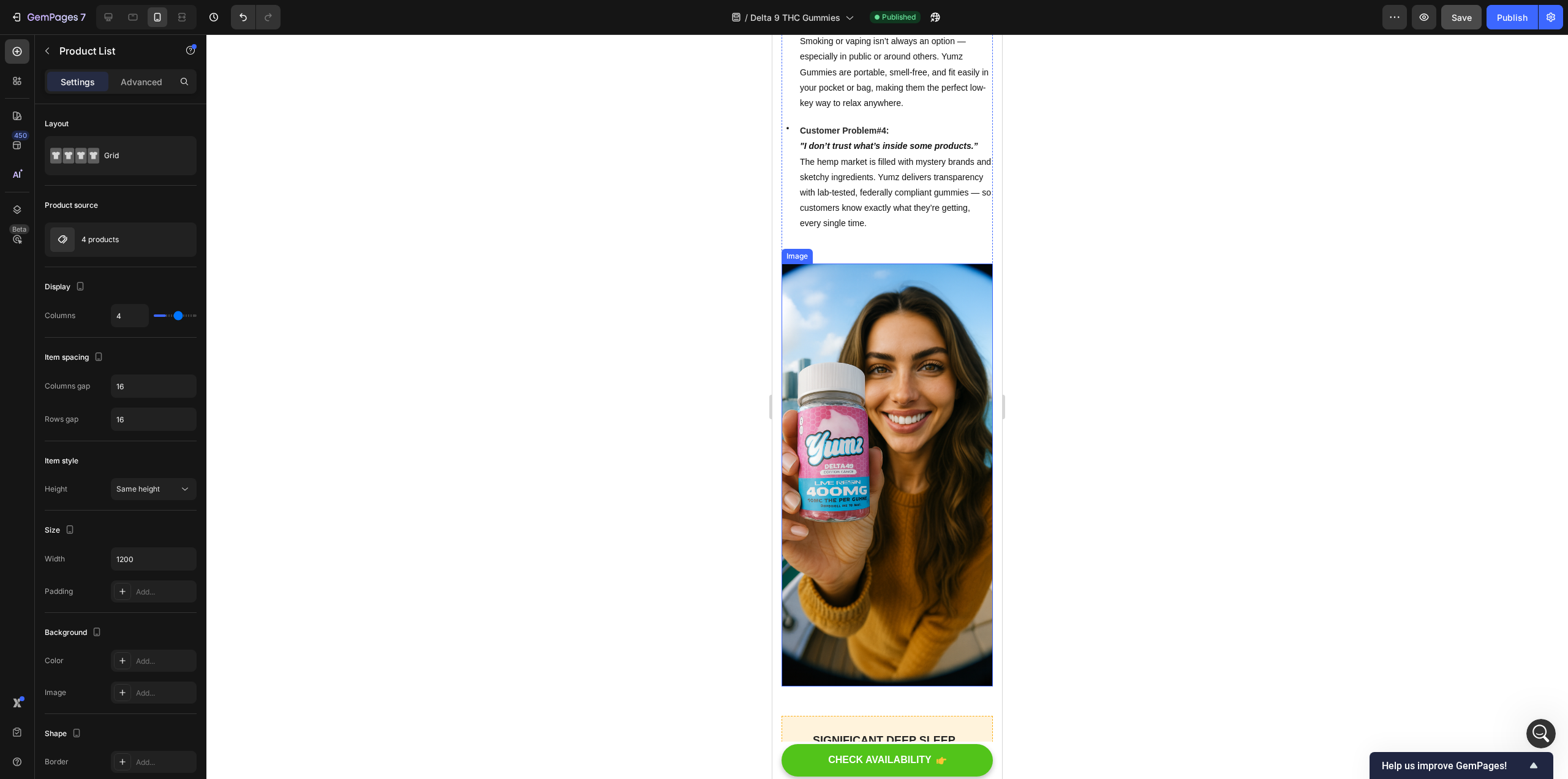
click at [771, 393] on img at bounding box center [887, 475] width 211 height 423
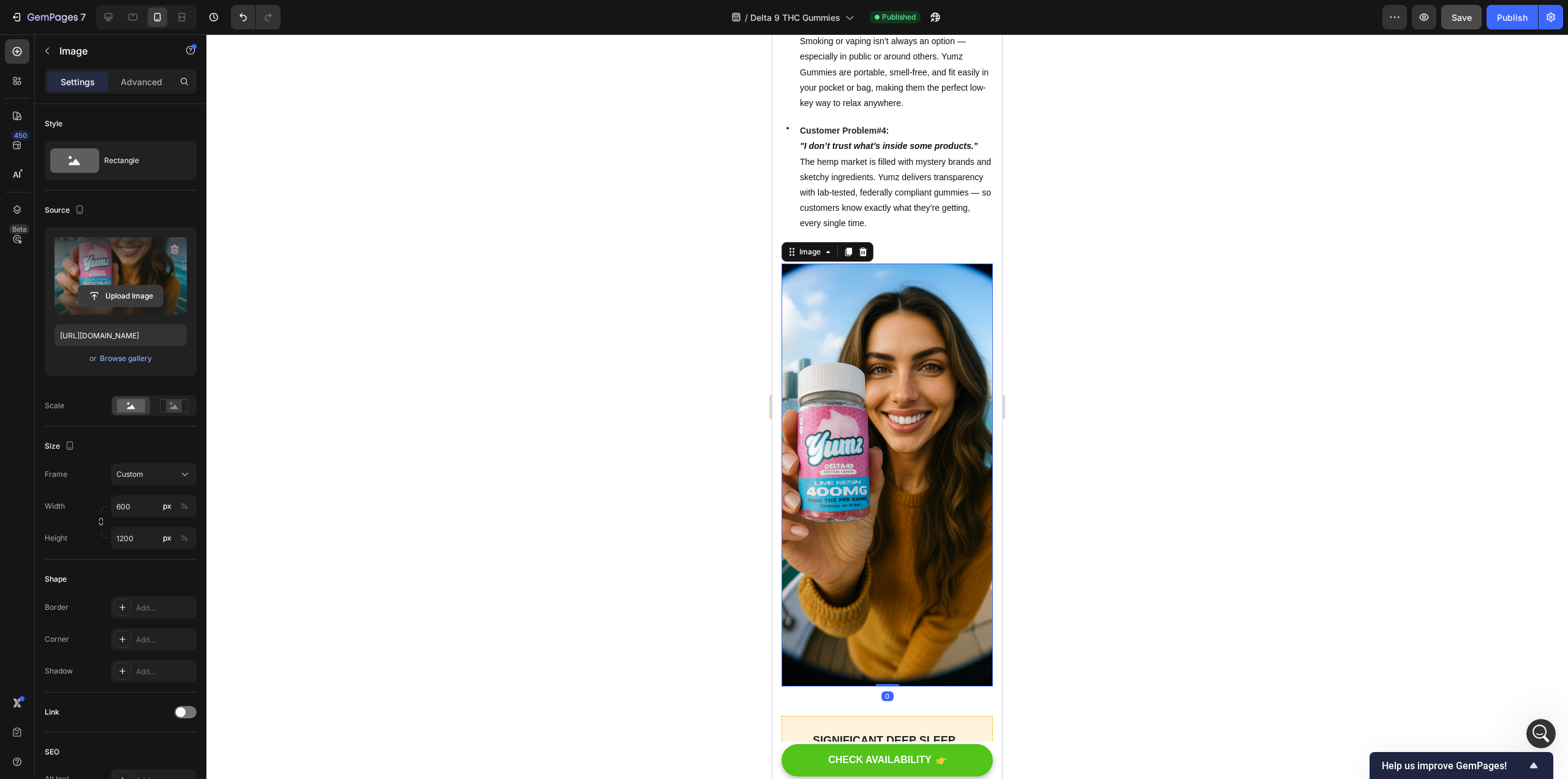
click at [115, 302] on input "file" at bounding box center [121, 296] width 85 height 21
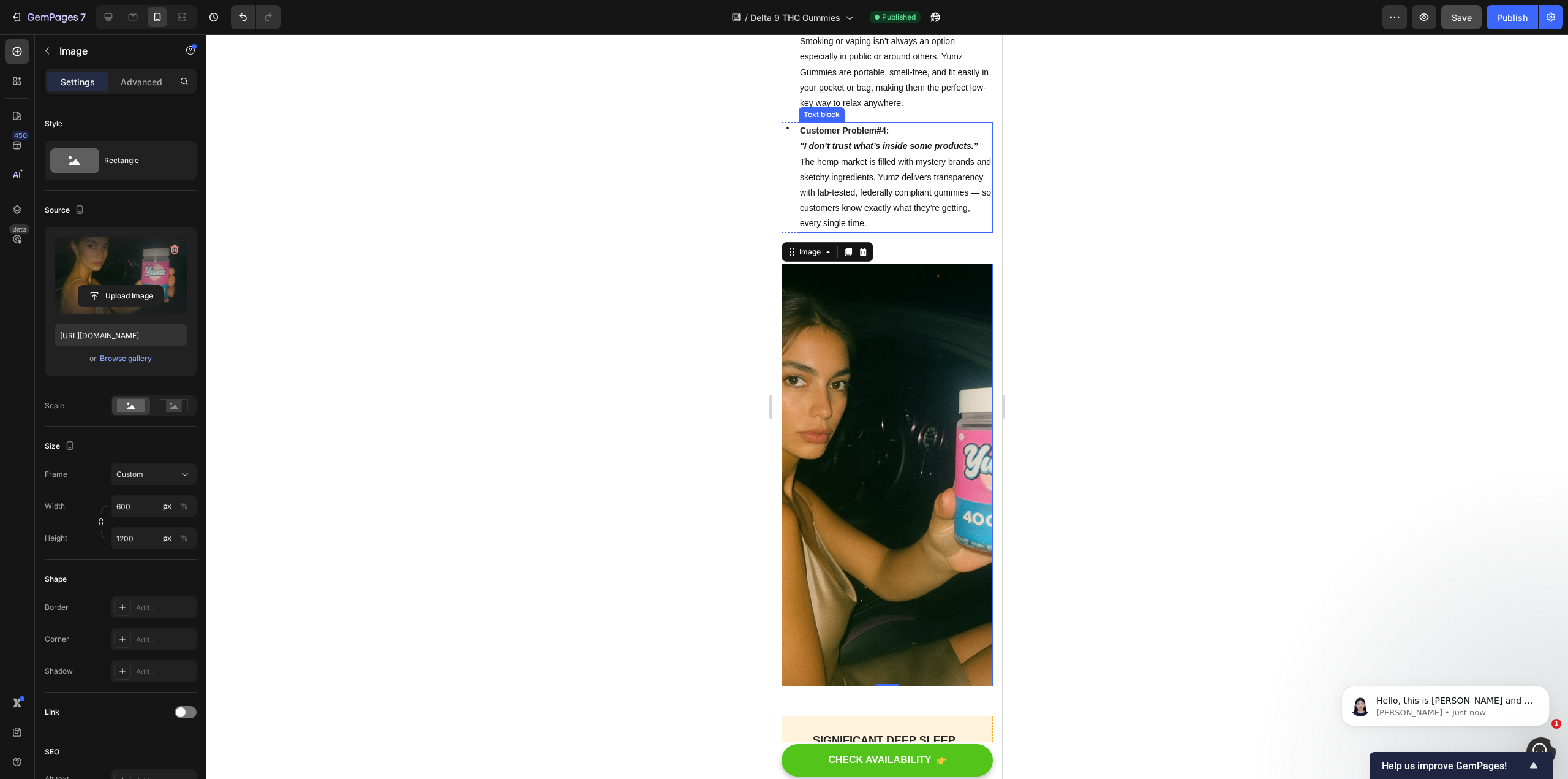
scroll to position [5496, 0]
click at [126, 295] on input "file" at bounding box center [121, 296] width 85 height 21
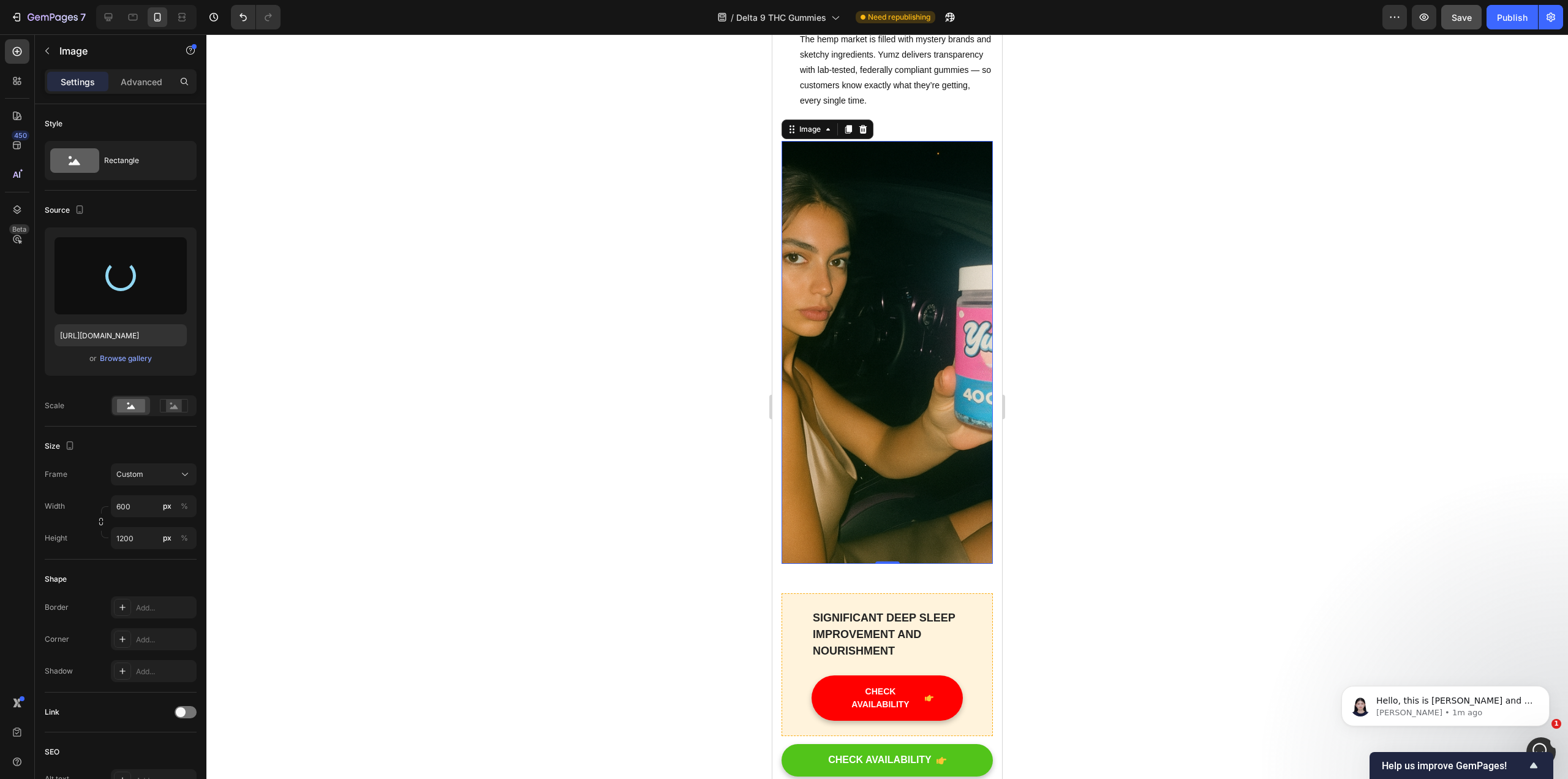
scroll to position [1475, 0]
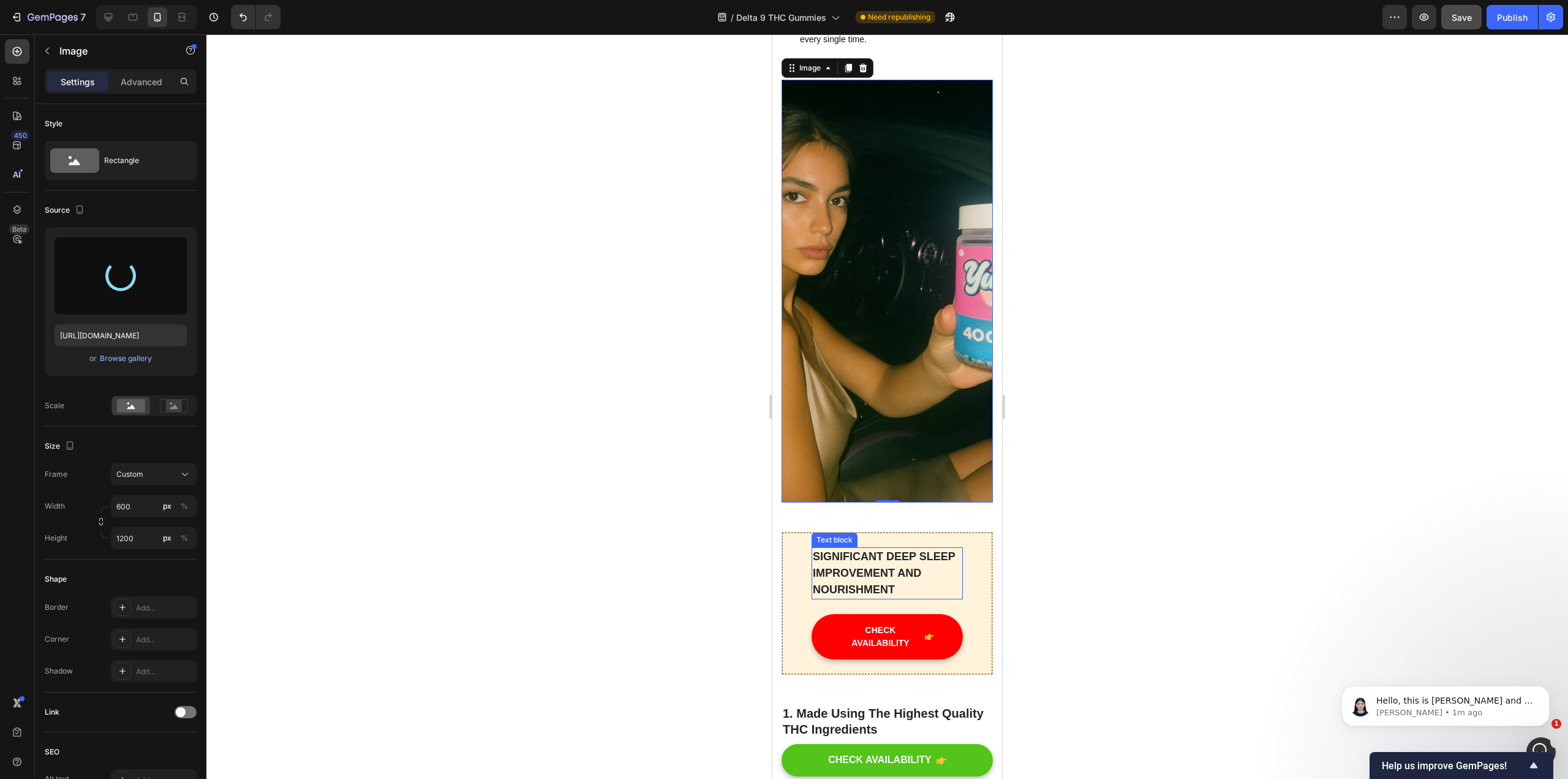
click at [771, 589] on p "SIGNIFICANT DEEP SLEEP IMPROVEMENT AND NOURISHMENT" at bounding box center [887, 573] width 149 height 50
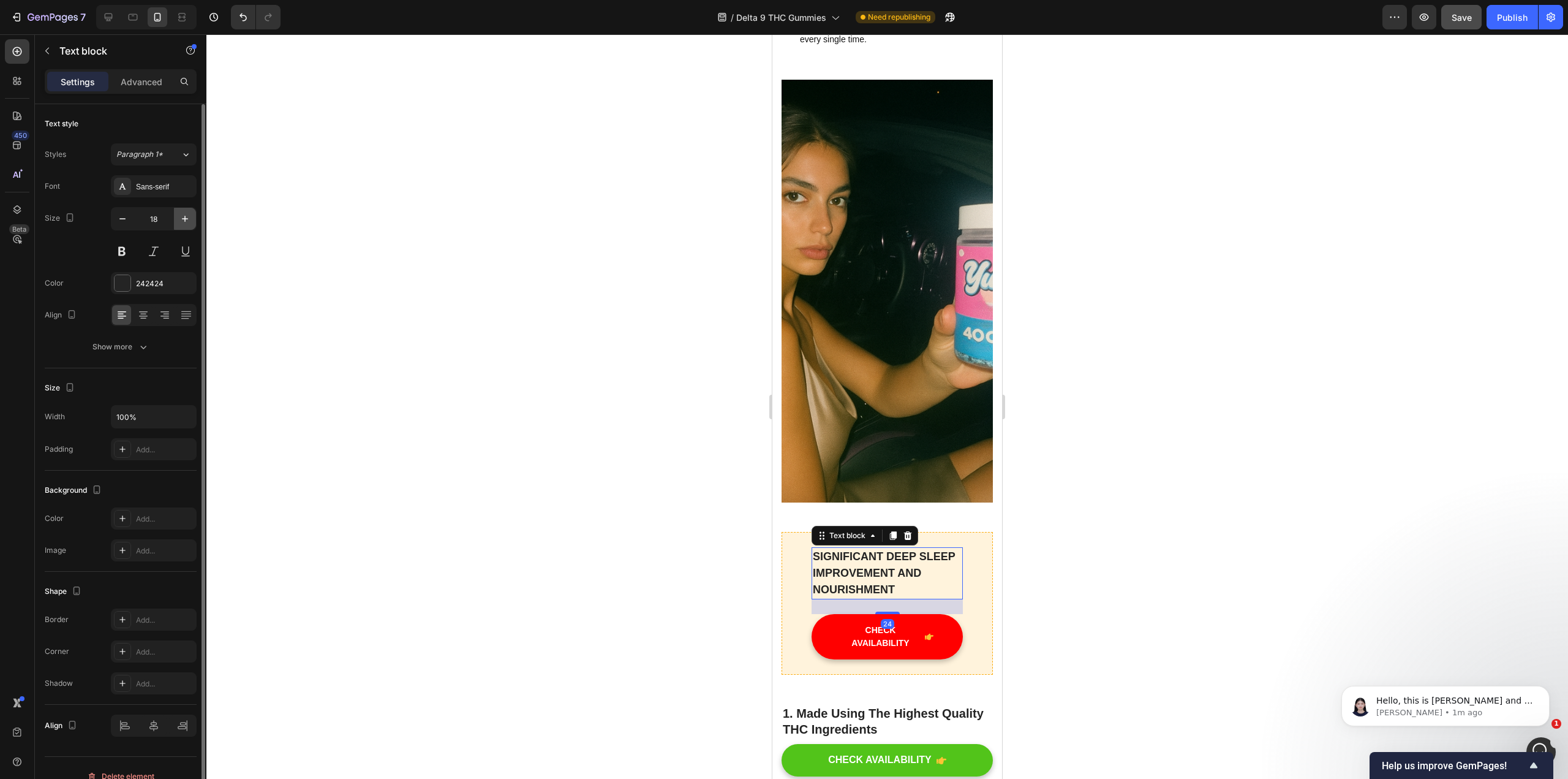
click at [188, 220] on icon "button" at bounding box center [184, 218] width 12 height 12
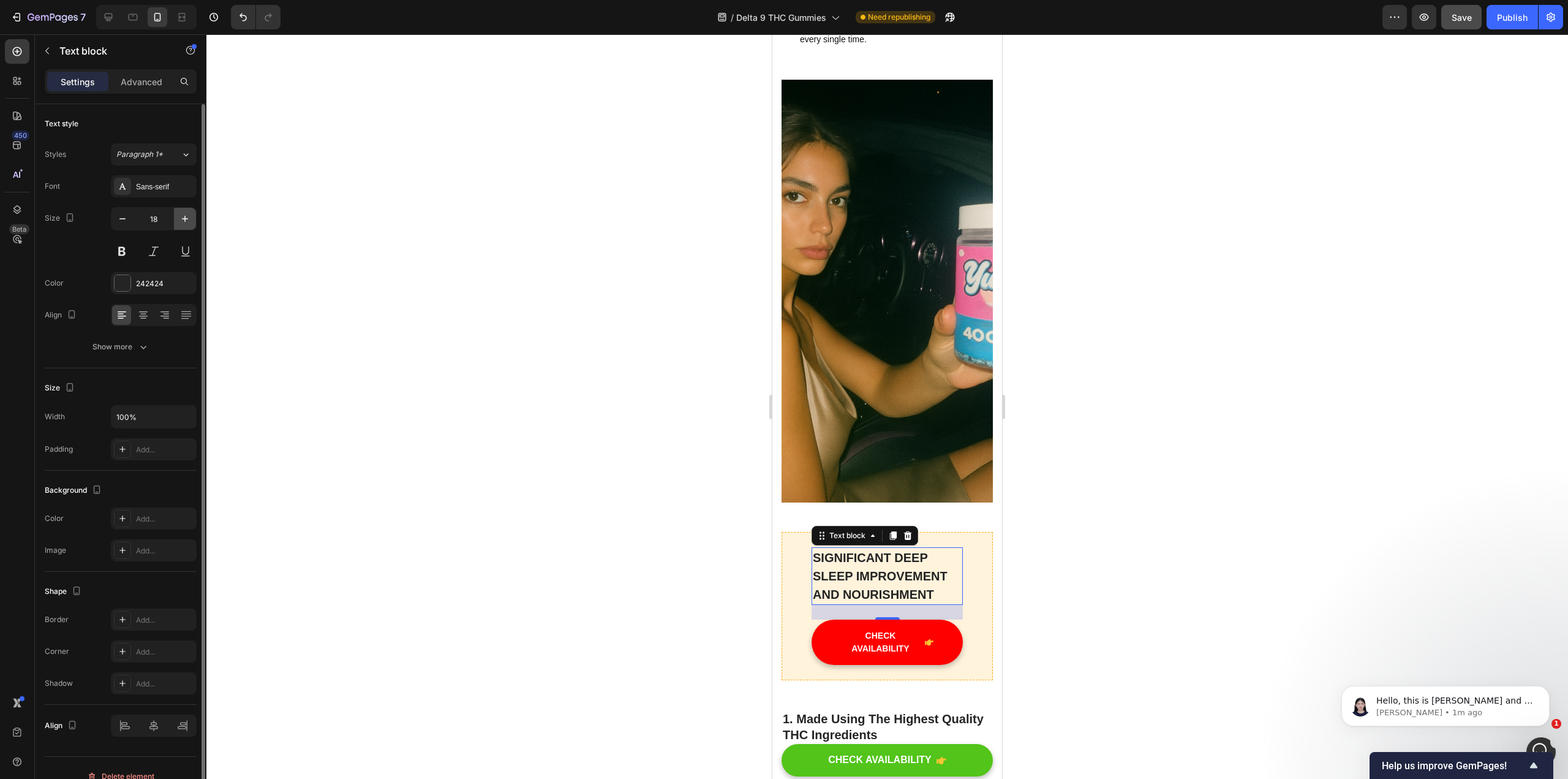
click at [188, 220] on icon "button" at bounding box center [184, 218] width 12 height 12
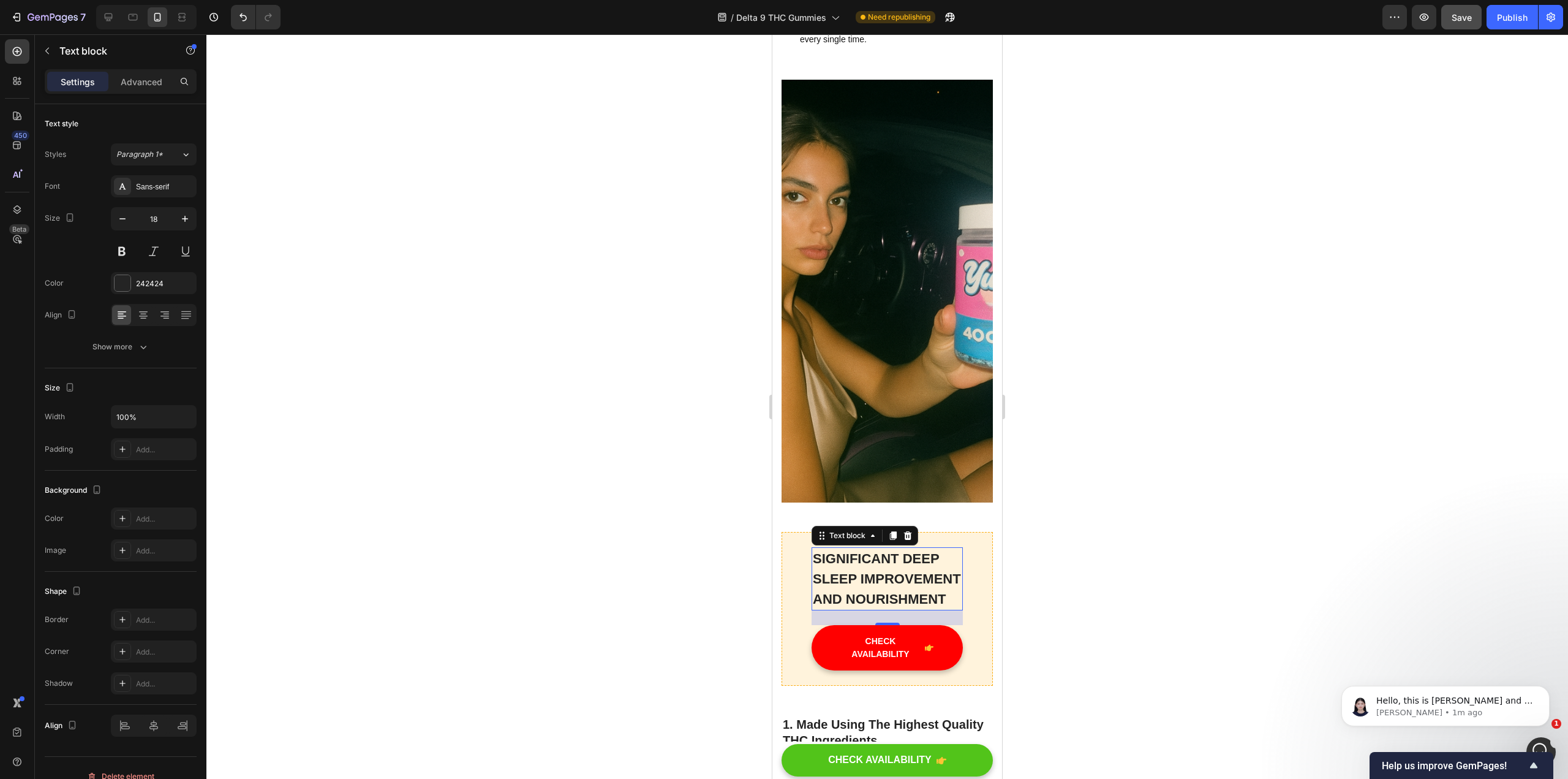
click at [771, 609] on p "SIGNIFICANT DEEP SLEEP IMPROVEMENT AND NOURISHMENT" at bounding box center [887, 578] width 149 height 61
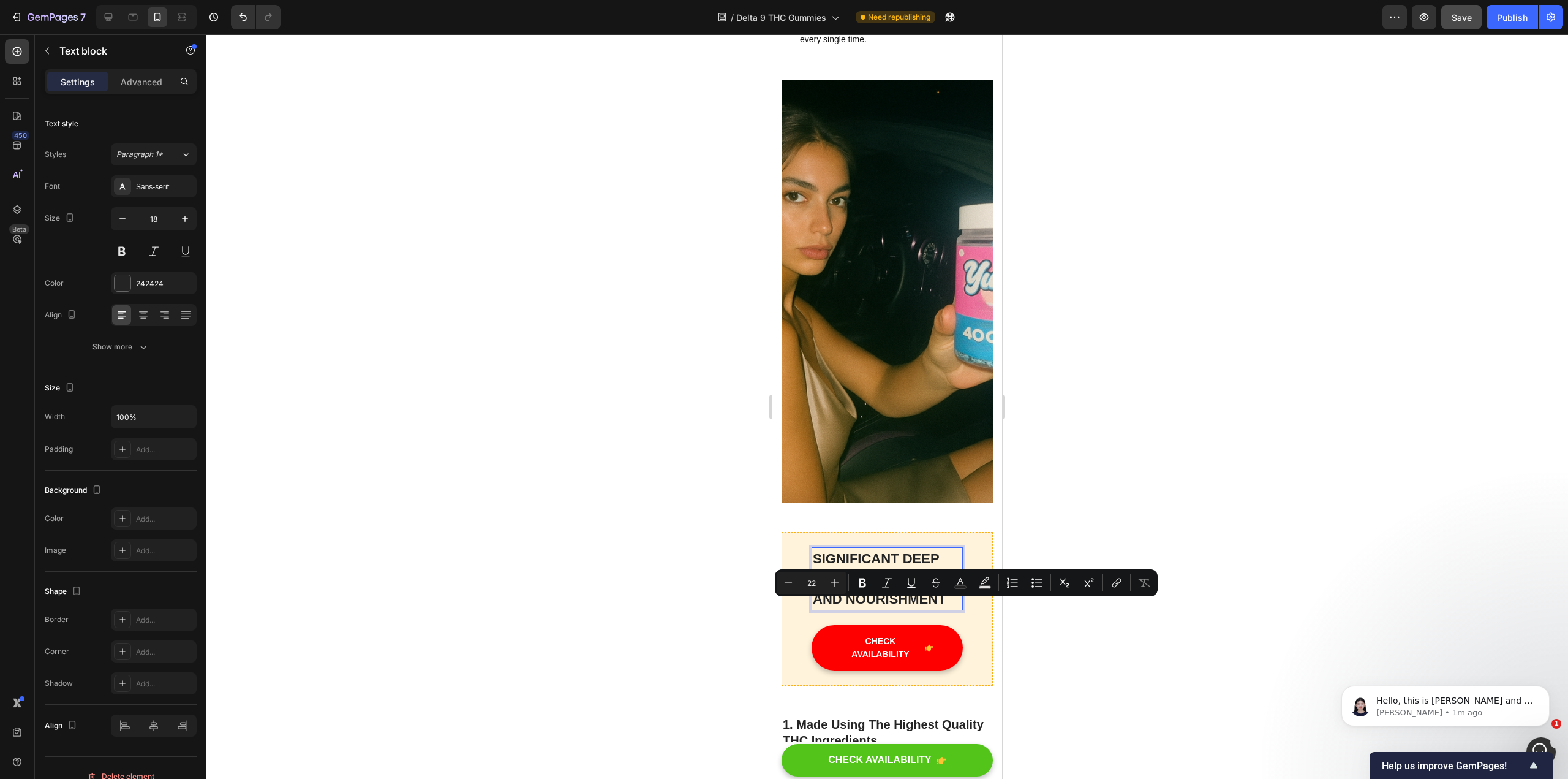
click at [771, 609] on p "SIGNIFICANT DEEP SLEEP IMPROVEMENT AND NOURISHMENT" at bounding box center [887, 578] width 149 height 61
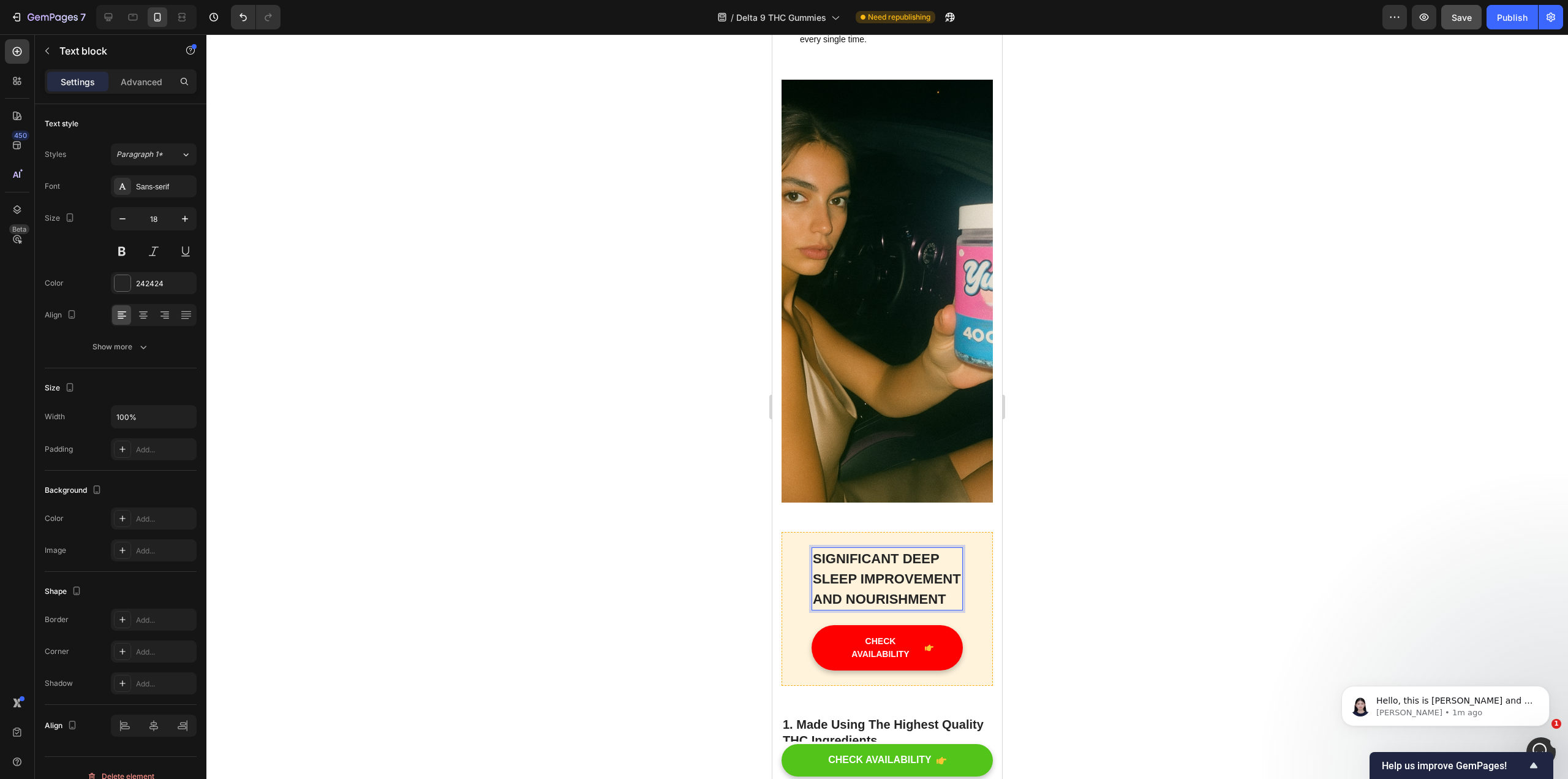
click at [771, 609] on p "SIGNIFICANT DEEP SLEEP IMPROVEMENT AND NOURISHMENT" at bounding box center [887, 578] width 149 height 61
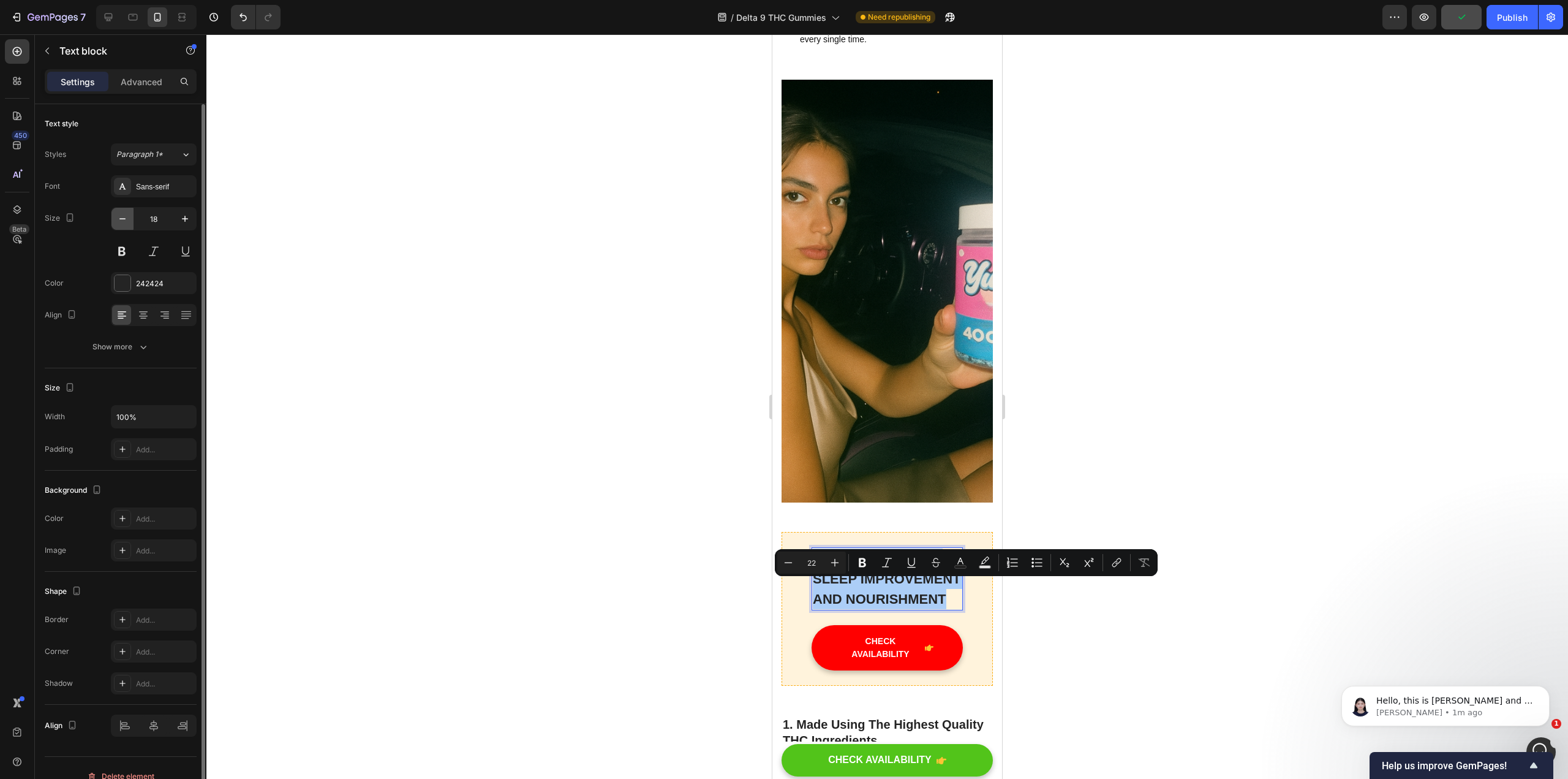
click at [119, 216] on icon "button" at bounding box center [123, 218] width 12 height 12
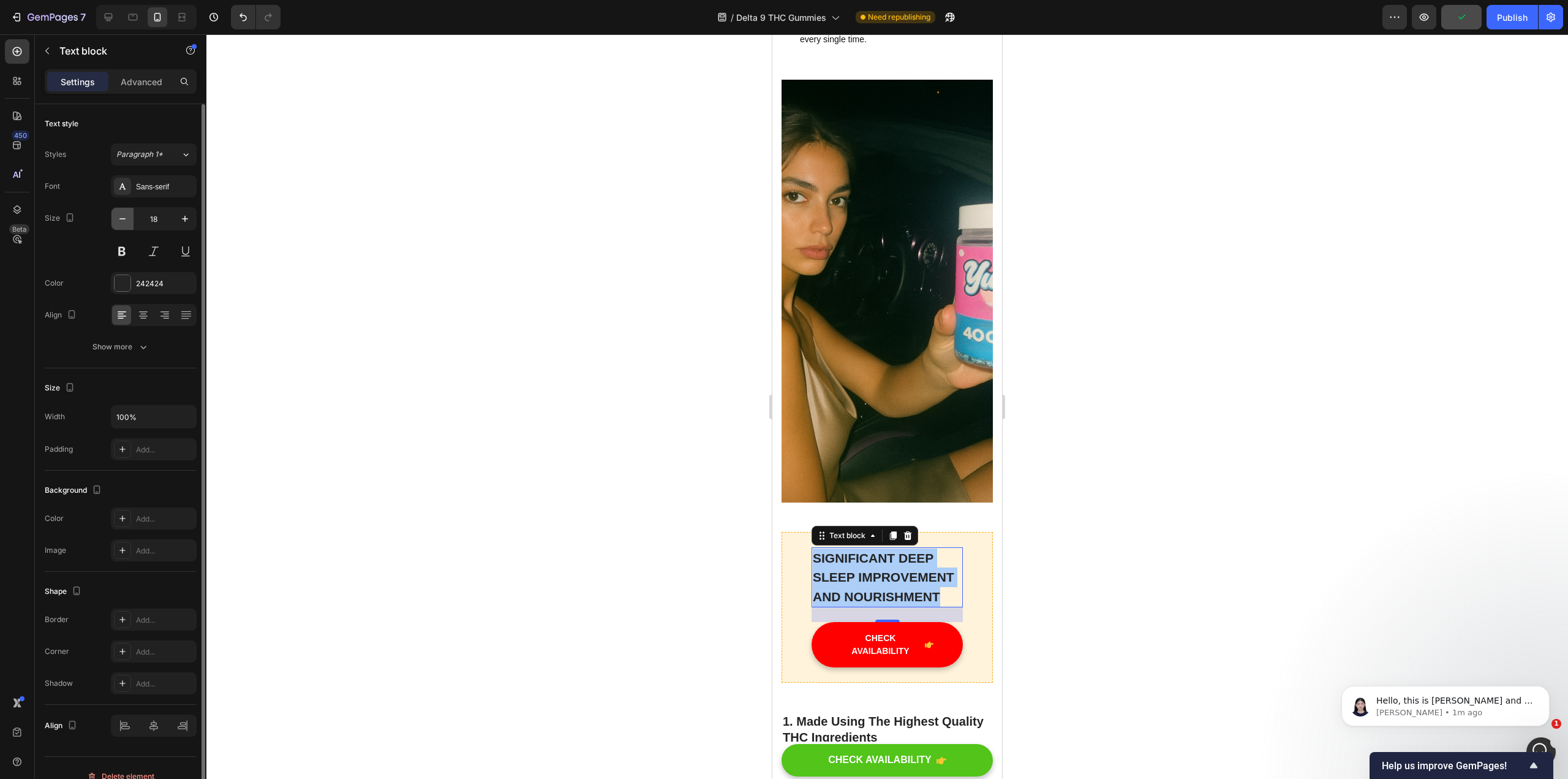
click at [119, 216] on icon "button" at bounding box center [123, 218] width 12 height 12
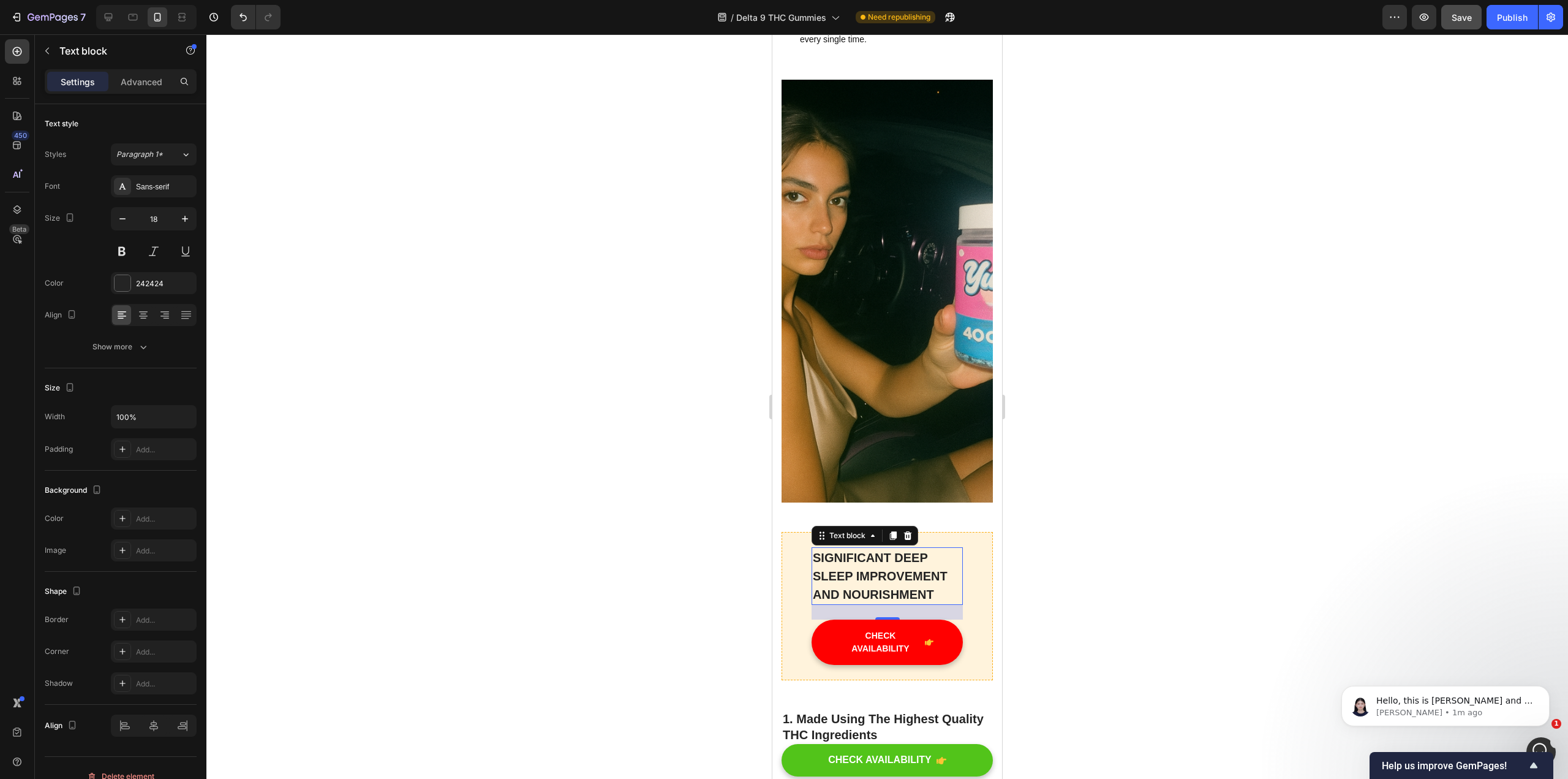
click at [771, 463] on div at bounding box center [888, 407] width 1362 height 744
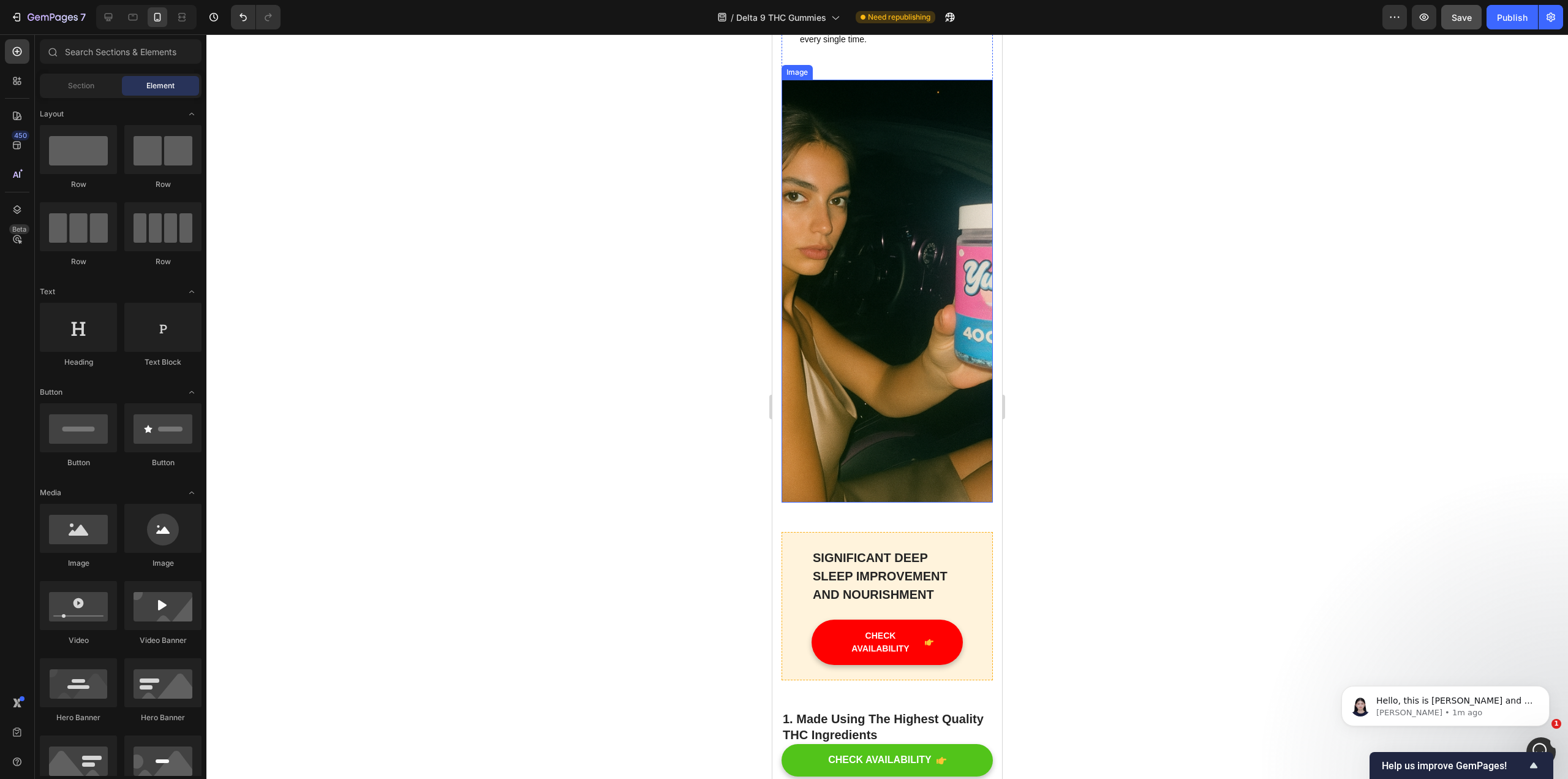
click at [771, 348] on img at bounding box center [887, 291] width 211 height 423
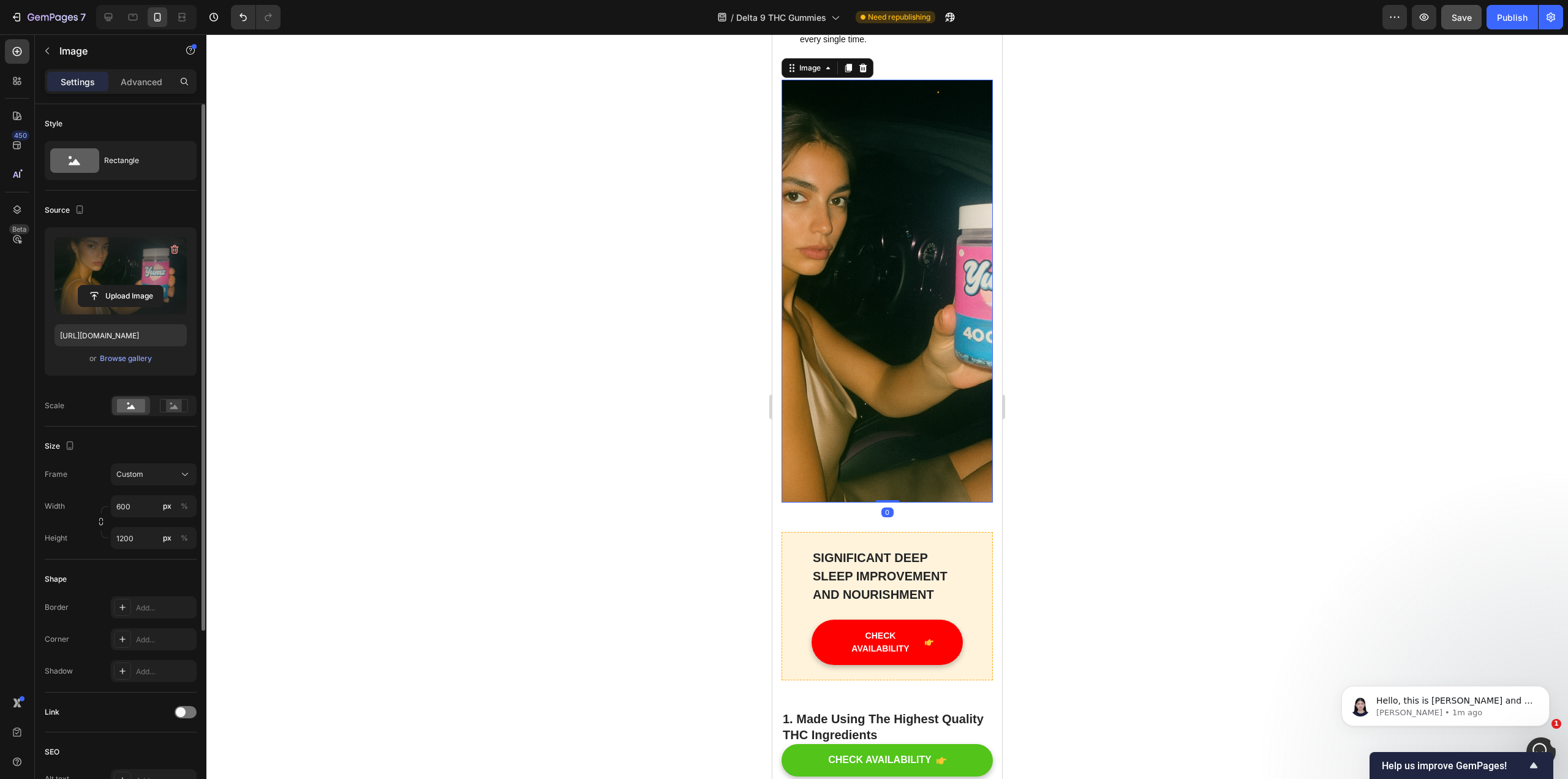
click at [101, 269] on label at bounding box center [121, 276] width 132 height 77
click at [101, 286] on input "file" at bounding box center [121, 296] width 85 height 21
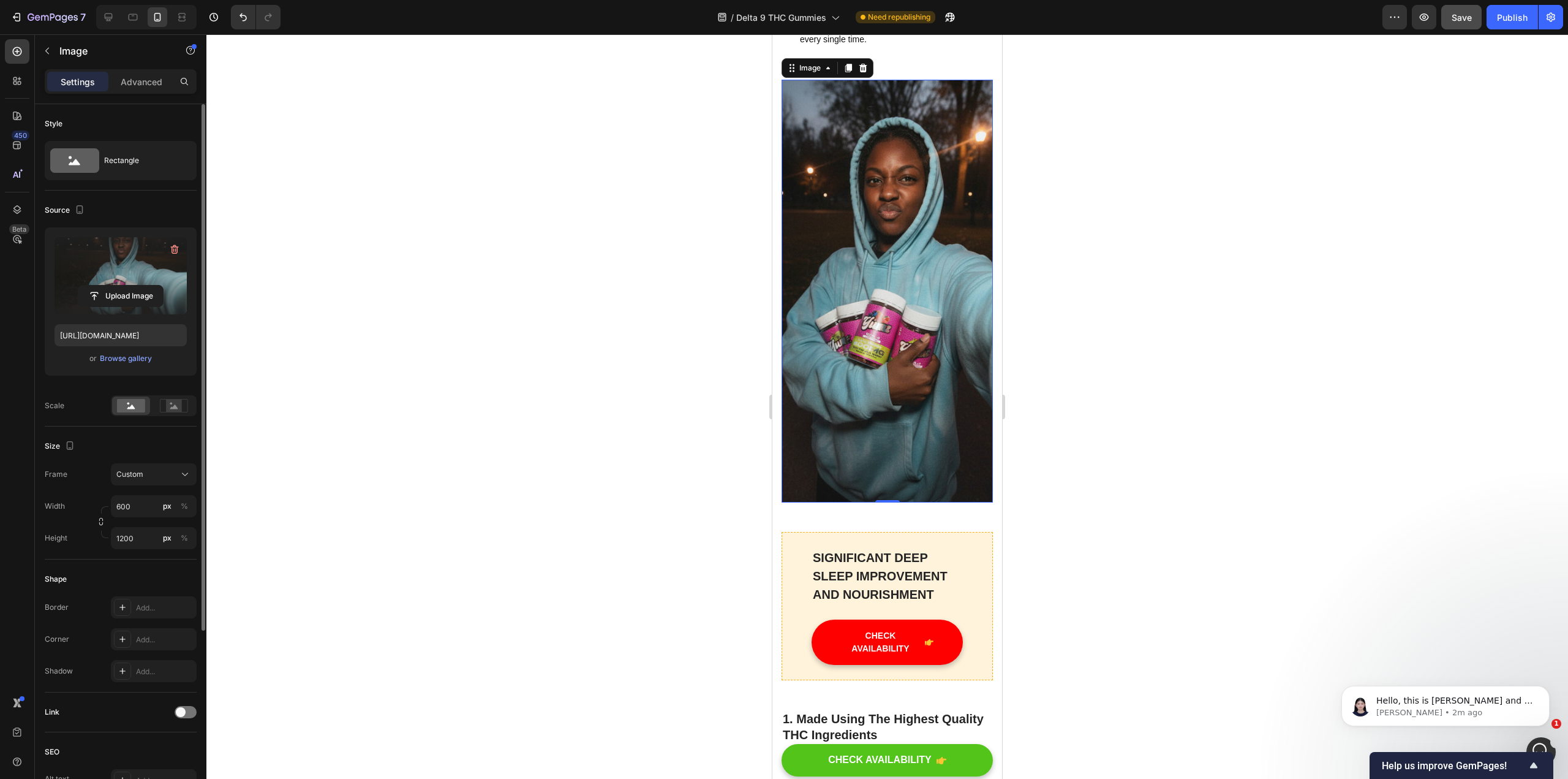
scroll to position [1353, 0]
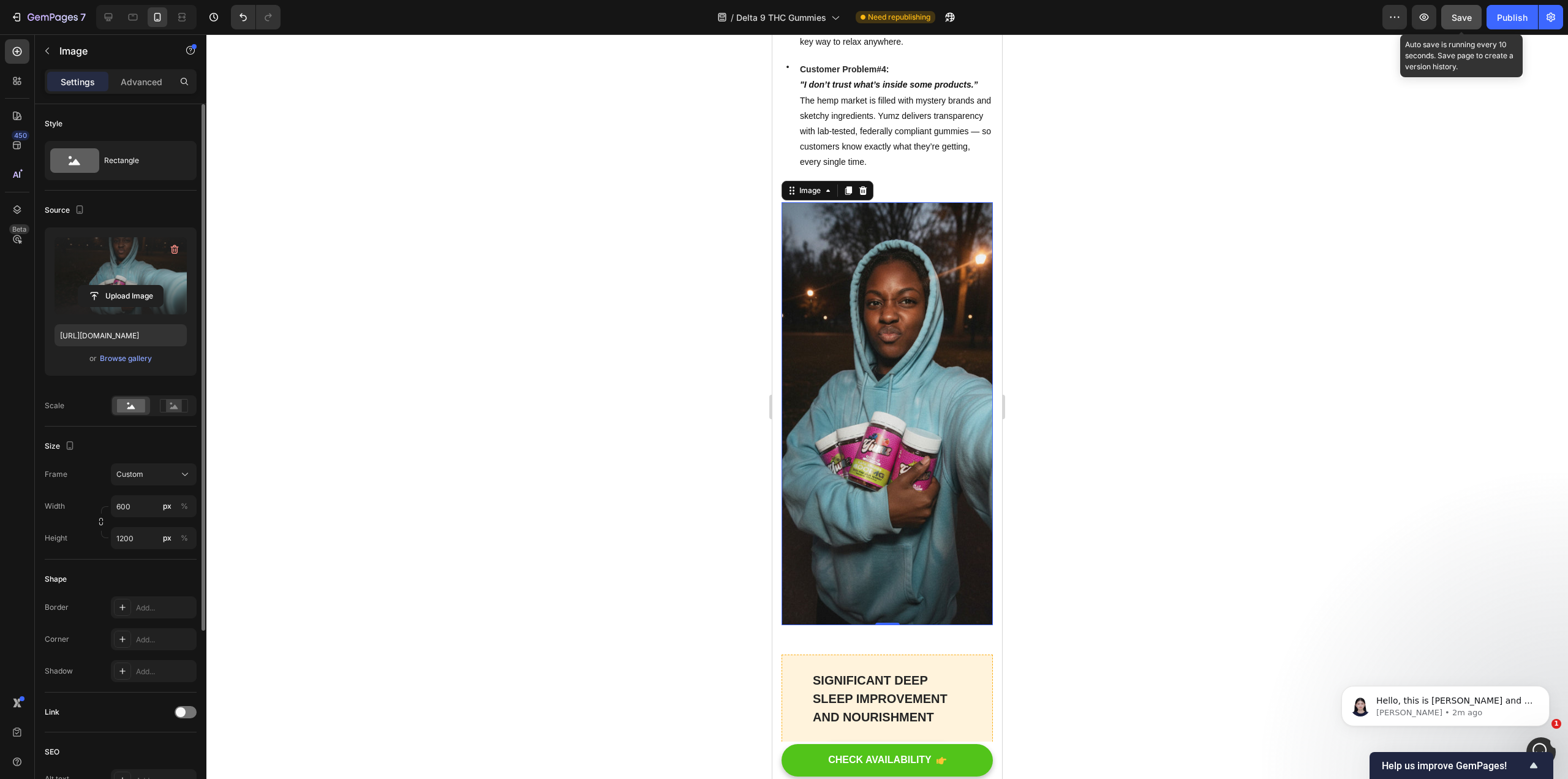
click at [771, 17] on span "Save" at bounding box center [1462, 18] width 20 height 10
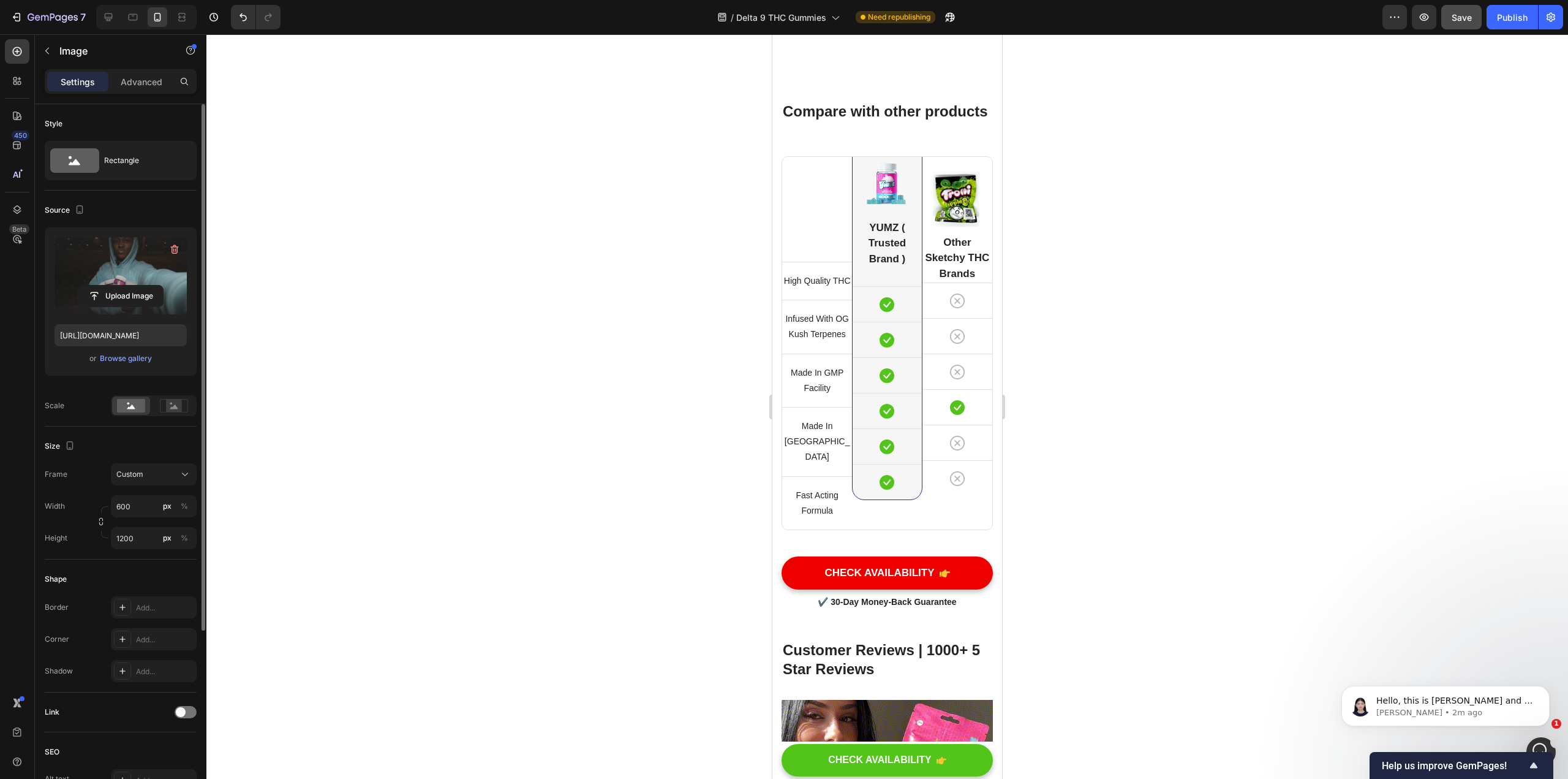
scroll to position [7353, 0]
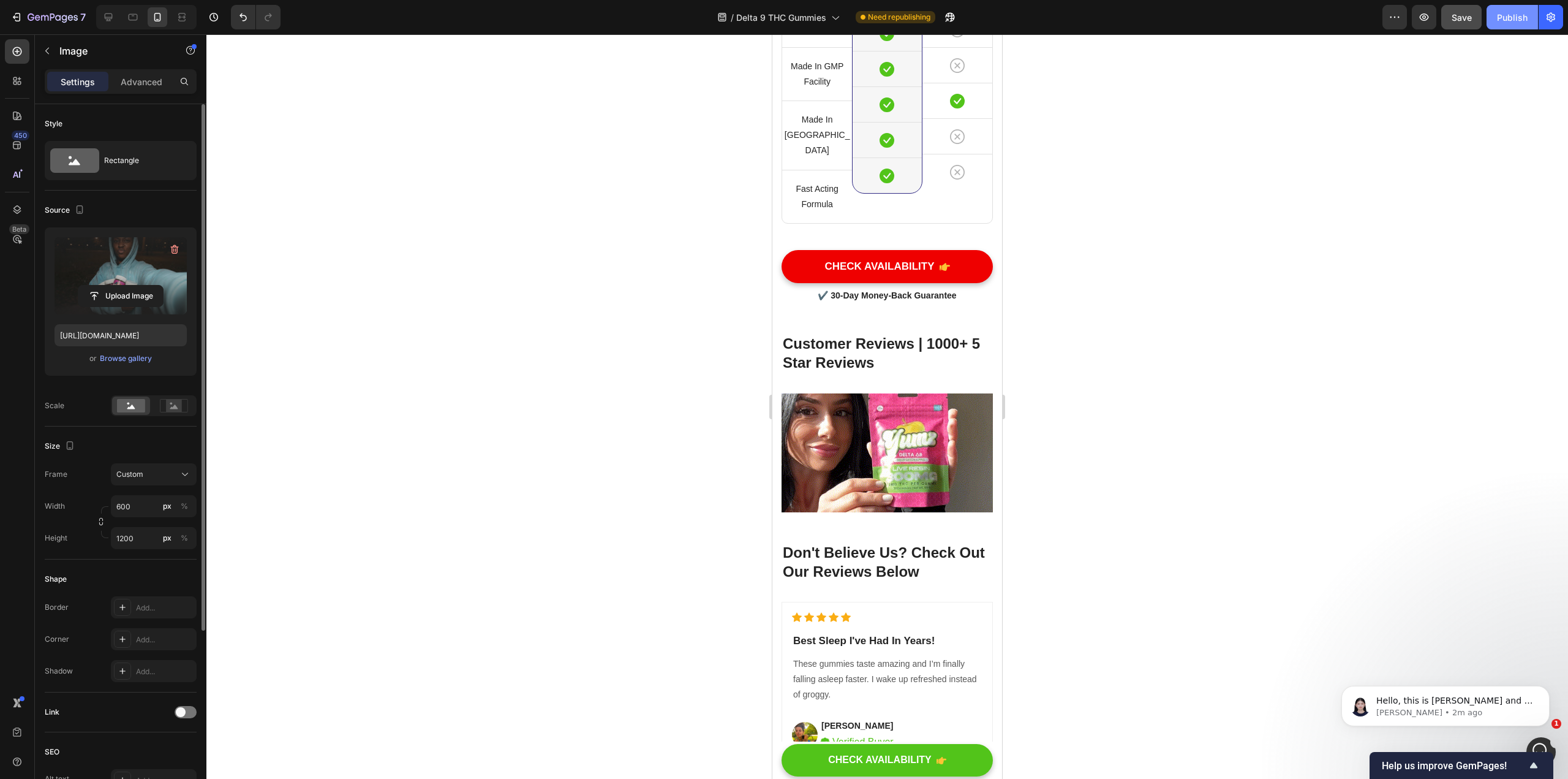
click at [771, 18] on div "Publish" at bounding box center [1512, 18] width 31 height 13
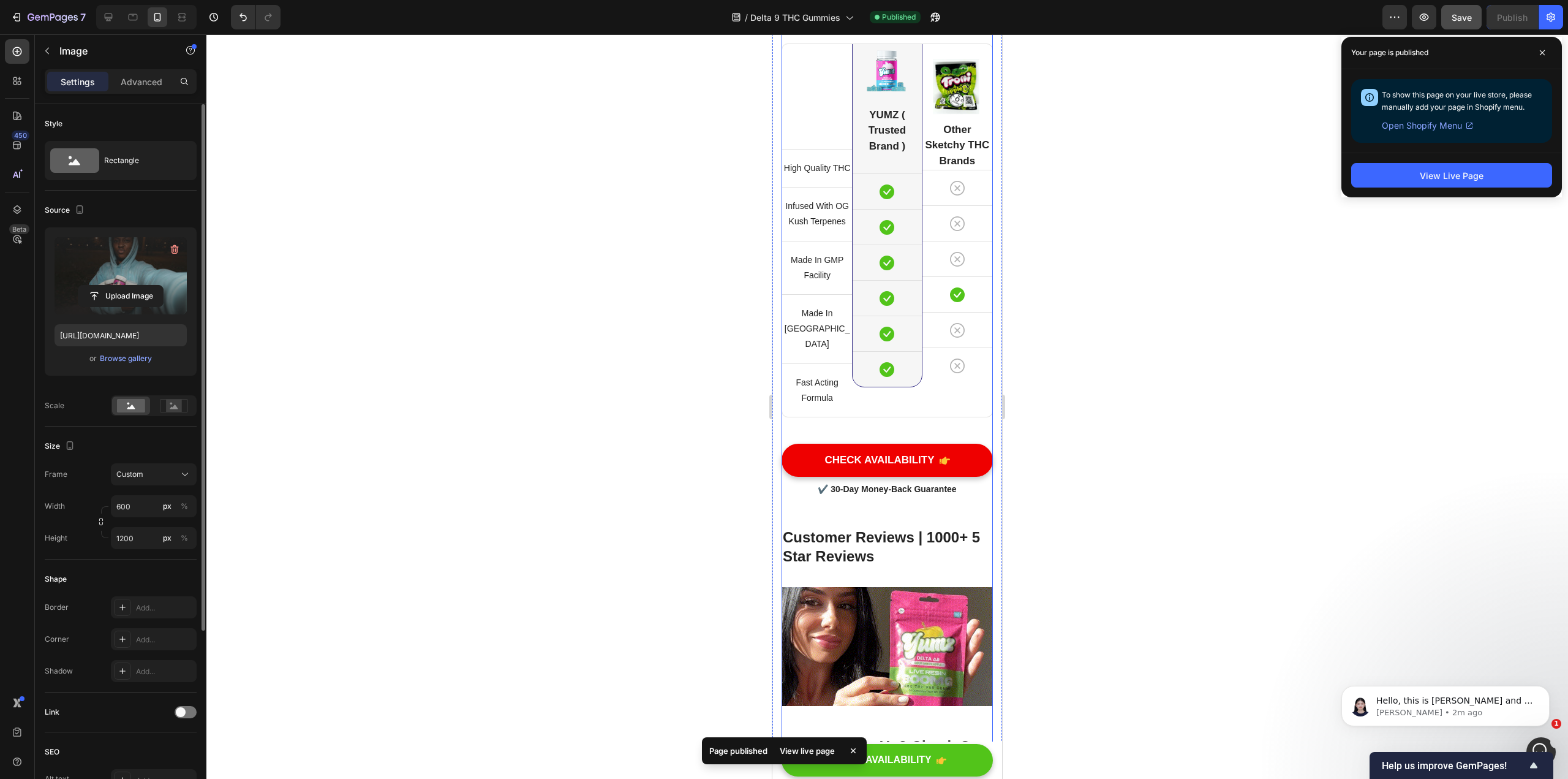
scroll to position [6986, 0]
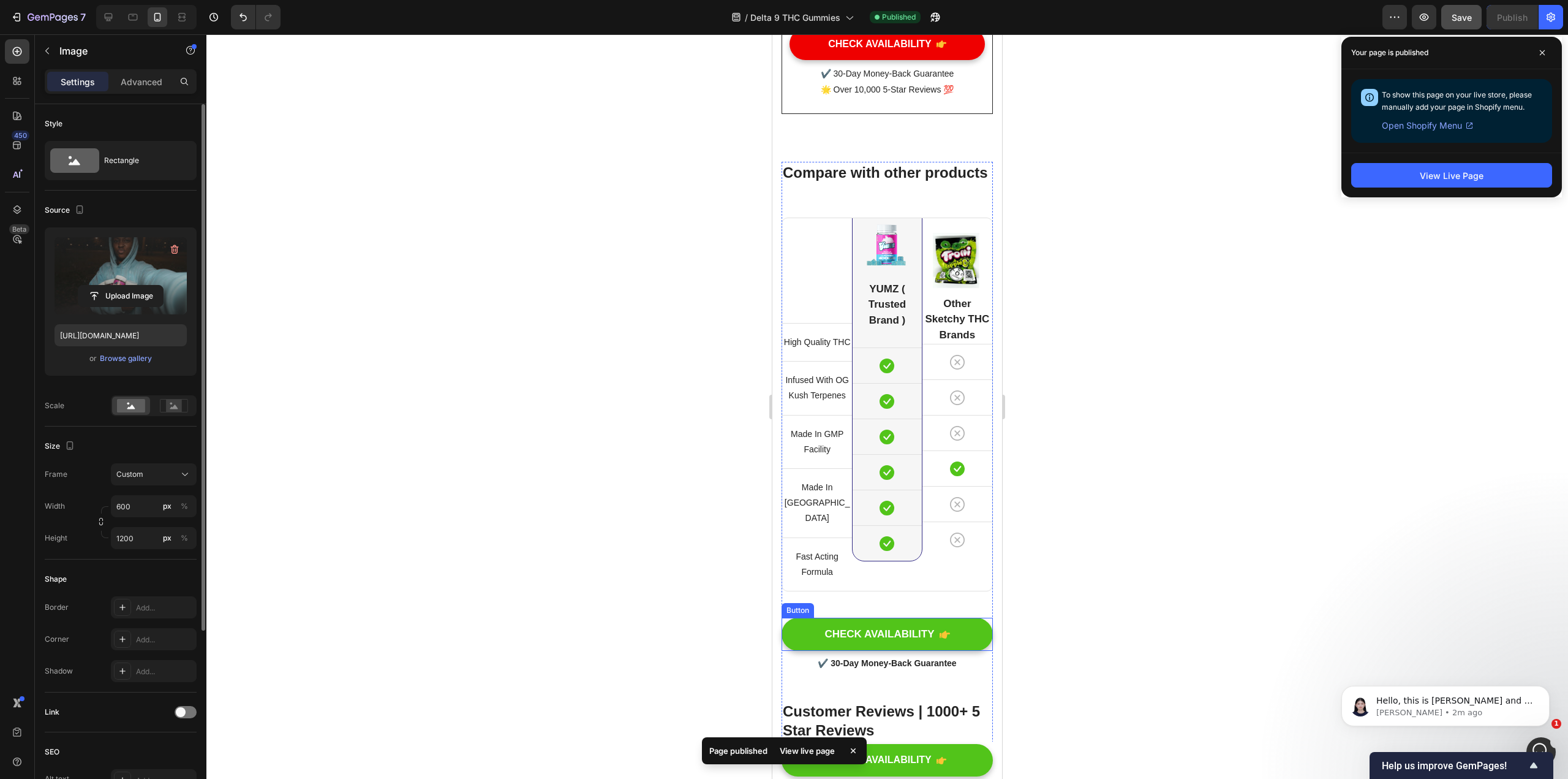
click at [771, 638] on link "CHECK AVAILABILITY" at bounding box center [887, 634] width 211 height 33
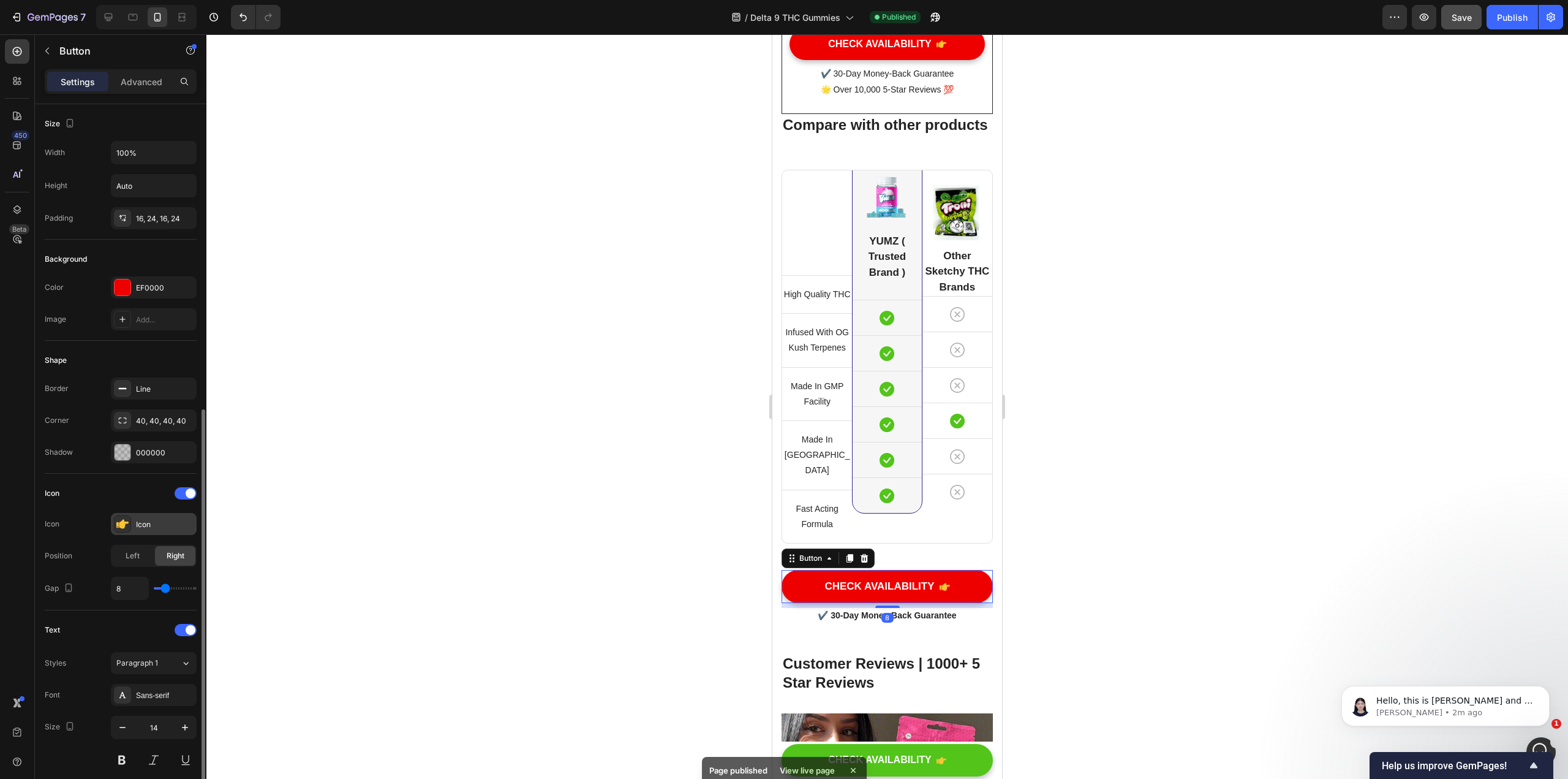
scroll to position [362, 0]
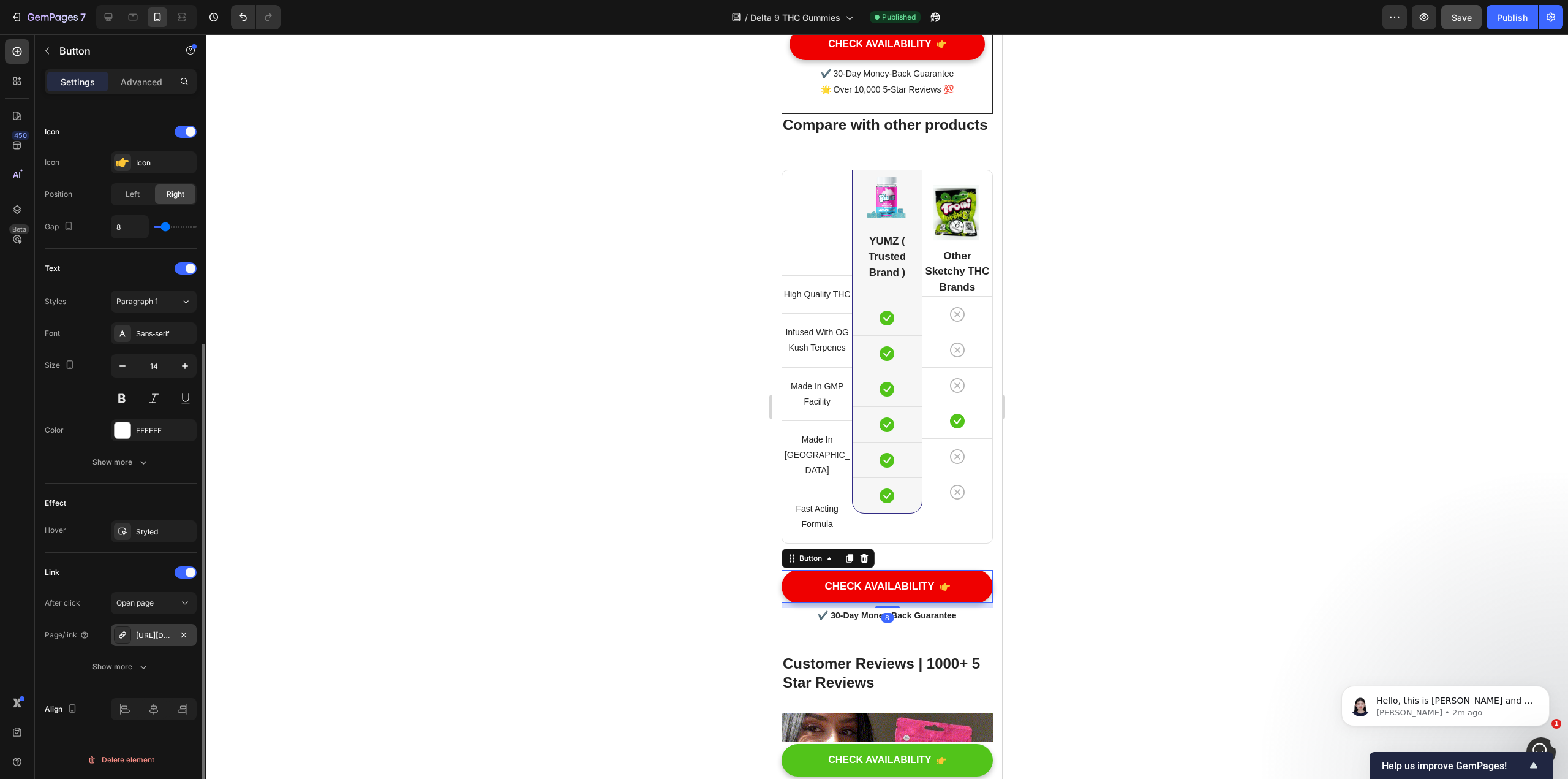
click at [150, 634] on div "[URL][DOMAIN_NAME]" at bounding box center [154, 635] width 36 height 11
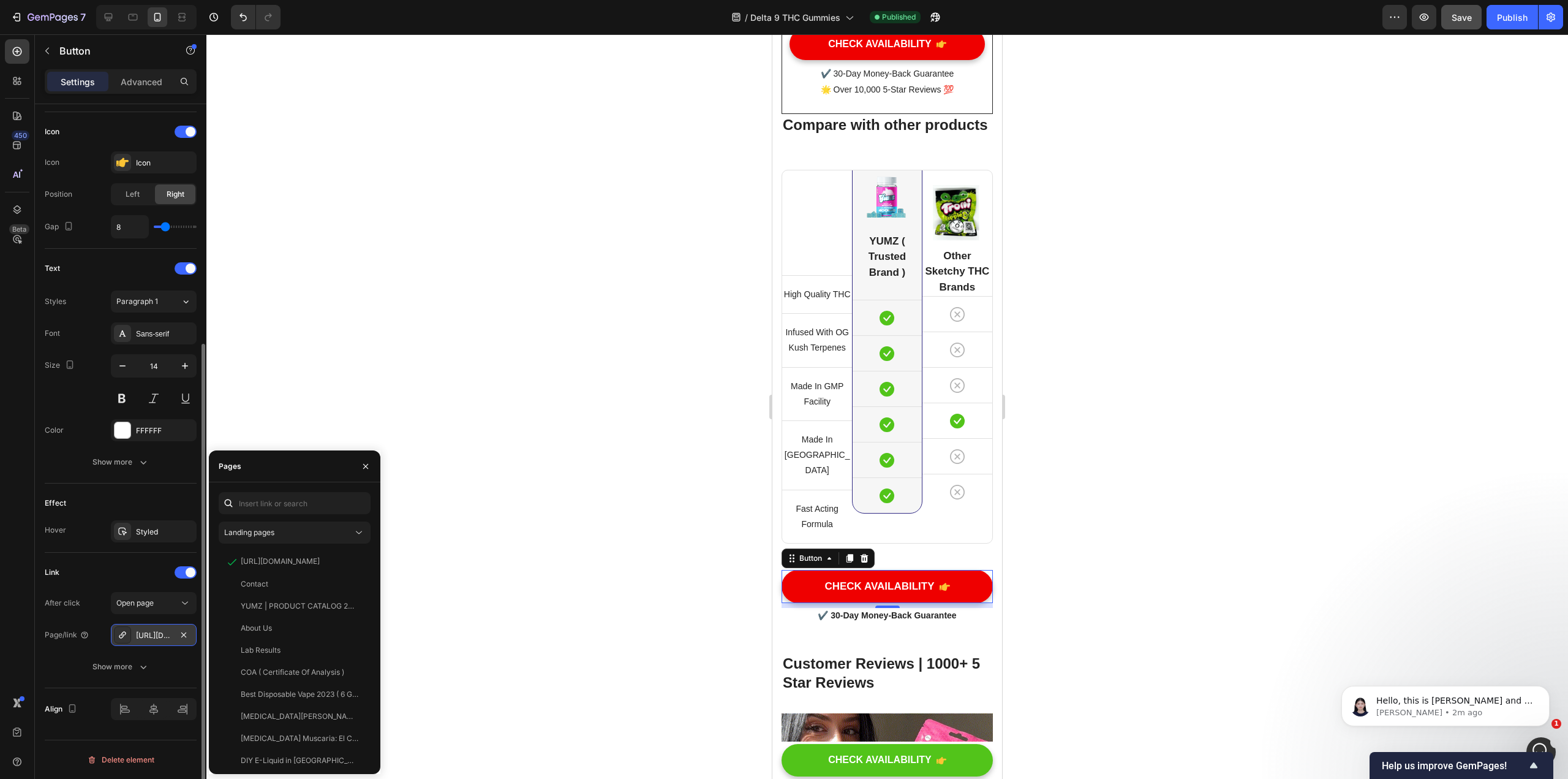
click at [150, 634] on div "[URL][DOMAIN_NAME]" at bounding box center [154, 635] width 36 height 11
click at [123, 629] on div at bounding box center [123, 635] width 17 height 17
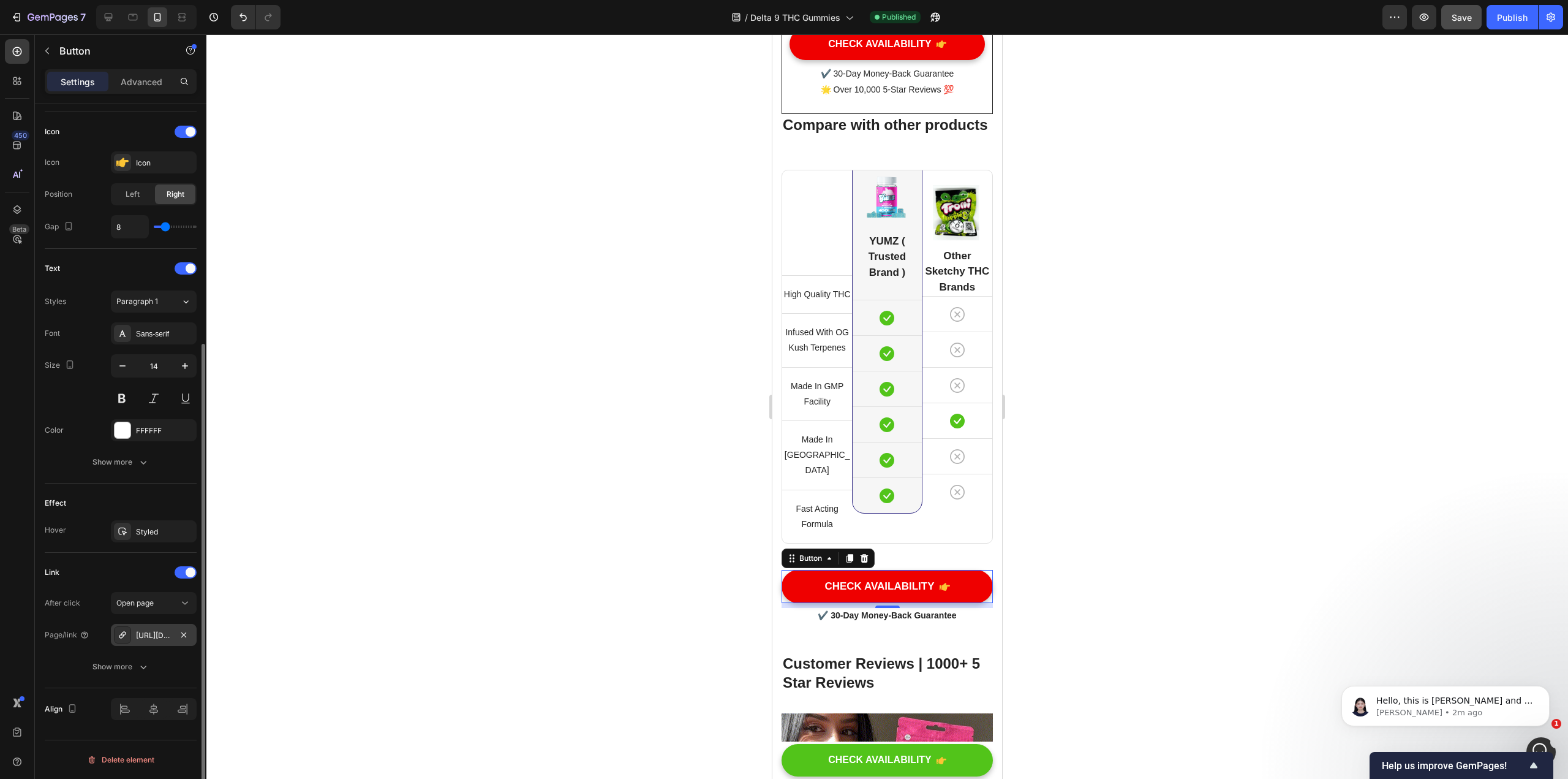
click at [120, 636] on icon at bounding box center [122, 634] width 7 height 7
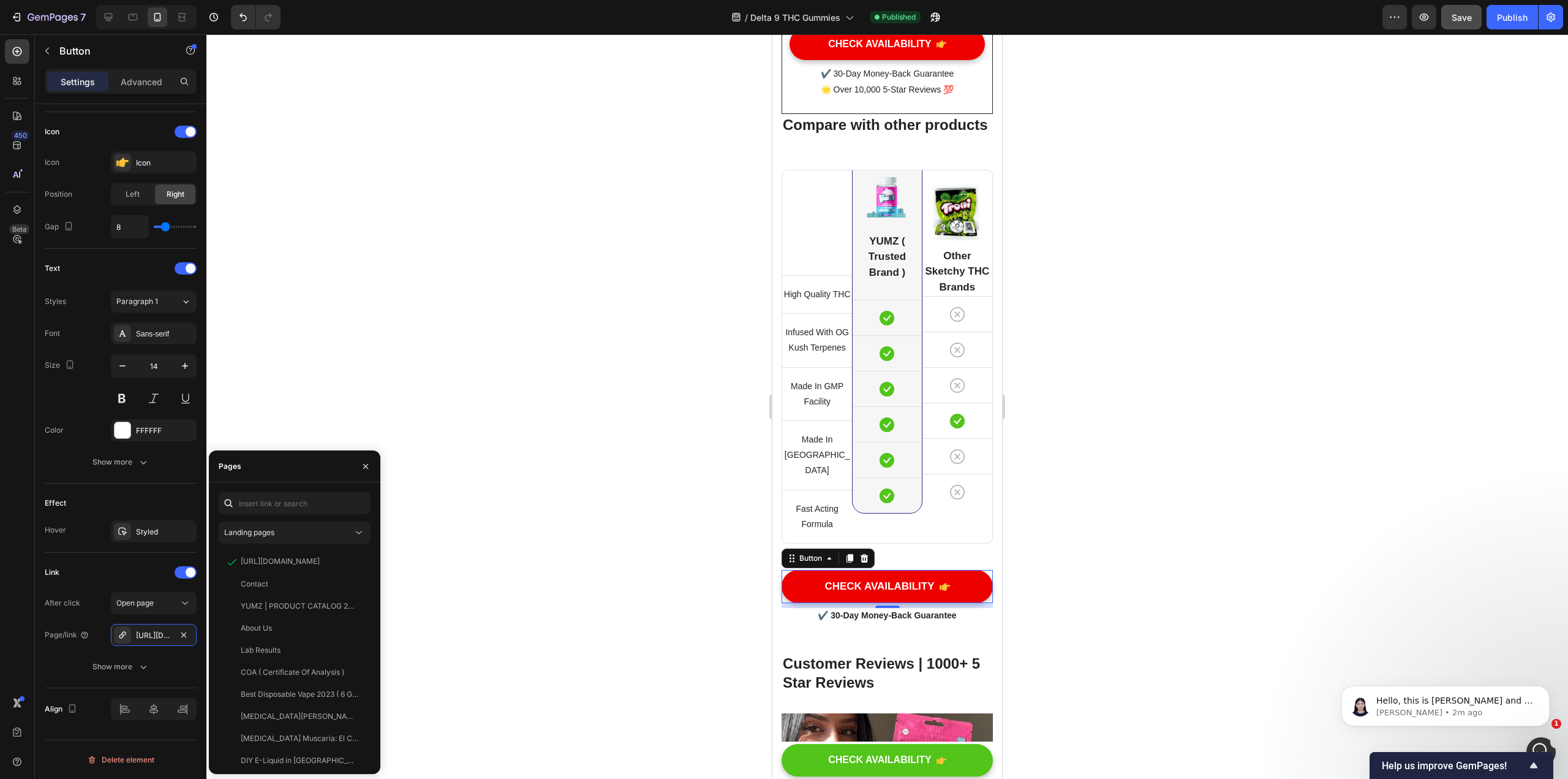
click at [771, 757] on button "CHECK AVAILABILITY" at bounding box center [887, 760] width 211 height 33
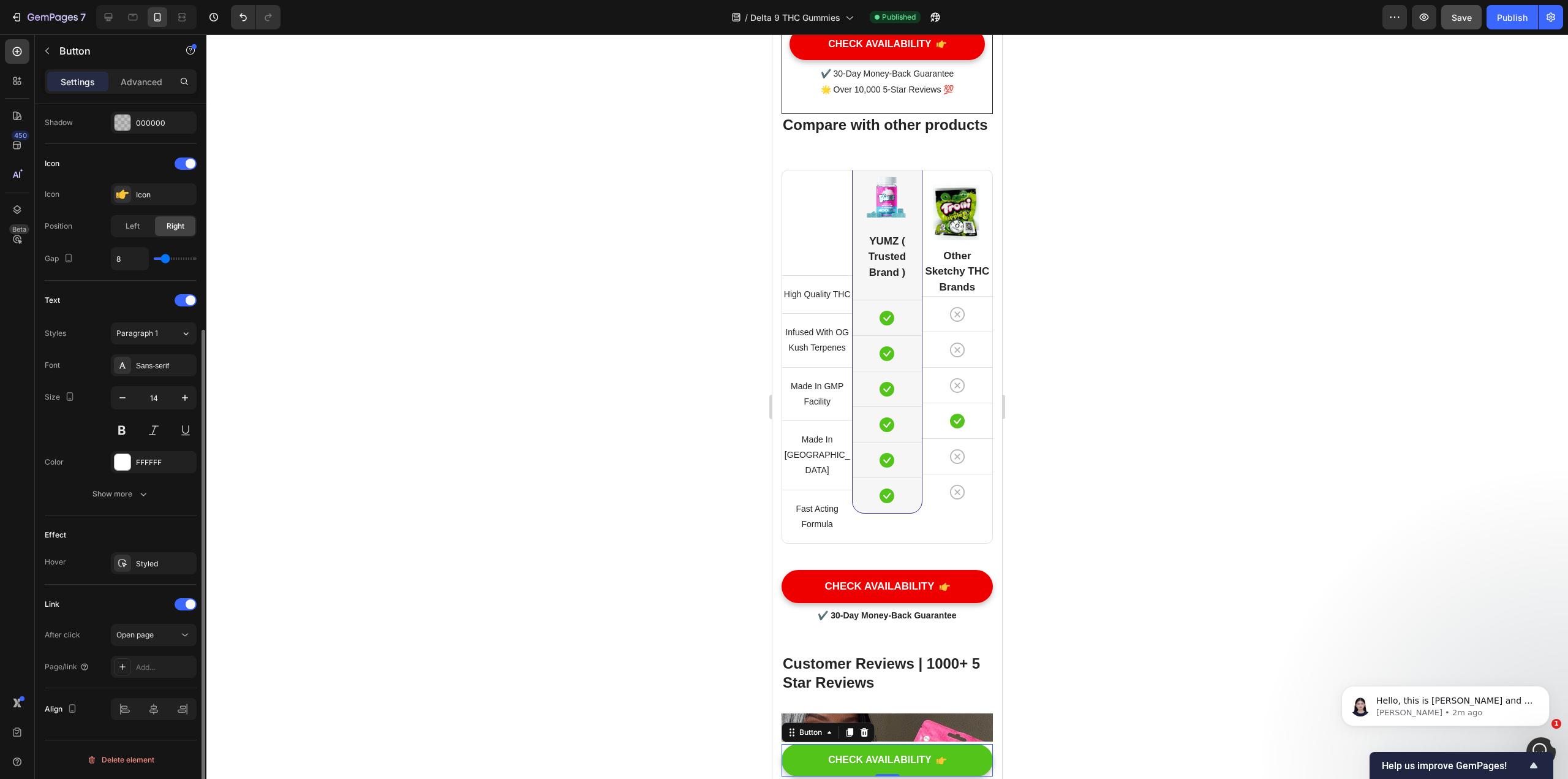
scroll to position [330, 0]
click at [771, 754] on button "CHECK AVAILABILITY" at bounding box center [887, 760] width 211 height 33
click at [127, 662] on icon at bounding box center [122, 666] width 10 height 10
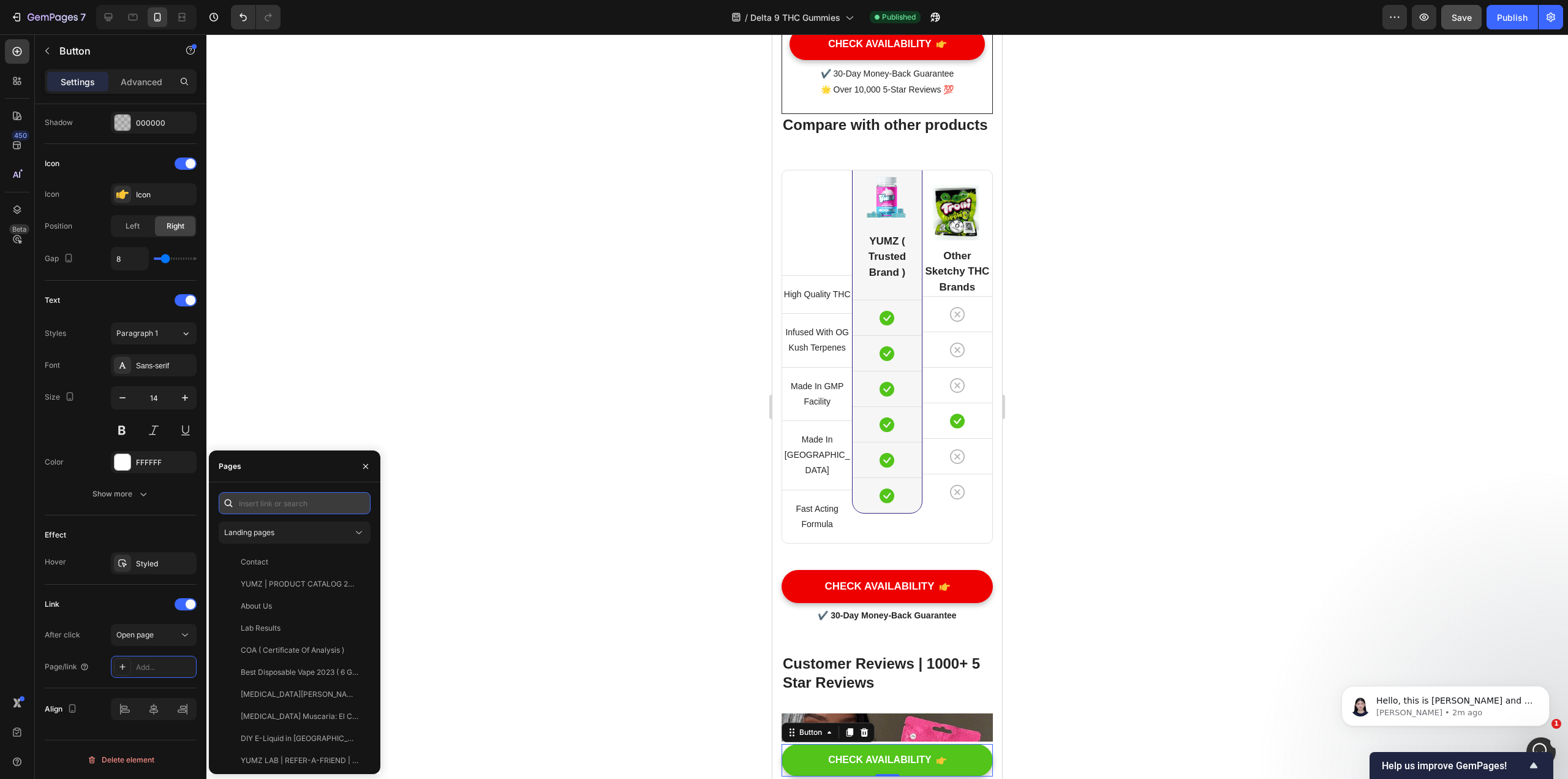
click at [270, 506] on input "text" at bounding box center [295, 503] width 152 height 22
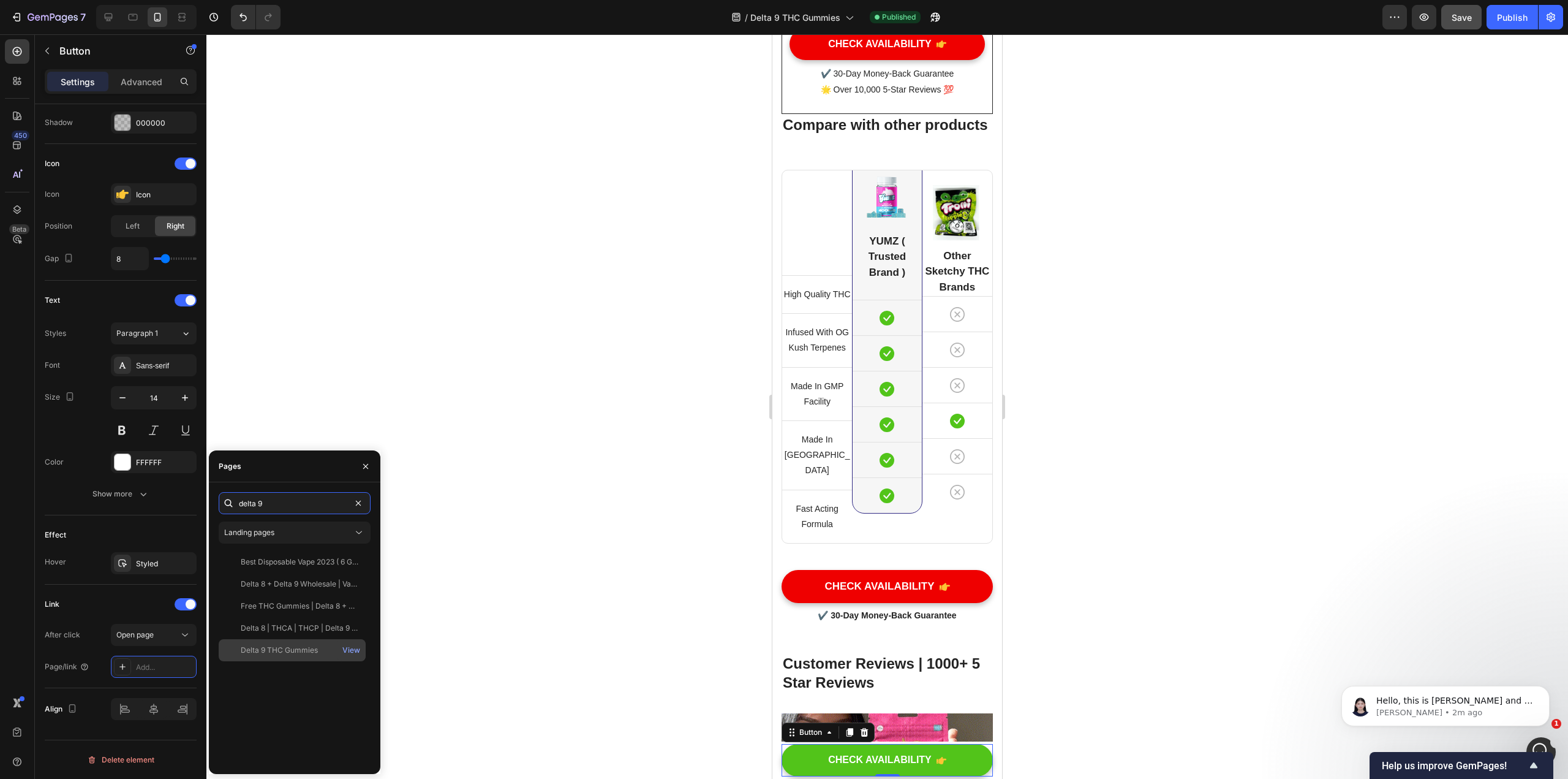
type input "delta 9"
click at [285, 648] on div "Delta 9 THC Gummies" at bounding box center [279, 650] width 77 height 11
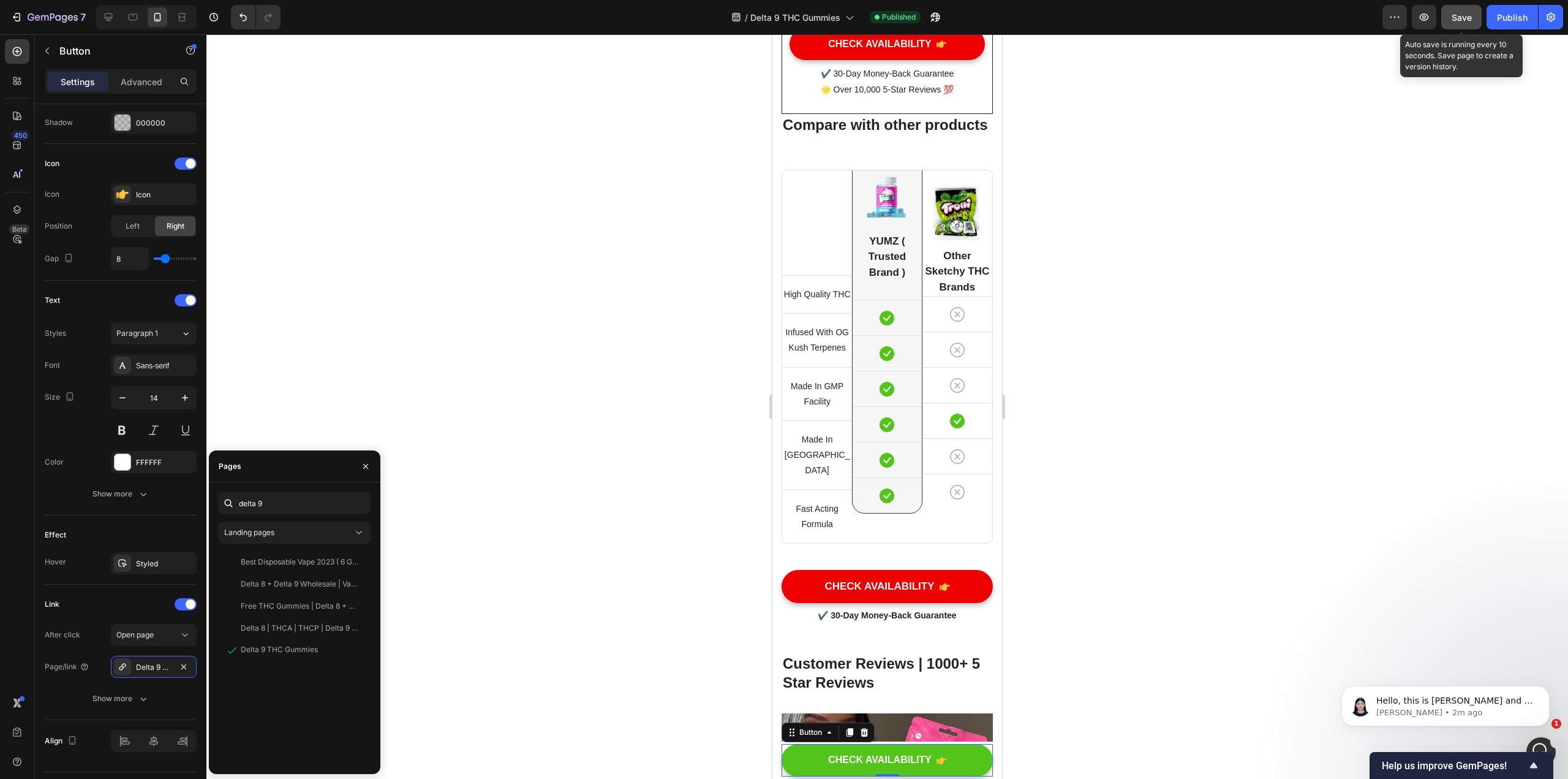
click at [771, 25] on button "Save" at bounding box center [1462, 18] width 40 height 25
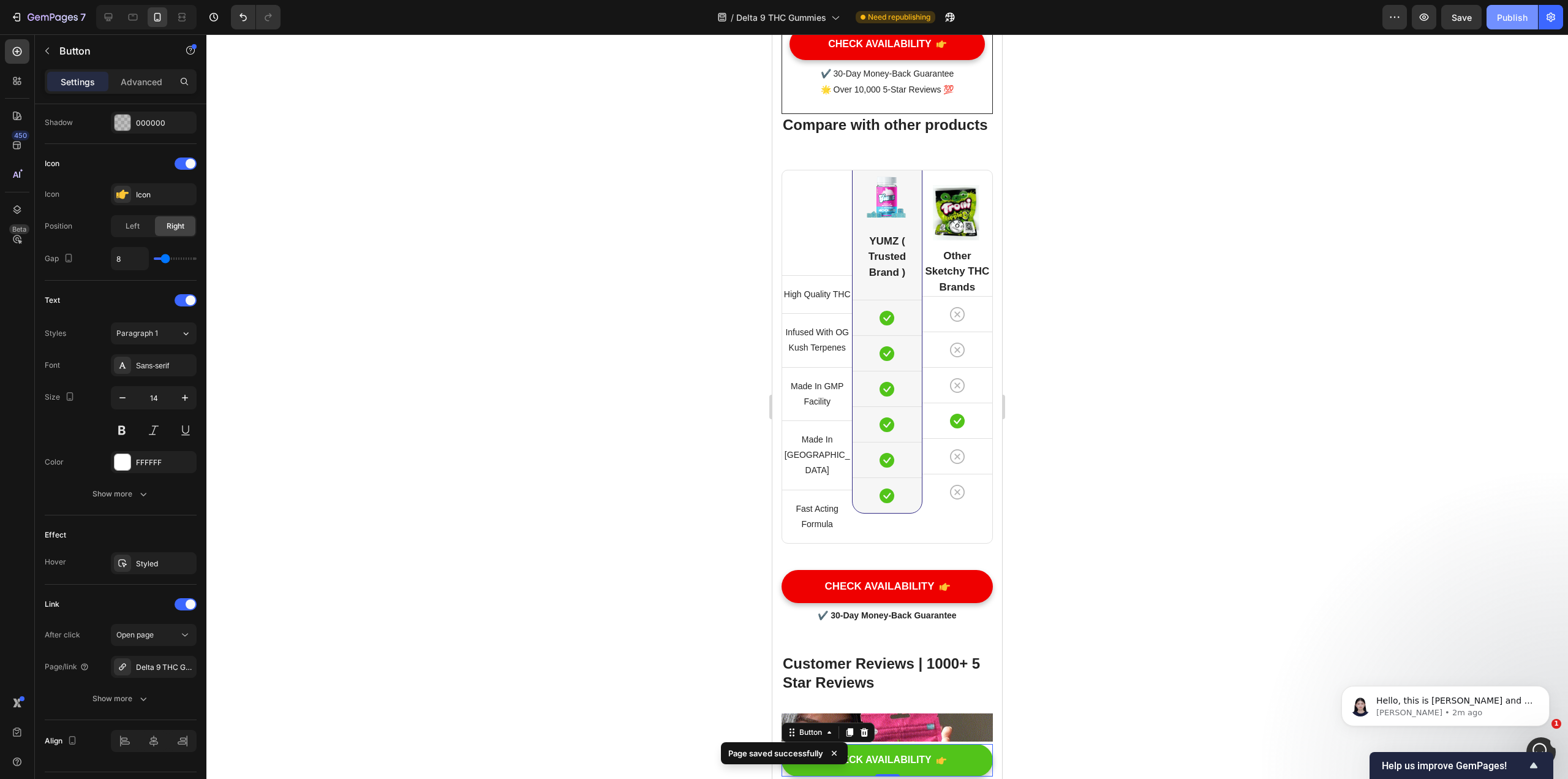
click at [771, 12] on div "Publish" at bounding box center [1512, 18] width 31 height 13
click at [771, 697] on span "Hello, this is [PERSON_NAME] and I will be joining this conversation to continu…" at bounding box center [1455, 743] width 157 height 95
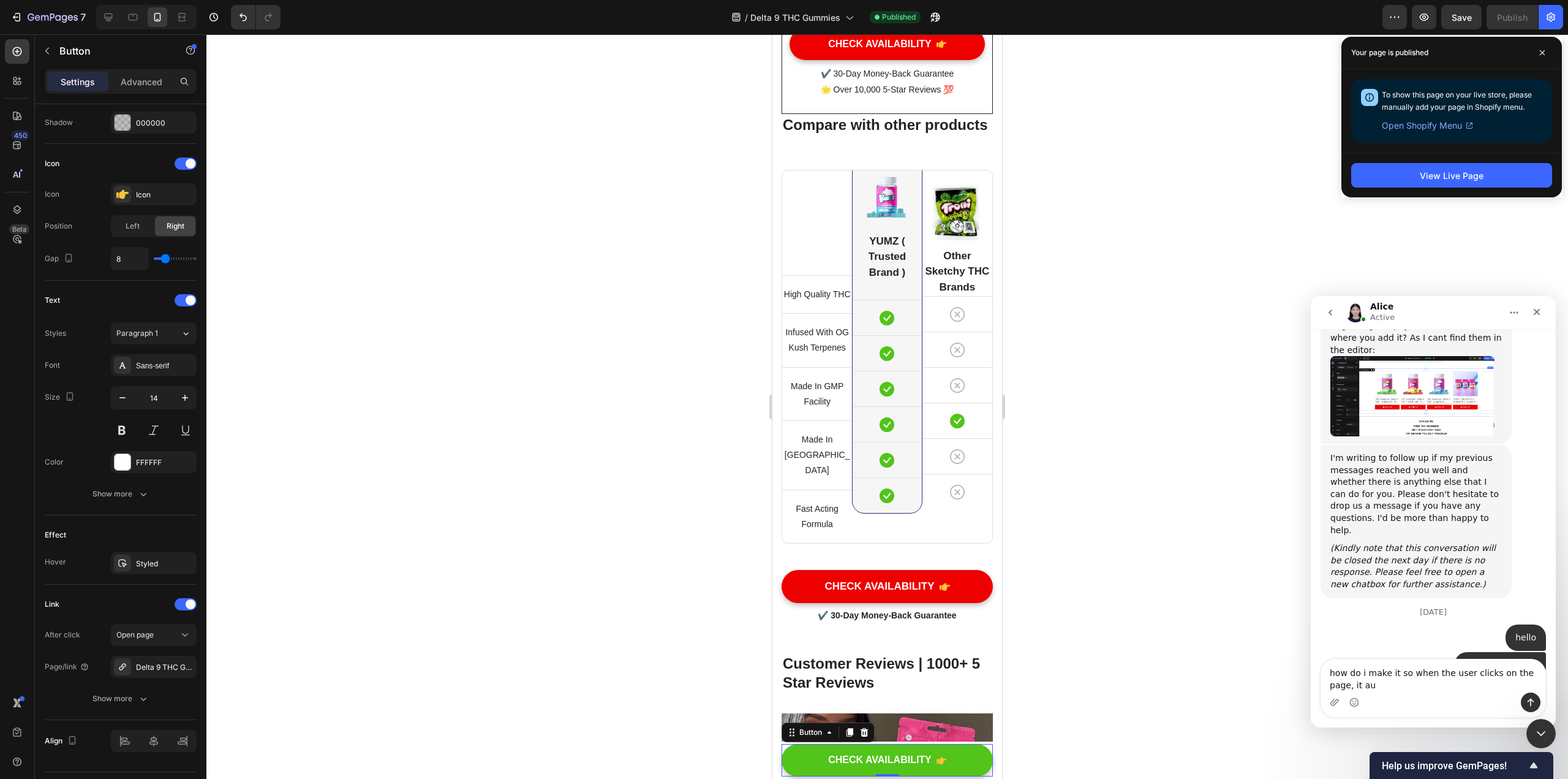
scroll to position [5529, 0]
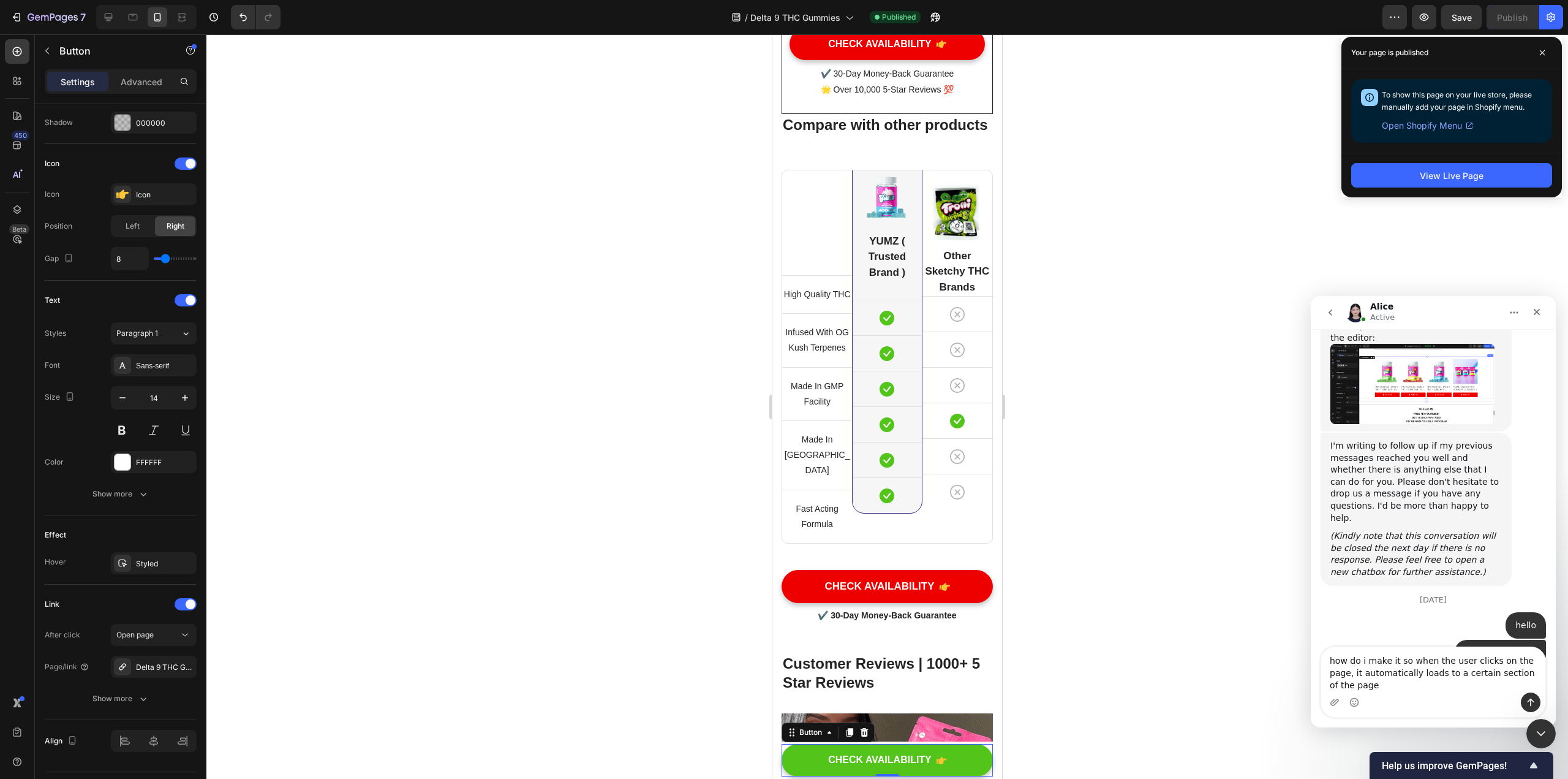
type textarea "how do i make it so when the user clicks on the page, it automatically loads to…"
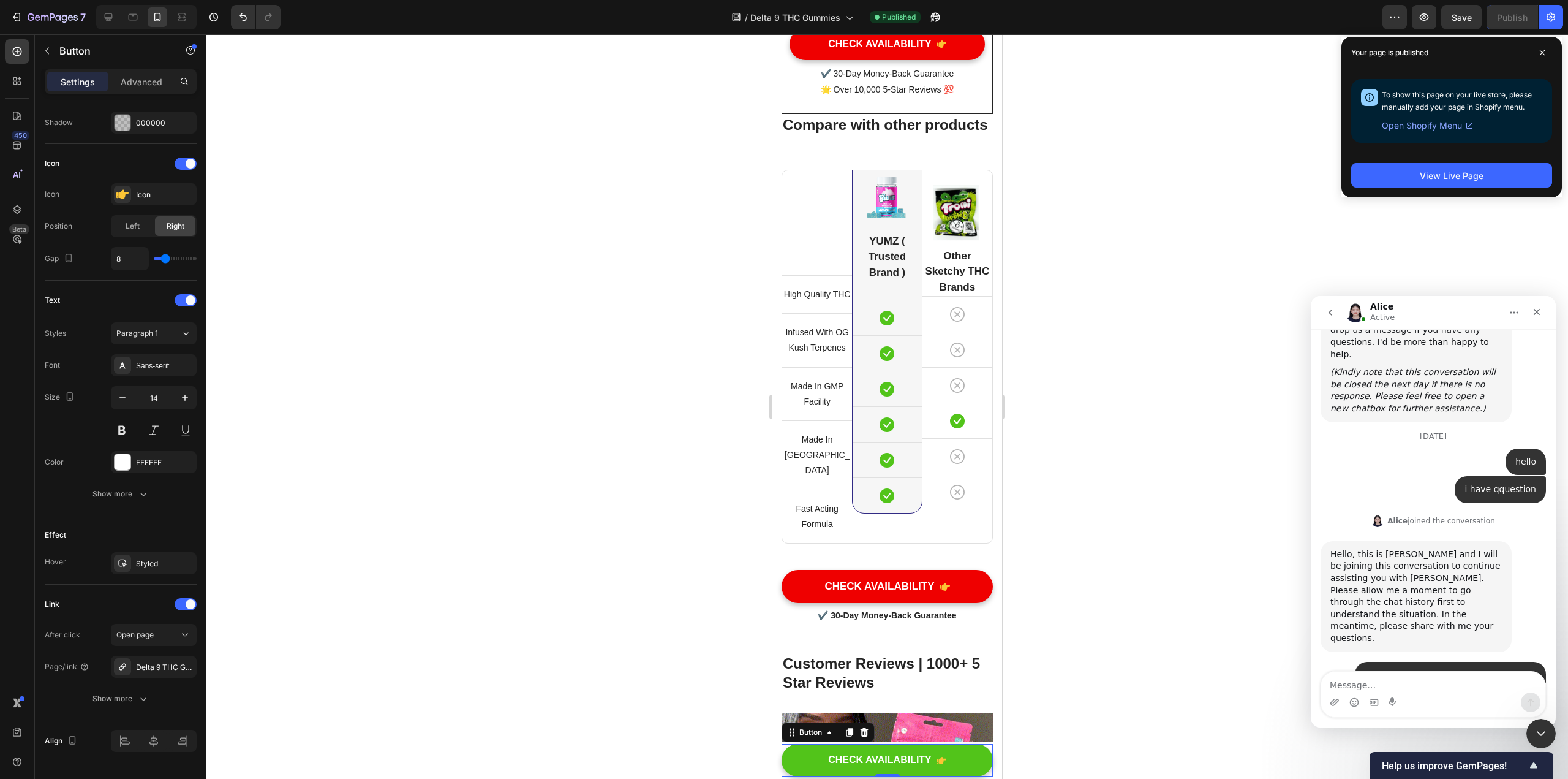
scroll to position [5645, 0]
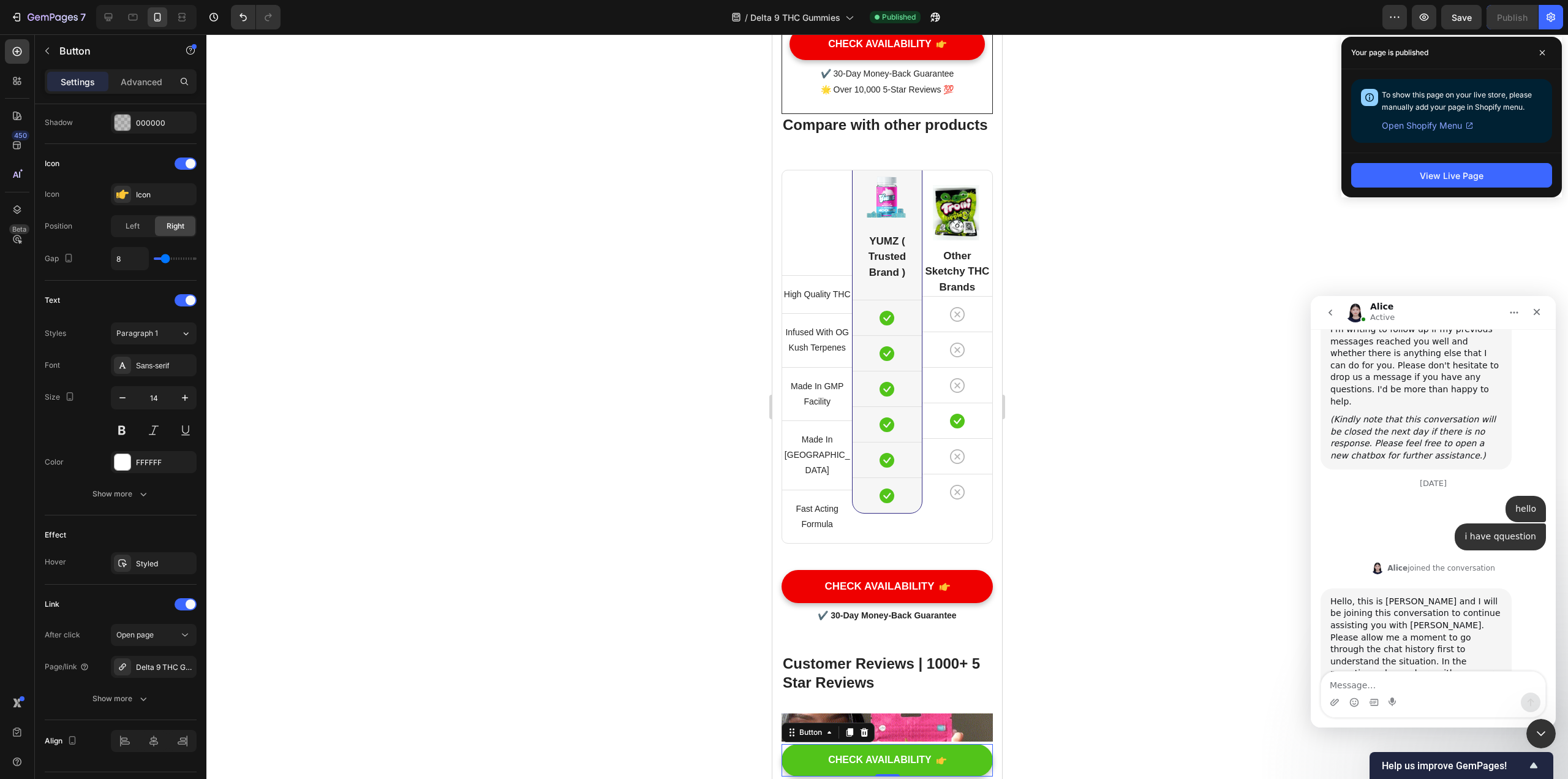
click at [771, 679] on textarea "Message…" at bounding box center [1433, 682] width 224 height 21
type textarea "no after the user opens the page"
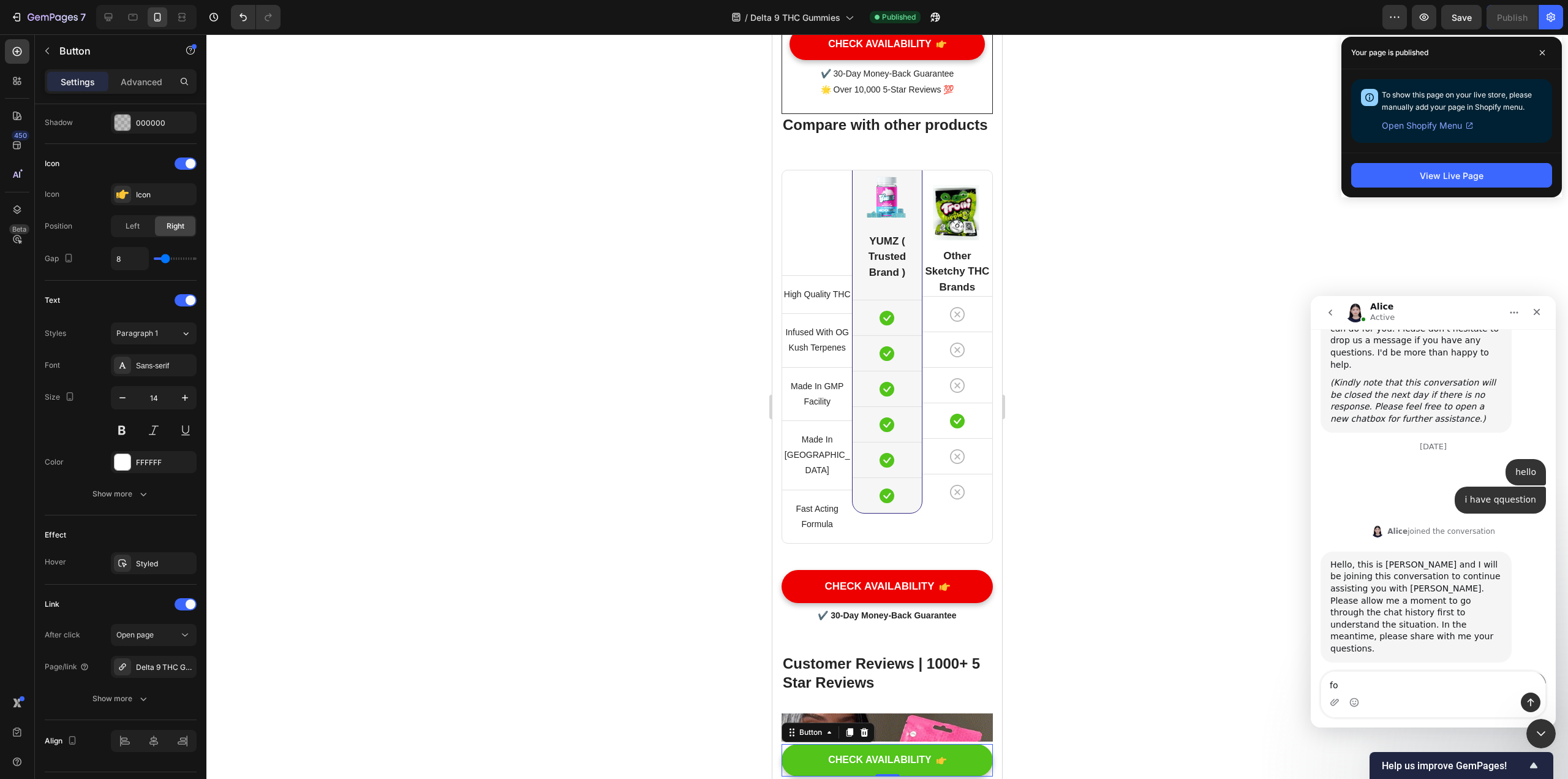
type textarea "f"
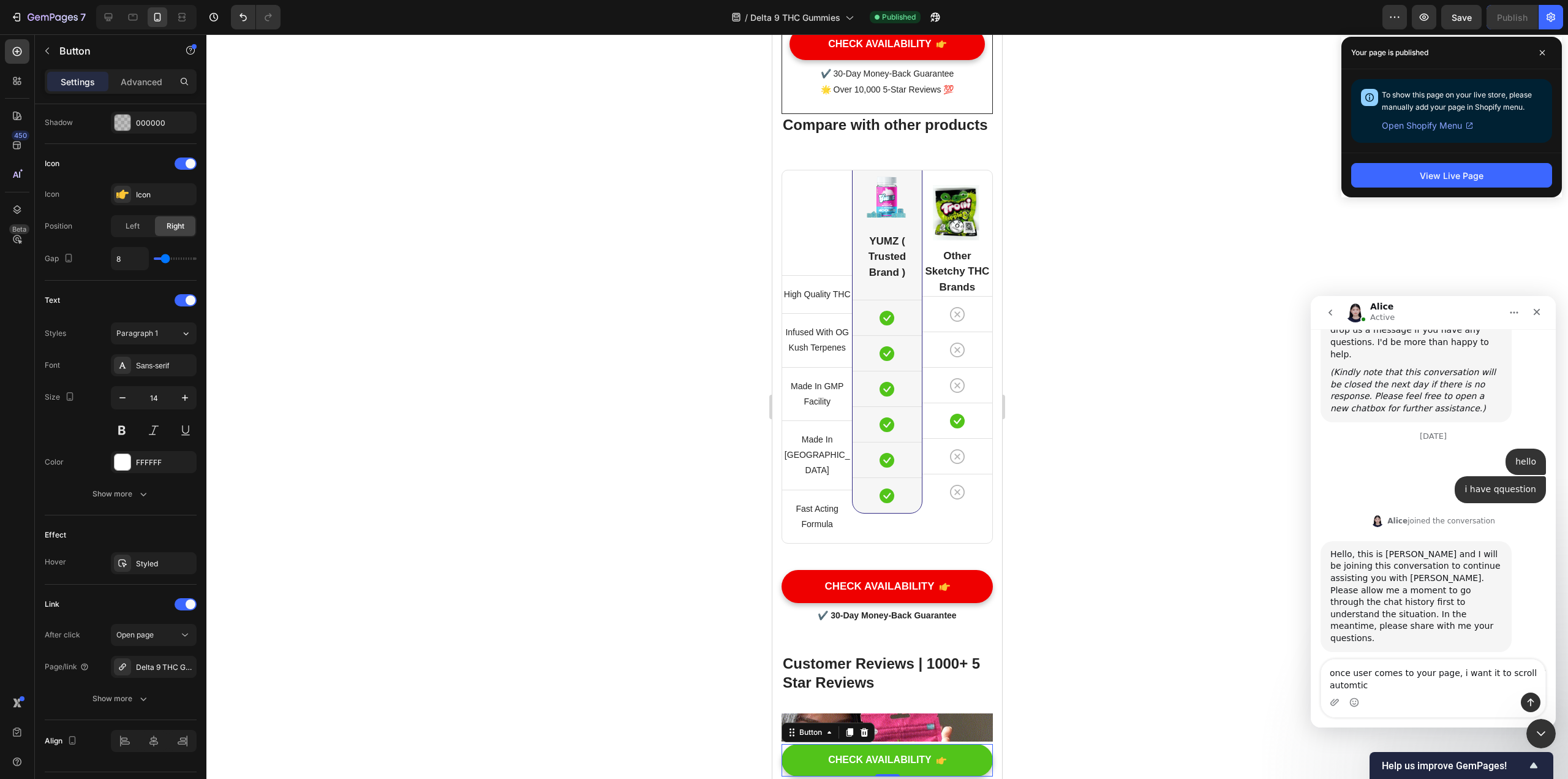
scroll to position [5694, 0]
type textarea "once user comes to your page, i want it to scroll automtically down to certain …"
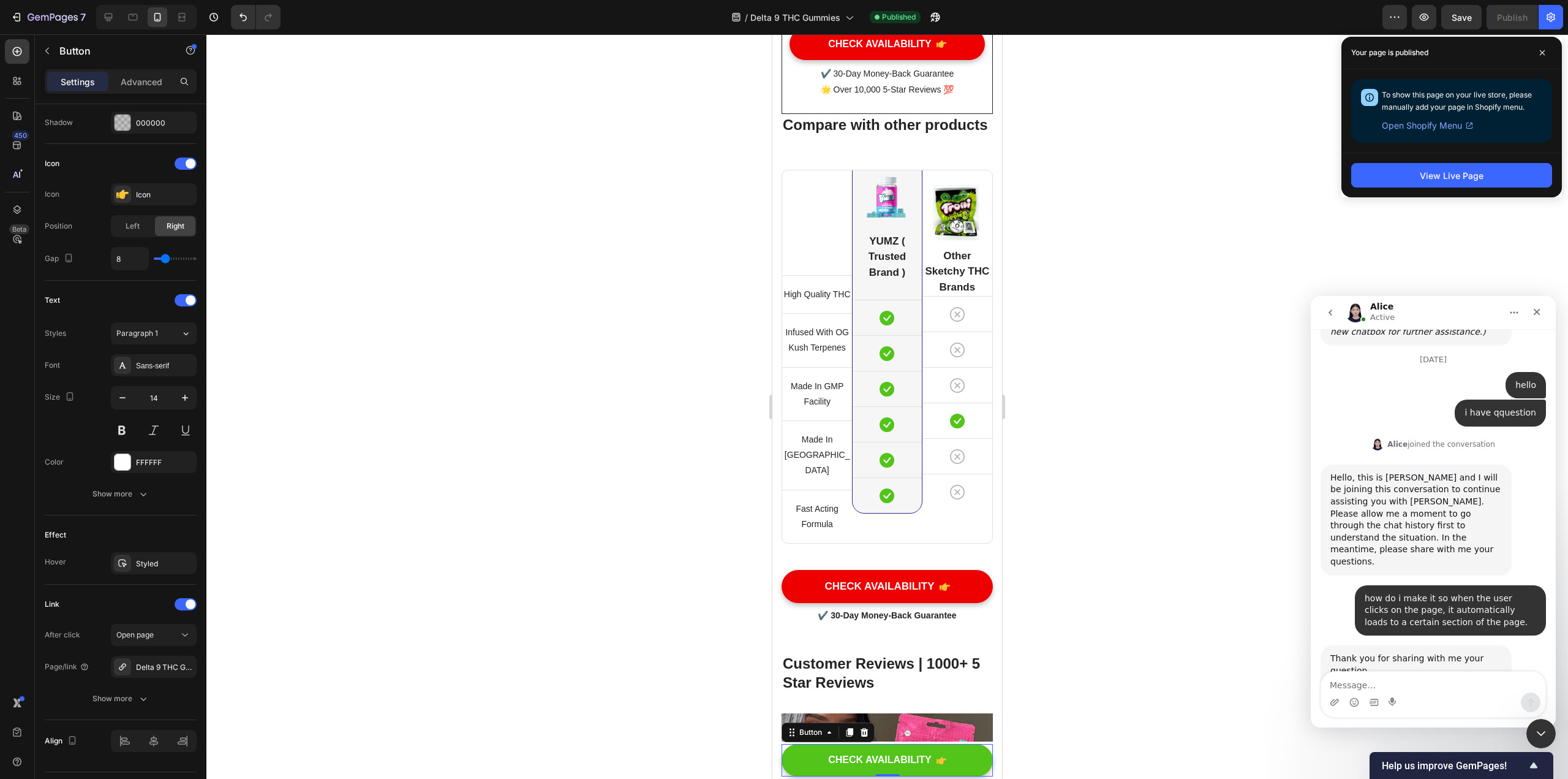
scroll to position [5794, 0]
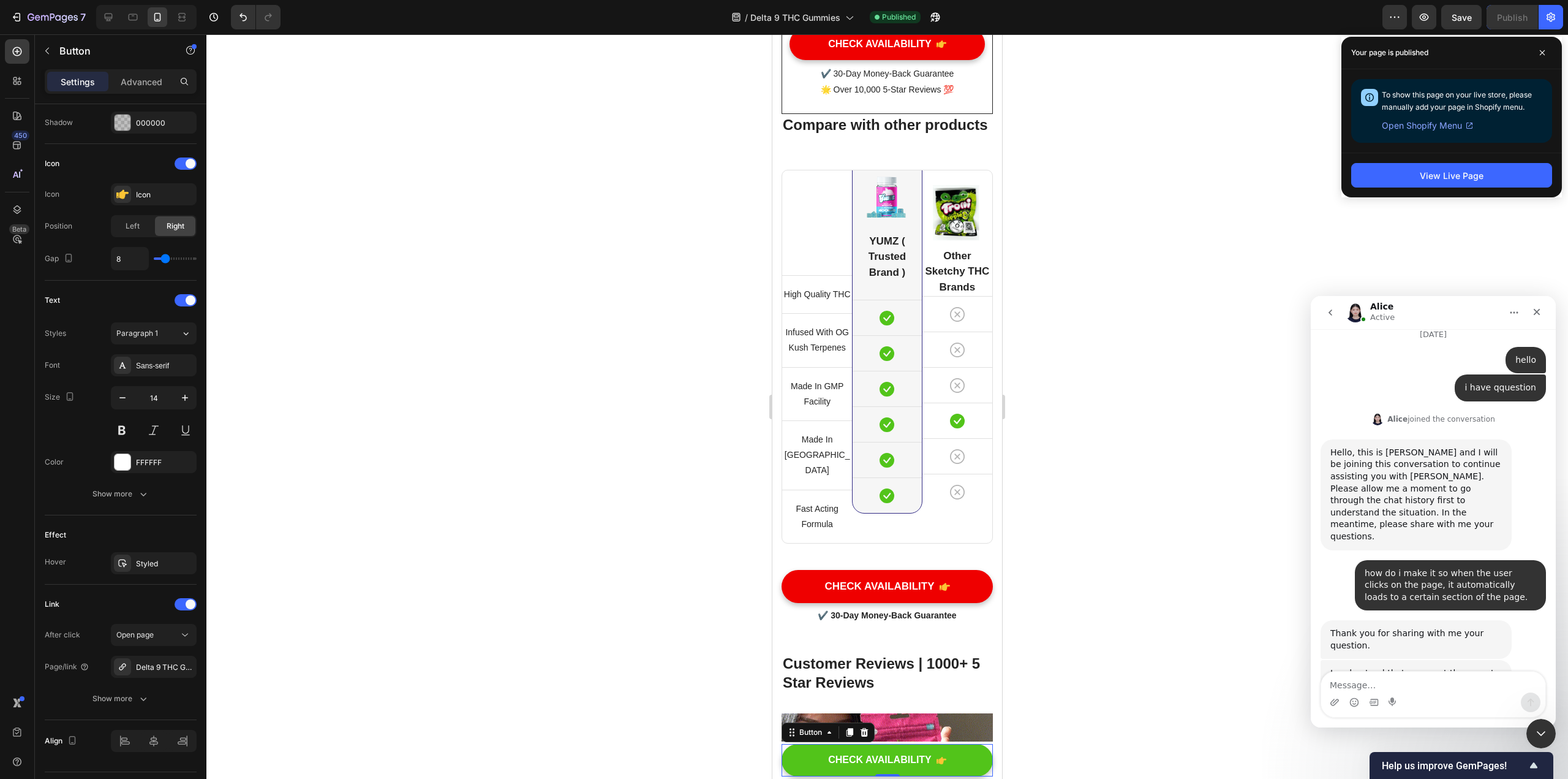
click at [771, 685] on textarea "Message…" at bounding box center [1433, 682] width 224 height 21
type textarea "ok"
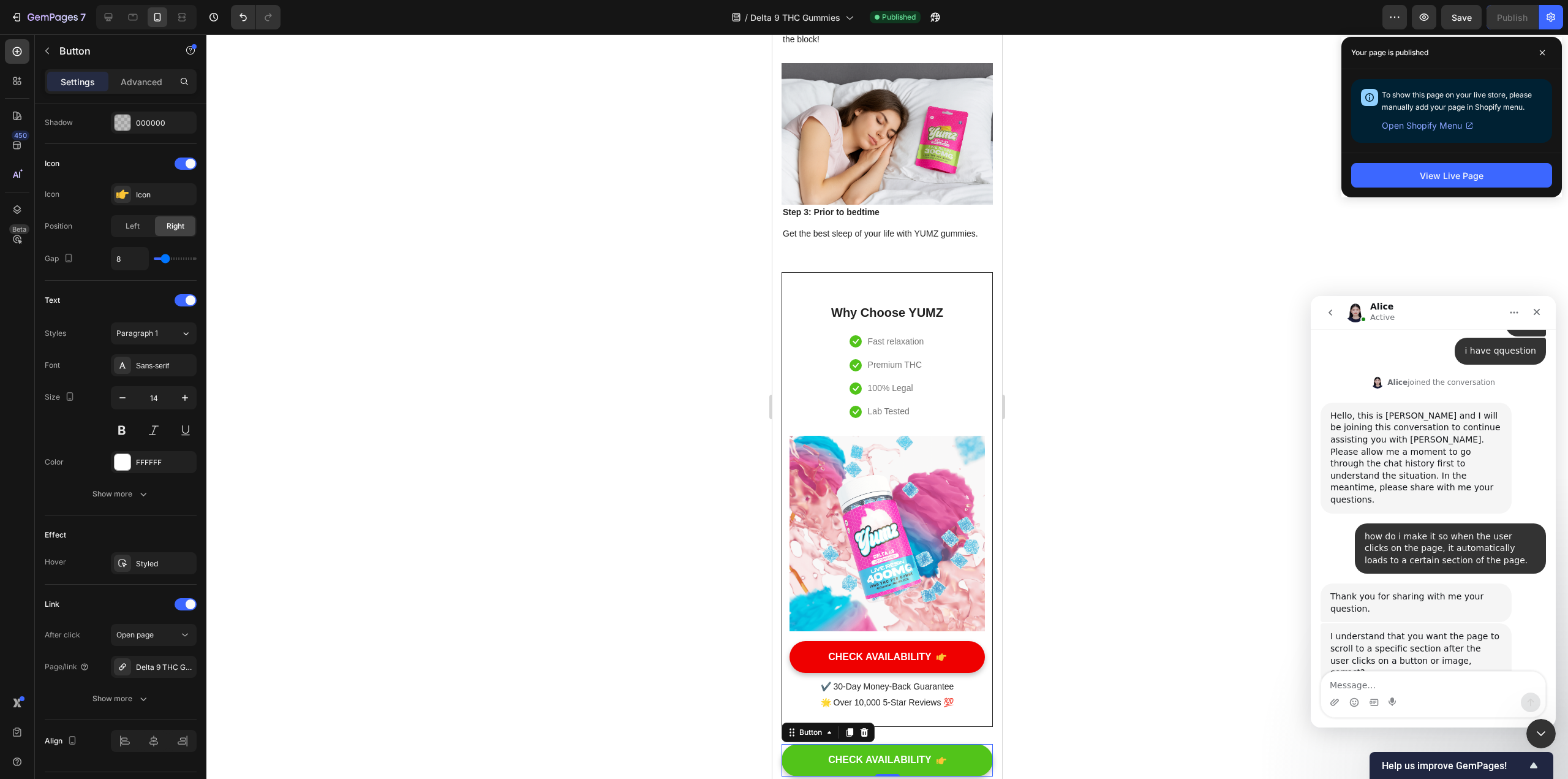
scroll to position [6005, 0]
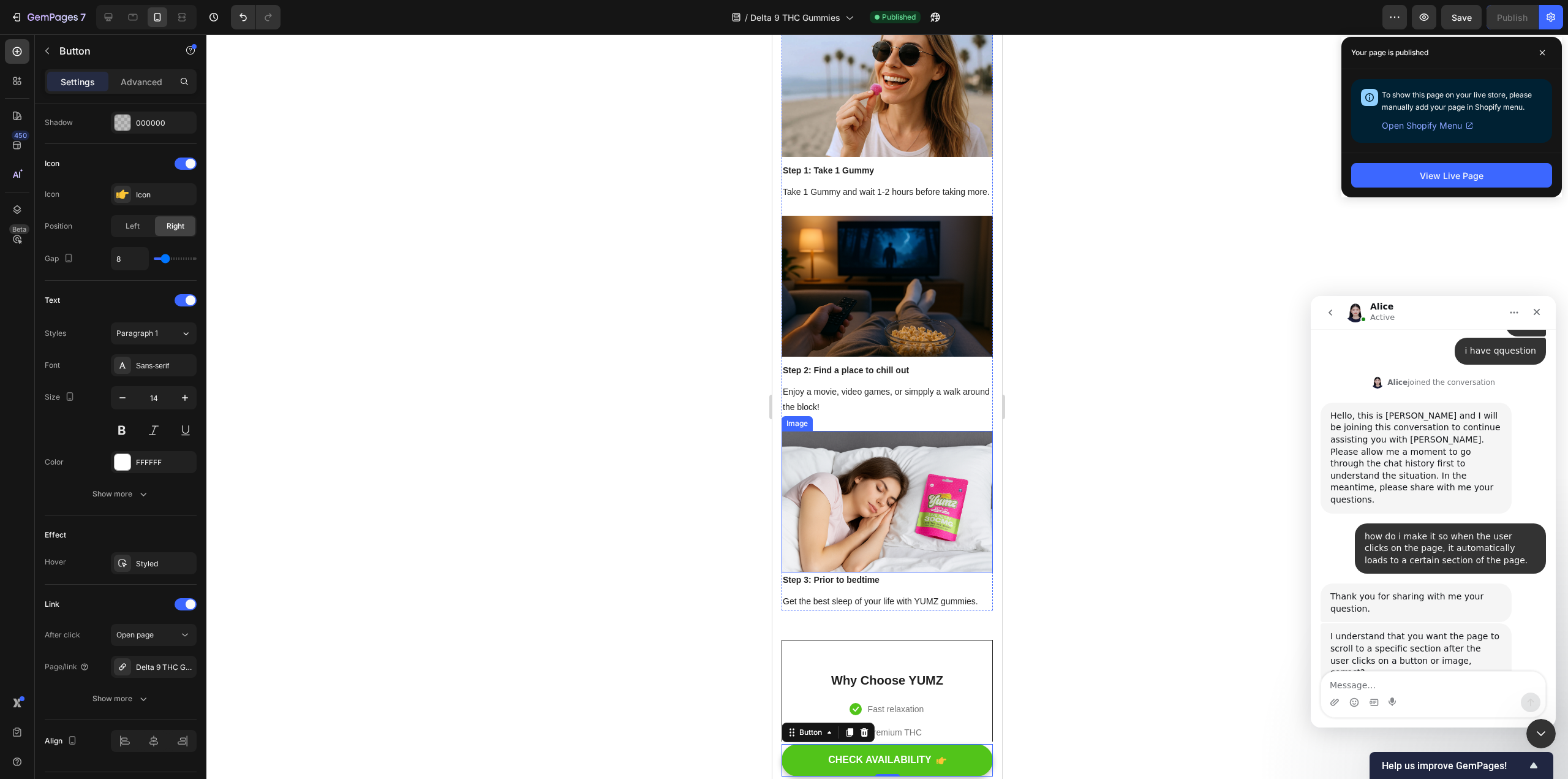
click at [771, 507] on img at bounding box center [887, 501] width 211 height 141
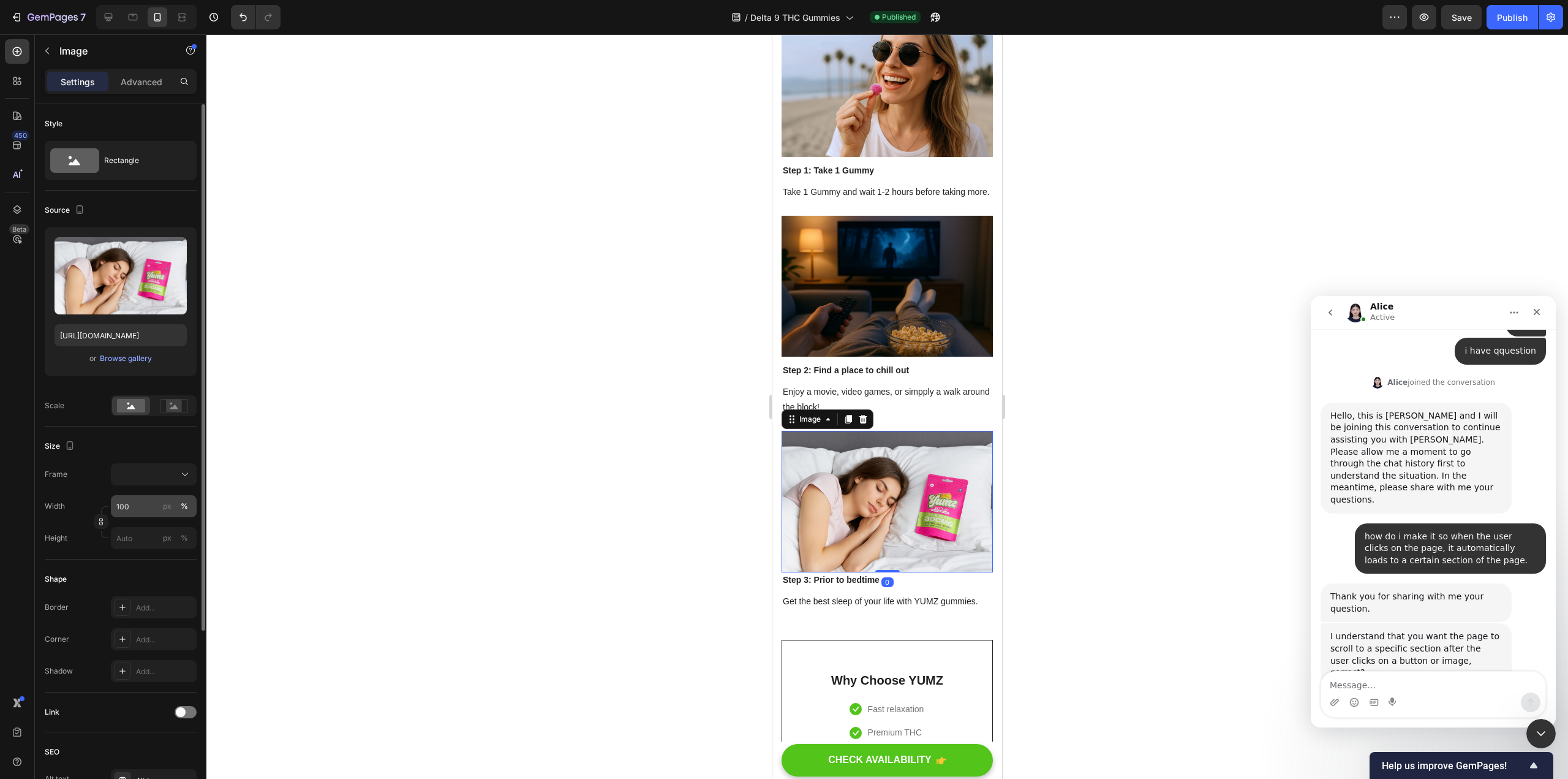
scroll to position [246, 0]
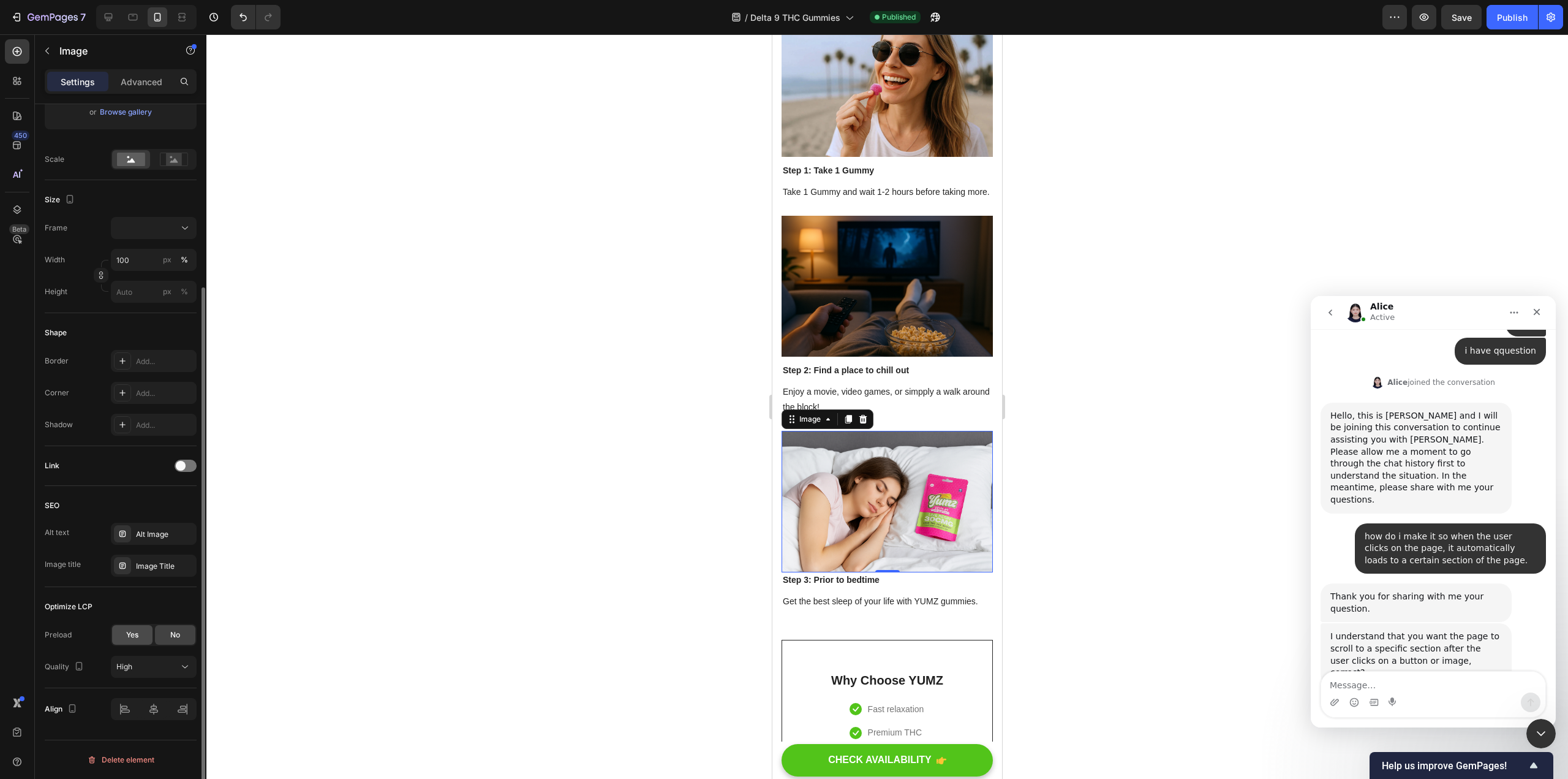
click at [134, 636] on span "Yes" at bounding box center [132, 634] width 12 height 11
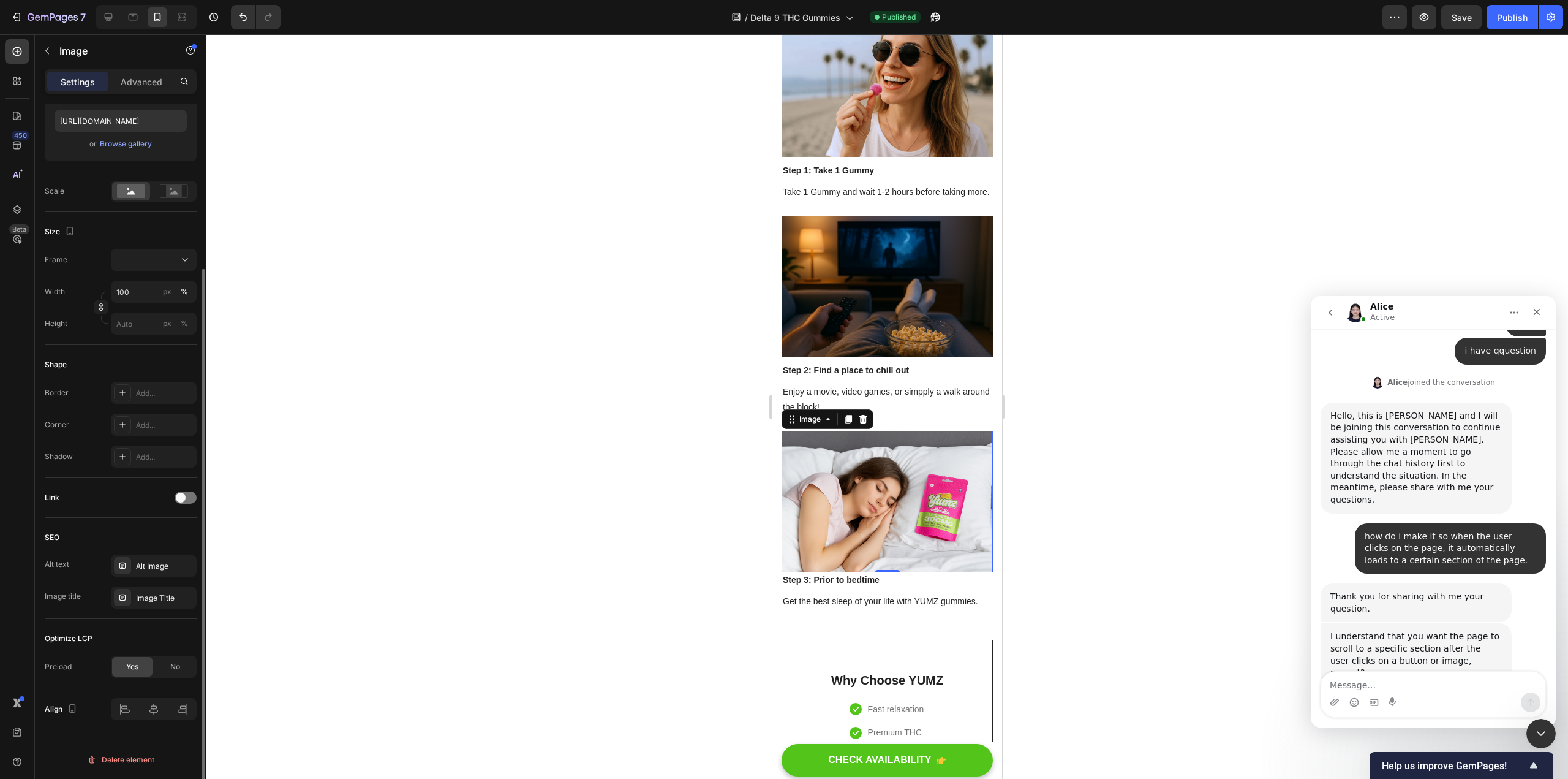
scroll to position [214, 0]
click at [166, 660] on div "No" at bounding box center [175, 667] width 40 height 20
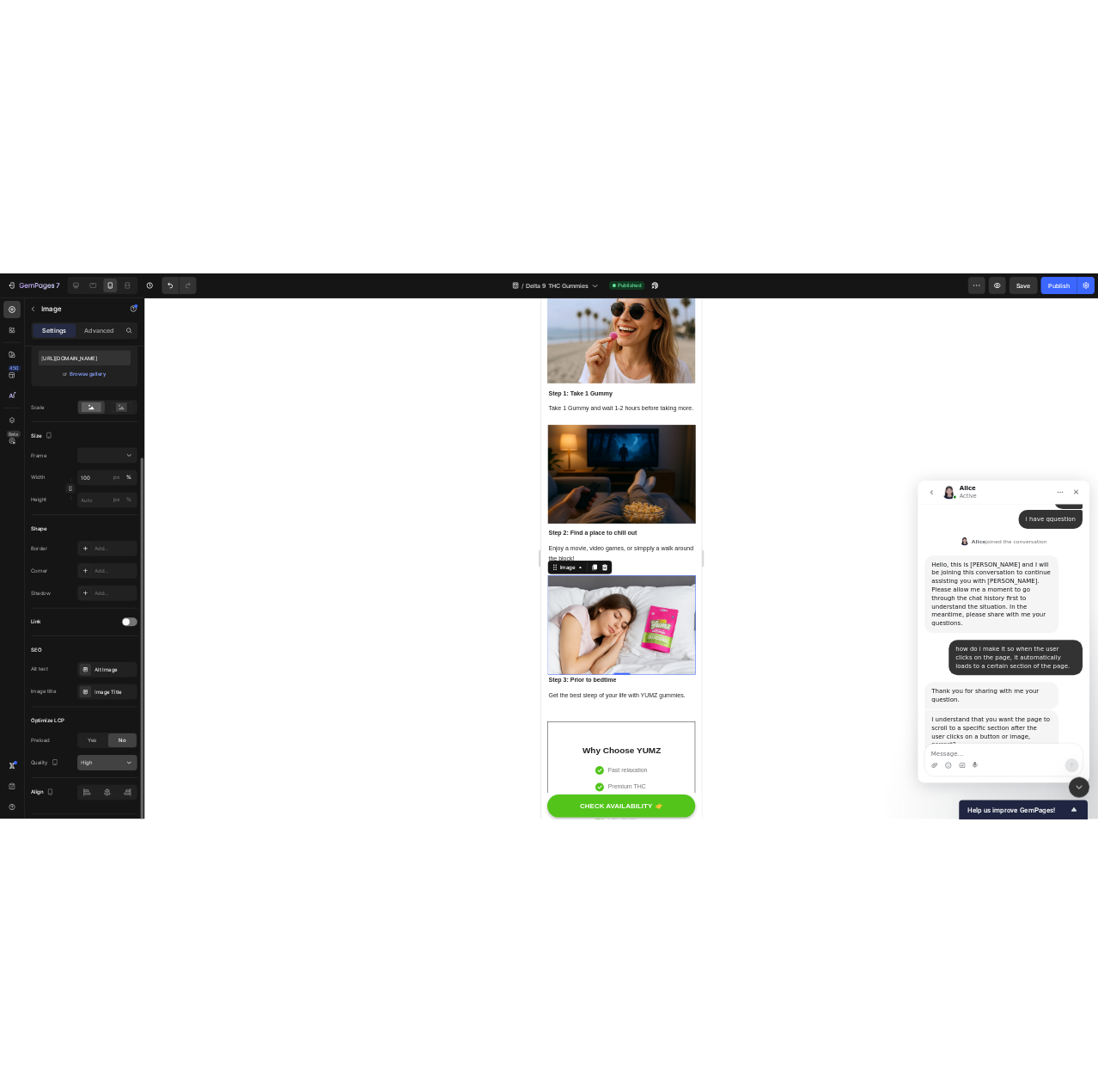
scroll to position [346, 0]
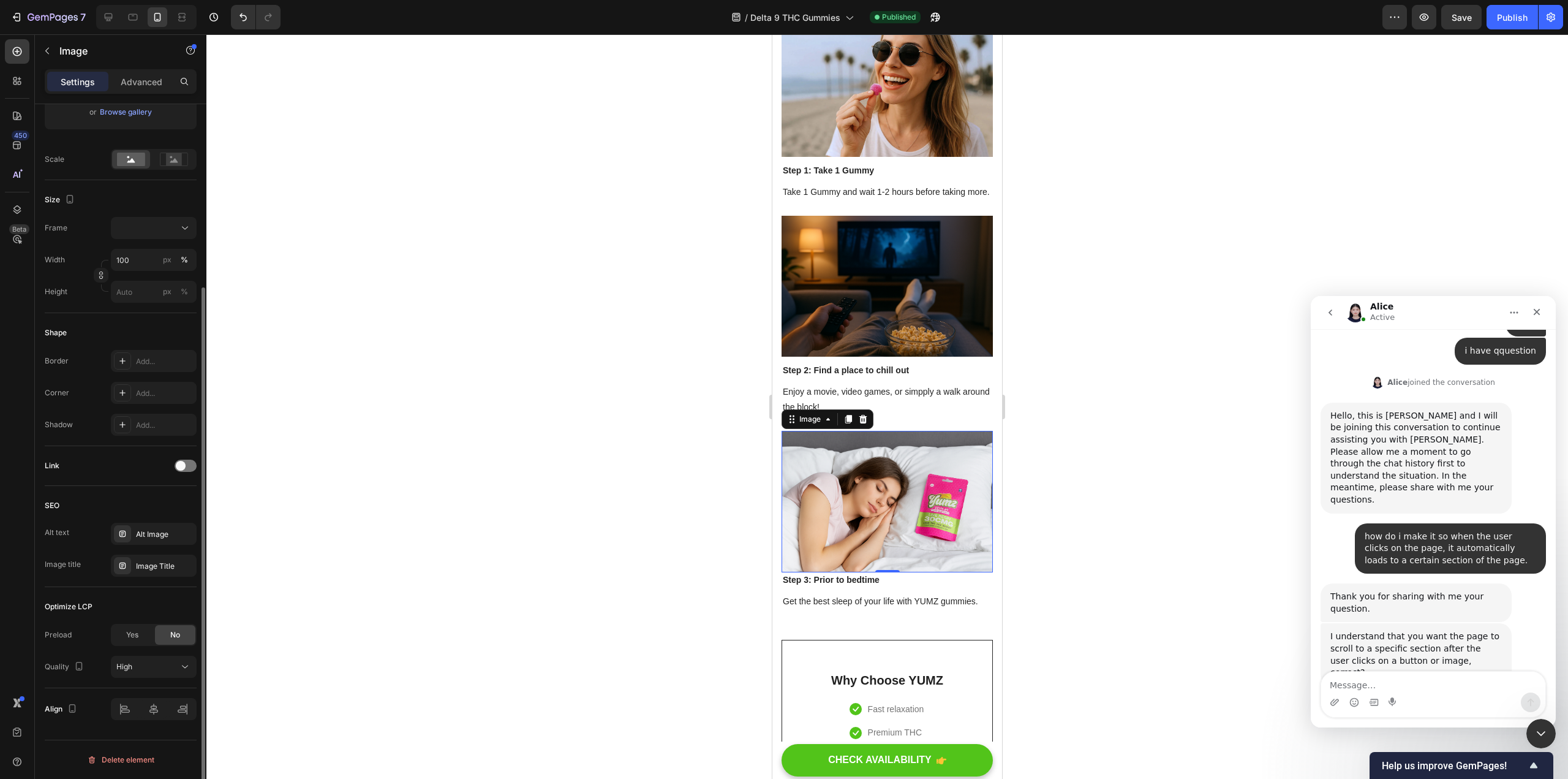
click at [70, 604] on div "Optimize LCP" at bounding box center [68, 606] width 48 height 11
copy div "Optimize LCP"
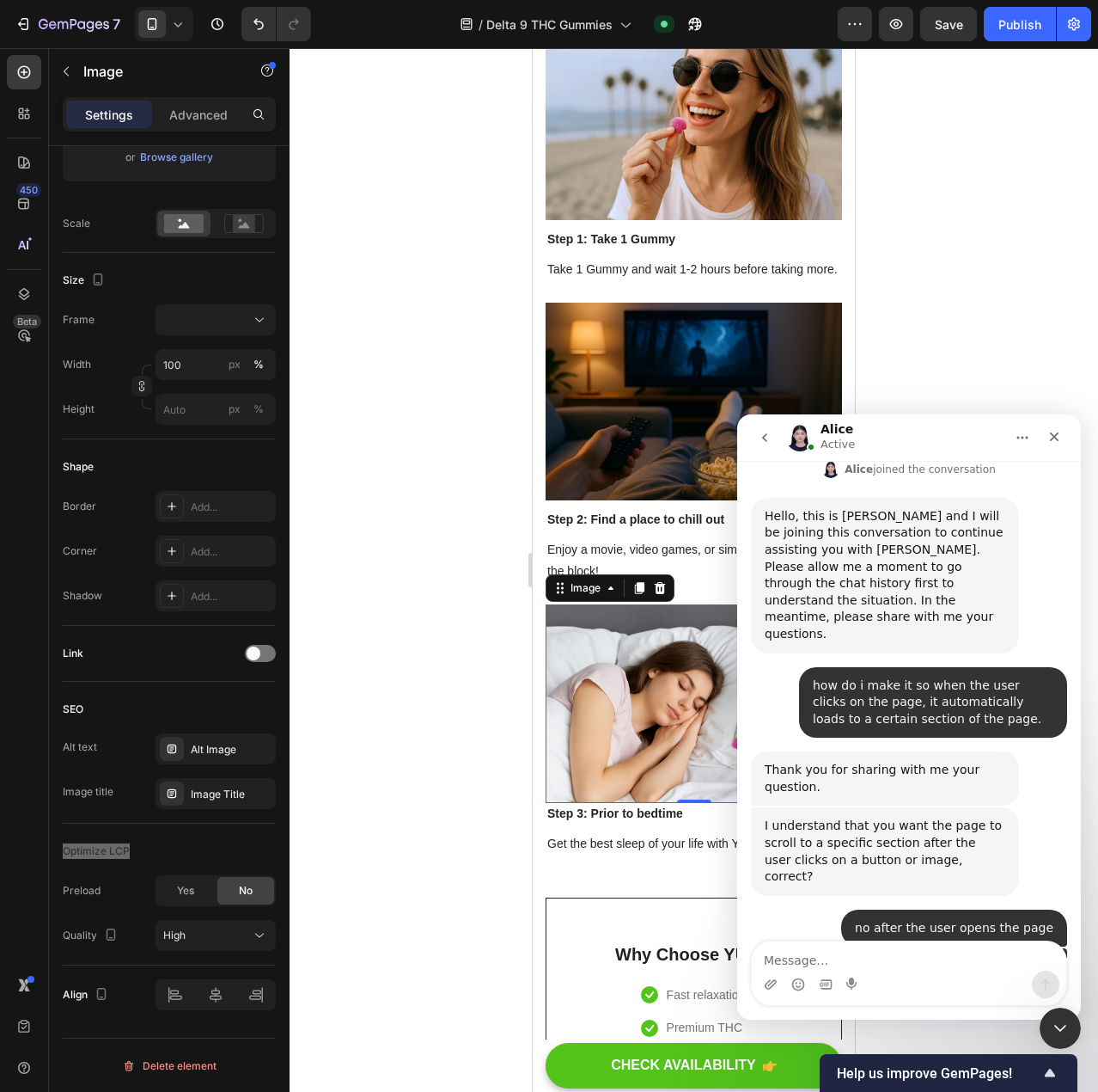
scroll to position [8232, 0]
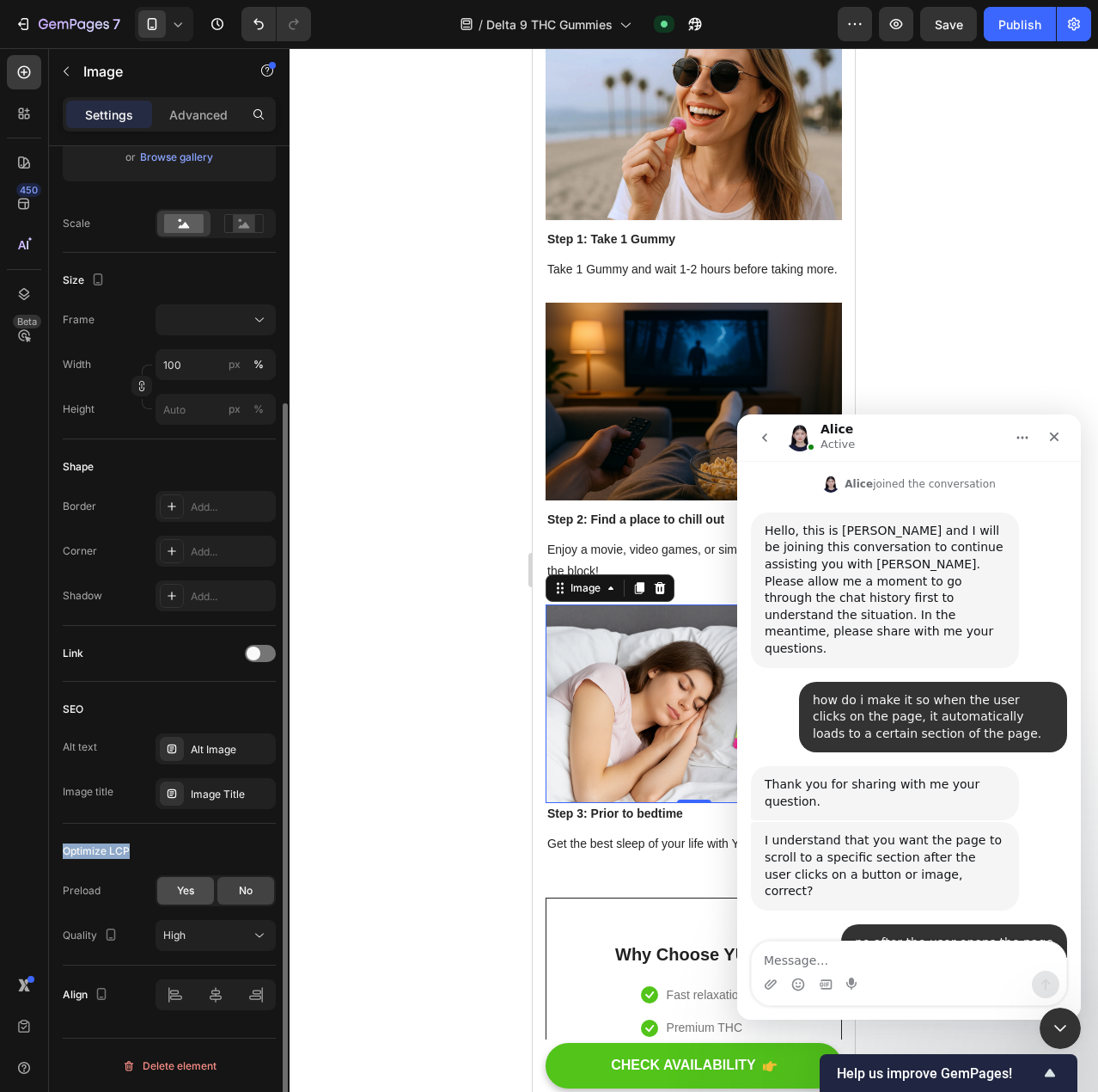
click at [184, 892] on span "Yes" at bounding box center [186, 890] width 17 height 16
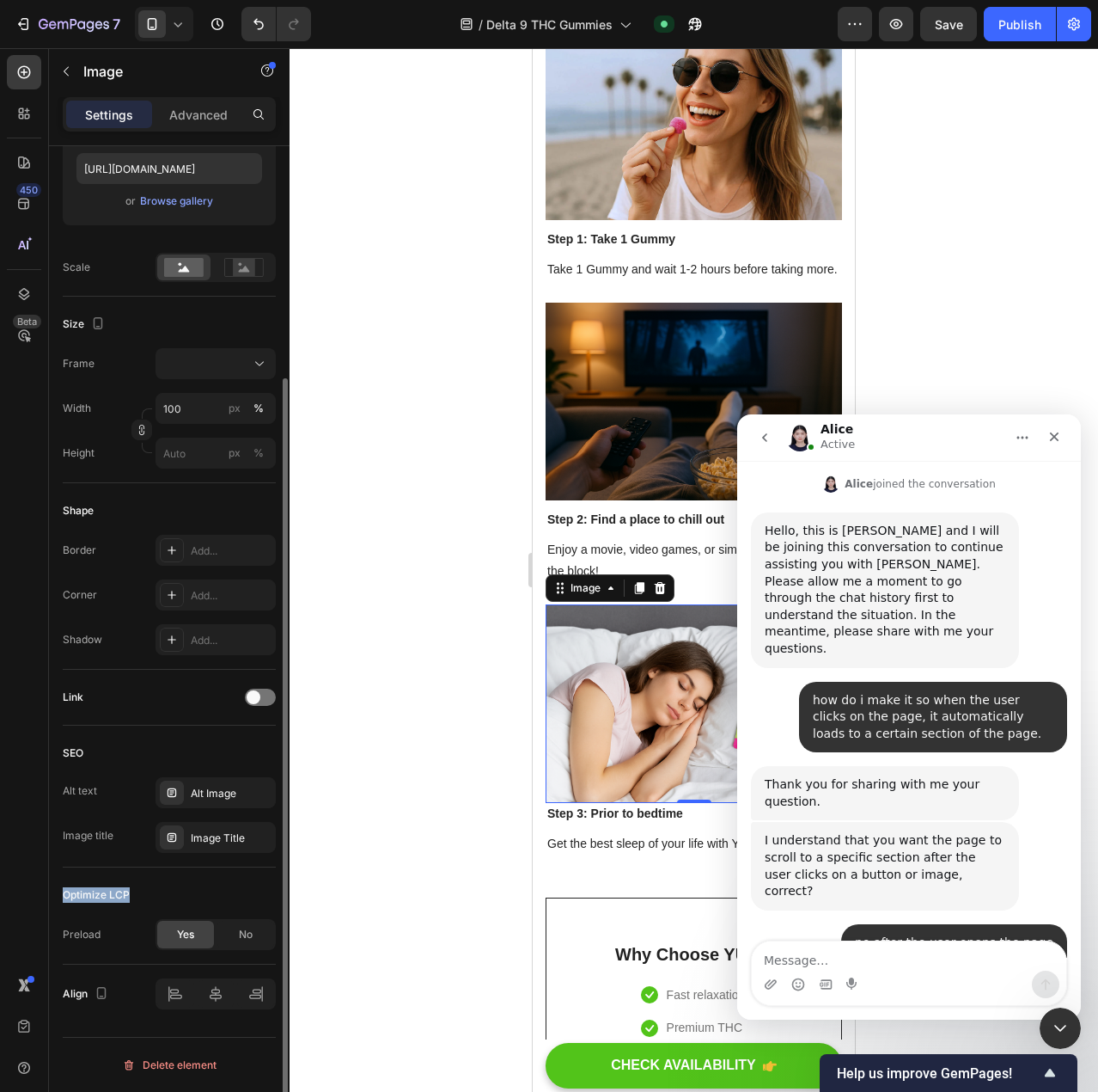
scroll to position [302, 0]
click at [229, 930] on div "No" at bounding box center [246, 935] width 57 height 27
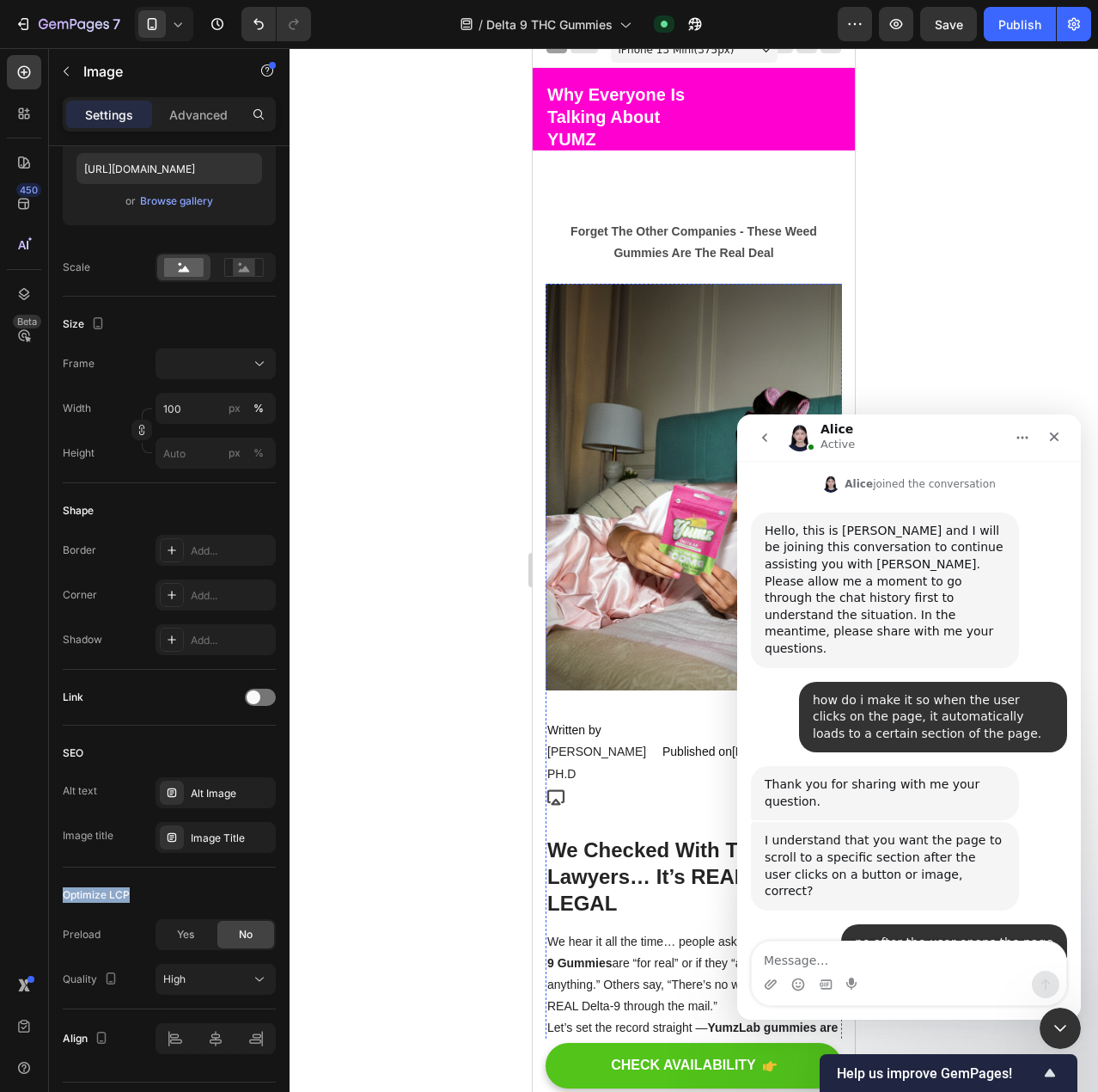
scroll to position [0, 0]
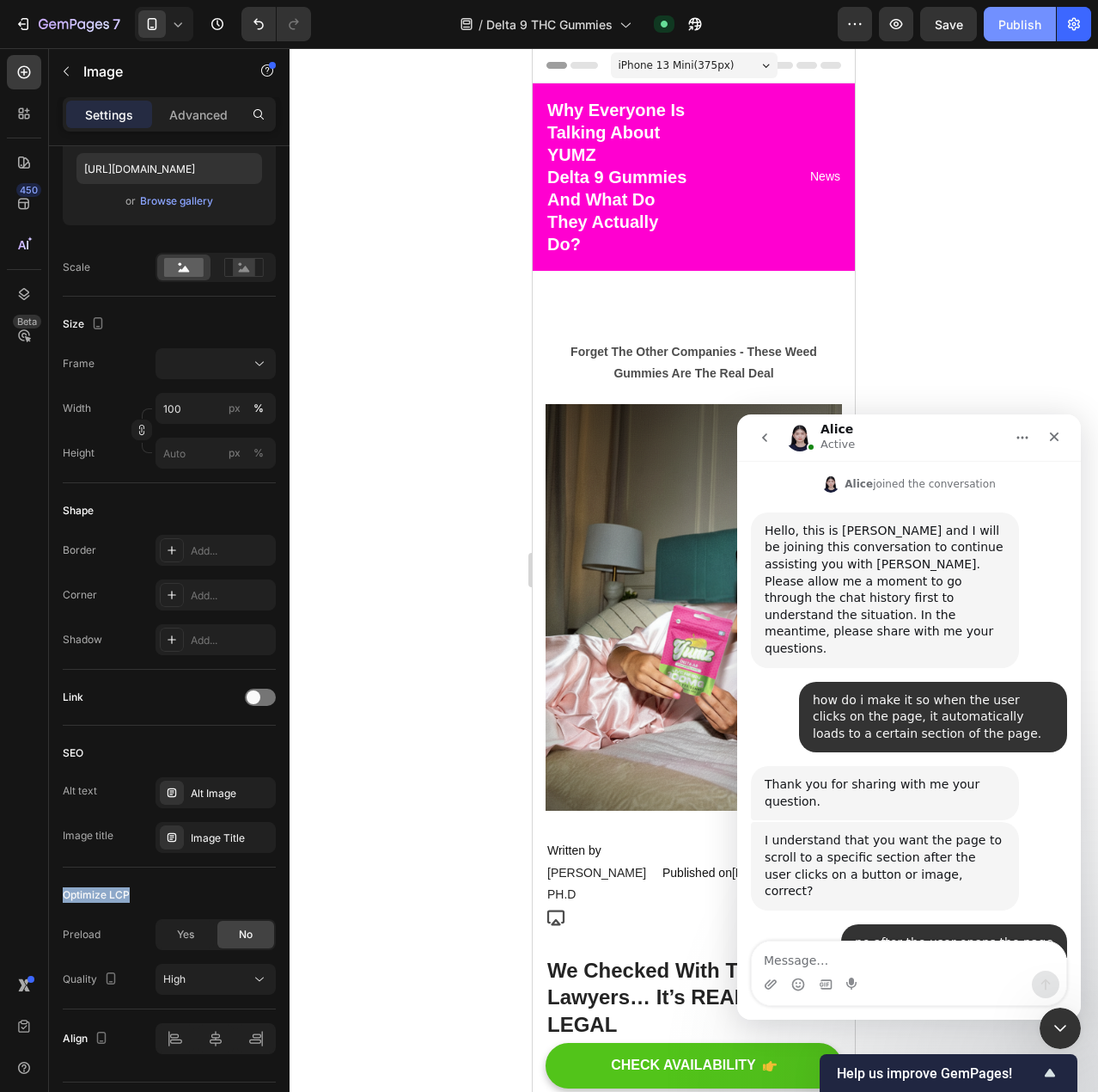
click at [1024, 24] on div "Publish" at bounding box center [1019, 25] width 43 height 18
drag, startPoint x: 1053, startPoint y: 1395, endPoint x: 866, endPoint y: 966, distance: 468.0
click at [866, 966] on textarea "Message…" at bounding box center [909, 956] width 314 height 29
type textarea "is it optimize LCP?"
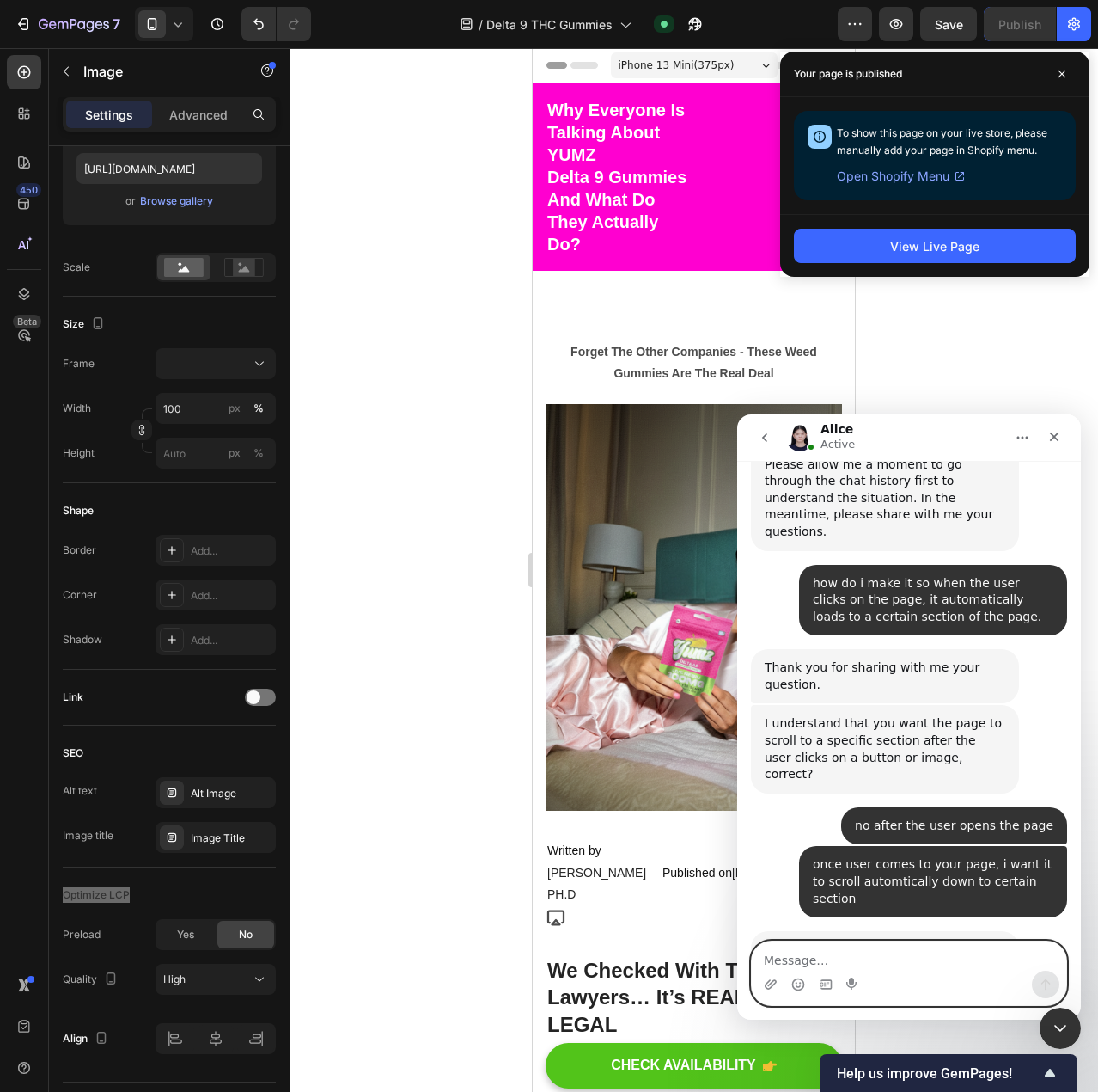
scroll to position [8283, 0]
